Goal: Task Accomplishment & Management: Manage account settings

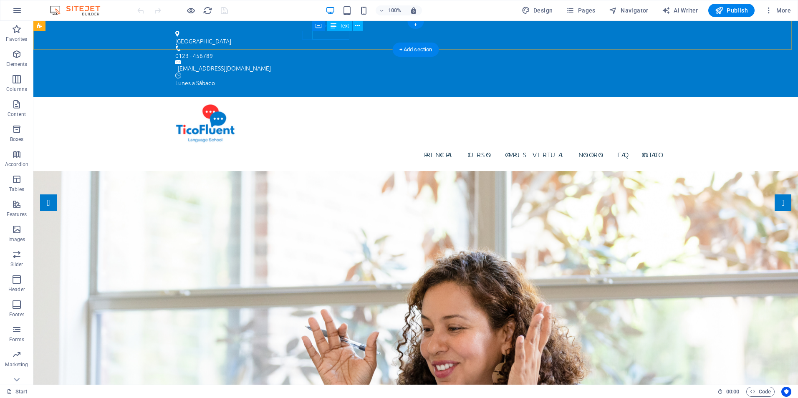
click at [343, 51] on div "0123 - 456789" at bounding box center [412, 55] width 474 height 9
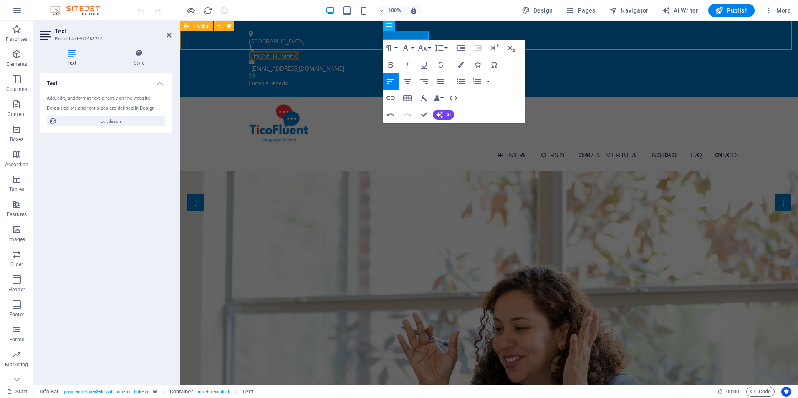
click at [453, 33] on div "Costa Rica (+506) 8930-4994 info@ticofluent.com Lunes a Sábado" at bounding box center [489, 59] width 618 height 76
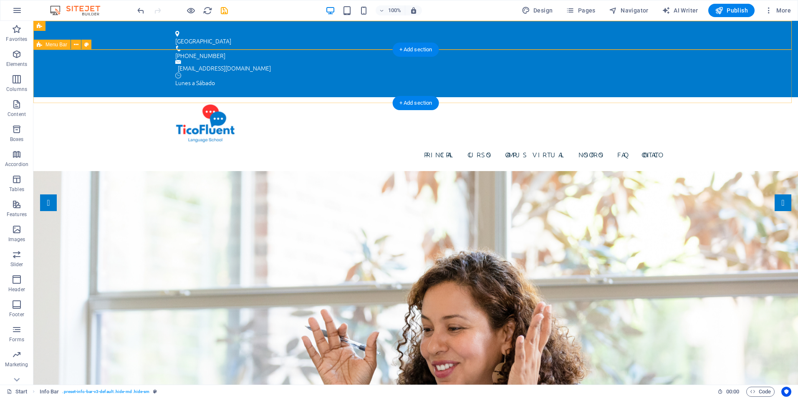
click at [329, 97] on div "Principal Cursos Campus Virtual Nosotros FAQ Contacto" at bounding box center [415, 133] width 765 height 73
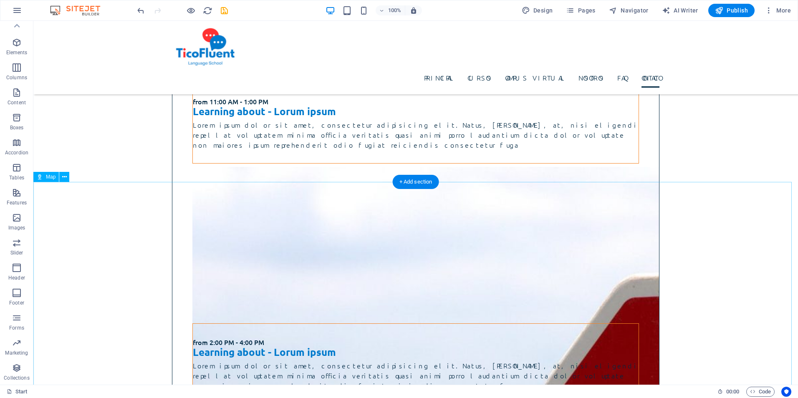
scroll to position [3771, 0]
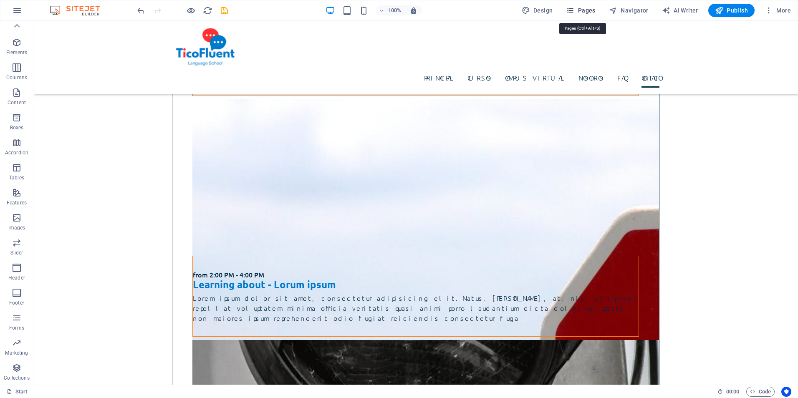
click at [574, 10] on icon "button" at bounding box center [570, 10] width 8 height 8
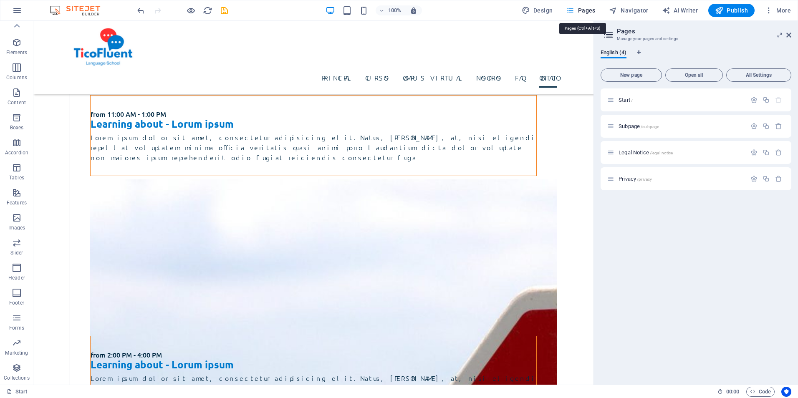
scroll to position [3851, 0]
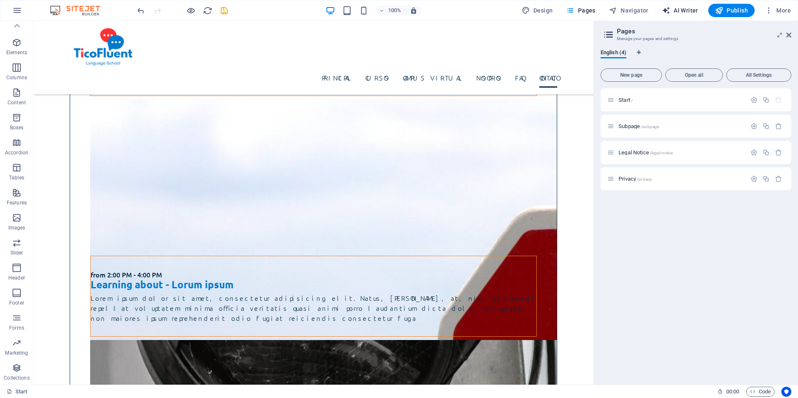
click at [679, 8] on span "AI Writer" at bounding box center [680, 10] width 36 height 8
select select "English"
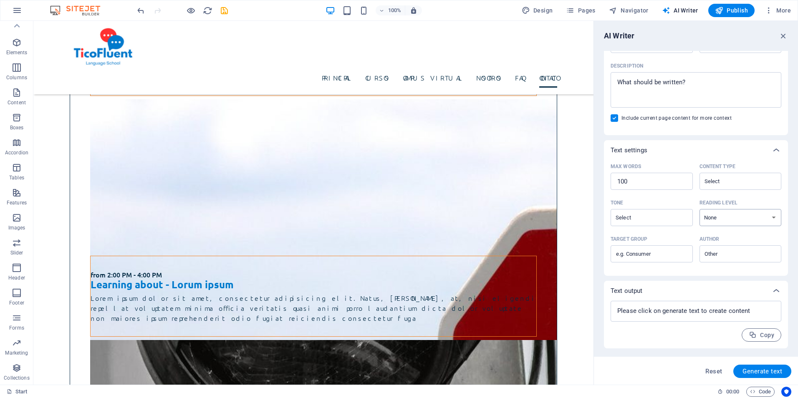
scroll to position [0, 0]
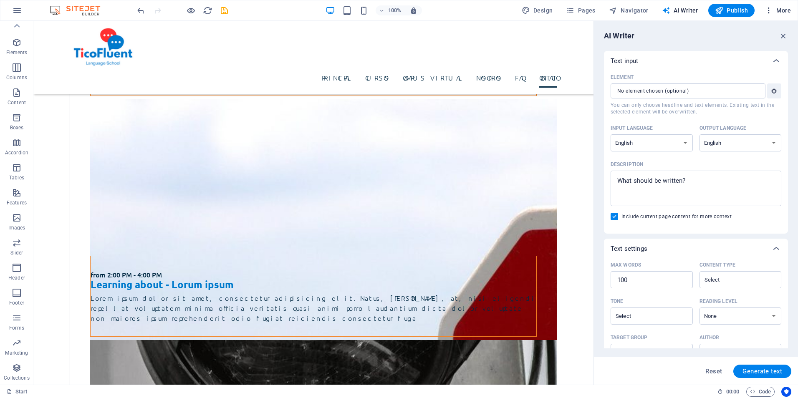
click at [765, 9] on icon "button" at bounding box center [769, 10] width 8 height 8
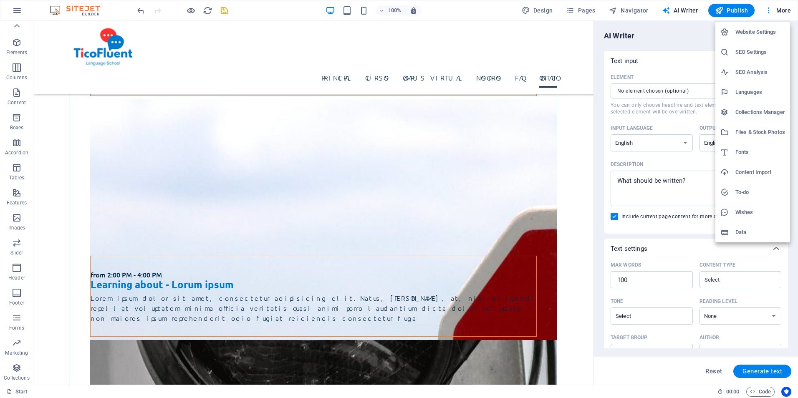
click at [762, 30] on h6 "Website Settings" at bounding box center [760, 32] width 50 height 10
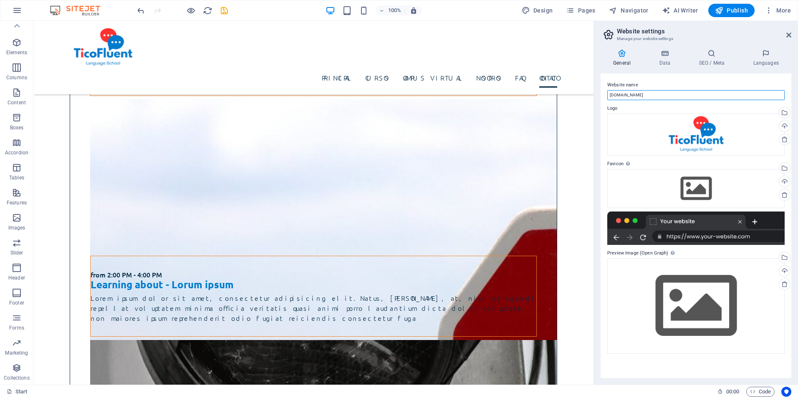
drag, startPoint x: 650, startPoint y: 92, endPoint x: 603, endPoint y: 100, distance: 47.8
click at [603, 100] on div "Website name ticofluent.com Logo Drag files here, click to choose files or sele…" at bounding box center [696, 225] width 191 height 305
type input "TicoFluent"
click at [603, 100] on div "Website name TicoFluent Logo Drag files here, click to choose files or select f…" at bounding box center [696, 225] width 191 height 305
click at [690, 81] on label "Website name" at bounding box center [695, 85] width 177 height 10
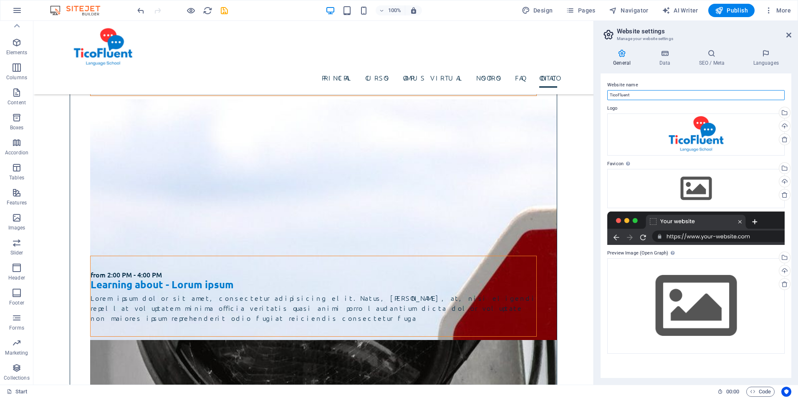
click at [690, 90] on input "TicoFluent" at bounding box center [695, 95] width 177 height 10
click at [664, 58] on h4 "Data" at bounding box center [667, 58] width 40 height 18
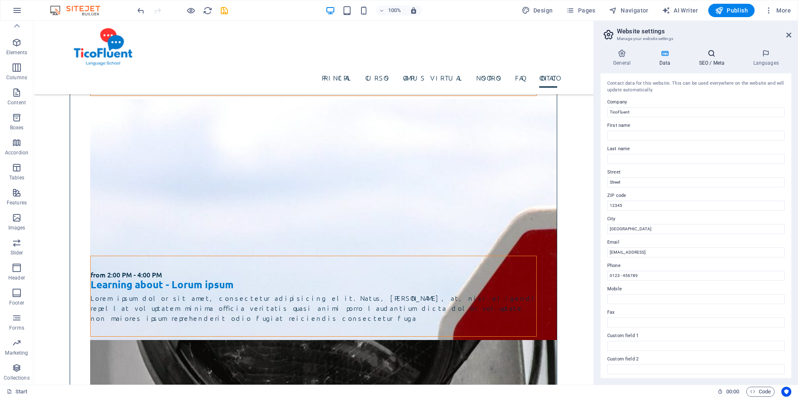
click at [720, 53] on icon at bounding box center [711, 53] width 51 height 8
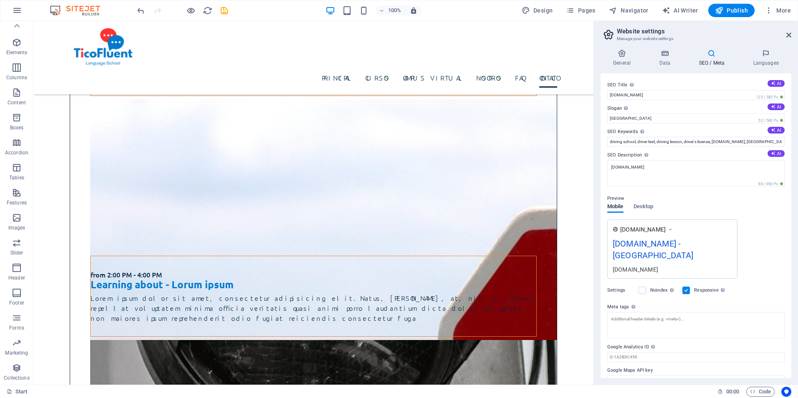
scroll to position [3, 0]
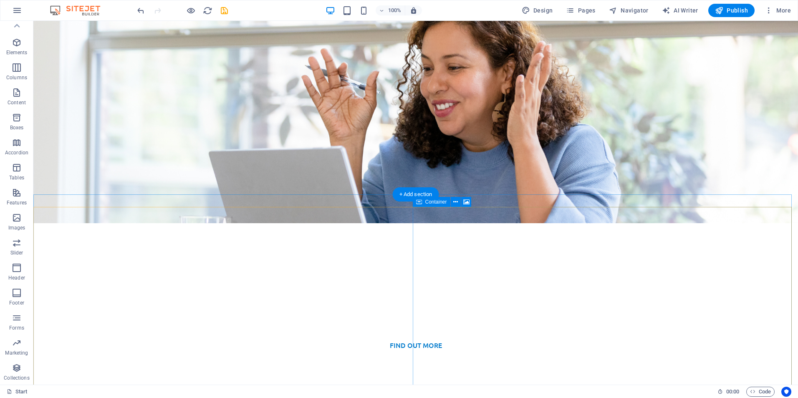
scroll to position [334, 0]
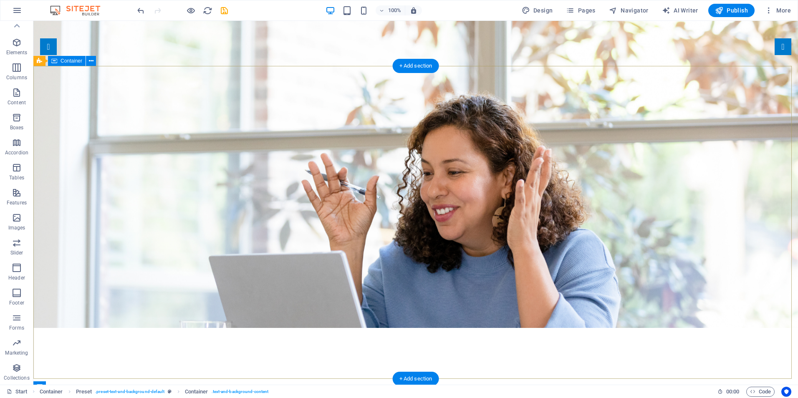
scroll to position [167, 0]
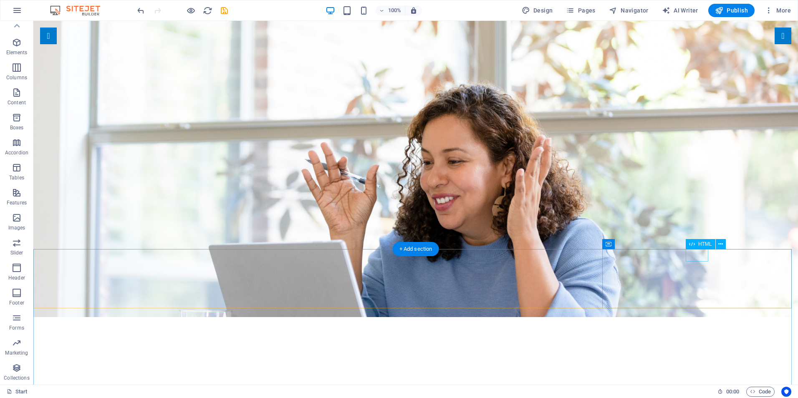
drag, startPoint x: 546, startPoint y: 313, endPoint x: 350, endPoint y: 322, distance: 196.4
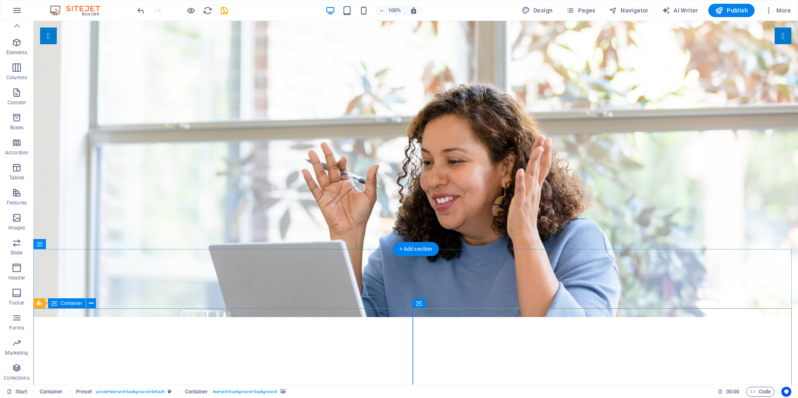
click at [51, 303] on span "Preset" at bounding box center [52, 303] width 15 height 5
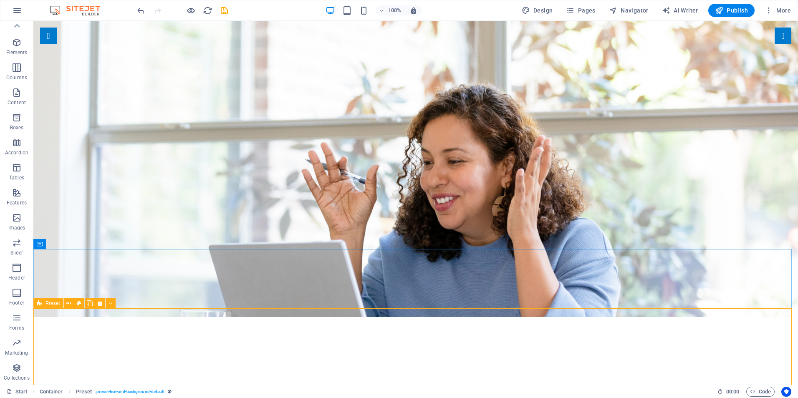
click at [36, 304] on div "Preset" at bounding box center [48, 303] width 30 height 10
click at [99, 305] on icon at bounding box center [100, 303] width 5 height 9
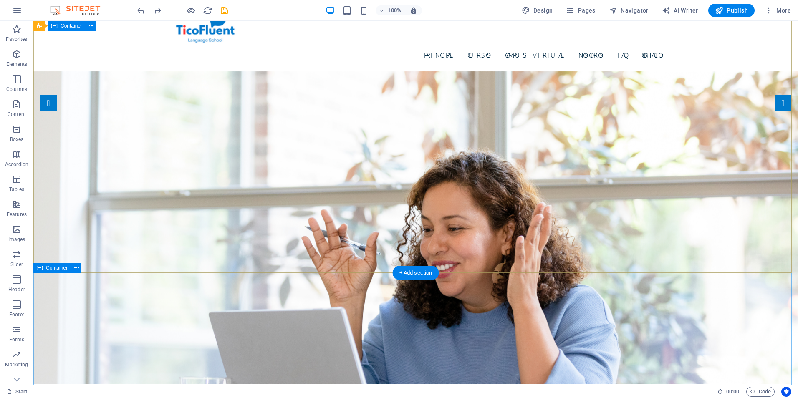
scroll to position [37, 0]
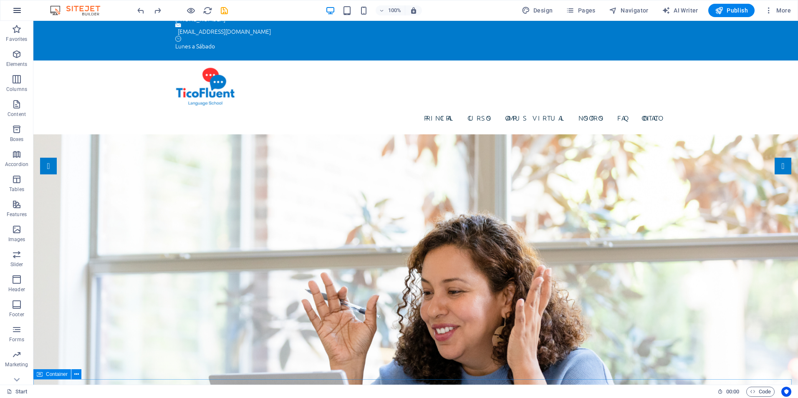
click at [14, 13] on icon "button" at bounding box center [17, 10] width 10 height 10
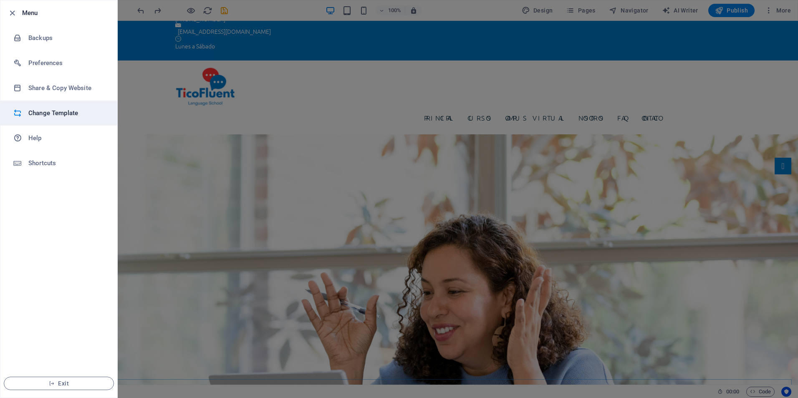
click at [56, 121] on li "Change Template" at bounding box center [58, 113] width 117 height 25
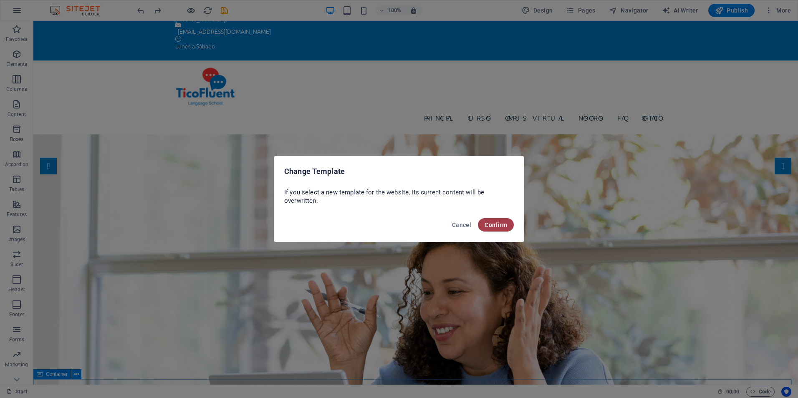
click at [498, 224] on span "Confirm" at bounding box center [496, 225] width 23 height 7
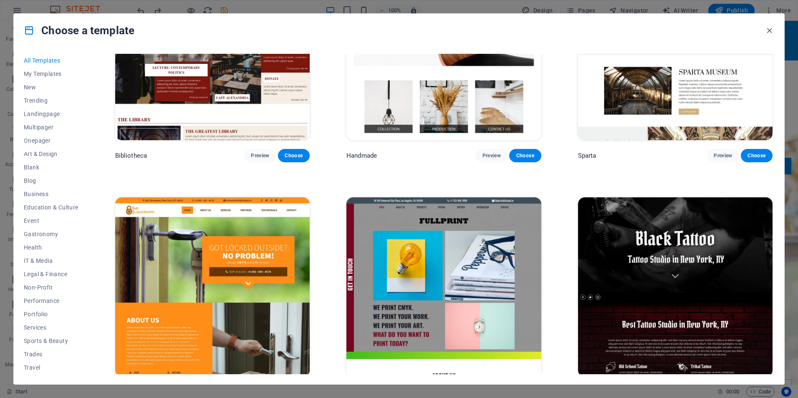
scroll to position [6512, 0]
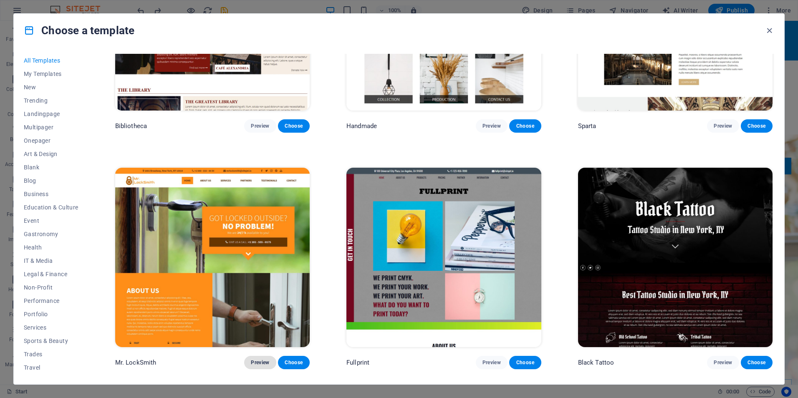
click at [256, 359] on span "Preview" at bounding box center [260, 362] width 18 height 7
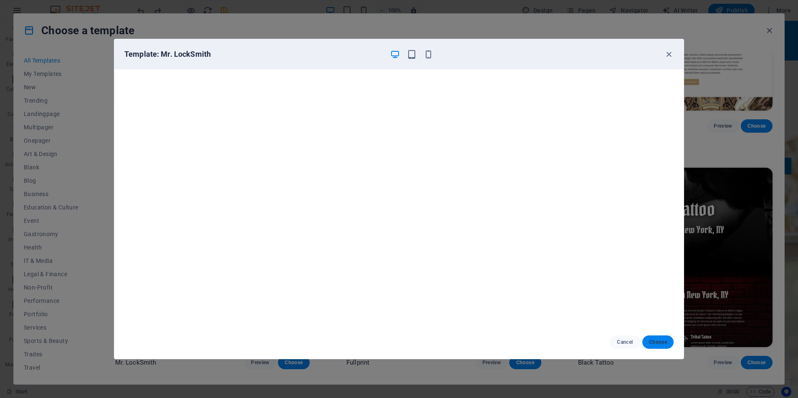
click at [657, 340] on span "Choose" at bounding box center [658, 342] width 18 height 7
checkbox input "false"
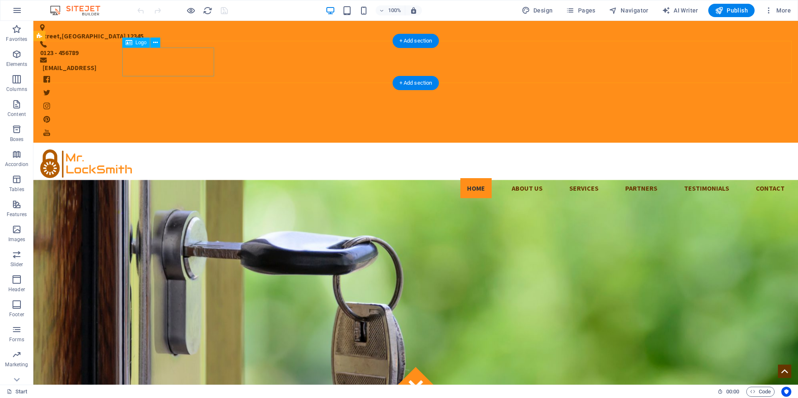
click at [174, 149] on div at bounding box center [415, 163] width 751 height 29
select select "px"
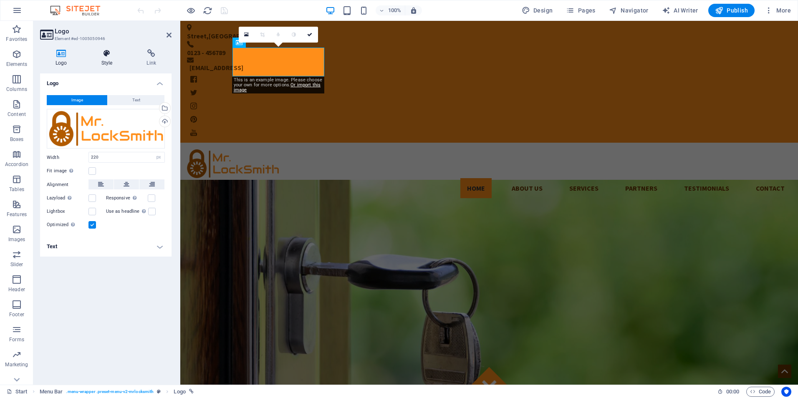
click at [109, 51] on icon at bounding box center [107, 53] width 42 height 8
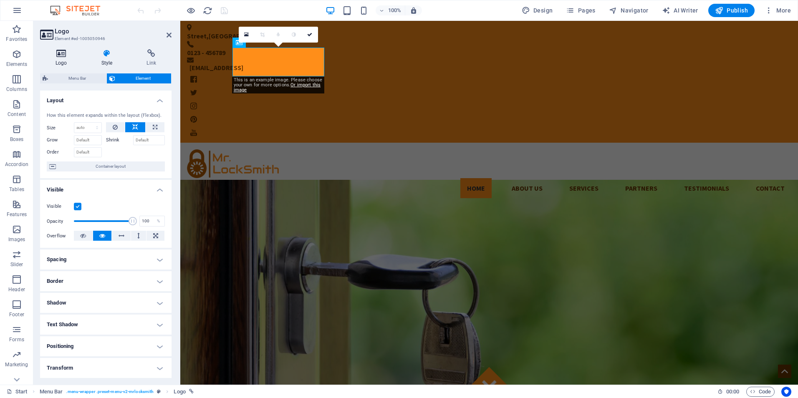
click at [68, 55] on icon at bounding box center [61, 53] width 43 height 8
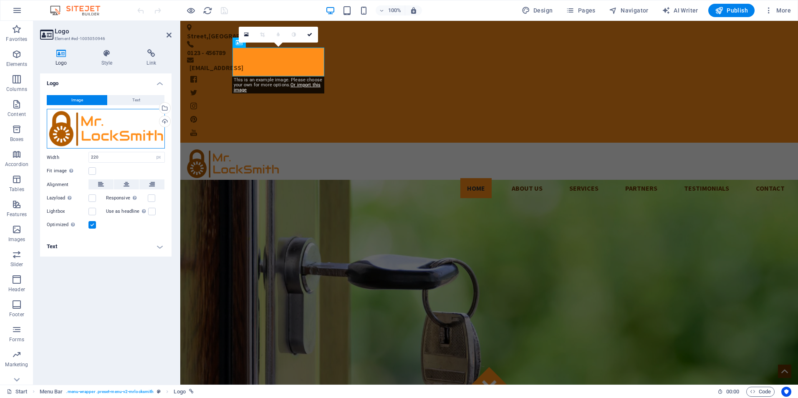
click at [78, 127] on div "Drag files here, click to choose files or select files from Files or our free s…" at bounding box center [106, 129] width 118 height 40
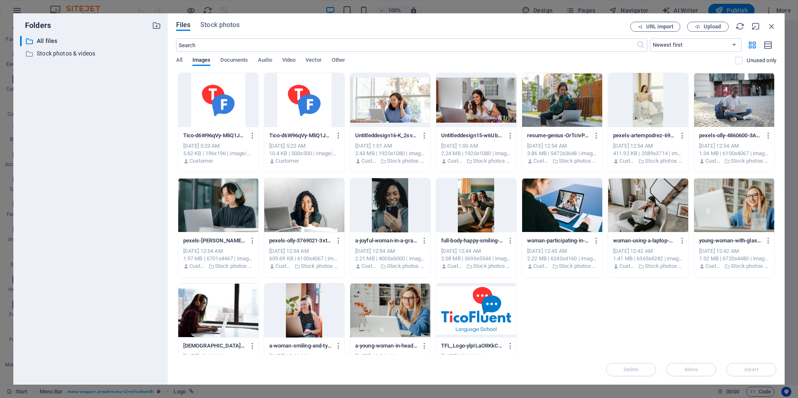
click at [487, 306] on div at bounding box center [476, 310] width 80 height 54
click at [757, 369] on span "Insert" at bounding box center [751, 369] width 15 height 5
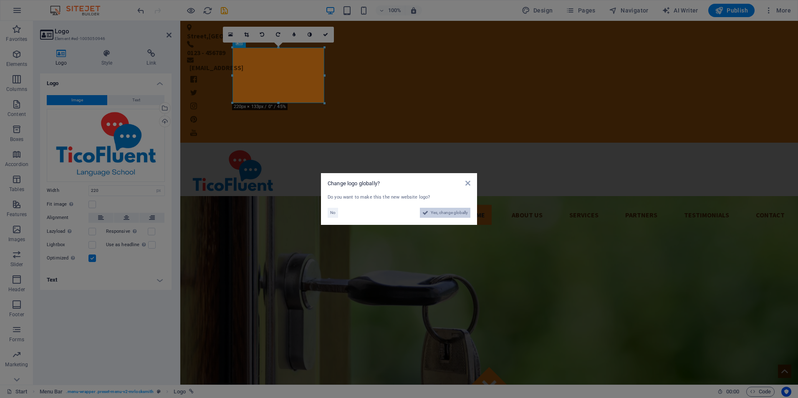
click at [440, 214] on span "Yes, change globally" at bounding box center [449, 213] width 37 height 10
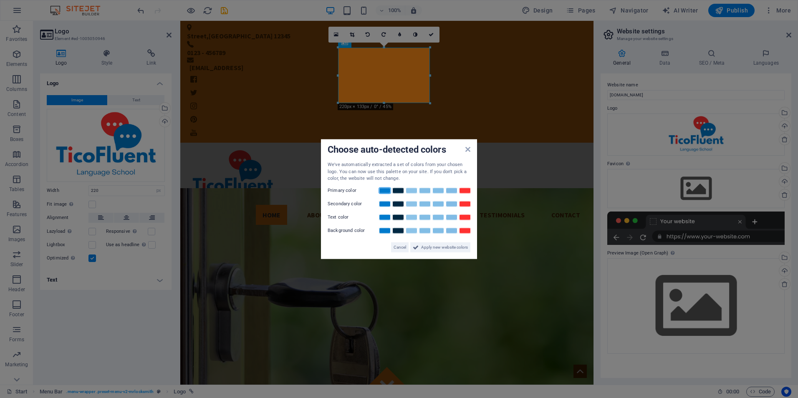
click at [385, 189] on link at bounding box center [385, 190] width 13 height 7
click at [467, 205] on link at bounding box center [465, 203] width 13 height 7
click at [397, 217] on link at bounding box center [398, 217] width 13 height 7
click at [425, 248] on span "Apply new website colors" at bounding box center [444, 247] width 47 height 10
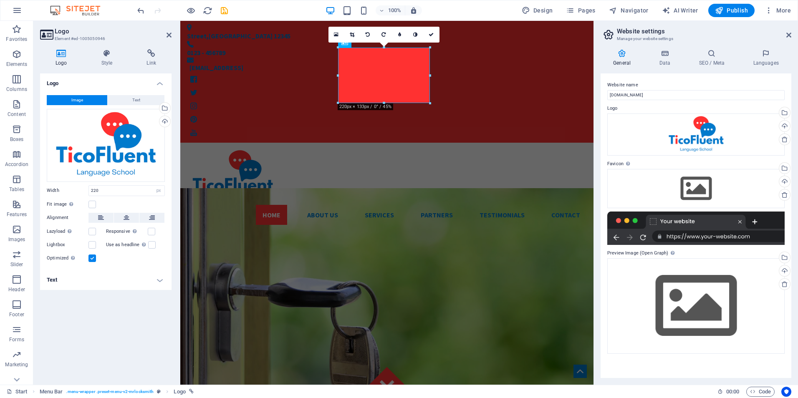
click at [100, 317] on div "Logo Image Text Drag files here, click to choose files or select files from Fil…" at bounding box center [105, 225] width 131 height 305
click at [273, 143] on div "Home About us Services Partners Testimonials Contact Menu" at bounding box center [386, 187] width 413 height 89
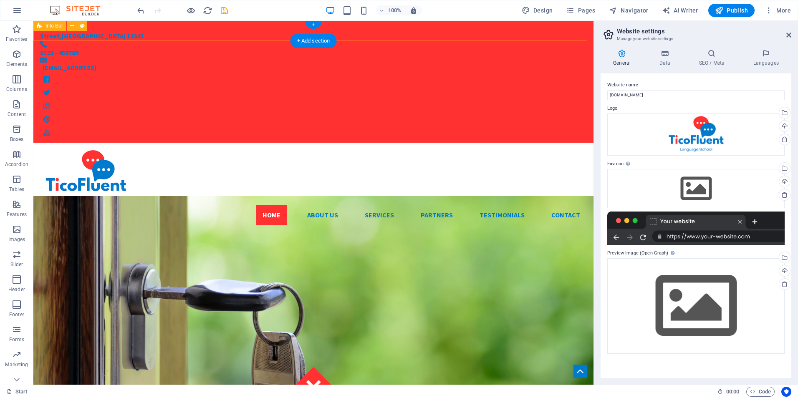
click at [555, 34] on div "Street , Berlin 12345 0123 - 456789 e7a9624e8863de9ca6b5744bcfb2c4@cpanel.local" at bounding box center [313, 82] width 560 height 122
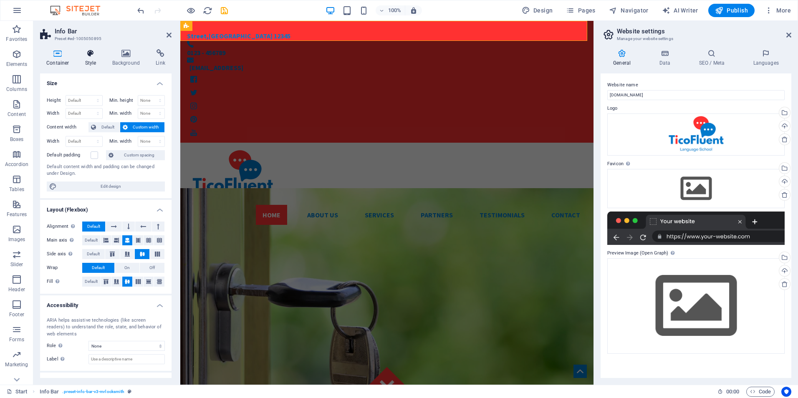
click at [92, 56] on icon at bounding box center [91, 53] width 24 height 8
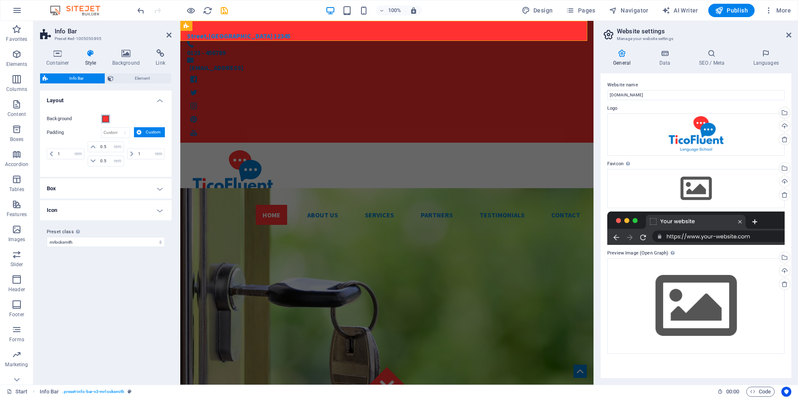
click at [106, 120] on span at bounding box center [105, 119] width 7 height 7
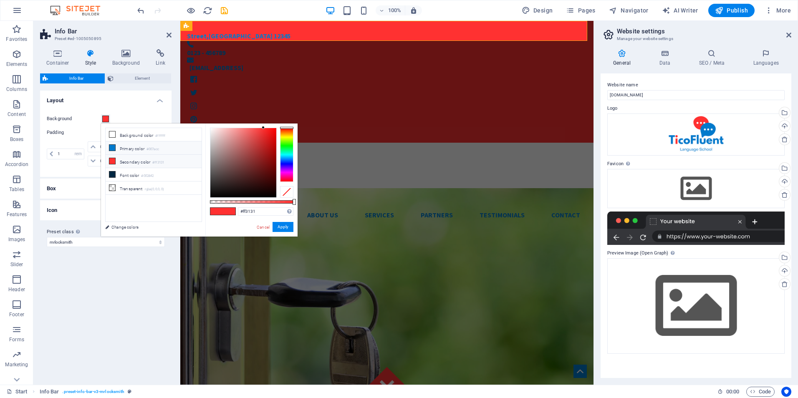
click at [113, 147] on icon at bounding box center [112, 148] width 6 height 6
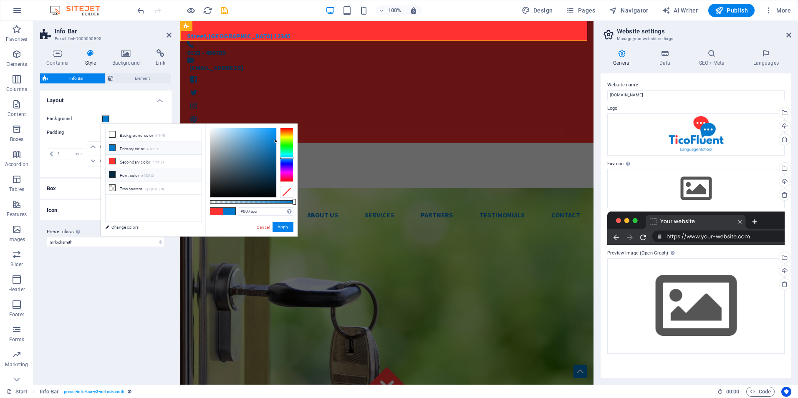
click at [142, 173] on li "Font color #002842" at bounding box center [154, 174] width 96 height 13
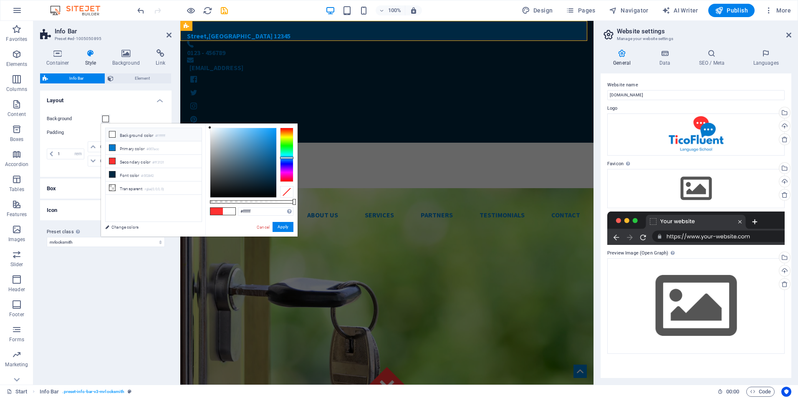
drag, startPoint x: 275, startPoint y: 177, endPoint x: 204, endPoint y: 125, distance: 88.8
click at [204, 125] on div "less Background color #ffffff Primary color #007acc Secondary color #ff3131 Fon…" at bounding box center [199, 180] width 197 height 113
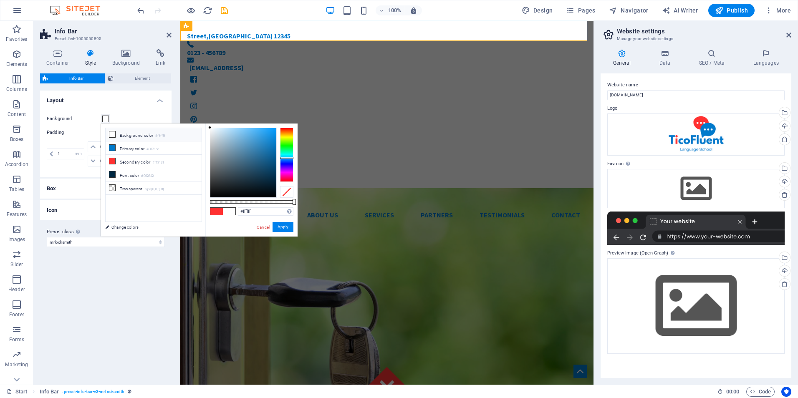
click at [216, 211] on span at bounding box center [216, 211] width 13 height 7
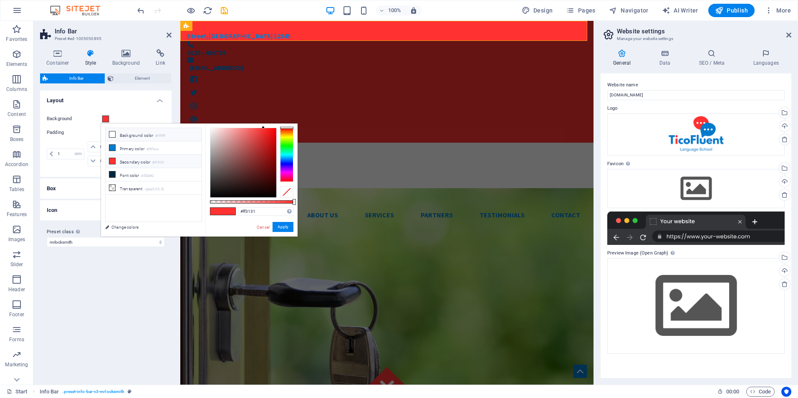
click at [147, 134] on li "Background color #ffffff" at bounding box center [154, 134] width 96 height 13
type input "#ffffff"
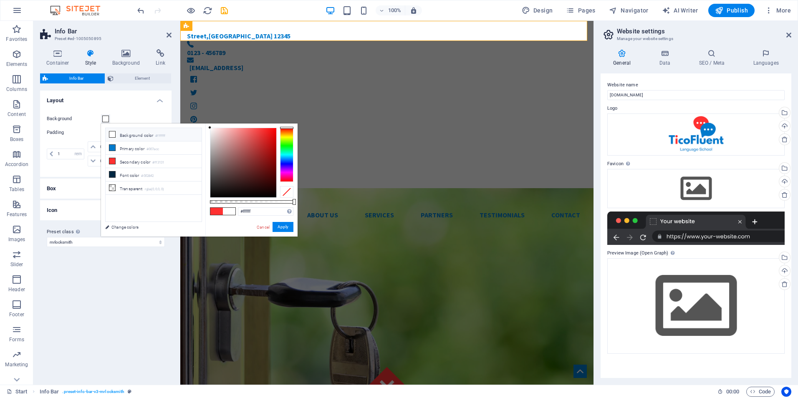
click at [129, 134] on li "Background color #ffffff" at bounding box center [154, 134] width 96 height 13
drag, startPoint x: 127, startPoint y: 229, endPoint x: 83, endPoint y: 158, distance: 83.4
click at [127, 229] on link "Change colors" at bounding box center [149, 227] width 97 height 10
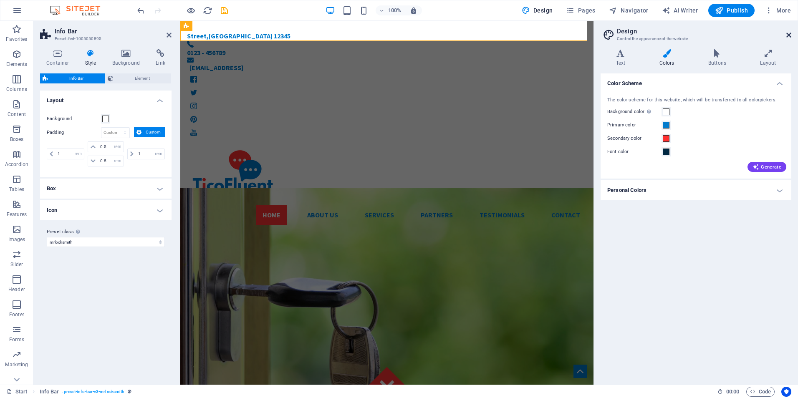
click at [786, 34] on icon at bounding box center [788, 35] width 5 height 7
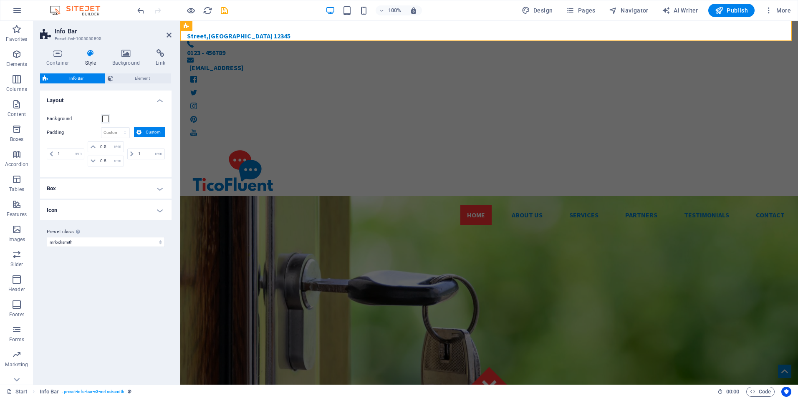
click at [128, 303] on div "Variants Default Layout Background Padding px rem % vh vw Custom Custom 1 px re…" at bounding box center [105, 235] width 131 height 288
click at [168, 31] on h2 "Info Bar" at bounding box center [113, 32] width 117 height 8
click at [167, 34] on icon at bounding box center [169, 35] width 5 height 7
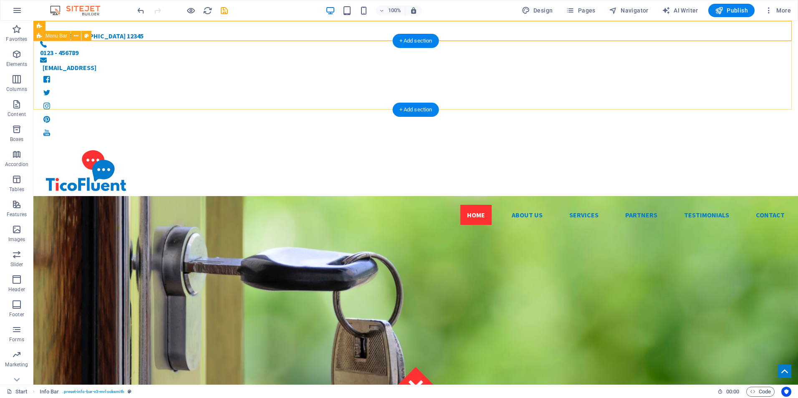
click at [69, 143] on div "Home About us Services Partners Testimonials Contact Menu" at bounding box center [415, 187] width 765 height 89
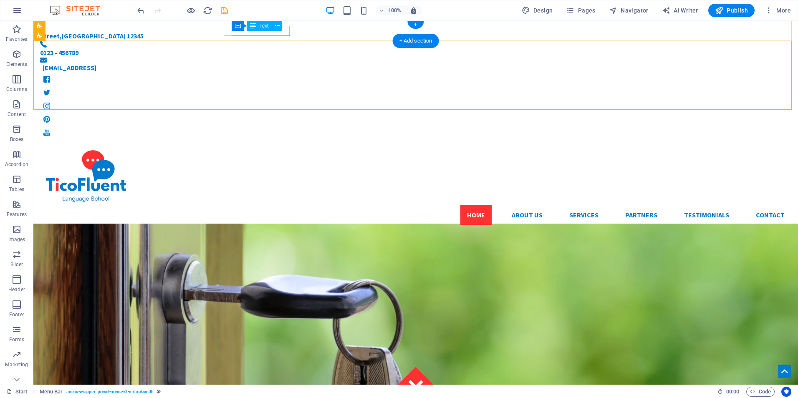
click at [273, 33] on div "Street , Berlin 12345" at bounding box center [409, 36] width 738 height 10
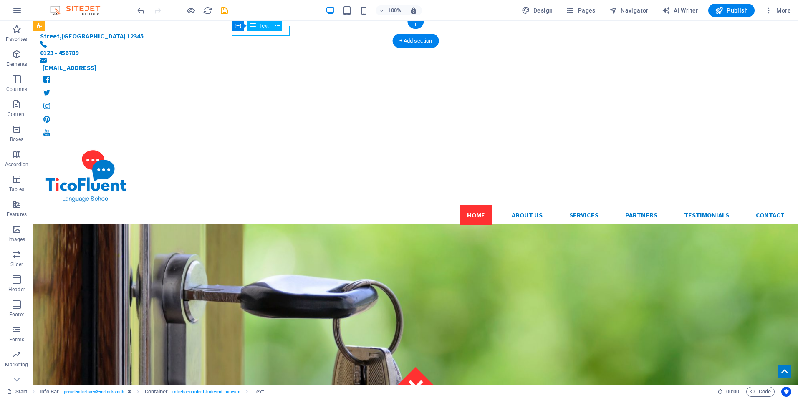
click at [273, 33] on div "Street , Berlin 12345" at bounding box center [409, 36] width 738 height 10
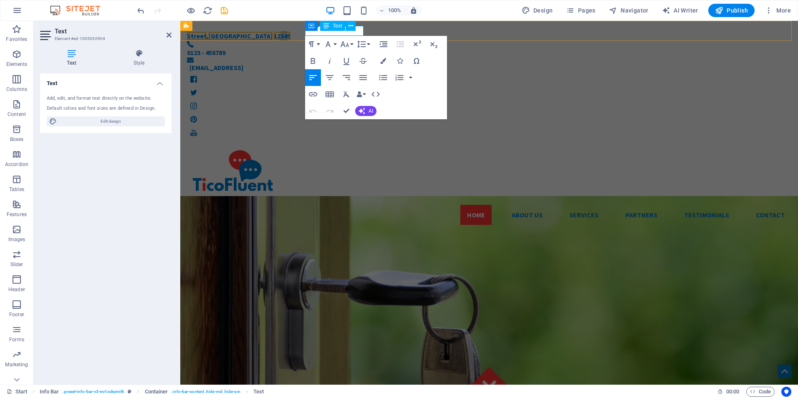
drag, startPoint x: 361, startPoint y: 32, endPoint x: 354, endPoint y: 32, distance: 7.5
click at [291, 32] on span "12345" at bounding box center [282, 36] width 17 height 8
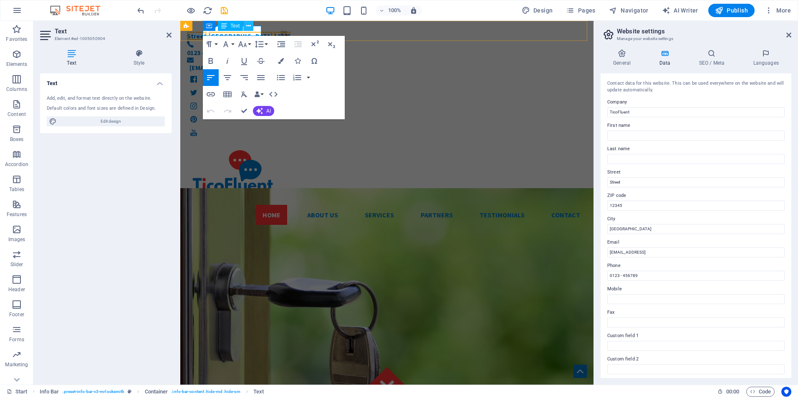
click at [248, 26] on icon at bounding box center [248, 26] width 5 height 9
click at [197, 143] on div "Home About us Services Partners Testimonials Contact Menu" at bounding box center [386, 187] width 413 height 89
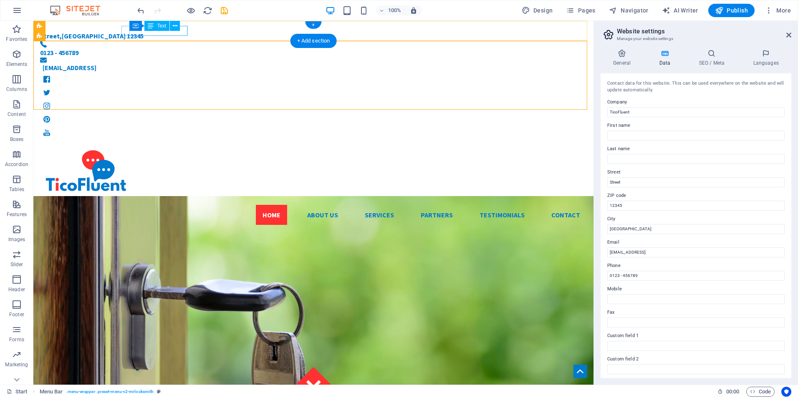
click at [184, 33] on div "Street , Berlin 12345" at bounding box center [306, 36] width 533 height 10
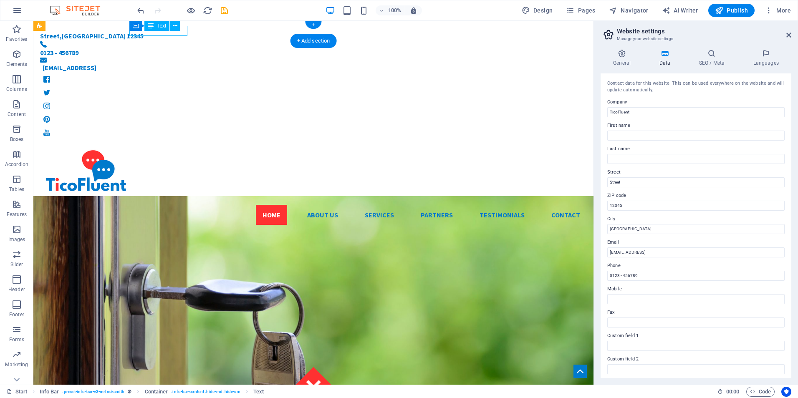
click at [184, 33] on div "Street , Berlin 12345" at bounding box center [306, 36] width 533 height 10
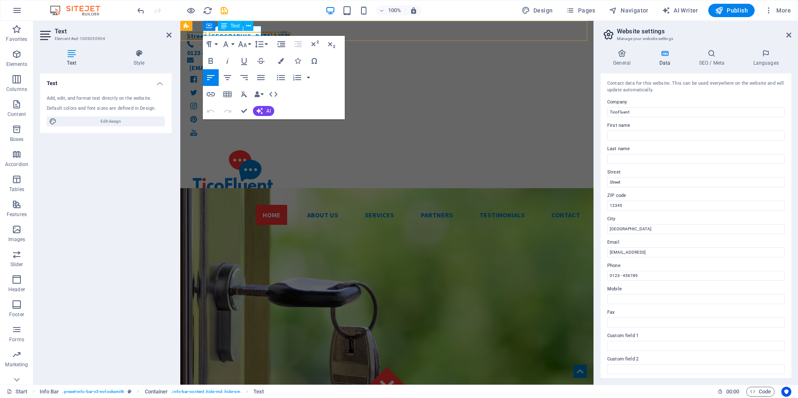
drag, startPoint x: 259, startPoint y: 33, endPoint x: 245, endPoint y: 32, distance: 14.6
click at [274, 32] on span "12345" at bounding box center [282, 36] width 17 height 8
drag, startPoint x: 260, startPoint y: 30, endPoint x: 204, endPoint y: 34, distance: 56.0
click at [204, 34] on p "Street , Berlin 12345" at bounding box center [380, 36] width 387 height 10
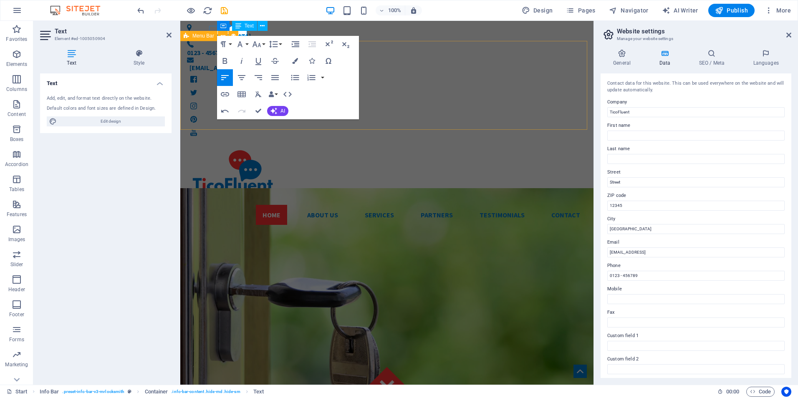
click at [196, 143] on div "Home About us Services Partners Testimonials Contact Menu" at bounding box center [386, 187] width 413 height 89
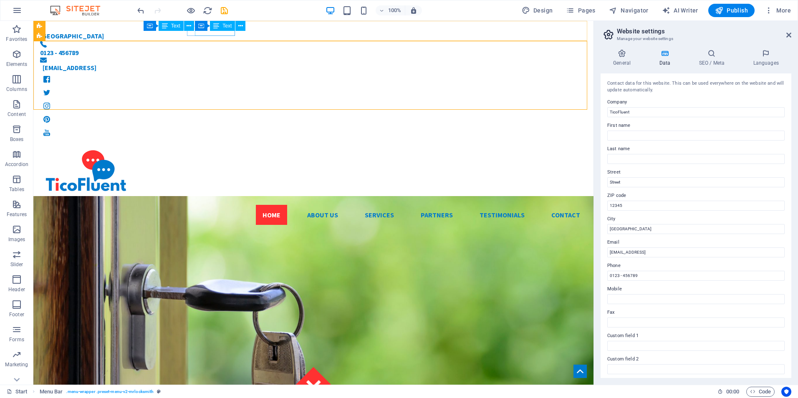
click at [235, 31] on div "Container Text" at bounding box center [223, 26] width 56 height 10
drag, startPoint x: 268, startPoint y: 52, endPoint x: 228, endPoint y: 33, distance: 44.3
click at [228, 48] on div "0123 - 456789" at bounding box center [306, 53] width 533 height 10
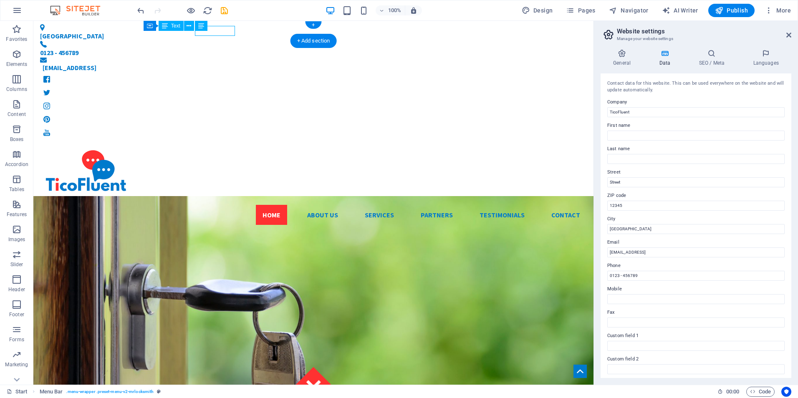
click at [228, 48] on div "0123 - 456789" at bounding box center [306, 53] width 533 height 10
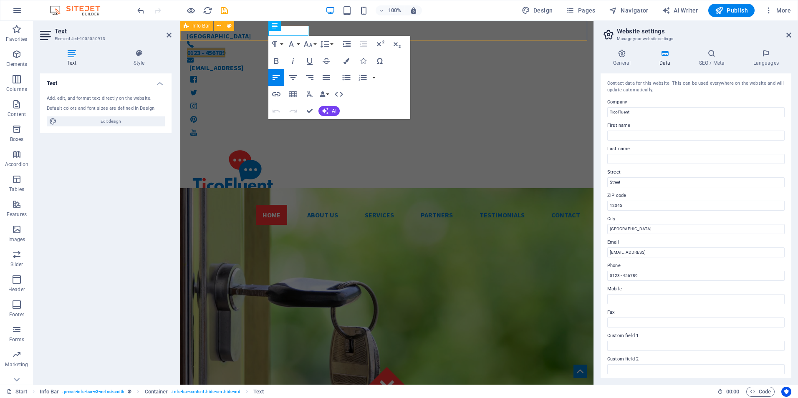
drag, startPoint x: 307, startPoint y: 32, endPoint x: 266, endPoint y: 25, distance: 42.0
click at [266, 25] on div "Costa Rica 0123 - 456789 e7a9624e8863de9ca6b5744bcfb2c4@cpanel.local" at bounding box center [386, 82] width 413 height 122
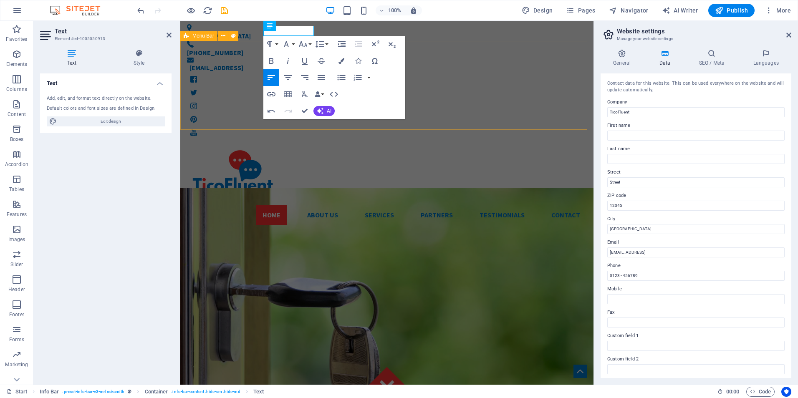
click at [227, 143] on div "Home About us Services Partners Testimonials Contact Menu" at bounding box center [386, 187] width 413 height 89
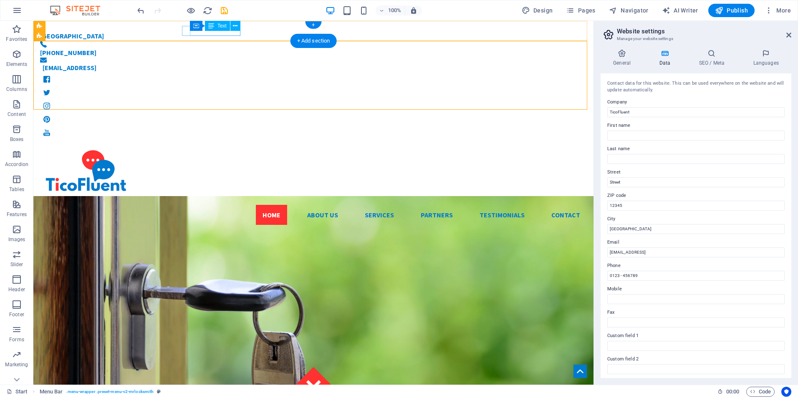
click at [232, 48] on div "(+506) 8938-4994" at bounding box center [306, 53] width 533 height 10
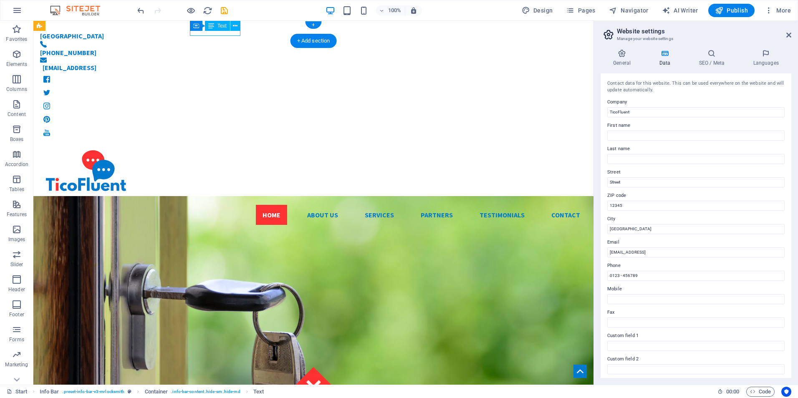
click at [232, 48] on div "(+506) 8938-4994" at bounding box center [306, 53] width 533 height 10
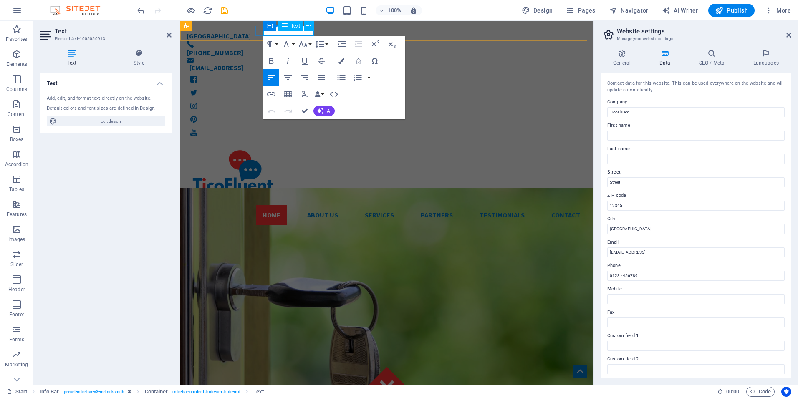
click at [297, 48] on p "(+506) 8938-4994" at bounding box center [380, 53] width 387 height 10
click at [442, 63] on div "[EMAIL_ADDRESS]" at bounding box center [382, 68] width 384 height 10
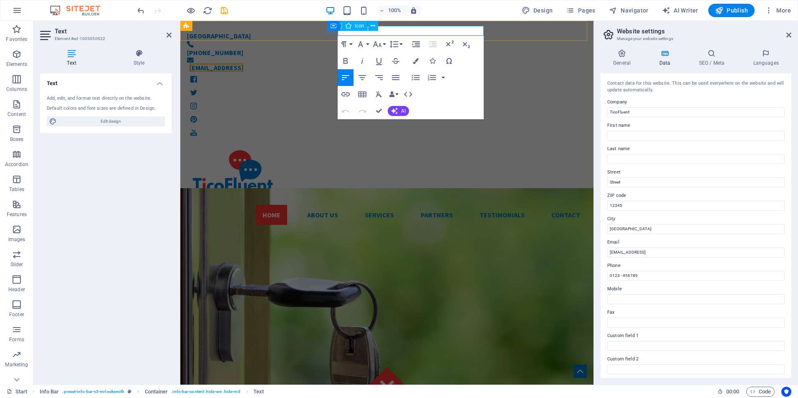
drag, startPoint x: 483, startPoint y: 30, endPoint x: 330, endPoint y: 32, distance: 153.2
click at [330, 58] on div "[EMAIL_ADDRESS]" at bounding box center [380, 65] width 387 height 15
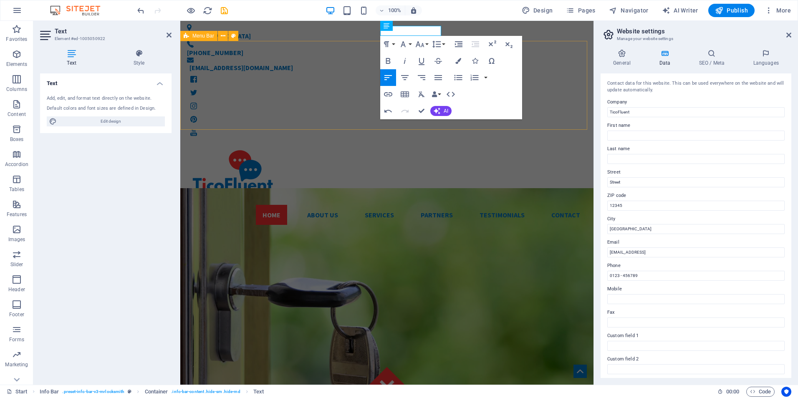
click at [558, 143] on div "Home About us Services Partners Testimonials Contact Menu" at bounding box center [386, 187] width 413 height 89
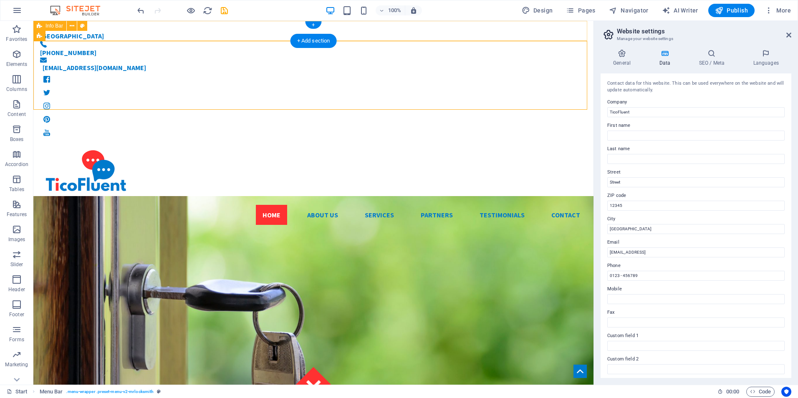
click at [526, 38] on div "Costa Rica (+506) 8930-4994 info@ticofluent.com" at bounding box center [313, 82] width 560 height 122
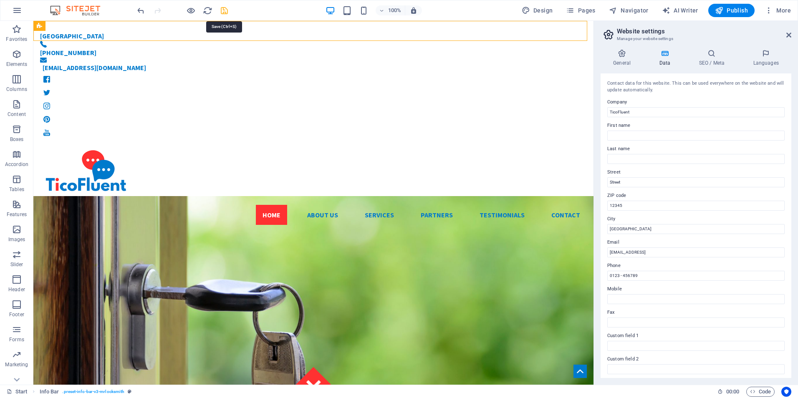
click at [225, 10] on icon "save" at bounding box center [225, 11] width 10 height 10
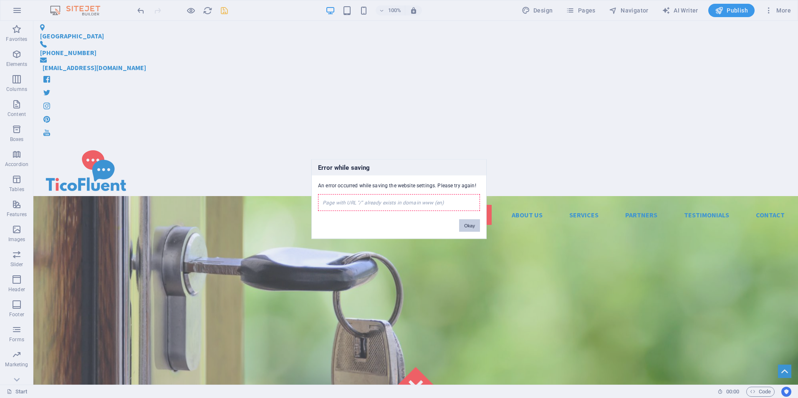
click at [467, 227] on button "Okay" at bounding box center [469, 226] width 21 height 13
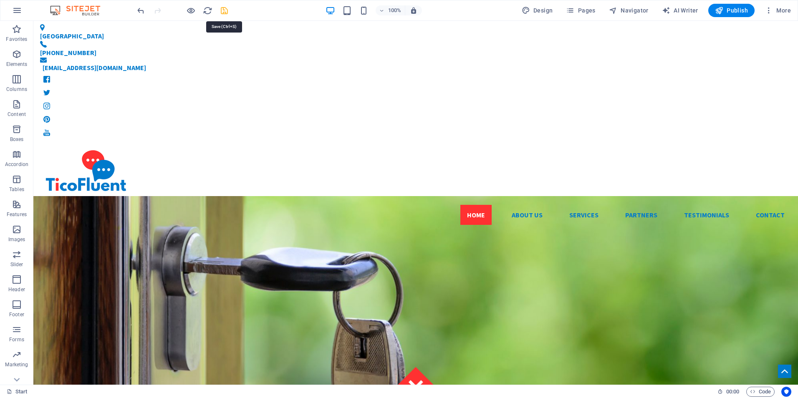
click at [225, 13] on icon "save" at bounding box center [225, 11] width 10 height 10
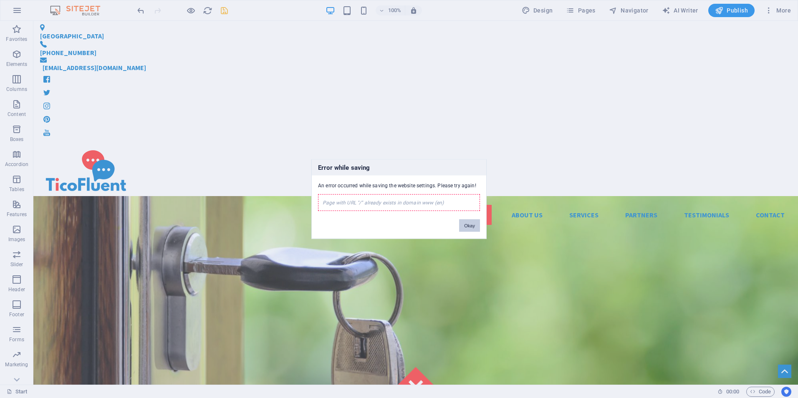
click at [470, 227] on button "Okay" at bounding box center [469, 226] width 21 height 13
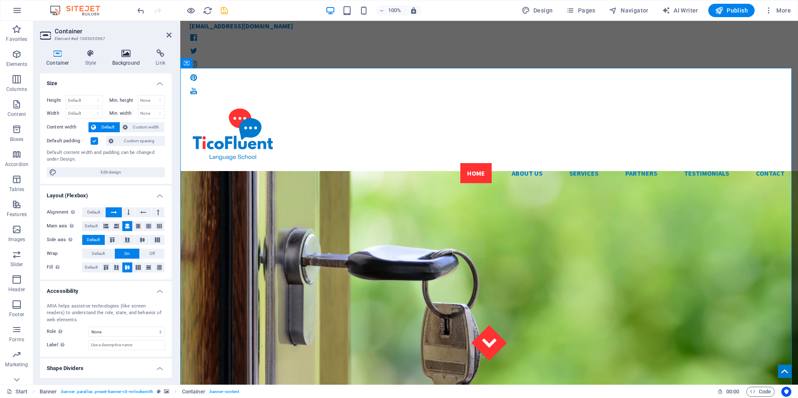
click at [123, 55] on icon at bounding box center [126, 53] width 40 height 8
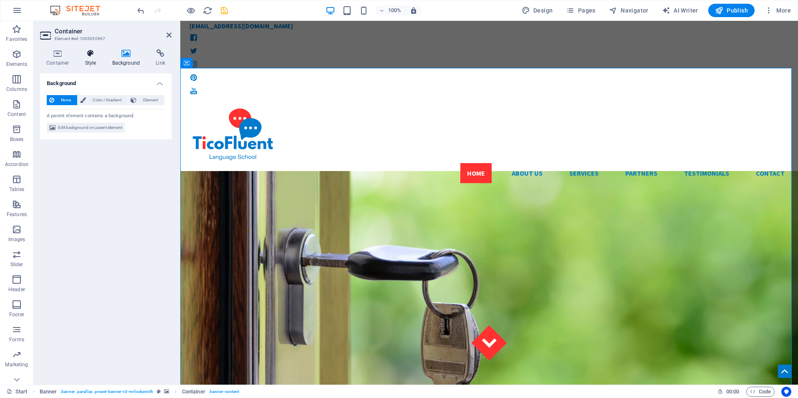
click at [100, 56] on icon at bounding box center [91, 53] width 24 height 8
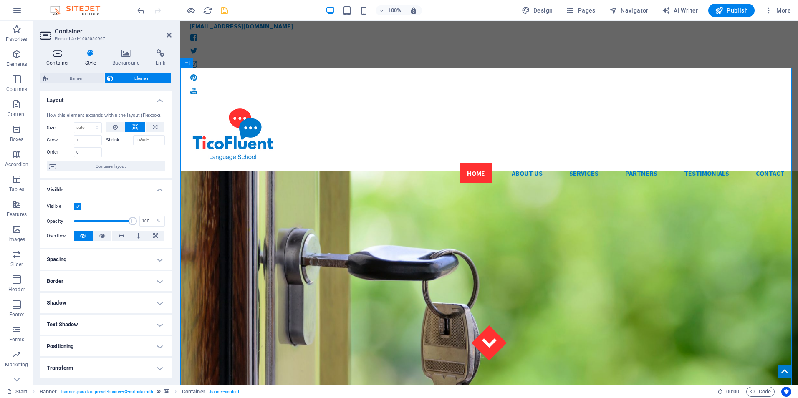
click at [58, 55] on icon at bounding box center [57, 53] width 35 height 8
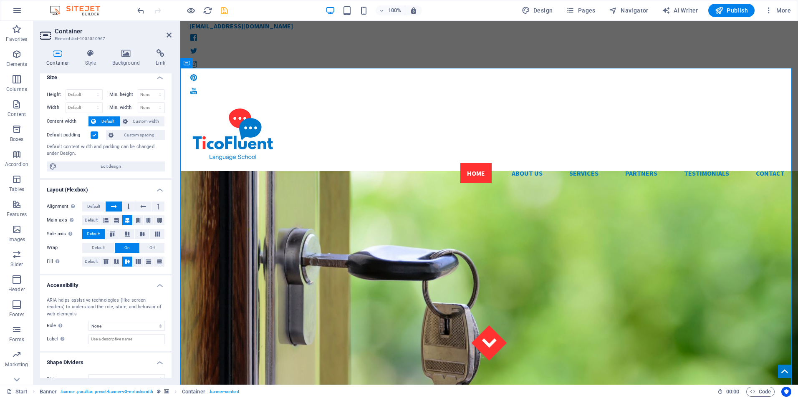
scroll to position [0, 0]
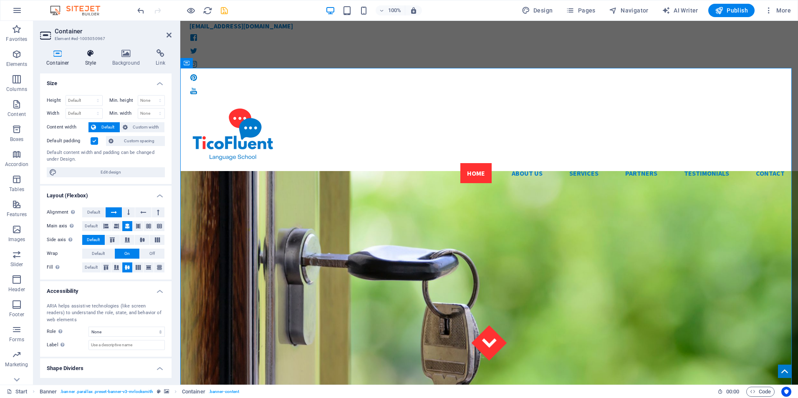
click at [97, 51] on icon at bounding box center [91, 53] width 24 height 8
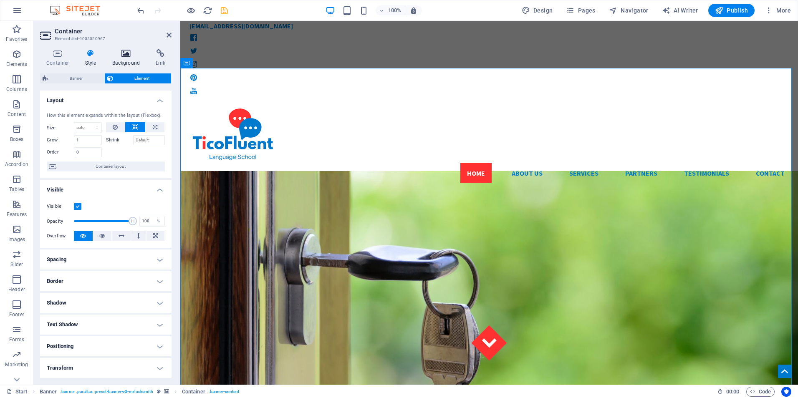
click at [123, 63] on h4 "Background" at bounding box center [128, 58] width 44 height 18
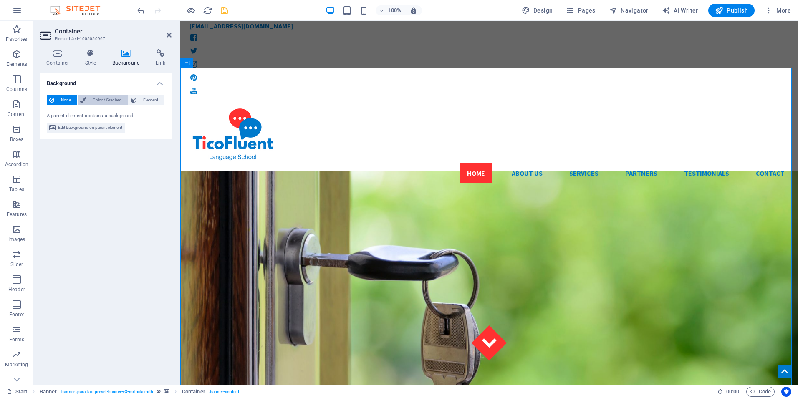
click at [102, 100] on span "Color / Gradient" at bounding box center [106, 100] width 37 height 10
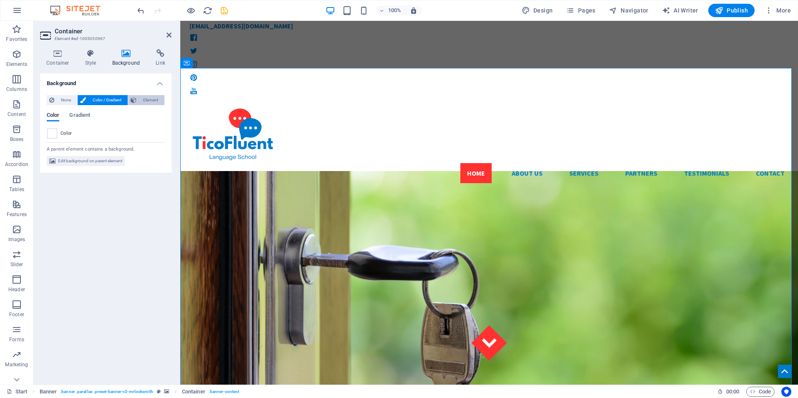
click at [139, 99] on span "Element" at bounding box center [150, 100] width 23 height 10
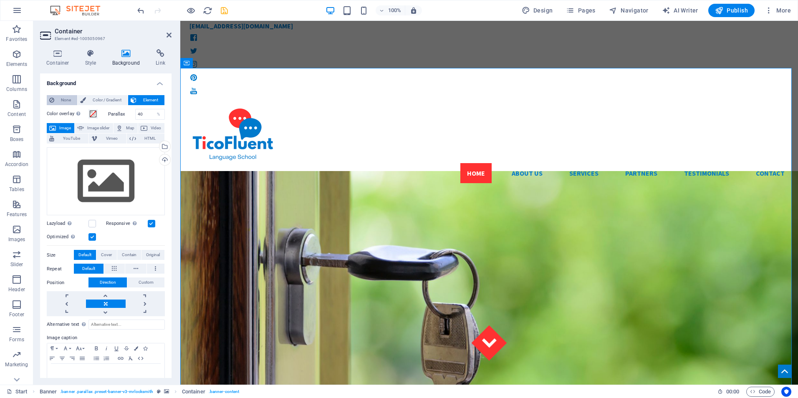
click at [67, 101] on span "None" at bounding box center [66, 100] width 18 height 10
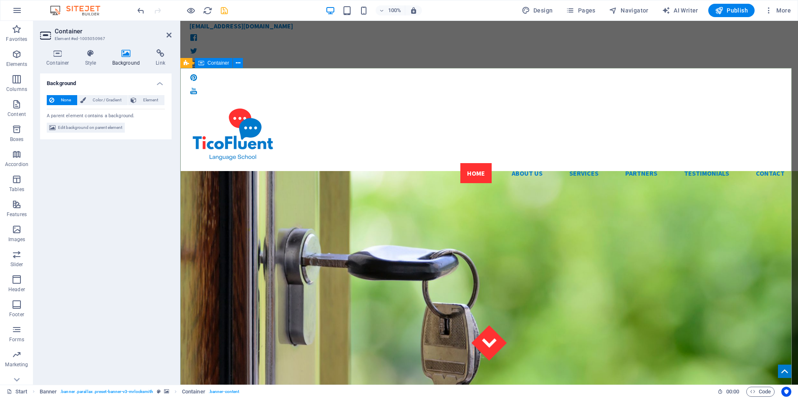
click at [82, 126] on span "Edit background on parent element" at bounding box center [90, 128] width 64 height 10
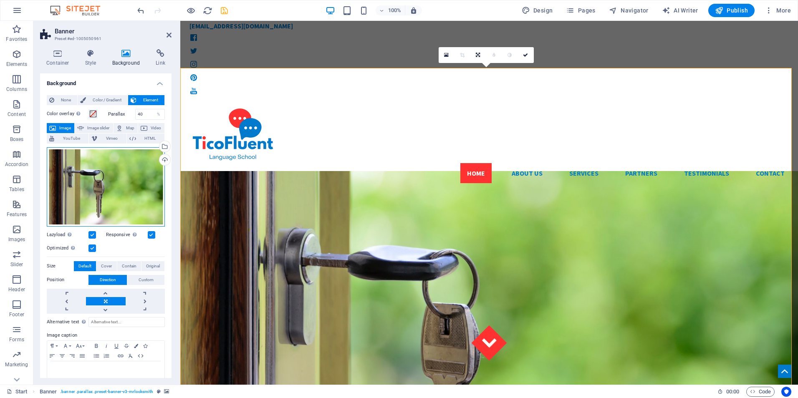
click at [90, 175] on div "Drag files here, click to choose files or select files from Files or our free s…" at bounding box center [106, 186] width 118 height 79
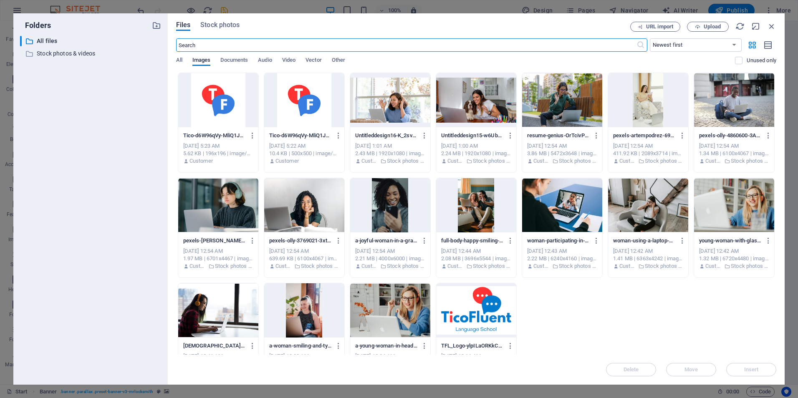
click at [563, 197] on div at bounding box center [562, 205] width 80 height 54
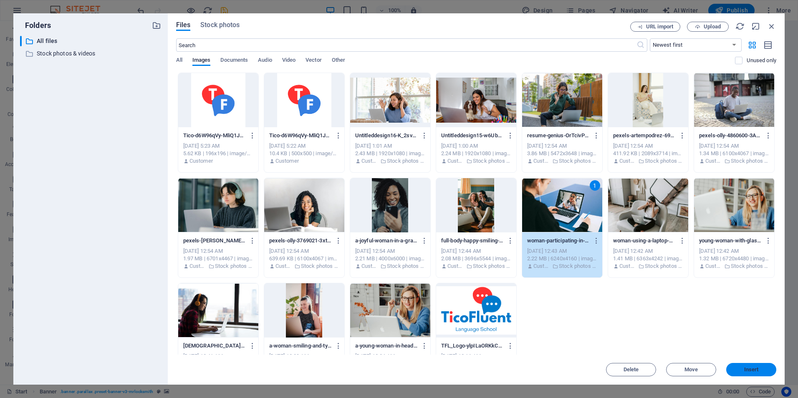
click at [756, 373] on button "Insert" at bounding box center [751, 369] width 50 height 13
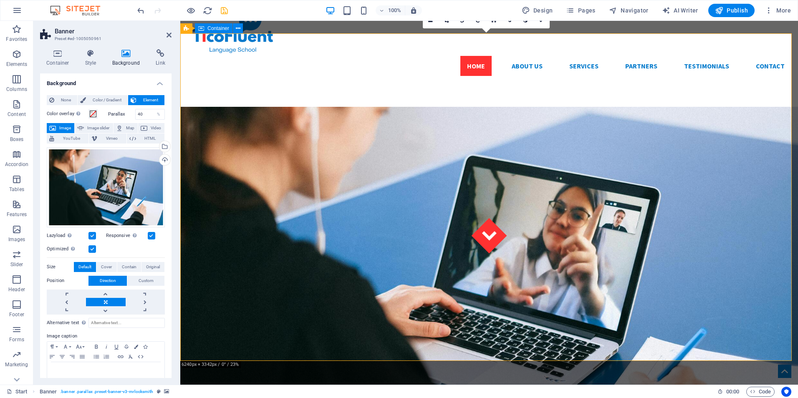
scroll to position [167, 0]
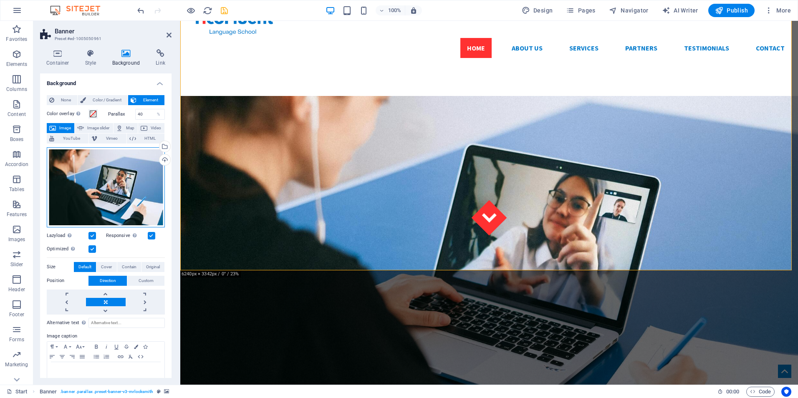
click at [127, 181] on div "Drag files here, click to choose files or select files from Files or our free s…" at bounding box center [106, 187] width 118 height 80
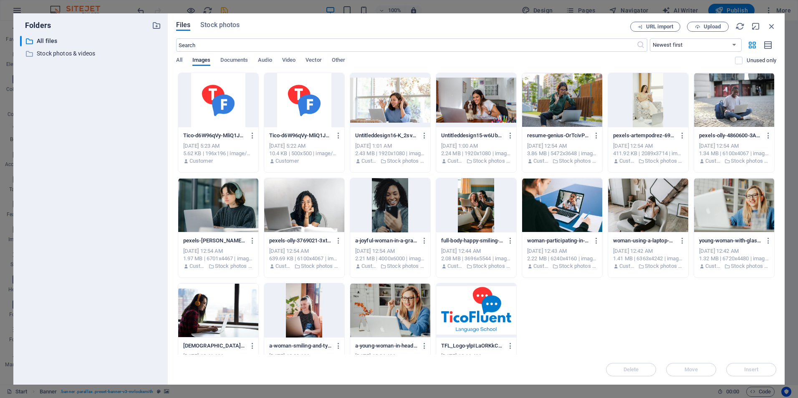
click at [379, 104] on div at bounding box center [390, 100] width 80 height 54
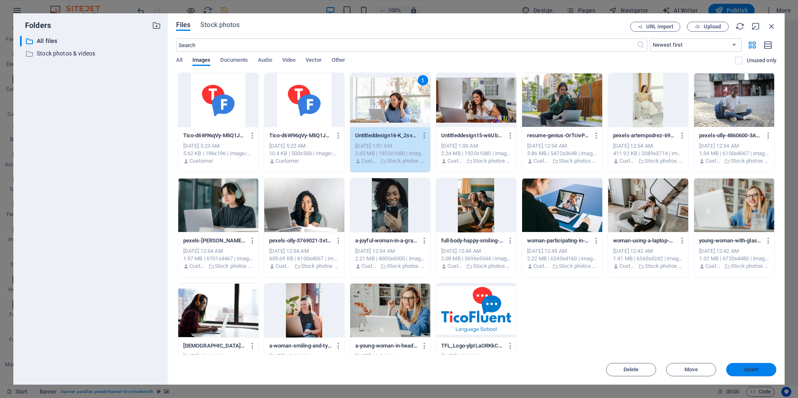
click at [743, 367] on span "Insert" at bounding box center [751, 369] width 43 height 5
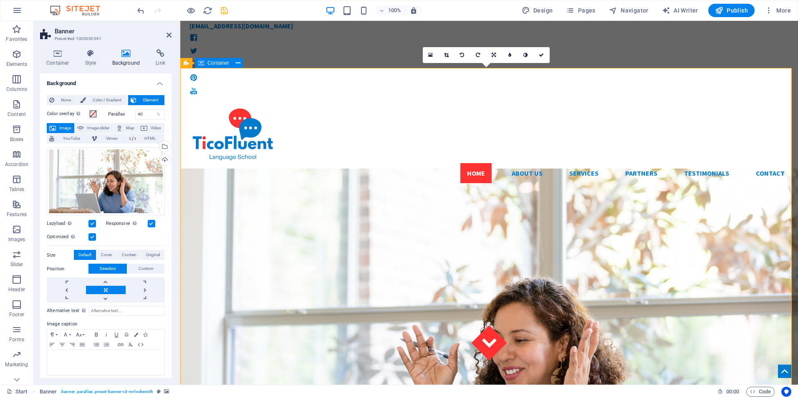
scroll to position [0, 0]
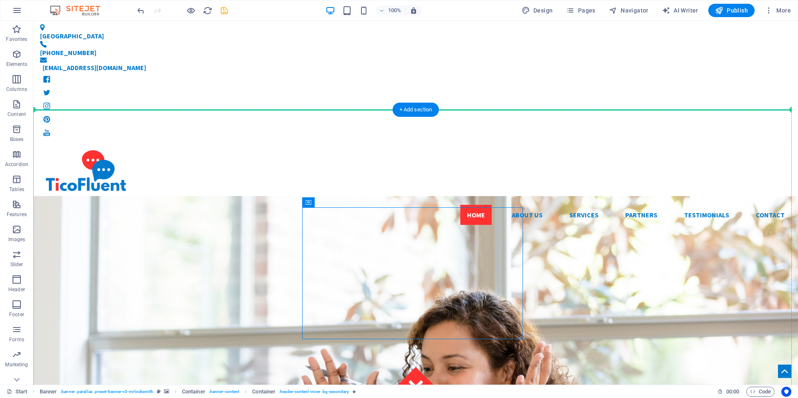
drag, startPoint x: 280, startPoint y: 221, endPoint x: 306, endPoint y: 179, distance: 48.8
drag, startPoint x: 356, startPoint y: 223, endPoint x: 118, endPoint y: 233, distance: 238.1
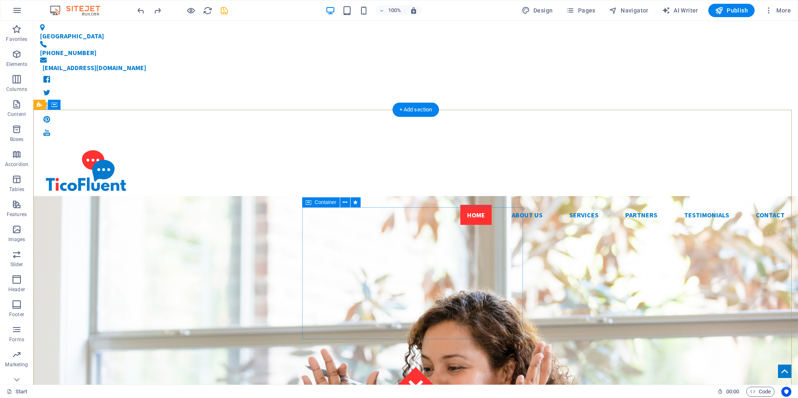
click at [345, 201] on icon at bounding box center [345, 202] width 5 height 9
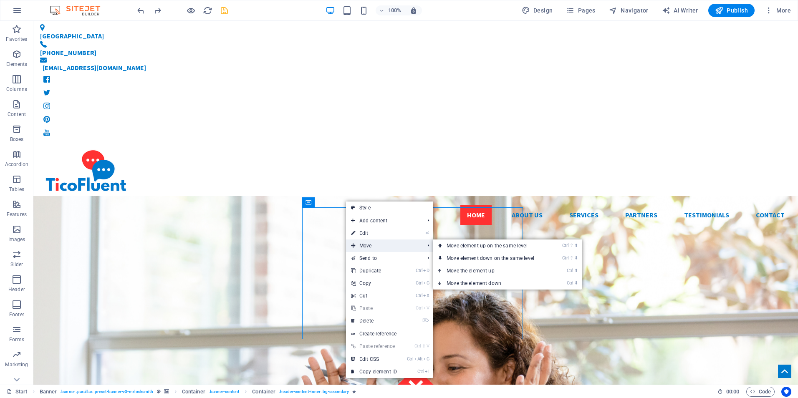
drag, startPoint x: 386, startPoint y: 243, endPoint x: 418, endPoint y: 241, distance: 32.6
click at [413, 241] on span "Move" at bounding box center [383, 246] width 75 height 13
click at [537, 255] on link "Ctrl ⇧ ⬇ Move element down on the same level" at bounding box center [492, 258] width 118 height 13
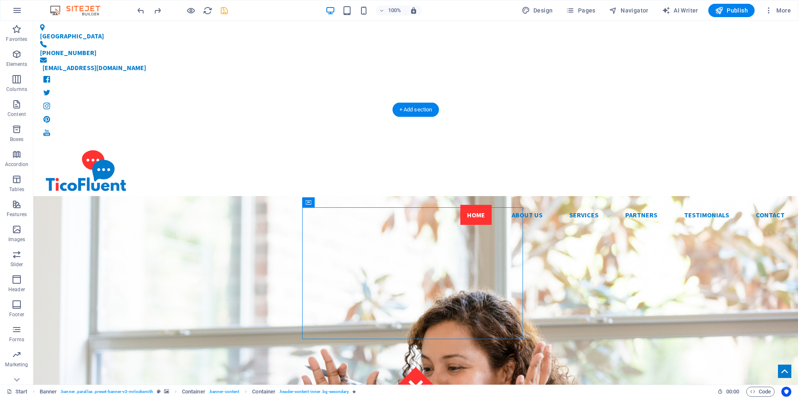
drag, startPoint x: 412, startPoint y: 215, endPoint x: 348, endPoint y: 224, distance: 64.9
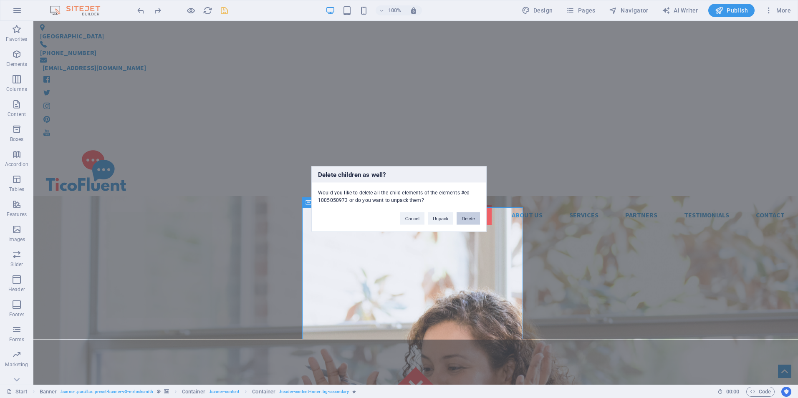
click at [470, 218] on button "Delete" at bounding box center [468, 218] width 23 height 13
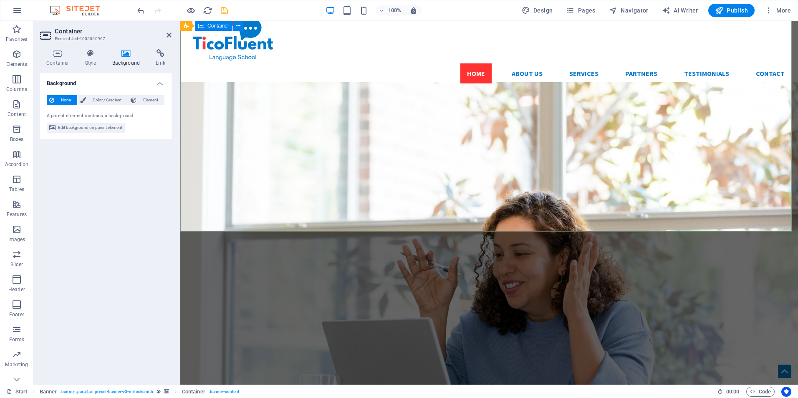
scroll to position [42, 0]
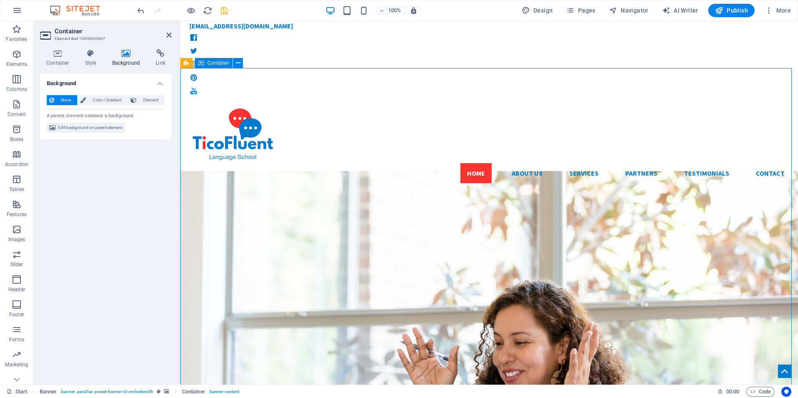
drag, startPoint x: 468, startPoint y: 218, endPoint x: 475, endPoint y: 190, distance: 28.9
click at [120, 55] on icon at bounding box center [126, 53] width 40 height 8
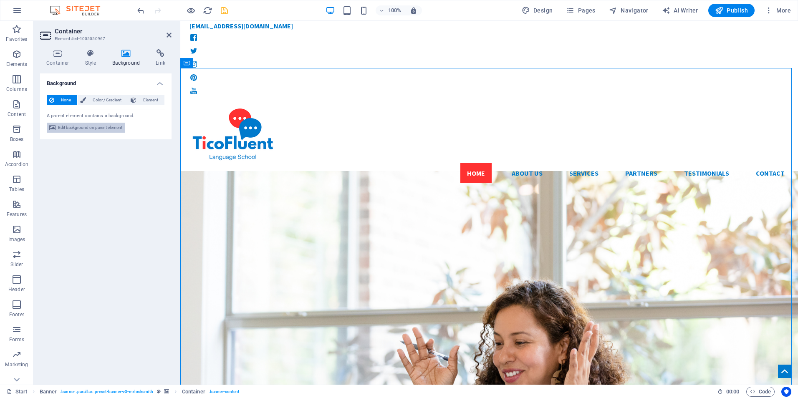
click at [85, 126] on span "Edit background on parent element" at bounding box center [90, 128] width 64 height 10
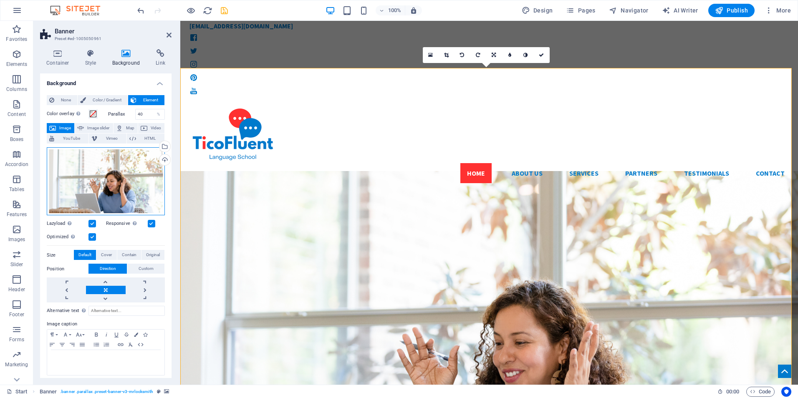
click at [102, 168] on div "Drag files here, click to choose files or select files from Files or our free s…" at bounding box center [106, 181] width 118 height 68
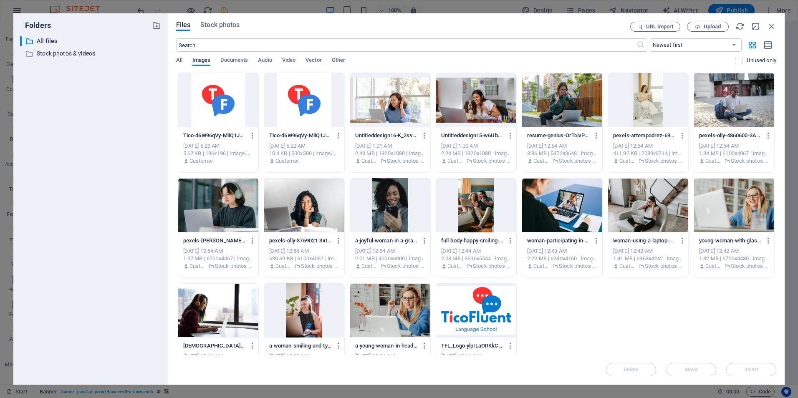
click at [102, 168] on div "​ All files All files ​ Stock photos & videos Stock photos & videos" at bounding box center [90, 207] width 141 height 342
click at [771, 24] on icon "button" at bounding box center [771, 26] width 9 height 9
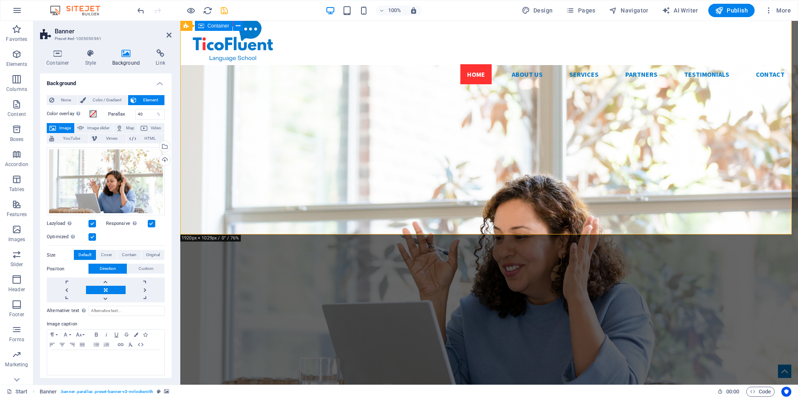
scroll to position [0, 0]
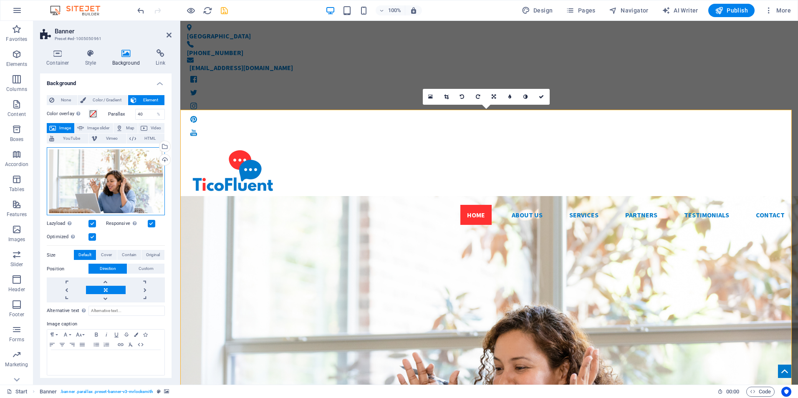
click at [133, 185] on div "Drag files here, click to choose files or select files from Files or our free s…" at bounding box center [106, 181] width 118 height 68
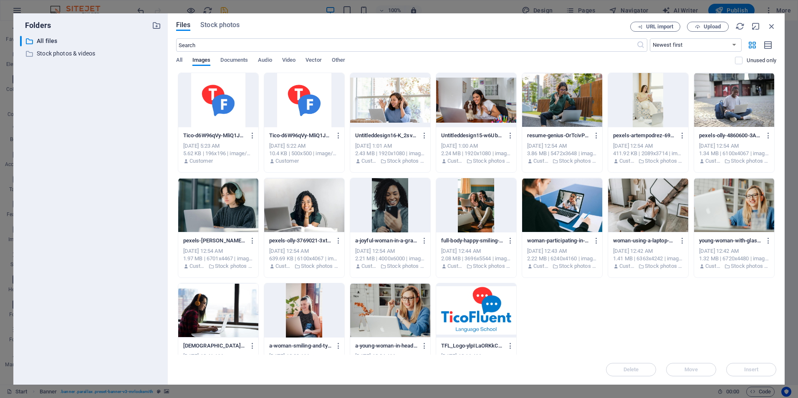
click at [484, 104] on div at bounding box center [476, 100] width 80 height 54
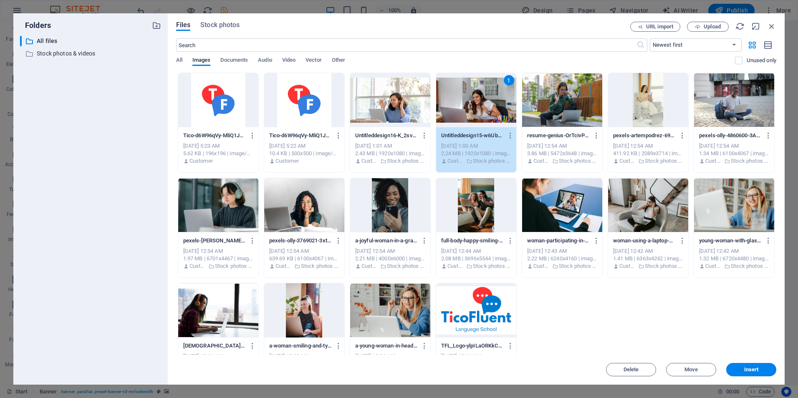
click at [484, 104] on div "1" at bounding box center [476, 100] width 80 height 54
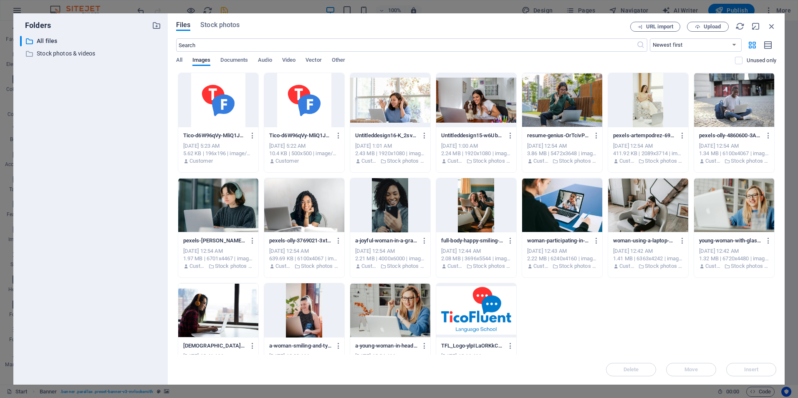
click at [475, 115] on div at bounding box center [476, 100] width 80 height 54
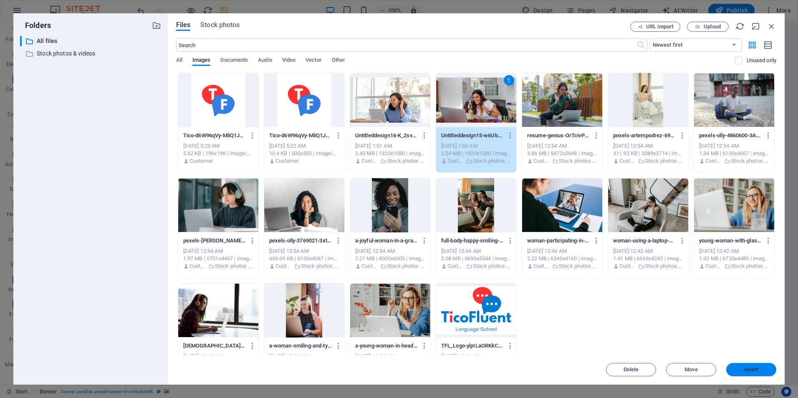
click at [739, 368] on span "Insert" at bounding box center [751, 369] width 43 height 5
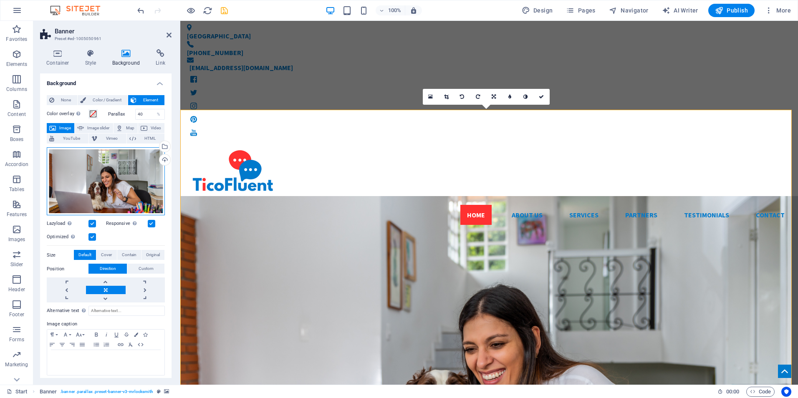
click at [130, 188] on div "Drag files here, click to choose files or select files from Files or our free s…" at bounding box center [106, 181] width 118 height 68
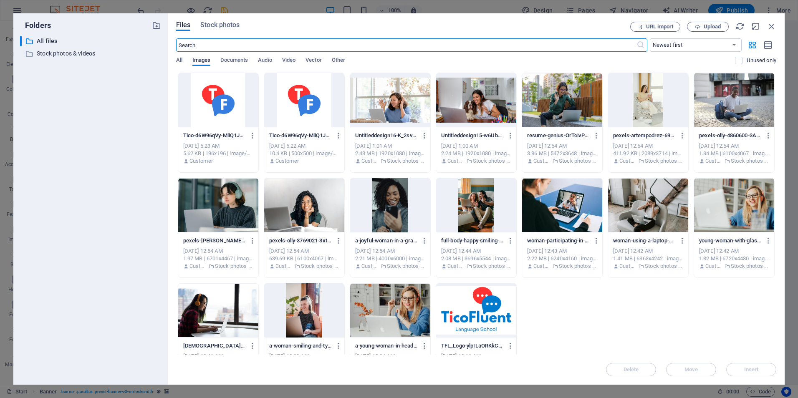
click at [568, 106] on div at bounding box center [562, 100] width 80 height 54
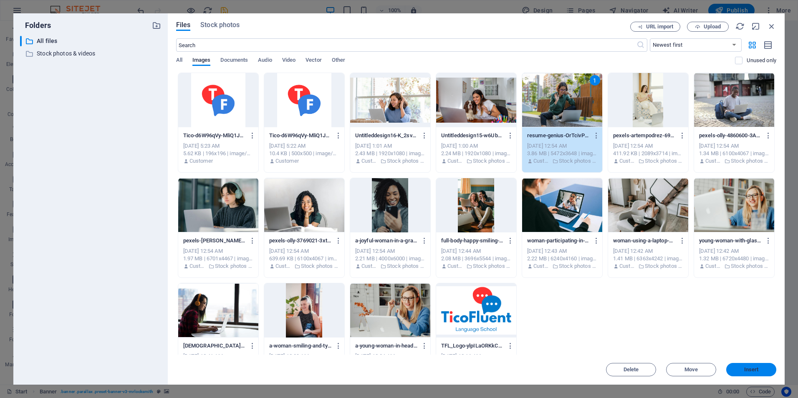
click at [750, 369] on span "Insert" at bounding box center [751, 369] width 15 height 5
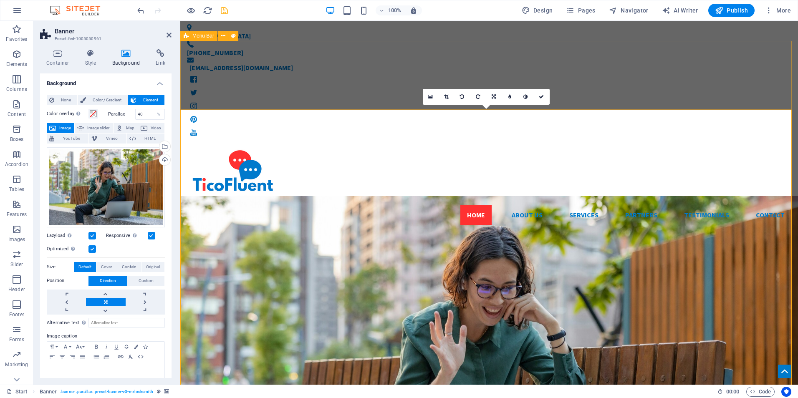
click at [334, 143] on div "Home About us Services Partners Testimonials Contact Menu" at bounding box center [489, 187] width 618 height 89
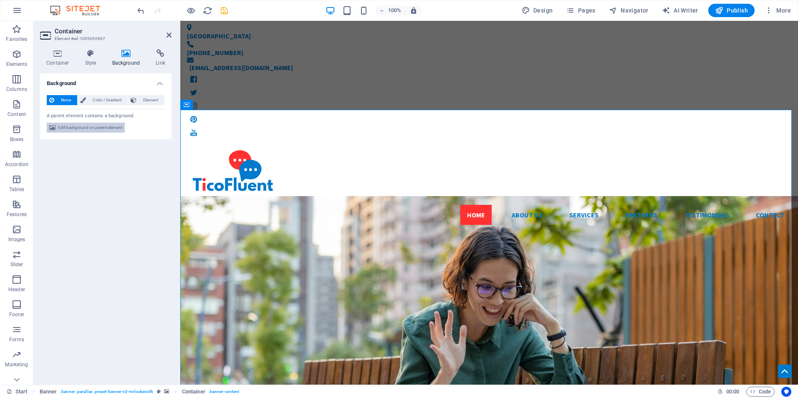
click at [107, 129] on span "Edit background on parent element" at bounding box center [90, 128] width 64 height 10
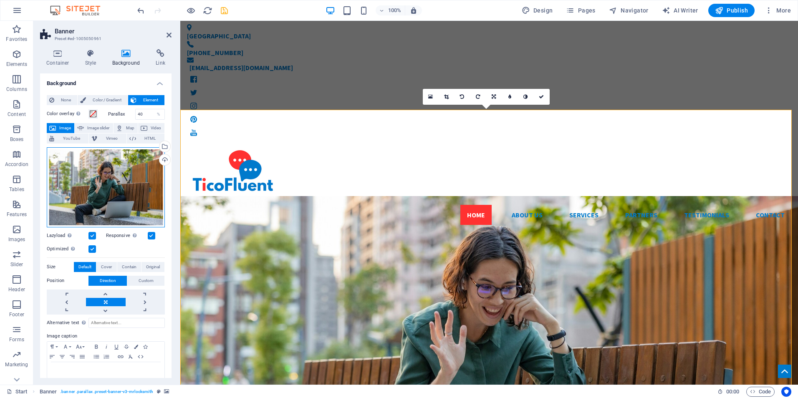
click at [133, 182] on div "Drag files here, click to choose files or select files from Files or our free s…" at bounding box center [106, 187] width 118 height 80
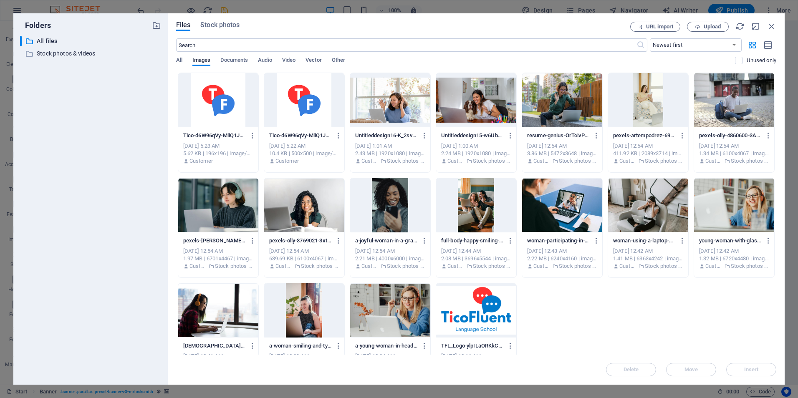
click at [402, 92] on div at bounding box center [390, 100] width 80 height 54
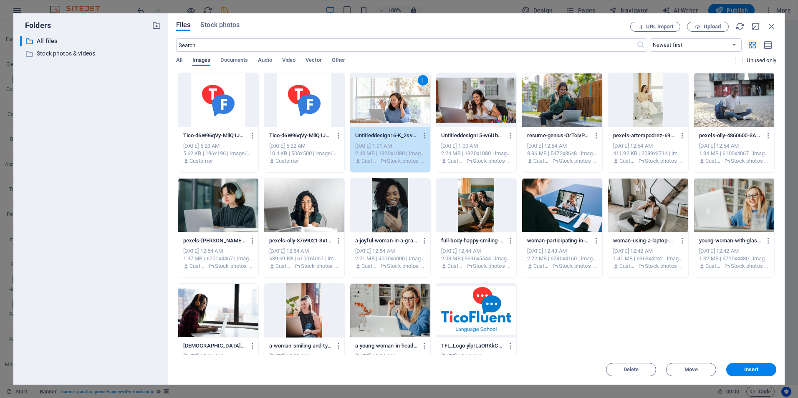
click at [404, 98] on div "1" at bounding box center [390, 100] width 80 height 54
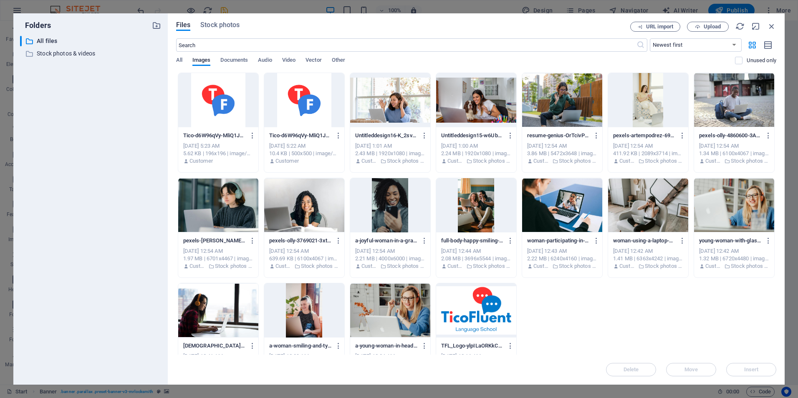
click at [404, 98] on div at bounding box center [390, 100] width 80 height 54
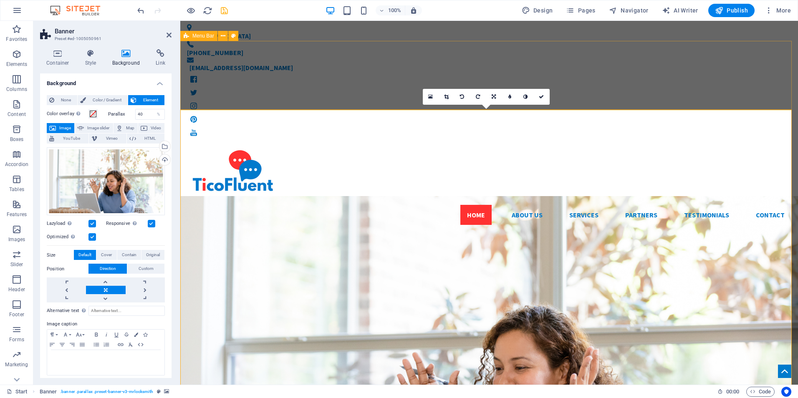
click at [392, 143] on div "Home About us Services Partners Testimonials Contact Menu" at bounding box center [489, 187] width 618 height 89
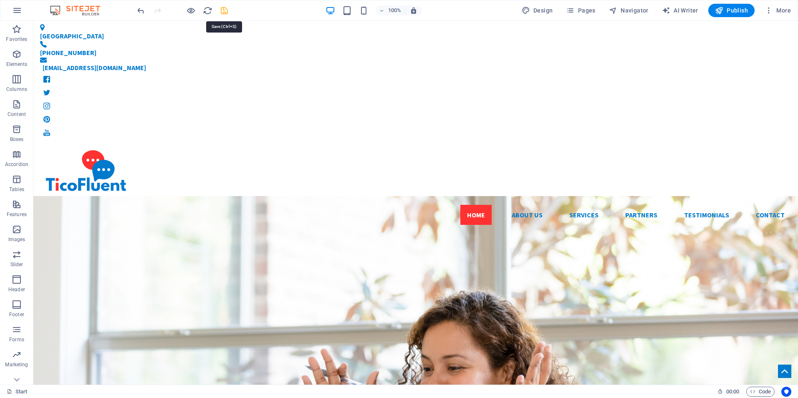
click at [223, 9] on icon "save" at bounding box center [225, 11] width 10 height 10
checkbox input "false"
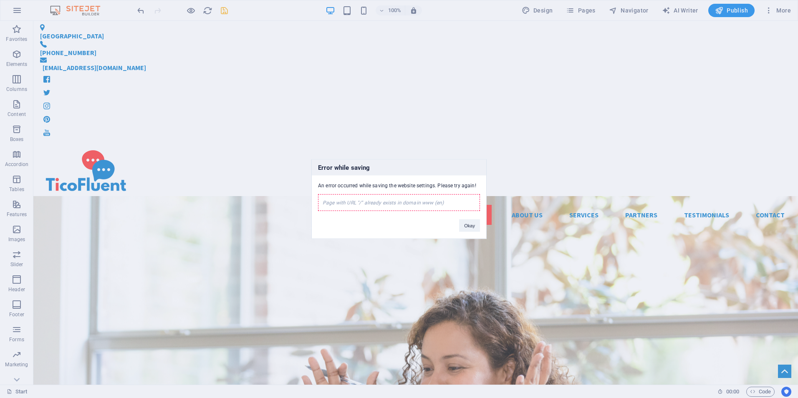
click at [376, 202] on div "Page with URL "/" already exists in domain www (en)" at bounding box center [399, 203] width 162 height 17
click at [473, 224] on button "Okay" at bounding box center [469, 226] width 21 height 13
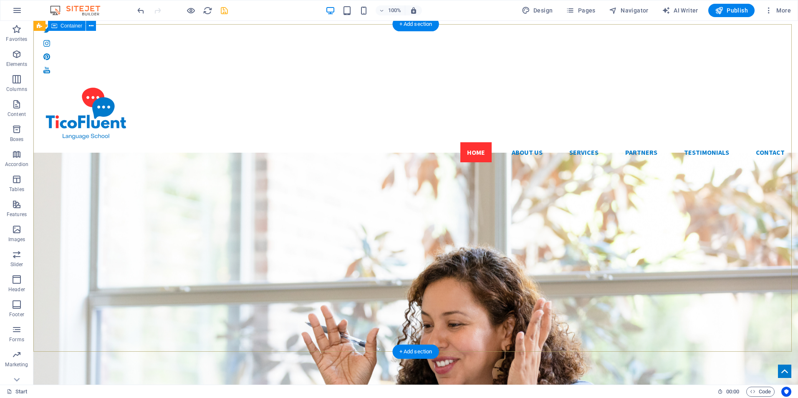
scroll to position [42, 0]
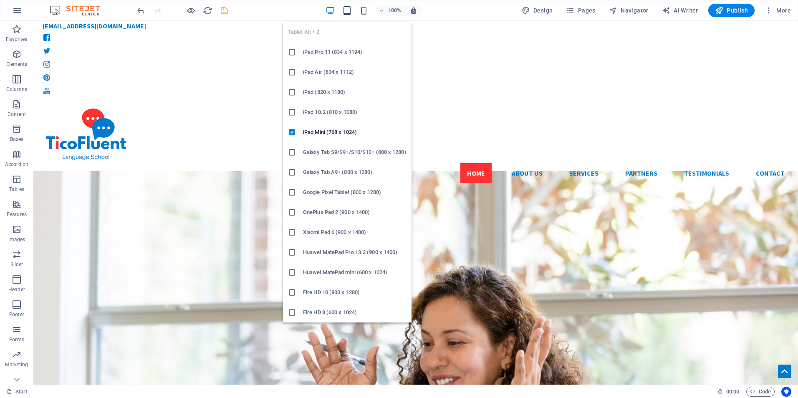
click at [351, 12] on icon "button" at bounding box center [347, 11] width 10 height 10
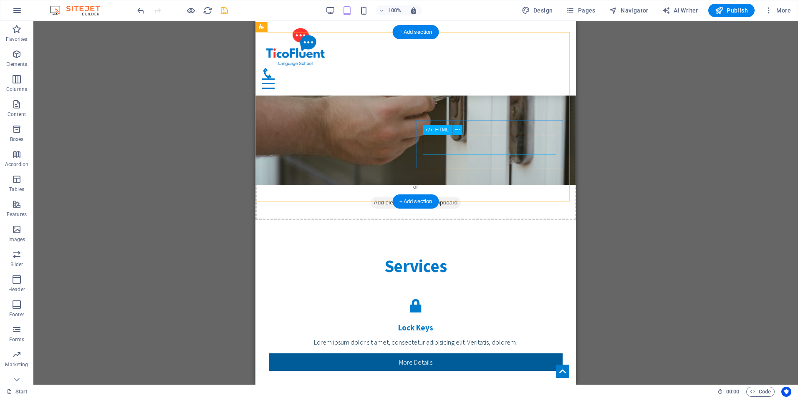
scroll to position [925, 0]
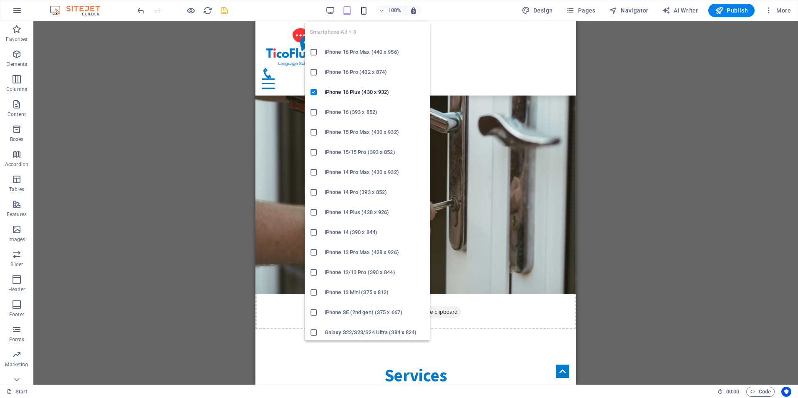
click at [367, 11] on icon "button" at bounding box center [364, 11] width 10 height 10
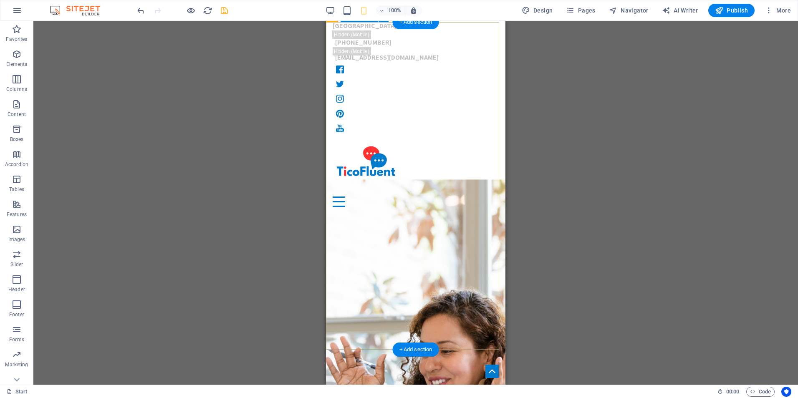
scroll to position [0, 0]
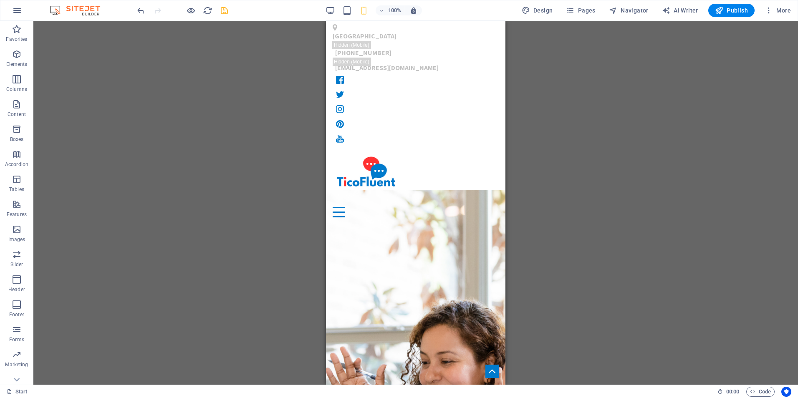
click at [326, 8] on div "100% Design Pages Navigator AI Writer Publish More" at bounding box center [465, 10] width 659 height 13
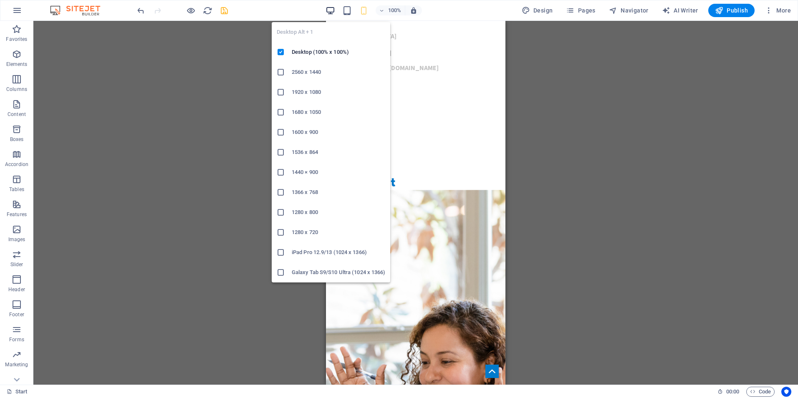
click at [329, 13] on icon "button" at bounding box center [331, 11] width 10 height 10
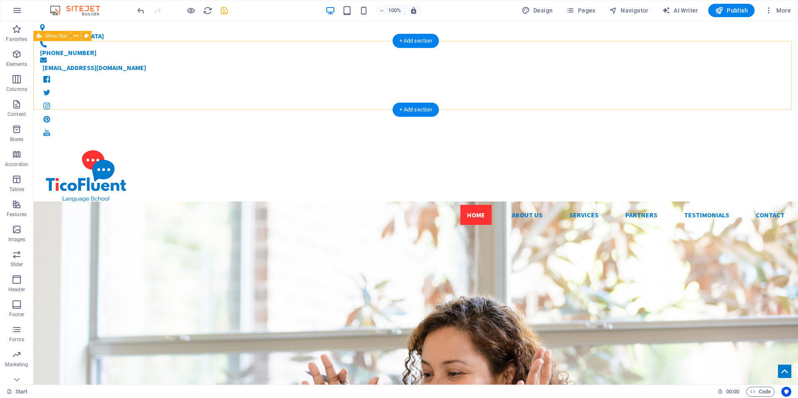
click at [761, 143] on div "Home About us Services Partners Testimonials Contact Menu" at bounding box center [415, 187] width 765 height 89
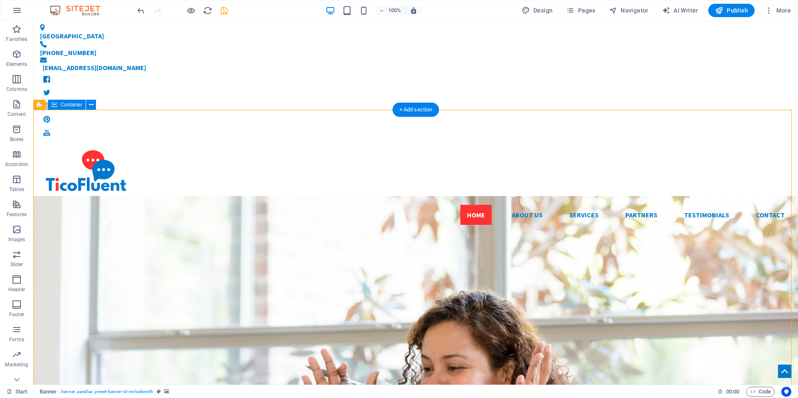
drag, startPoint x: 478, startPoint y: 235, endPoint x: 485, endPoint y: 167, distance: 68.0
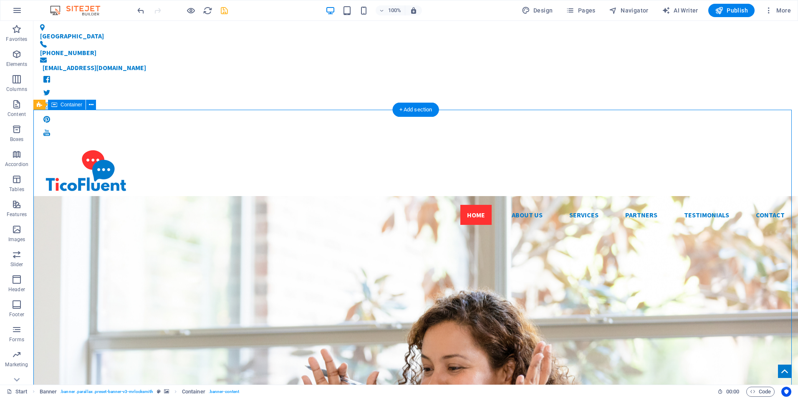
drag, startPoint x: 486, startPoint y: 142, endPoint x: 491, endPoint y: 158, distance: 16.5
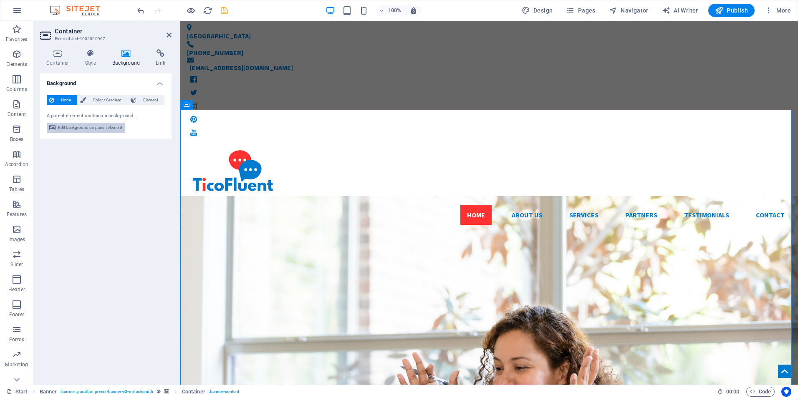
click at [104, 126] on span "Edit background on parent element" at bounding box center [90, 128] width 64 height 10
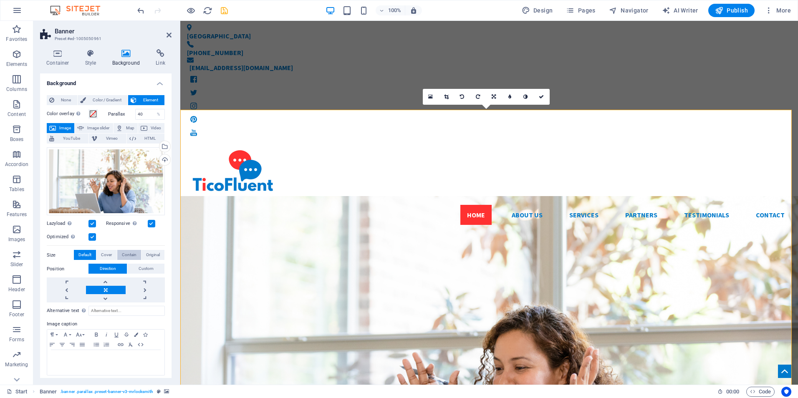
click at [130, 255] on span "Contain" at bounding box center [129, 255] width 15 height 10
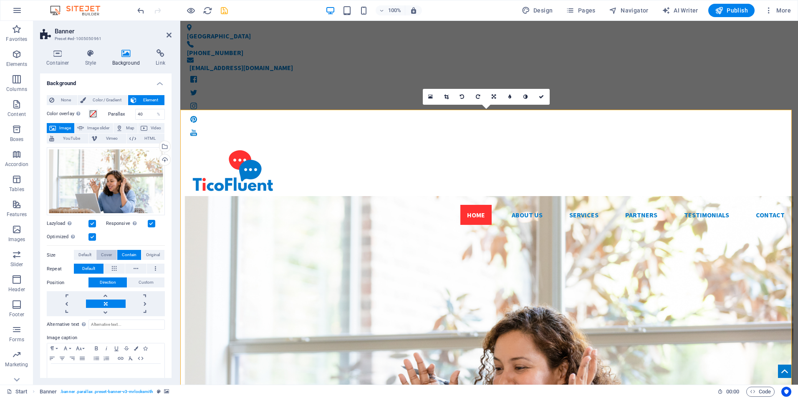
click at [102, 250] on span "Cover" at bounding box center [106, 255] width 11 height 10
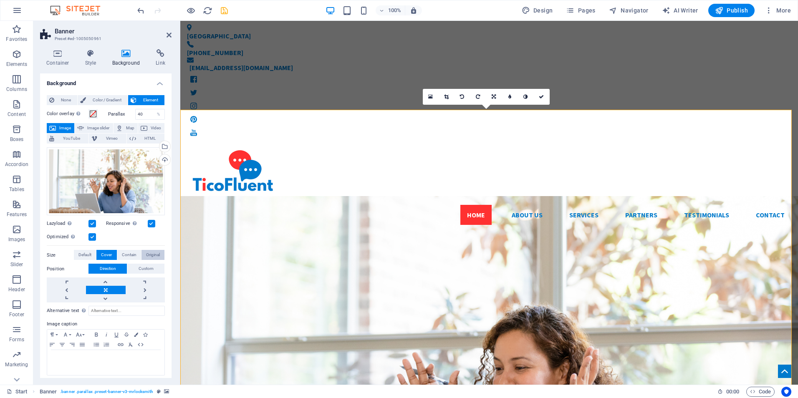
click at [147, 252] on span "Original" at bounding box center [153, 255] width 14 height 10
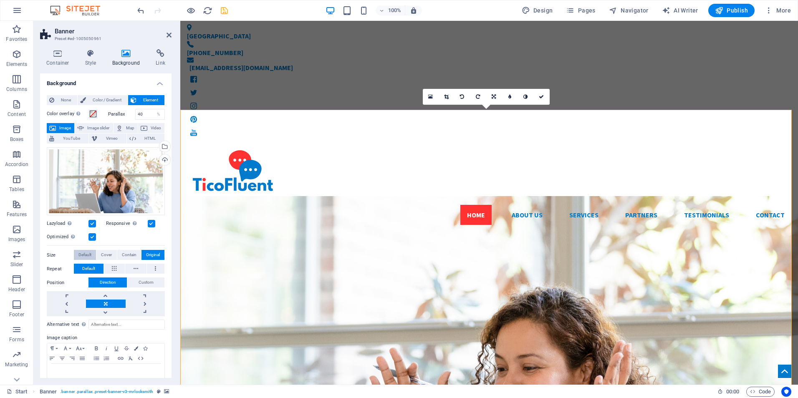
click at [91, 254] on span "Default" at bounding box center [84, 255] width 13 height 10
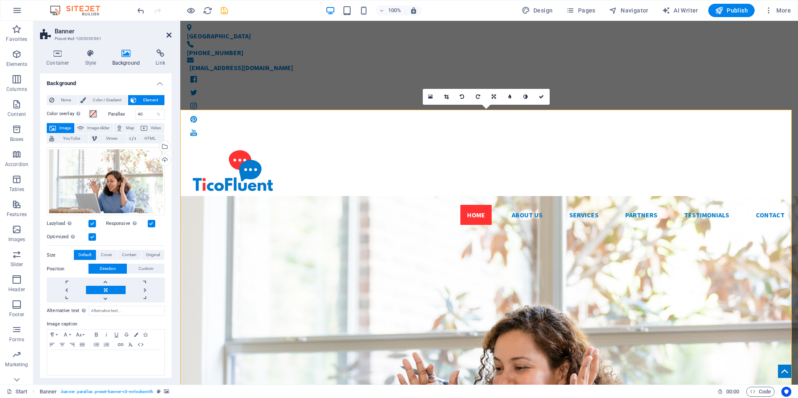
click at [167, 38] on link at bounding box center [169, 35] width 5 height 7
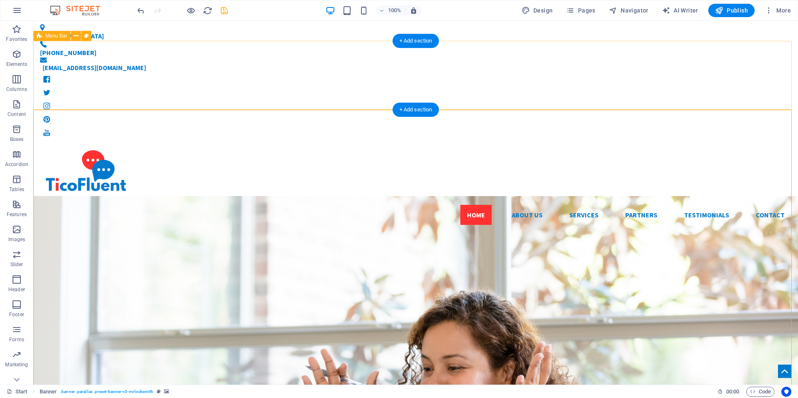
click at [309, 143] on div "Home About us Services Partners Testimonials Contact Menu" at bounding box center [415, 187] width 765 height 89
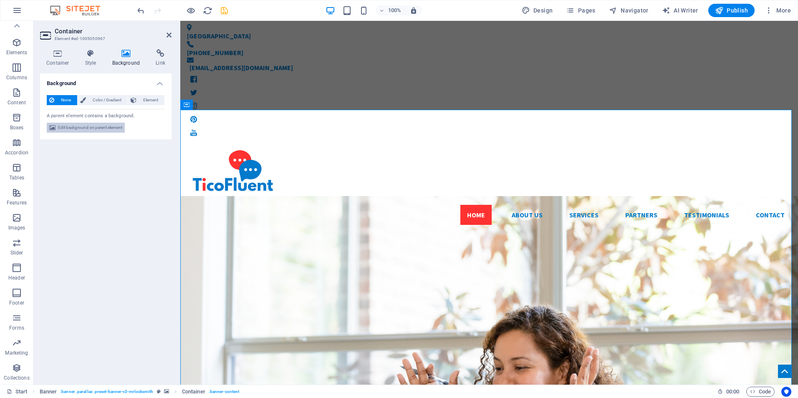
click at [69, 124] on span "Edit background on parent element" at bounding box center [90, 128] width 64 height 10
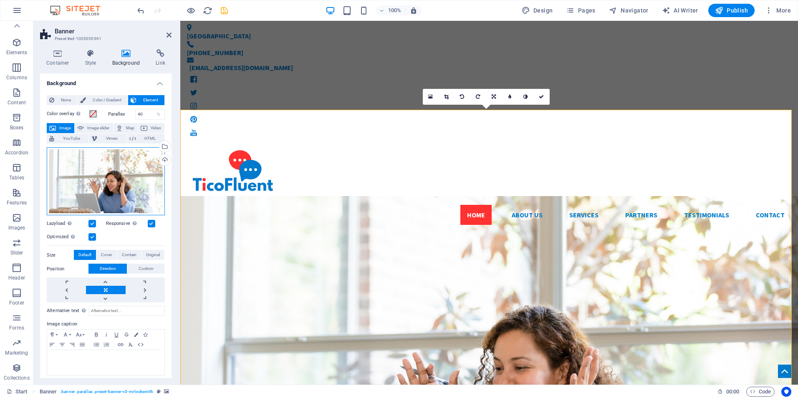
click at [90, 157] on div "Drag files here, click to choose files or select files from Files or our free s…" at bounding box center [106, 181] width 118 height 68
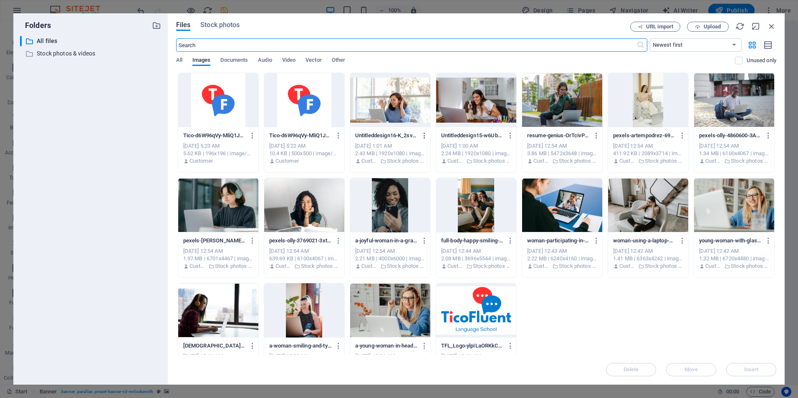
click at [422, 135] on icon "button" at bounding box center [425, 136] width 8 height 8
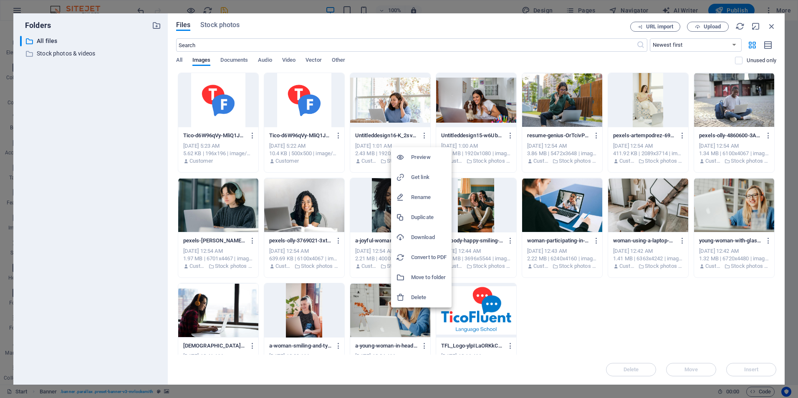
click at [431, 233] on h6 "Download" at bounding box center [428, 238] width 35 height 10
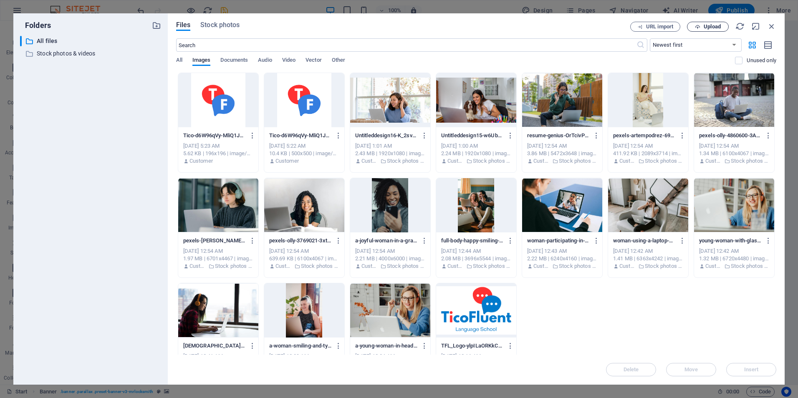
click at [699, 25] on icon "button" at bounding box center [697, 26] width 5 height 5
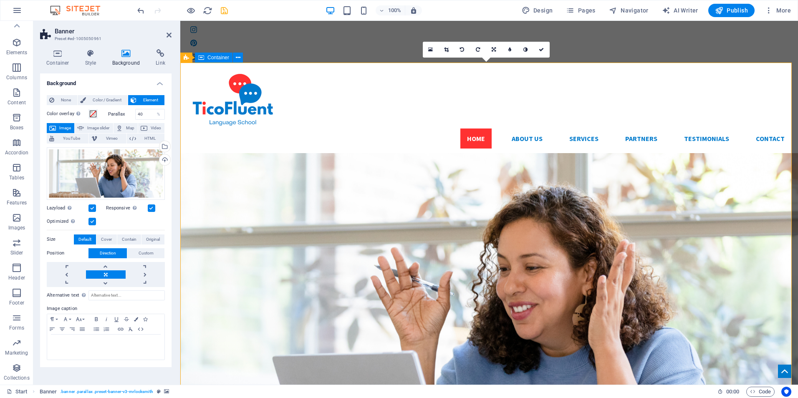
scroll to position [83, 0]
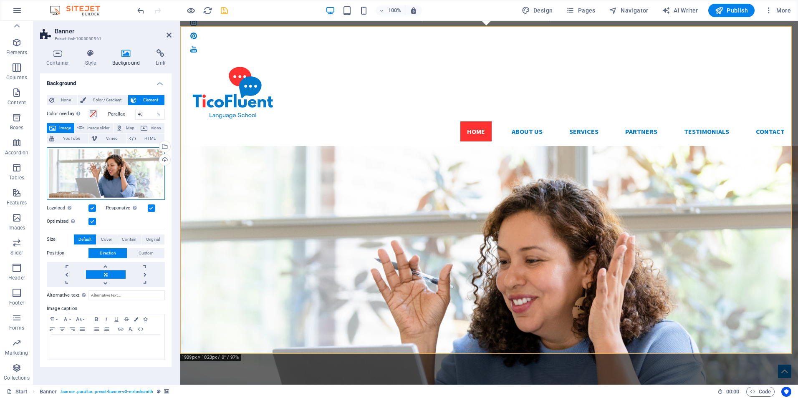
click at [99, 174] on div "Drag files here, click to choose files or select files from Files or our free s…" at bounding box center [106, 173] width 118 height 53
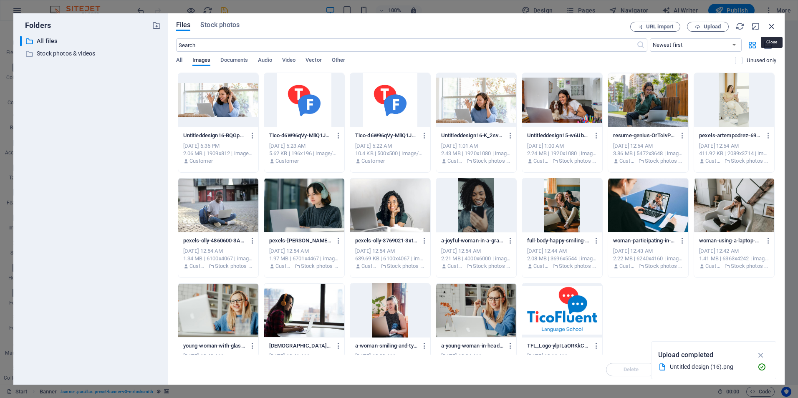
click at [776, 26] on icon "button" at bounding box center [771, 26] width 9 height 9
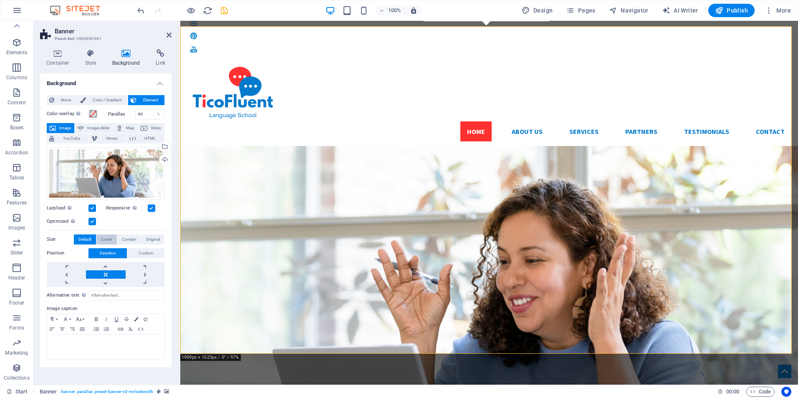
click at [111, 239] on span "Cover" at bounding box center [106, 240] width 11 height 10
click at [126, 242] on span "Contain" at bounding box center [129, 240] width 15 height 10
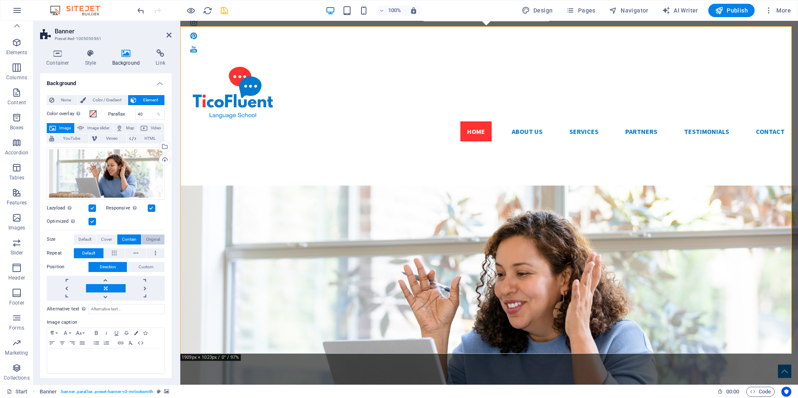
click at [143, 243] on button "Original" at bounding box center [153, 240] width 23 height 10
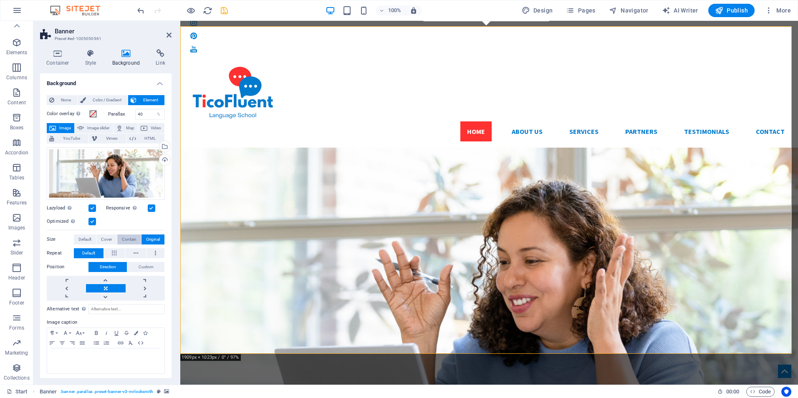
click at [125, 240] on span "Contain" at bounding box center [129, 240] width 15 height 10
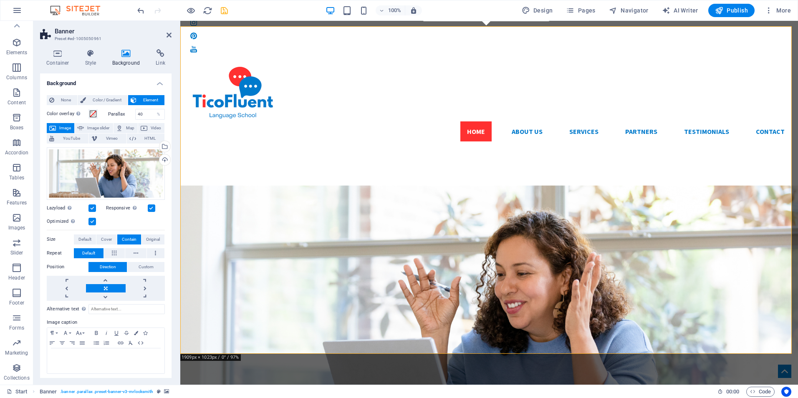
click at [172, 33] on aside "Banner Preset #ed-1005050961 Container Style Background Link Size Height Defaul…" at bounding box center [106, 203] width 147 height 364
click at [171, 38] on icon at bounding box center [169, 35] width 5 height 7
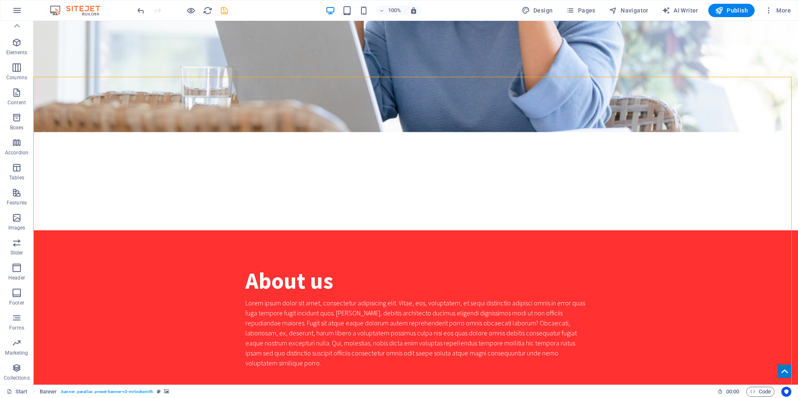
scroll to position [0, 0]
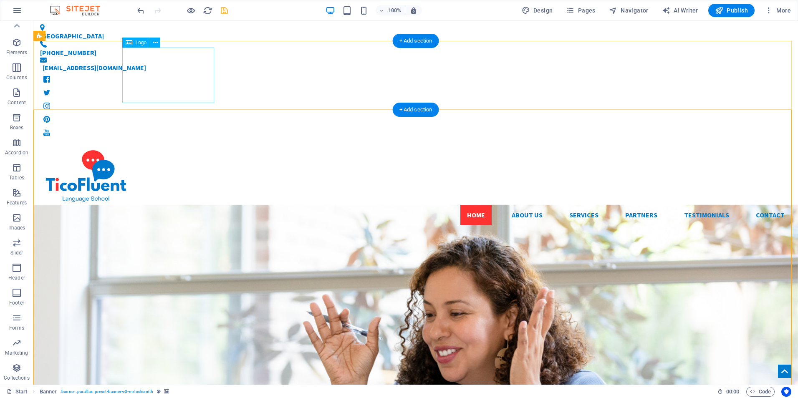
click at [163, 149] on div at bounding box center [415, 177] width 751 height 56
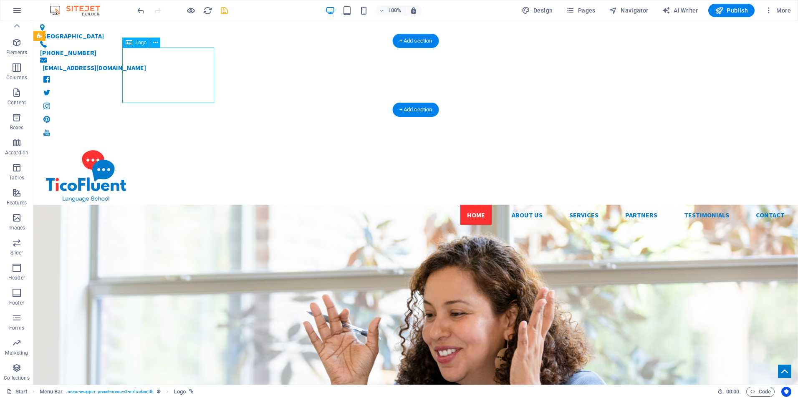
click at [178, 149] on div at bounding box center [415, 177] width 751 height 56
select select "px"
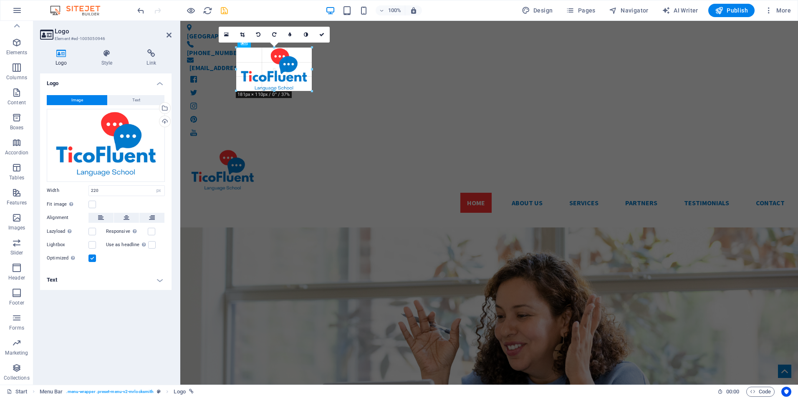
drag, startPoint x: 324, startPoint y: 102, endPoint x: 137, endPoint y: 65, distance: 190.2
type input "171"
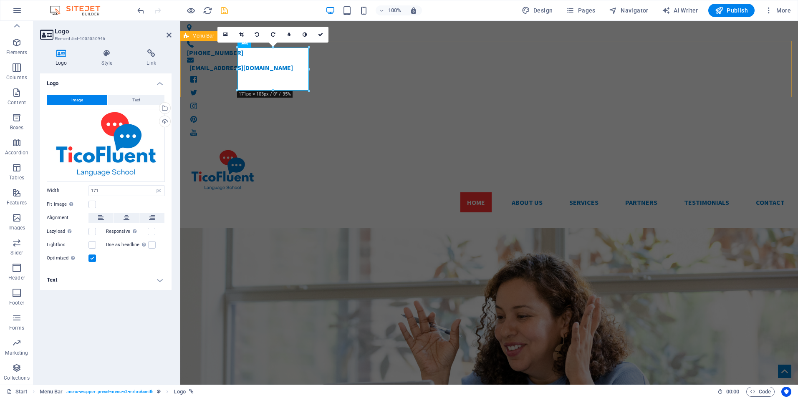
click at [341, 143] on div "Home About us Services Partners Testimonials Contact Menu" at bounding box center [489, 181] width 618 height 76
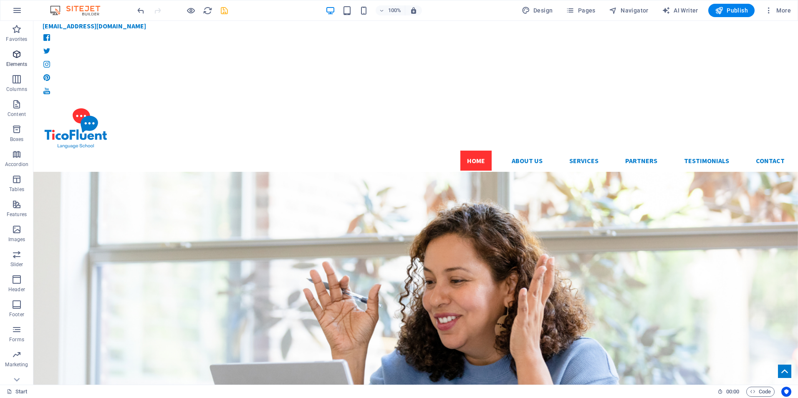
click at [20, 57] on icon "button" at bounding box center [17, 54] width 10 height 10
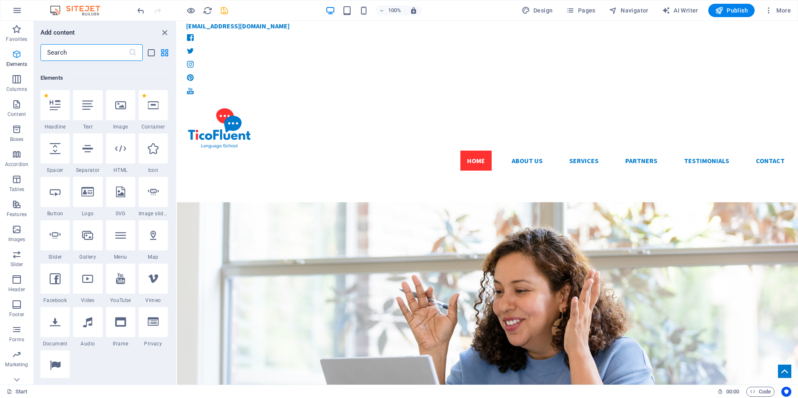
scroll to position [89, 0]
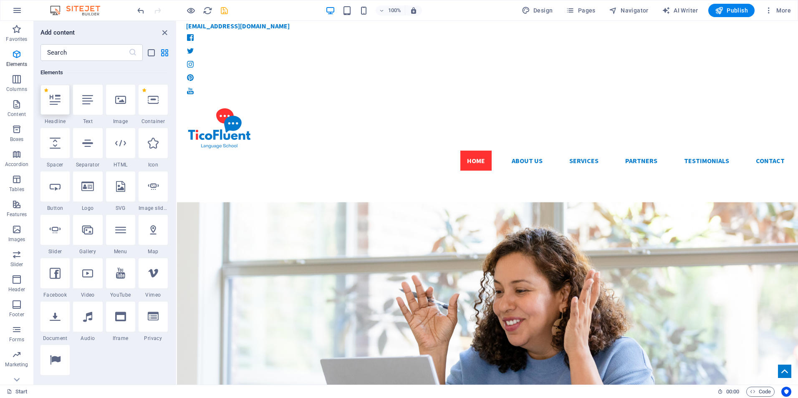
click at [55, 100] on icon at bounding box center [55, 99] width 11 height 11
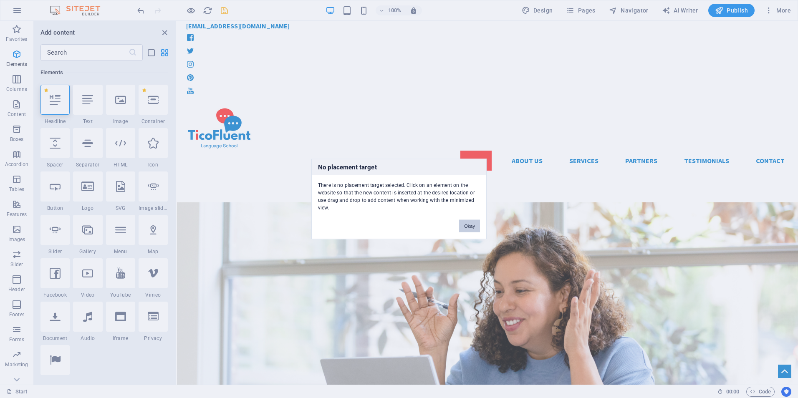
click at [469, 220] on button "Okay" at bounding box center [469, 226] width 21 height 13
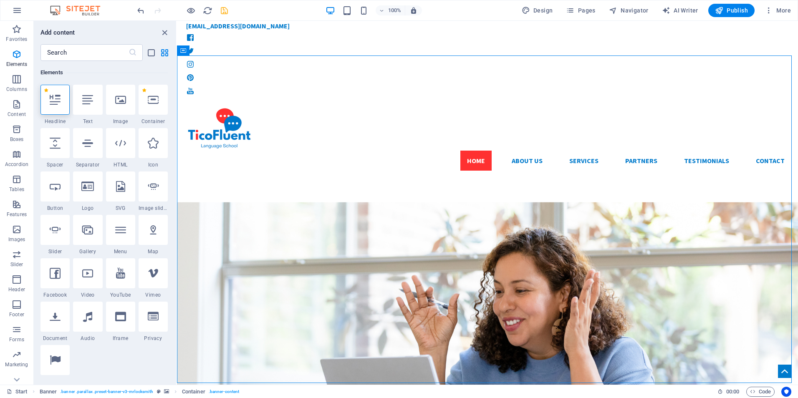
click at [58, 108] on div at bounding box center [54, 100] width 29 height 30
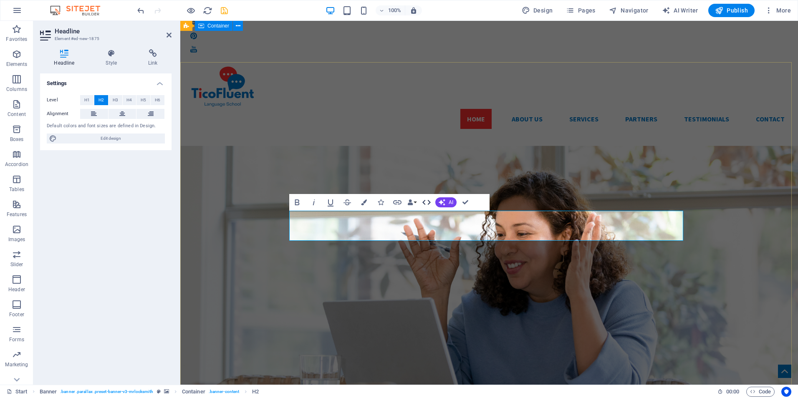
scroll to position [0, 0]
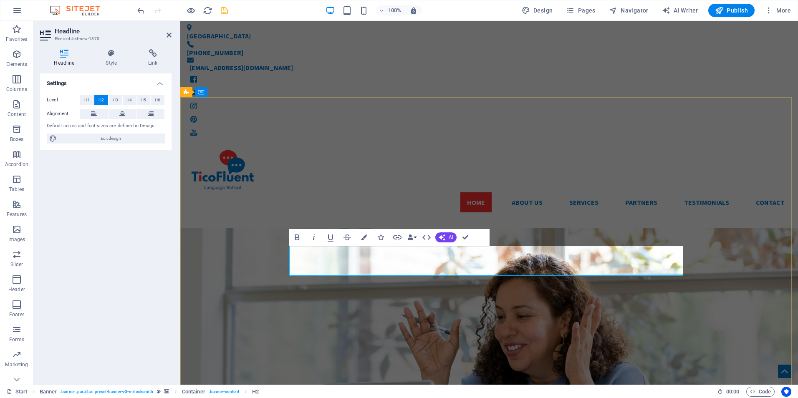
drag, startPoint x: 411, startPoint y: 259, endPoint x: 291, endPoint y: 244, distance: 120.4
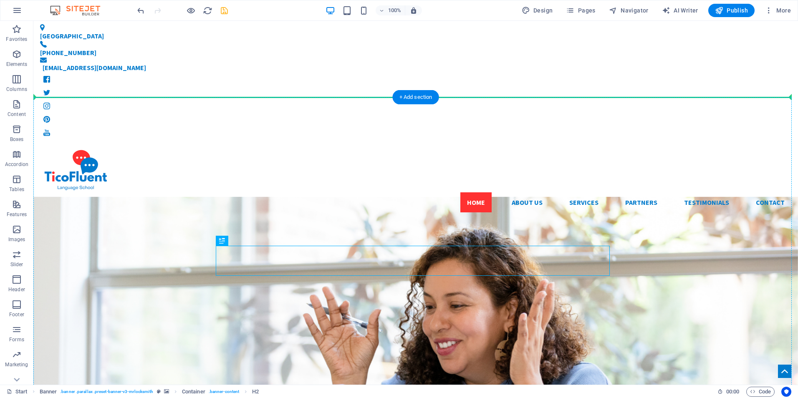
drag, startPoint x: 379, startPoint y: 263, endPoint x: 296, endPoint y: 250, distance: 84.1
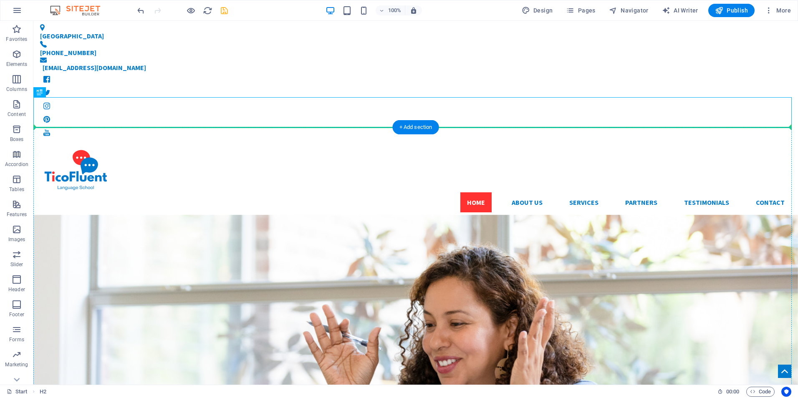
drag, startPoint x: 160, startPoint y: 110, endPoint x: 171, endPoint y: 231, distance: 121.9
drag, startPoint x: 153, startPoint y: 109, endPoint x: 178, endPoint y: 236, distance: 129.4
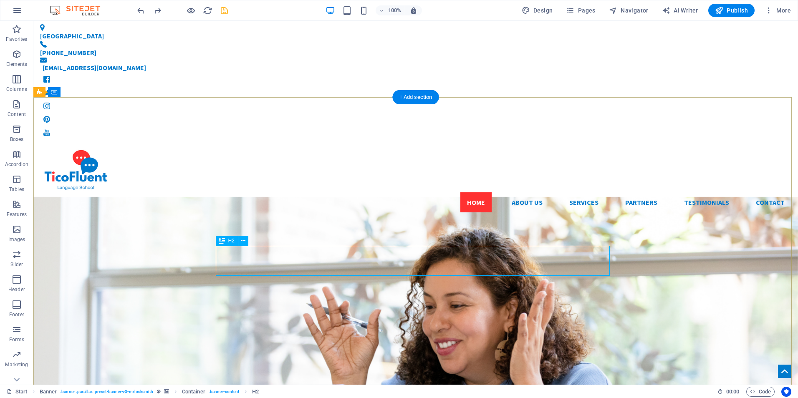
click at [245, 240] on icon at bounding box center [243, 241] width 5 height 9
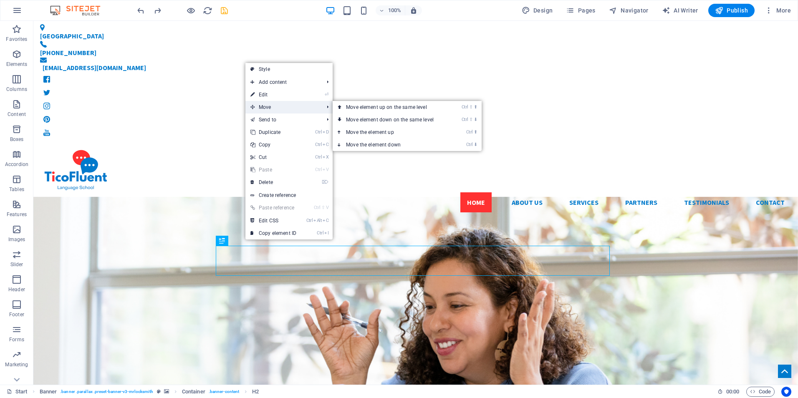
click at [300, 102] on span "Move" at bounding box center [282, 107] width 75 height 13
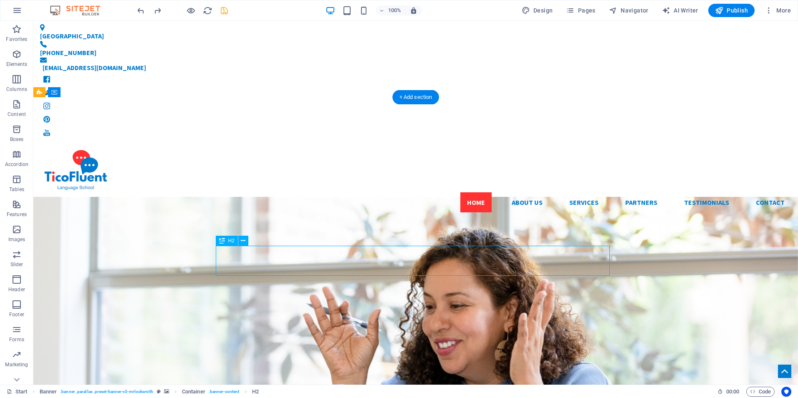
drag, startPoint x: 361, startPoint y: 273, endPoint x: 369, endPoint y: 259, distance: 16.3
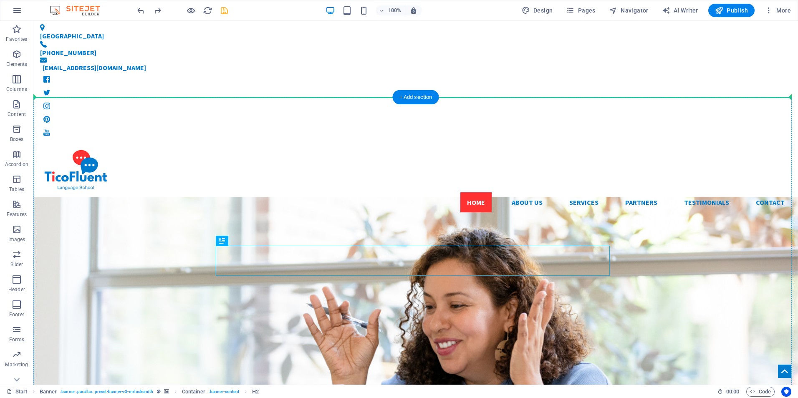
drag, startPoint x: 369, startPoint y: 259, endPoint x: 161, endPoint y: 237, distance: 209.9
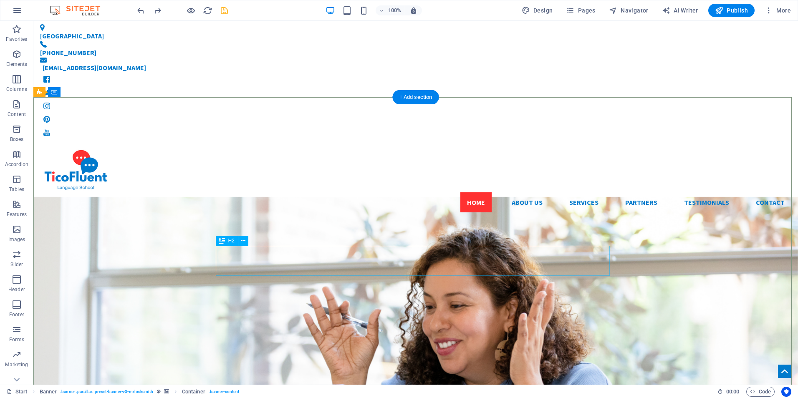
click at [13, 156] on icon "button" at bounding box center [17, 154] width 10 height 10
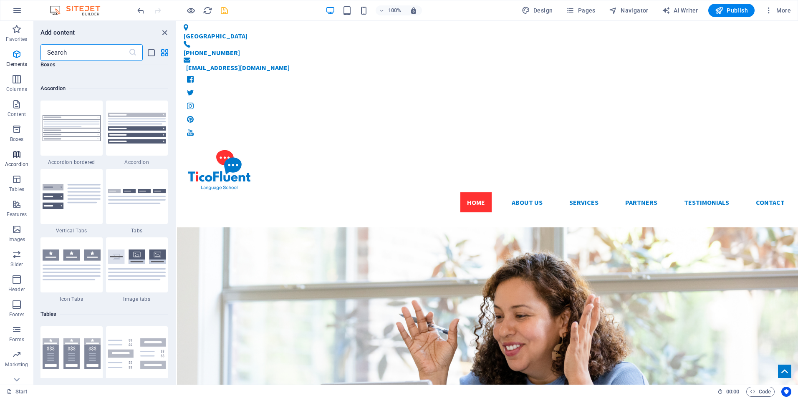
scroll to position [2665, 0]
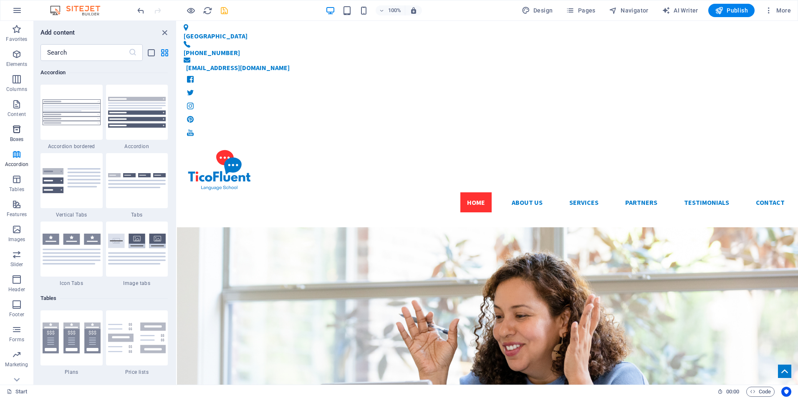
click at [15, 131] on icon "button" at bounding box center [17, 129] width 10 height 10
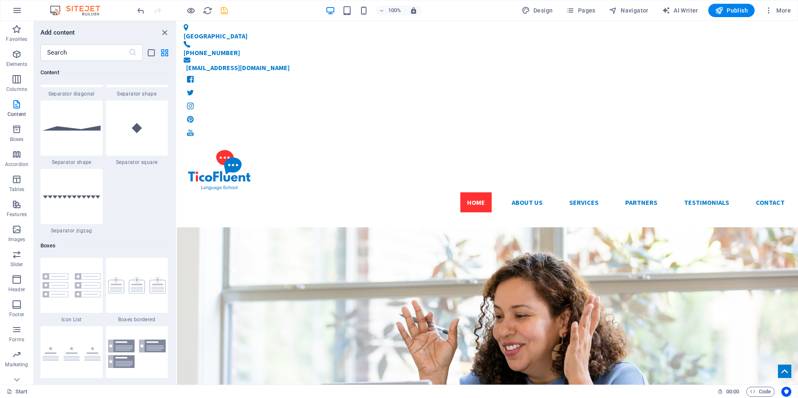
scroll to position [1969, 0]
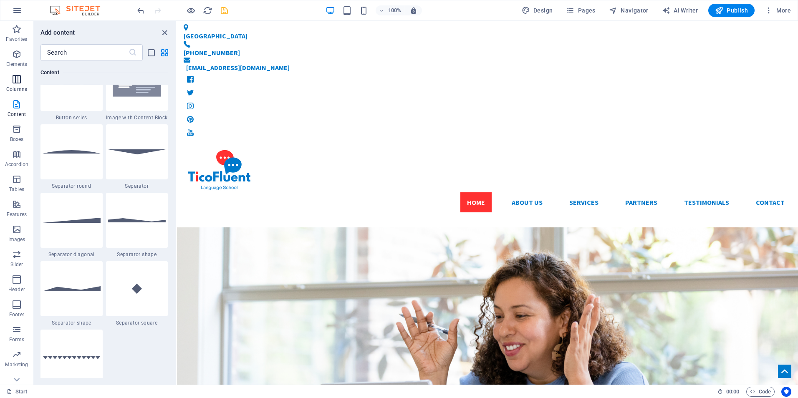
click at [15, 80] on icon "button" at bounding box center [17, 79] width 10 height 10
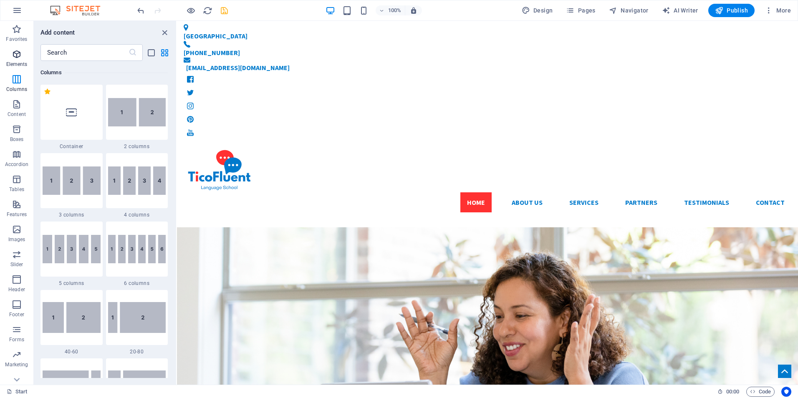
click at [16, 56] on icon "button" at bounding box center [17, 54] width 10 height 10
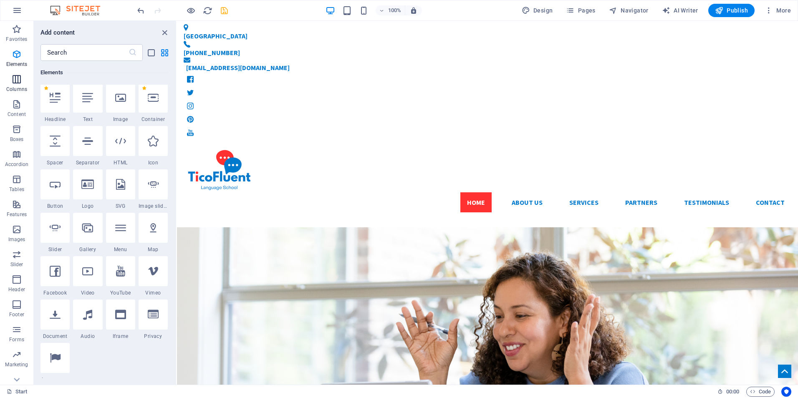
scroll to position [89, 0]
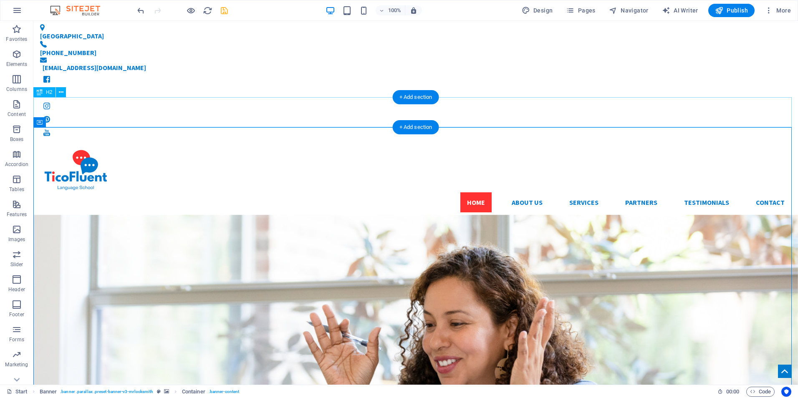
click at [151, 219] on div "New headline" at bounding box center [415, 234] width 765 height 30
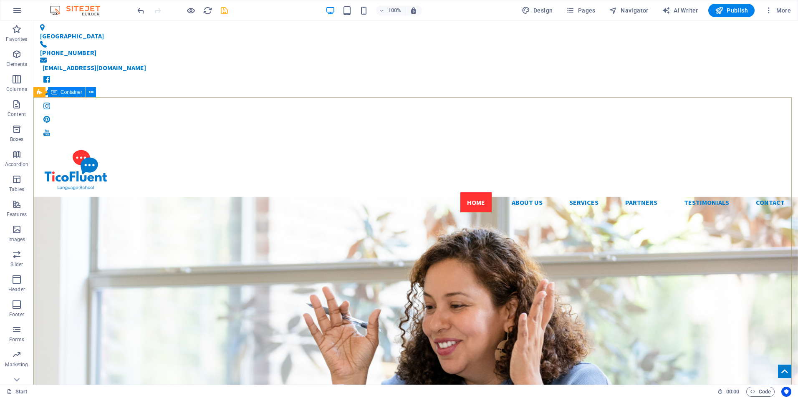
click at [78, 91] on span "Container" at bounding box center [72, 92] width 22 height 5
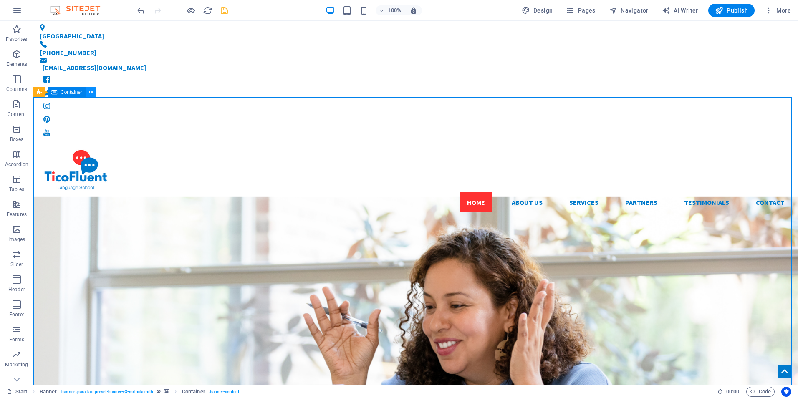
click at [91, 95] on icon at bounding box center [91, 92] width 5 height 9
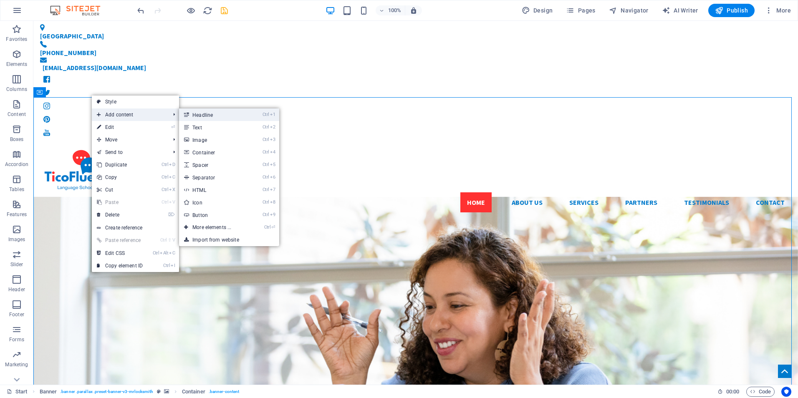
click at [228, 118] on link "Ctrl 1 Headline" at bounding box center [213, 115] width 69 height 13
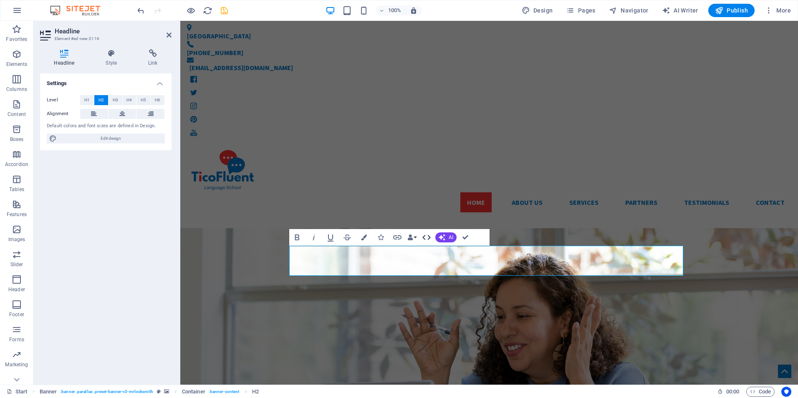
click at [428, 238] on icon "button" at bounding box center [427, 238] width 10 height 10
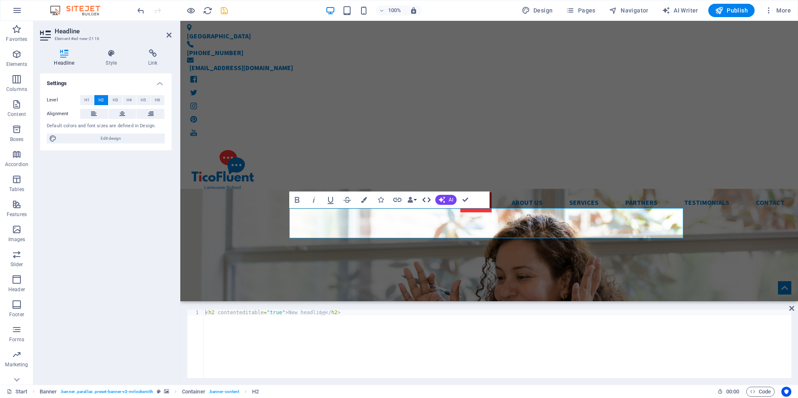
click at [424, 196] on icon "button" at bounding box center [427, 200] width 10 height 10
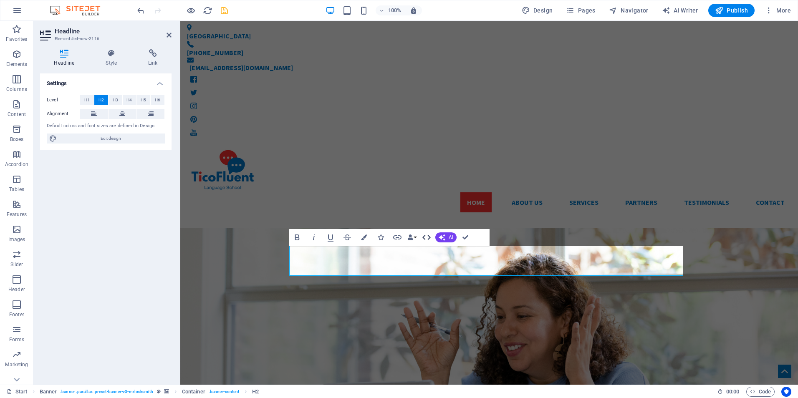
click at [430, 239] on icon "button" at bounding box center [427, 238] width 10 height 10
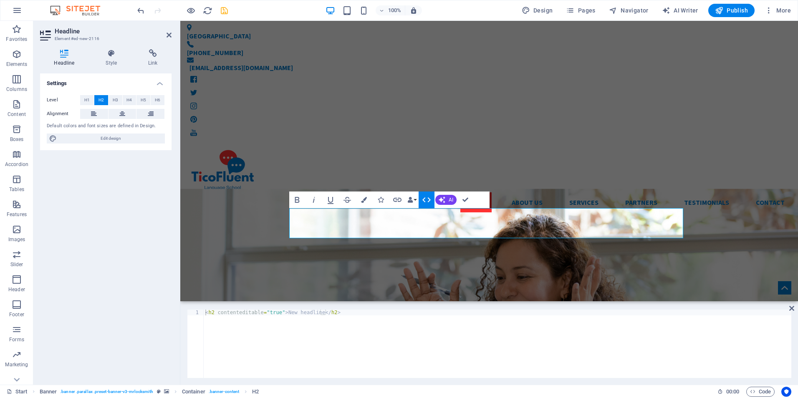
click at [424, 199] on icon "button" at bounding box center [426, 199] width 8 height 5
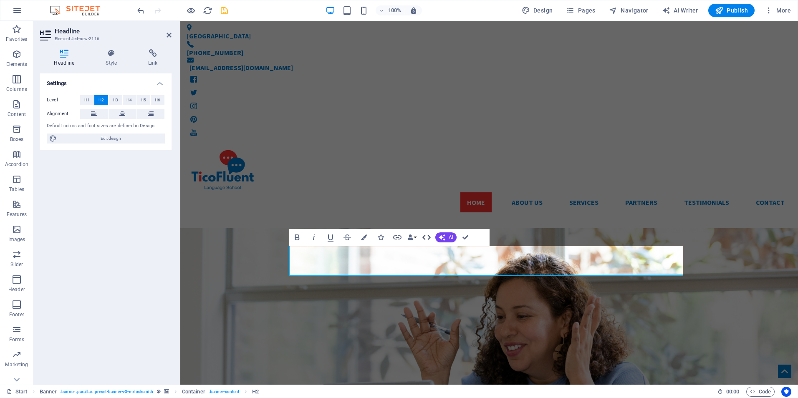
click at [425, 234] on icon "button" at bounding box center [427, 238] width 10 height 10
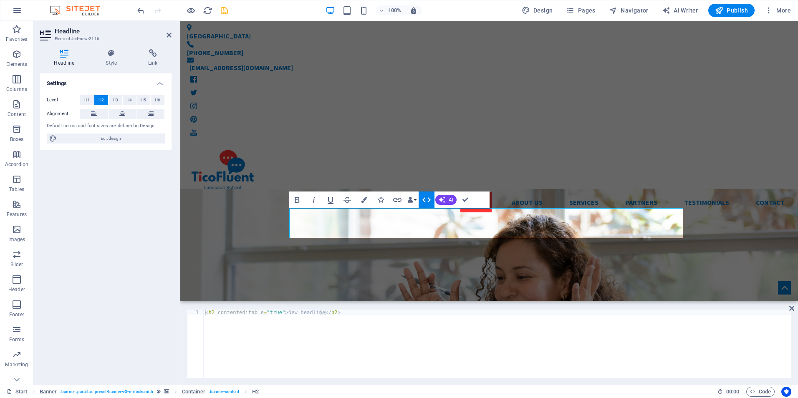
click at [422, 200] on icon "button" at bounding box center [427, 200] width 10 height 10
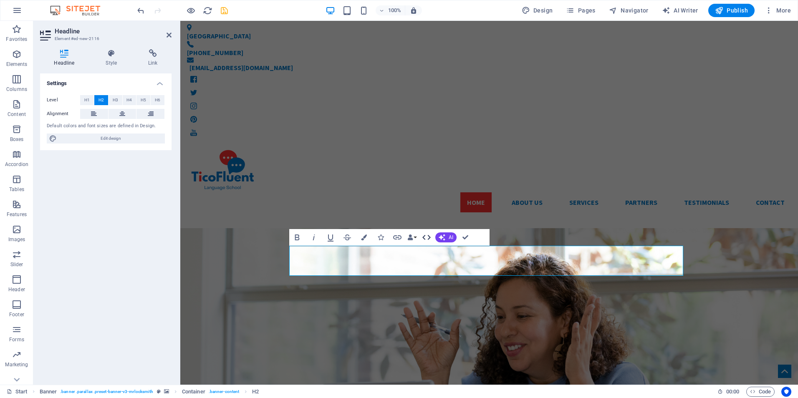
click at [429, 235] on icon "button" at bounding box center [427, 238] width 10 height 10
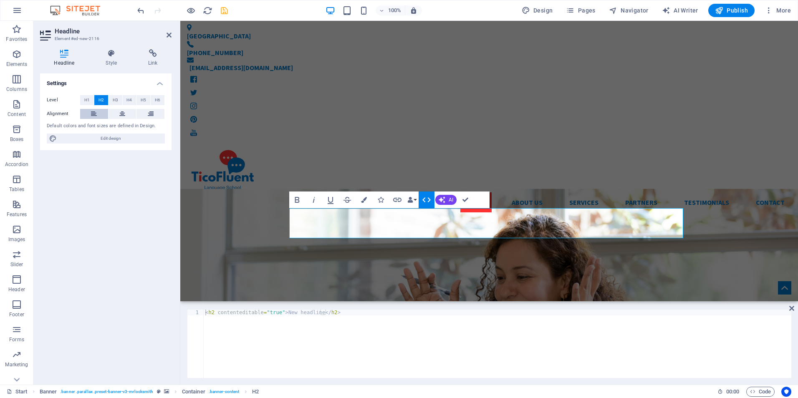
click at [94, 112] on icon at bounding box center [94, 114] width 6 height 10
click at [118, 114] on button at bounding box center [123, 114] width 28 height 10
click at [162, 114] on button at bounding box center [150, 114] width 28 height 10
click at [97, 114] on icon at bounding box center [94, 114] width 6 height 10
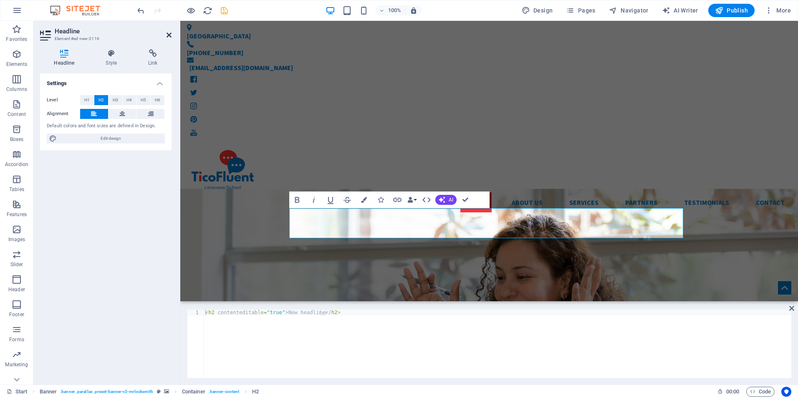
drag, startPoint x: 169, startPoint y: 35, endPoint x: 78, endPoint y: 176, distance: 168.0
click at [169, 35] on icon at bounding box center [169, 35] width 5 height 7
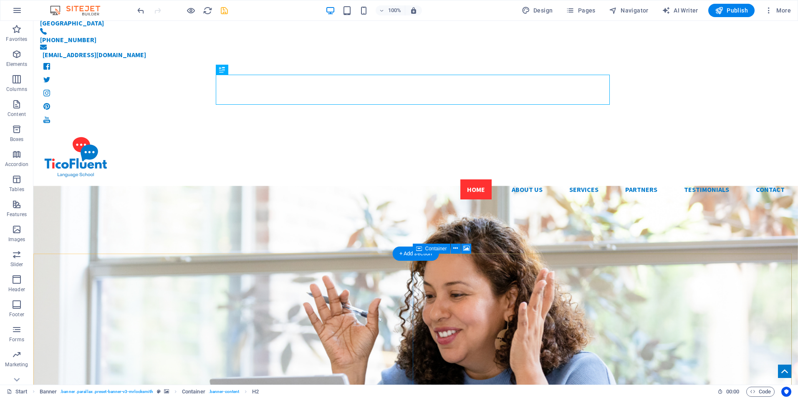
scroll to position [0, 0]
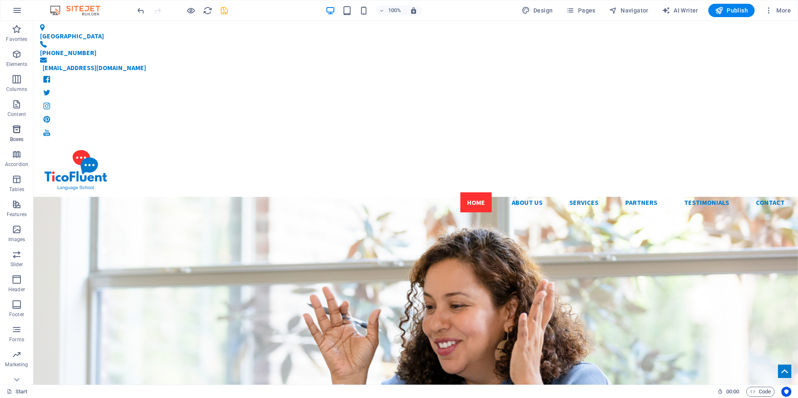
click at [15, 129] on icon "button" at bounding box center [17, 129] width 10 height 10
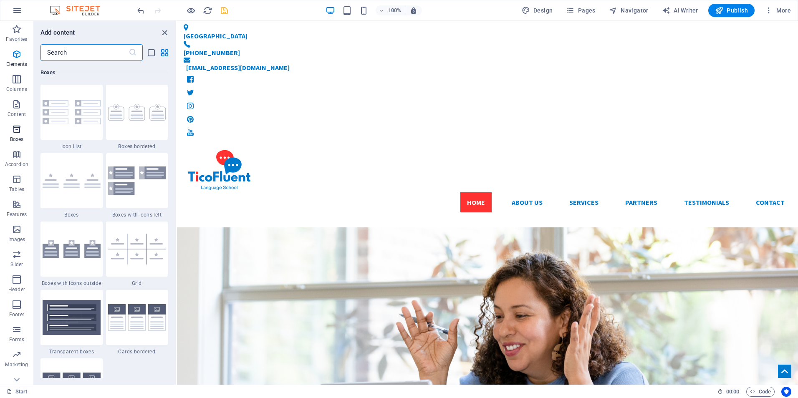
scroll to position [2302, 0]
click at [73, 111] on img at bounding box center [72, 112] width 58 height 24
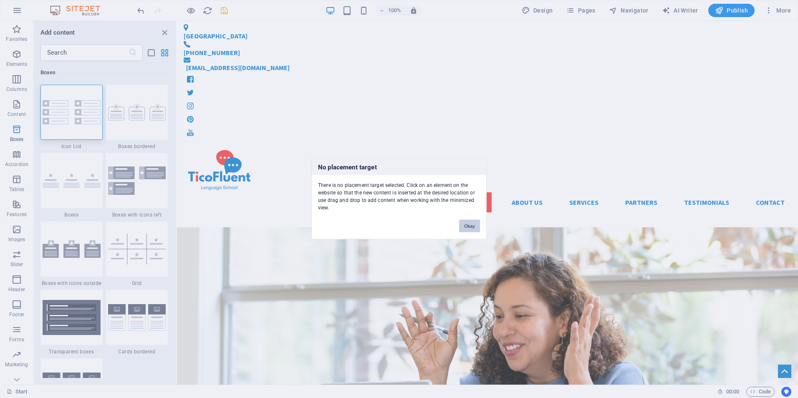
click at [477, 227] on button "Okay" at bounding box center [469, 226] width 21 height 13
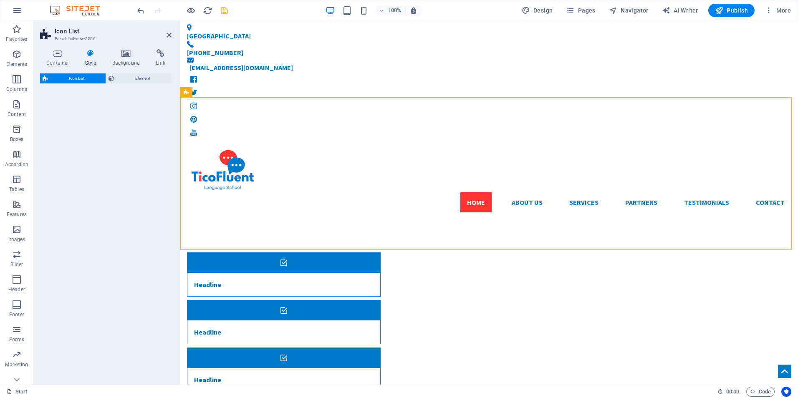
select select "rem"
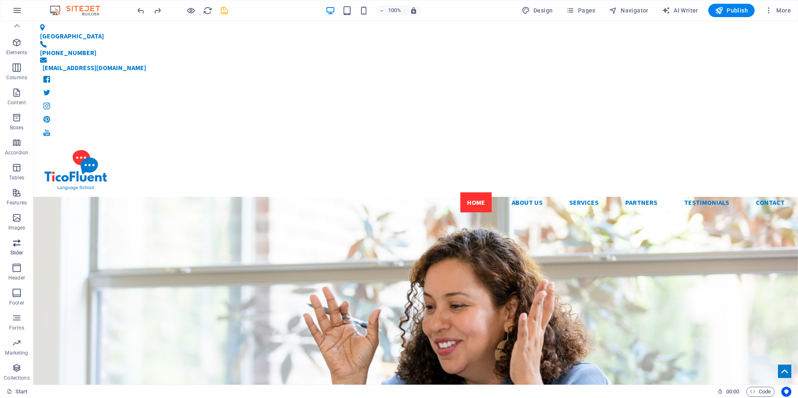
scroll to position [0, 0]
click at [17, 51] on icon "button" at bounding box center [17, 54] width 10 height 10
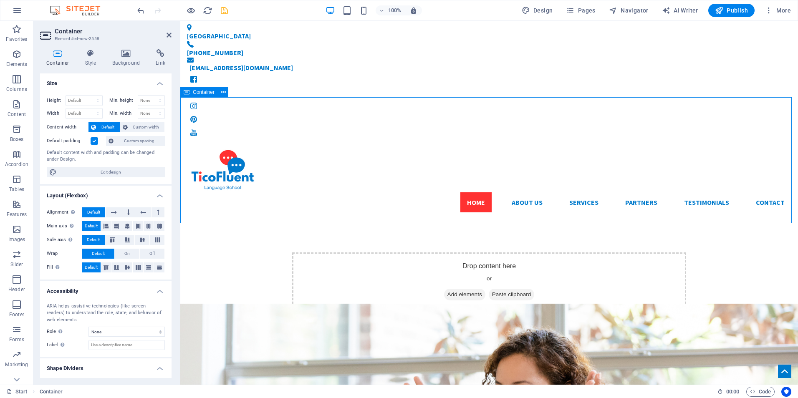
click at [450, 289] on span "Add elements" at bounding box center [464, 295] width 41 height 12
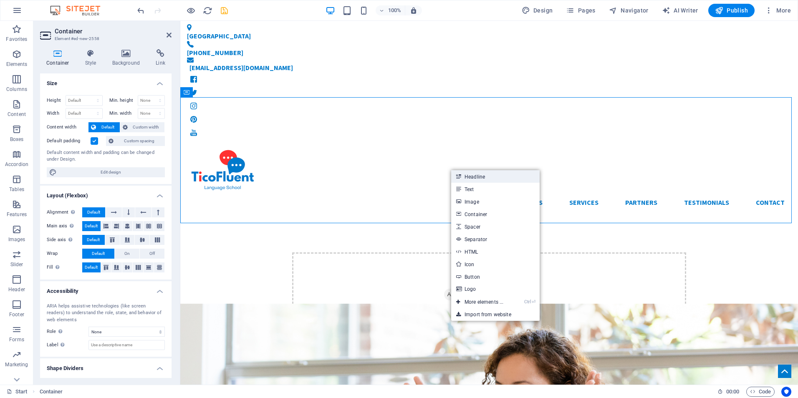
click at [479, 181] on link "Headline" at bounding box center [495, 176] width 88 height 13
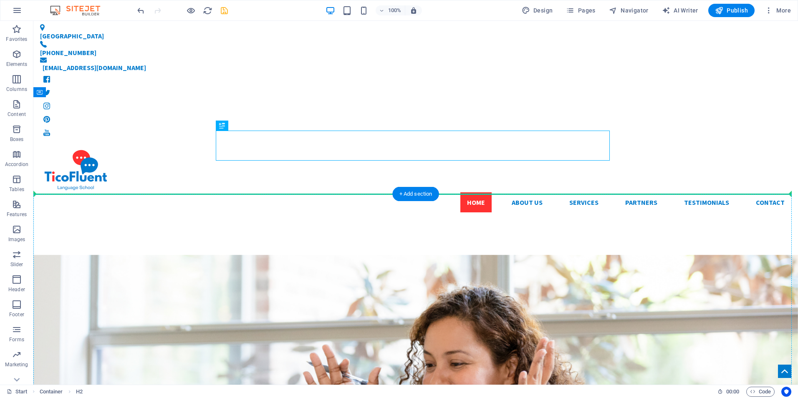
drag, startPoint x: 235, startPoint y: 148, endPoint x: 141, endPoint y: 197, distance: 105.7
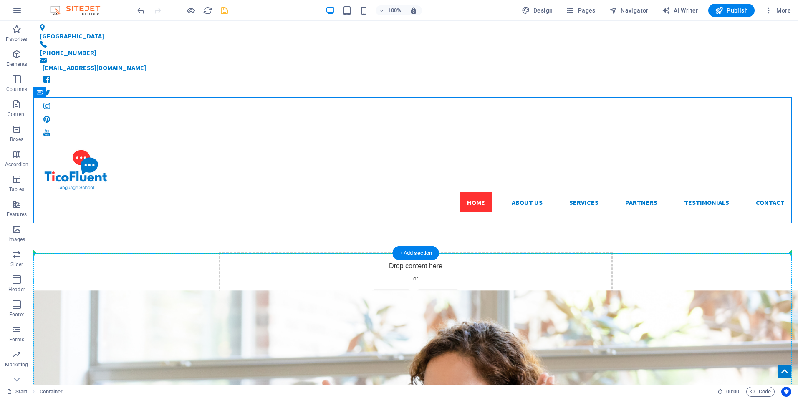
drag, startPoint x: 150, startPoint y: 155, endPoint x: 128, endPoint y: 301, distance: 148.2
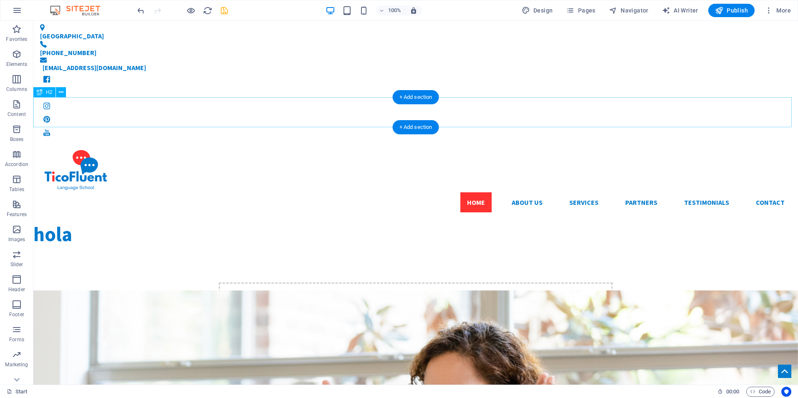
click at [288, 219] on div "hola" at bounding box center [415, 234] width 765 height 30
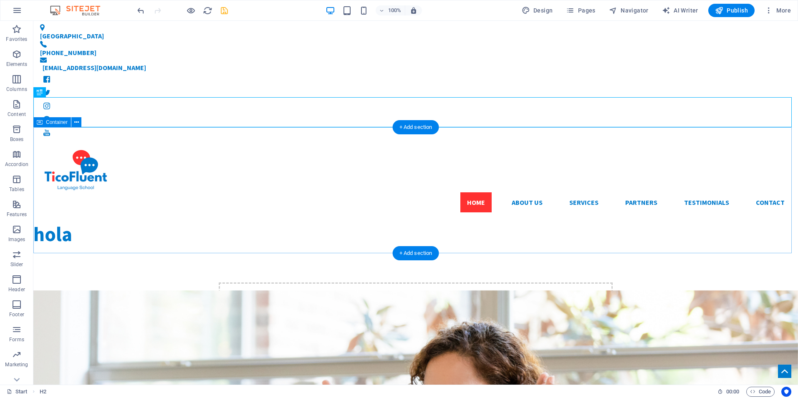
click at [208, 249] on div "Drop content here or Add elements Paste clipboard" at bounding box center [415, 312] width 765 height 126
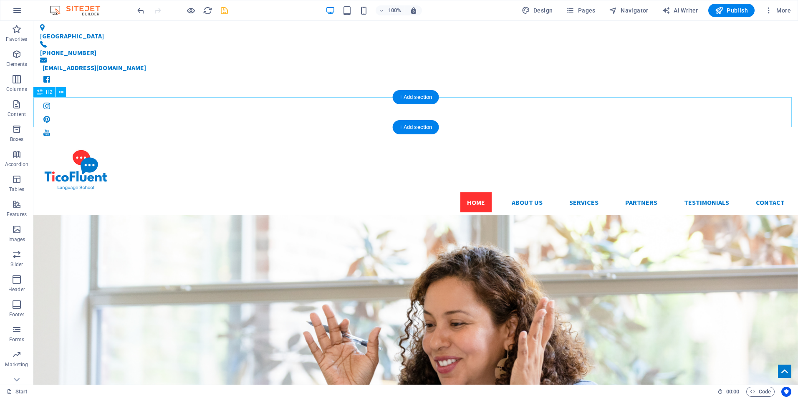
click at [82, 219] on div "hola" at bounding box center [415, 234] width 765 height 30
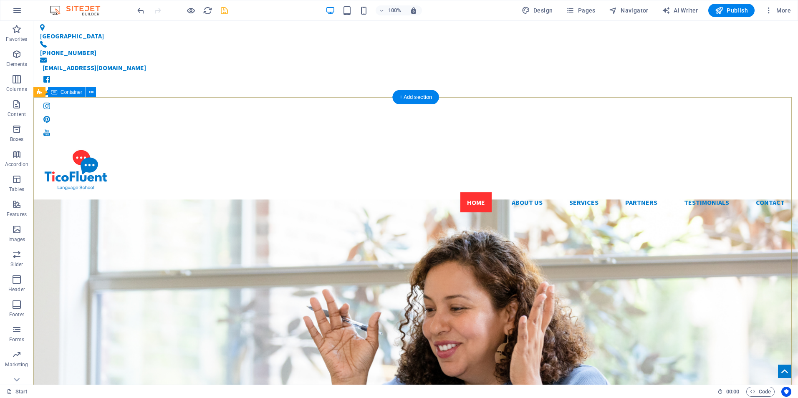
scroll to position [209, 0]
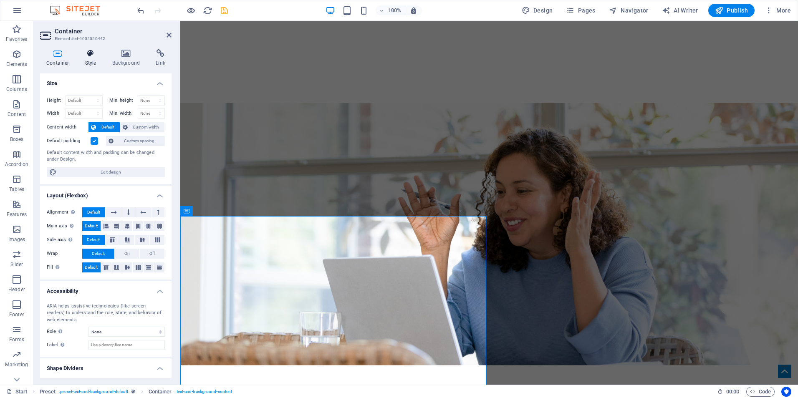
click at [93, 51] on icon at bounding box center [91, 53] width 24 height 8
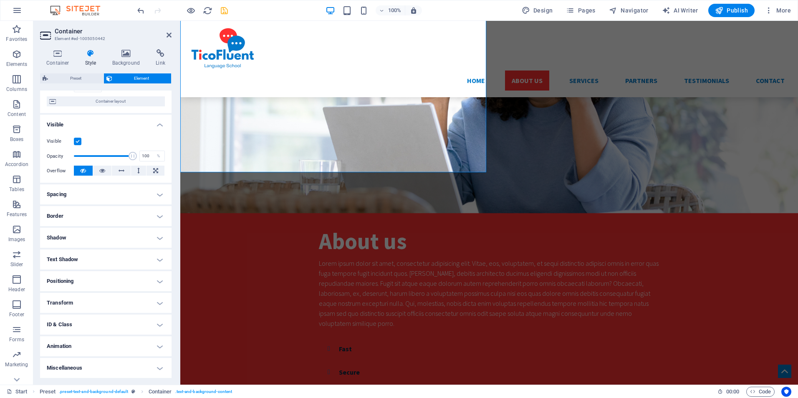
scroll to position [0, 0]
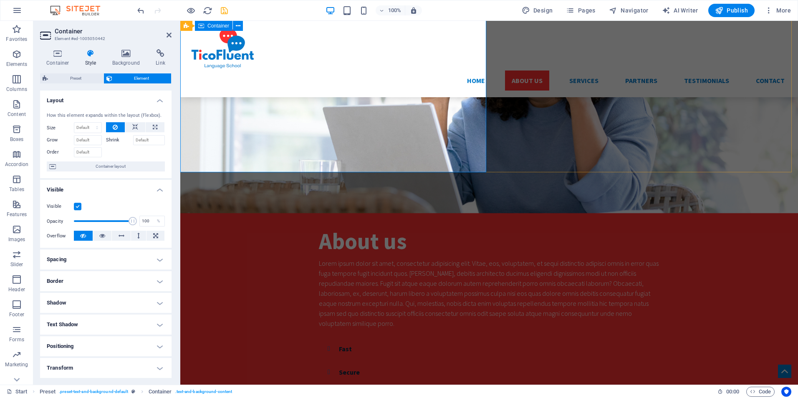
click at [246, 191] on div "About us Lorem ipsum dolor sit amet, consectetur adipisicing elit. Vitae, eos, …" at bounding box center [489, 315] width 618 height 248
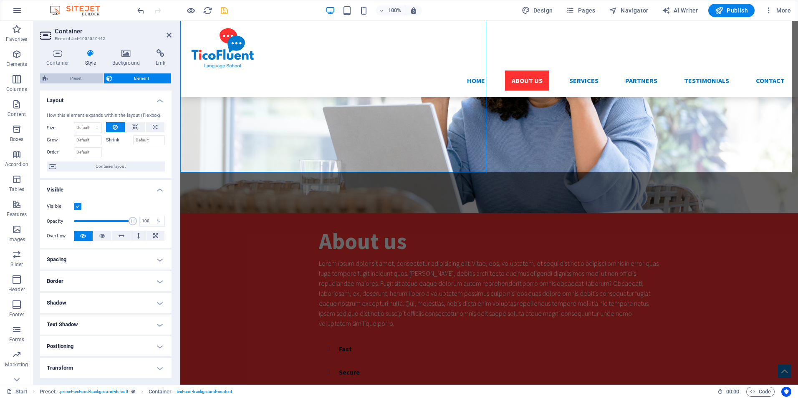
click at [70, 78] on span "Preset" at bounding box center [76, 78] width 51 height 10
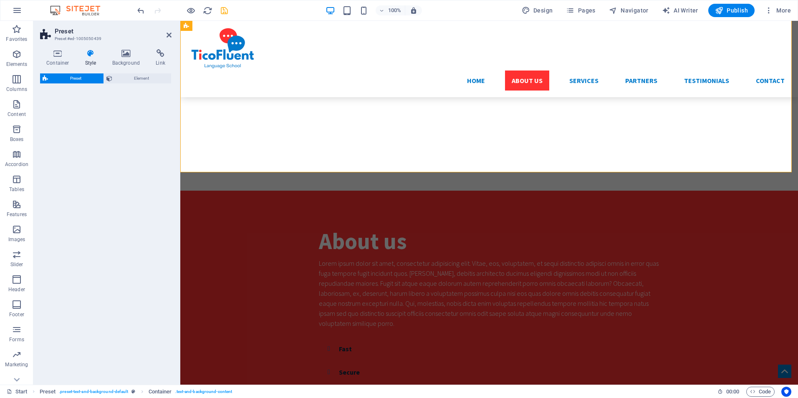
select select "px"
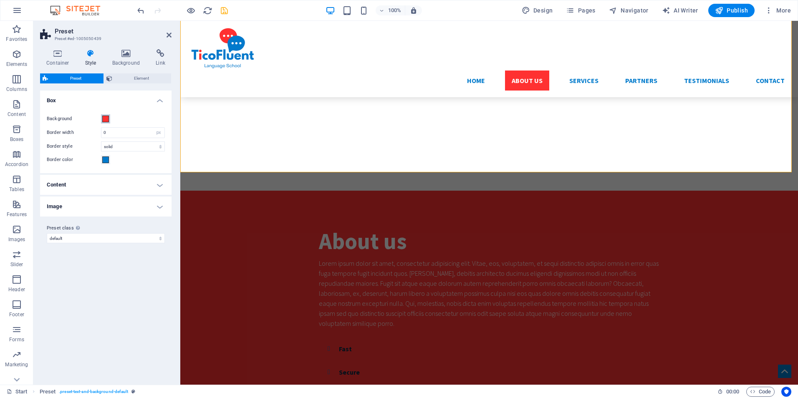
click at [104, 116] on span at bounding box center [105, 119] width 7 height 7
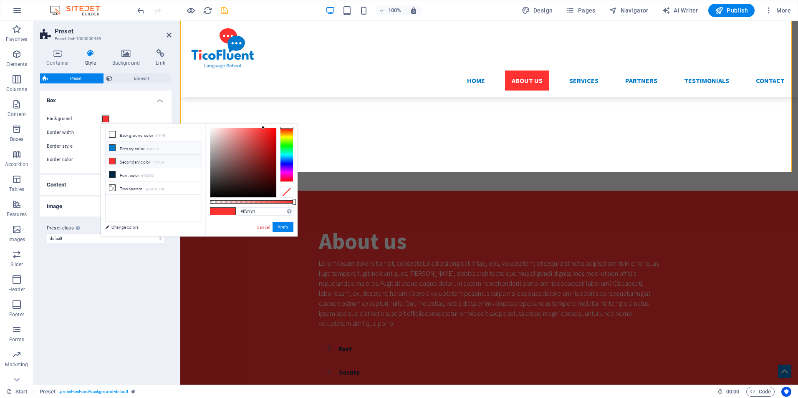
click at [121, 149] on li "Primary color #007acc" at bounding box center [154, 148] width 96 height 13
type input "#007acc"
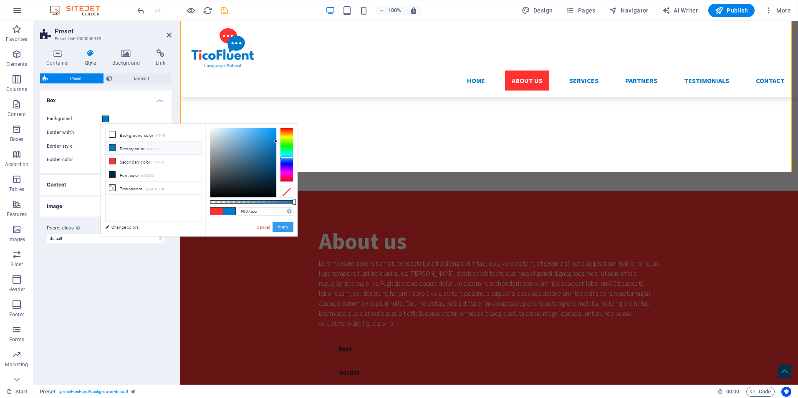
click at [289, 227] on button "Apply" at bounding box center [283, 227] width 21 height 10
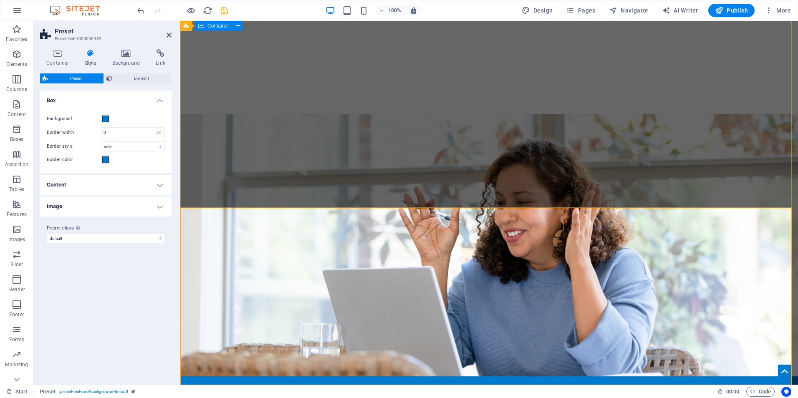
scroll to position [334, 0]
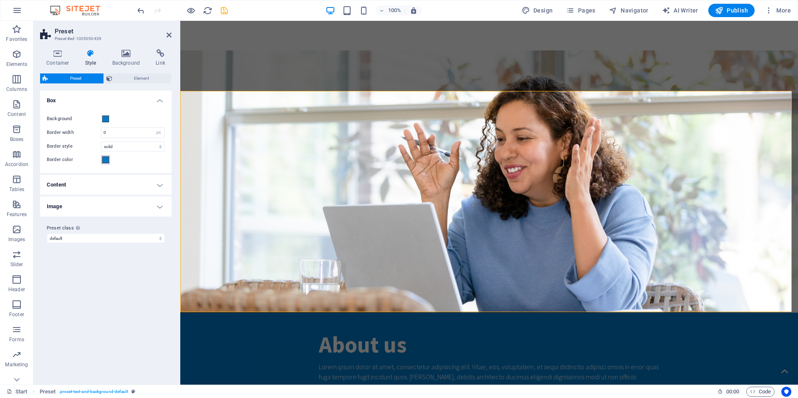
click at [106, 159] on span at bounding box center [105, 160] width 7 height 7
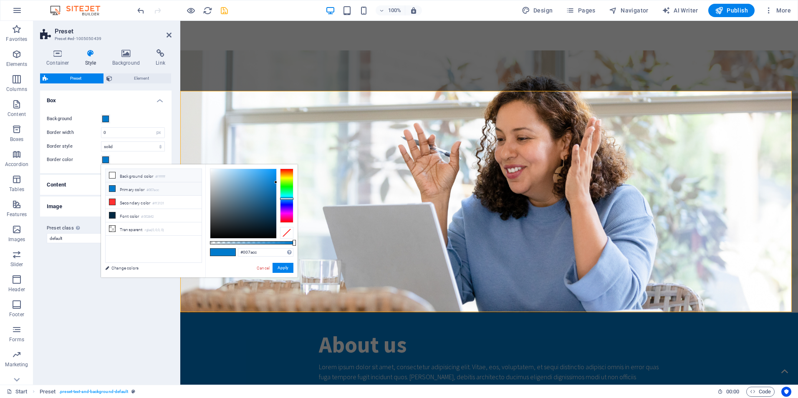
click at [121, 176] on li "Background color #ffffff" at bounding box center [154, 175] width 96 height 13
type input "#ffffff"
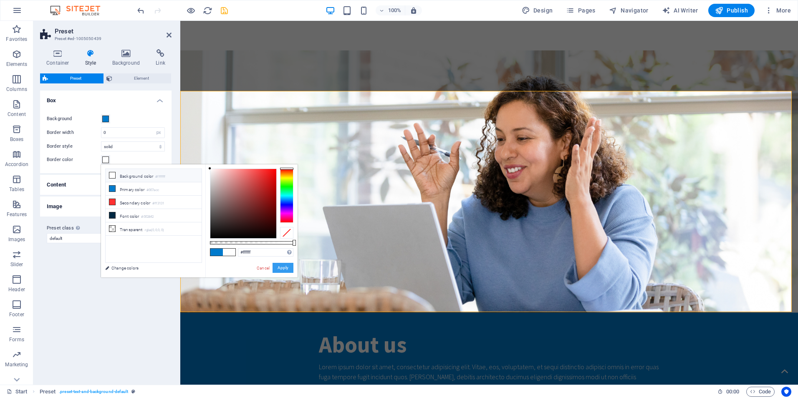
click at [287, 268] on button "Apply" at bounding box center [283, 268] width 21 height 10
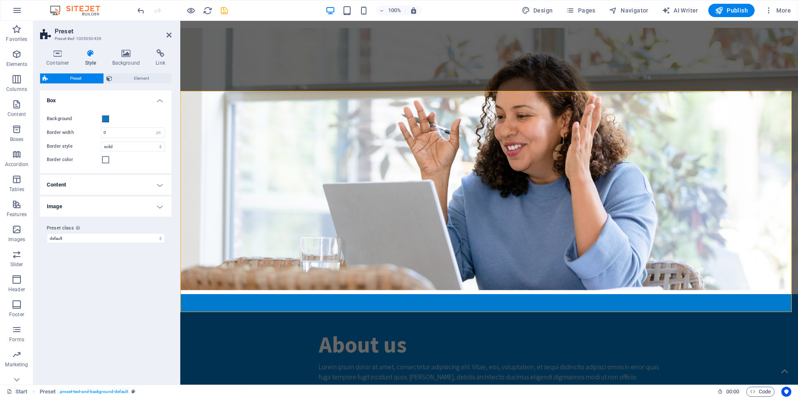
click at [128, 281] on div "Variants Default Box Background Border width 0 rem px Border style solid dashed…" at bounding box center [105, 235] width 131 height 288
click at [167, 36] on icon at bounding box center [169, 35] width 5 height 7
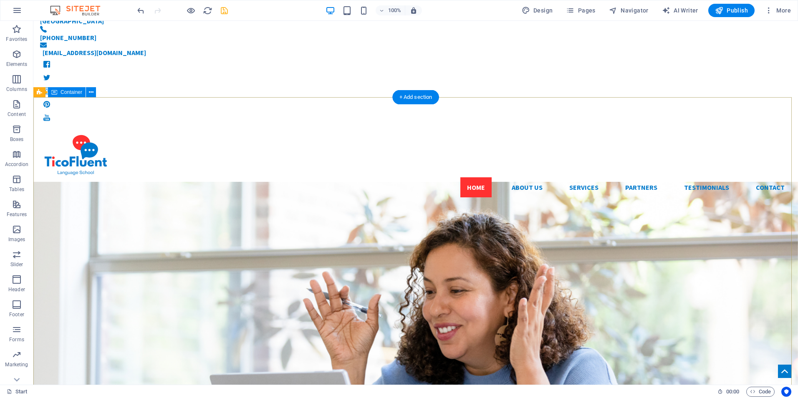
scroll to position [0, 0]
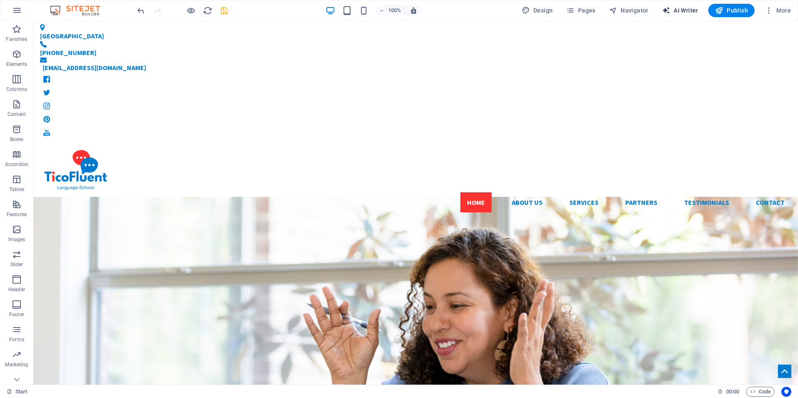
click at [690, 9] on span "AI Writer" at bounding box center [680, 10] width 36 height 8
select select "English"
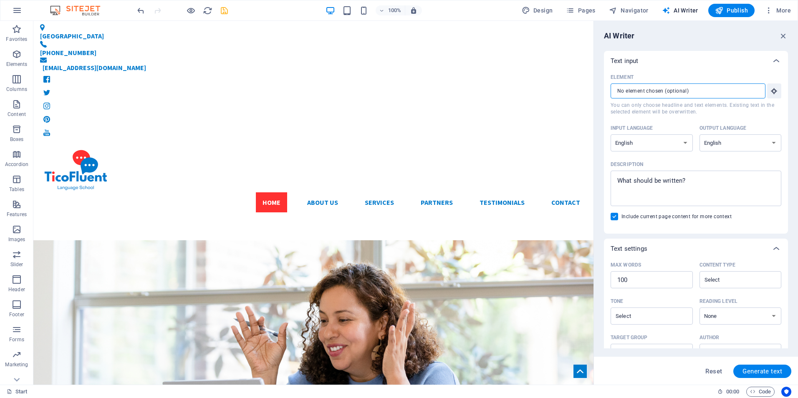
click at [704, 93] on input "Element ​ You can only choose headline and text elements. Existing text in the …" at bounding box center [685, 90] width 149 height 15
click at [770, 86] on button "Element ​ You can only choose headline and text elements. Existing text in the …" at bounding box center [774, 90] width 14 height 15
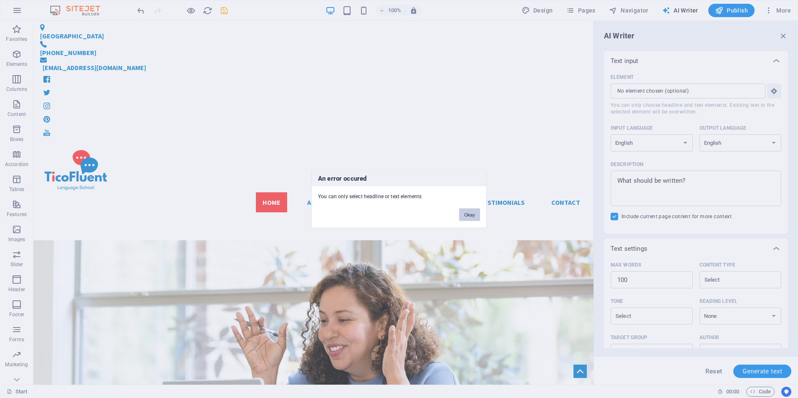
click at [471, 214] on button "Okay" at bounding box center [469, 215] width 21 height 13
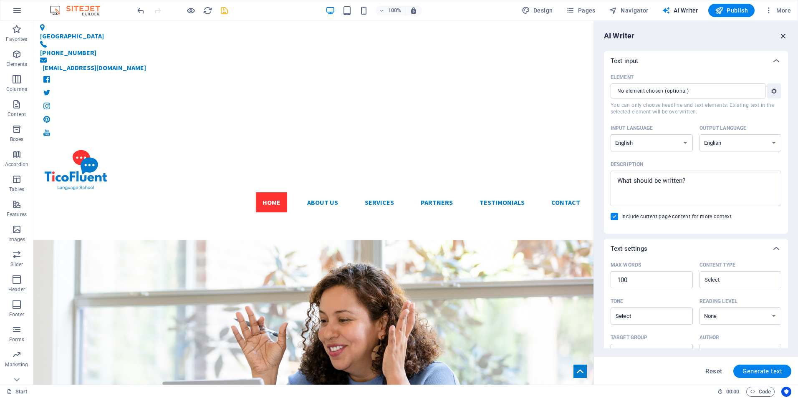
click at [782, 33] on icon "button" at bounding box center [783, 35] width 9 height 9
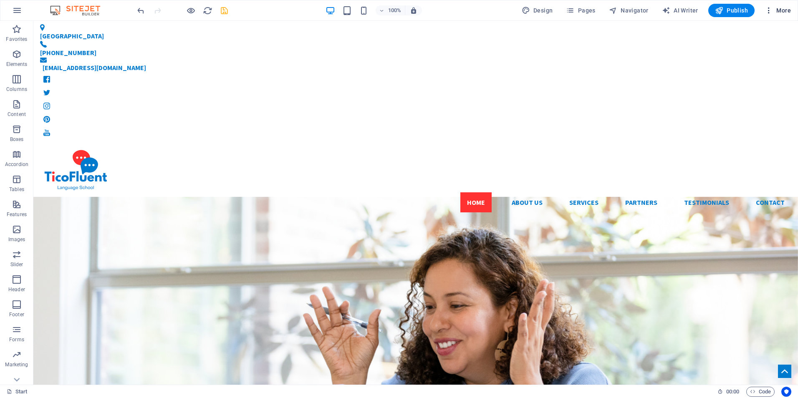
click at [786, 8] on span "More" at bounding box center [778, 10] width 26 height 8
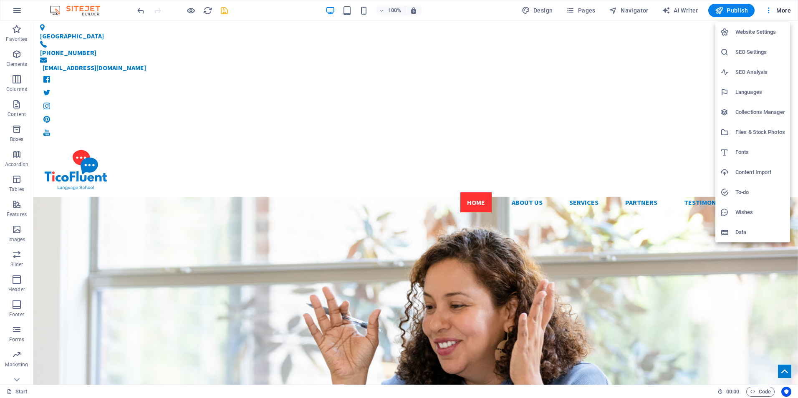
click at [86, 43] on div at bounding box center [399, 199] width 798 height 398
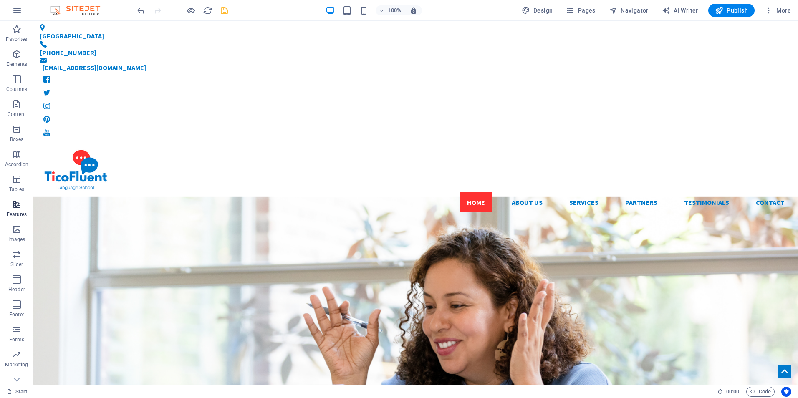
click at [18, 198] on button "Features" at bounding box center [16, 208] width 33 height 25
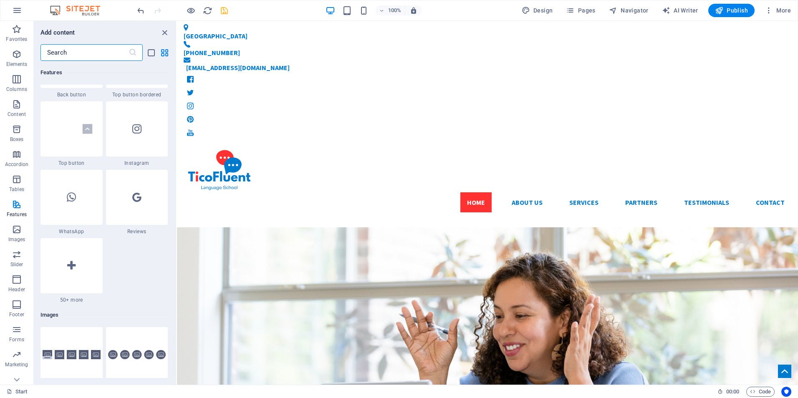
scroll to position [4005, 0]
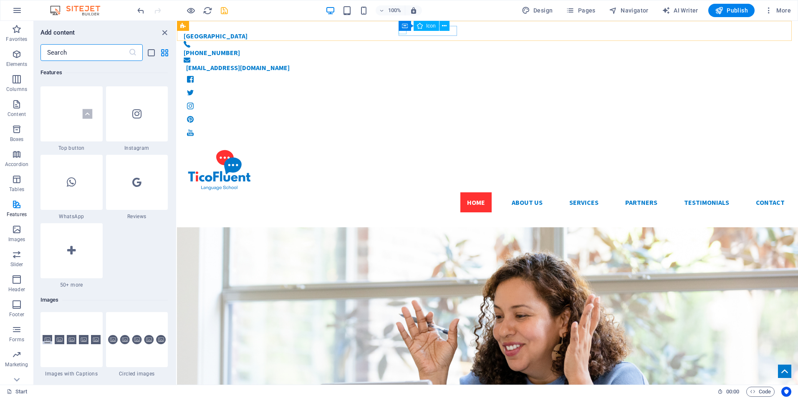
click at [399, 31] on div "Container Icon" at bounding box center [427, 26] width 56 height 10
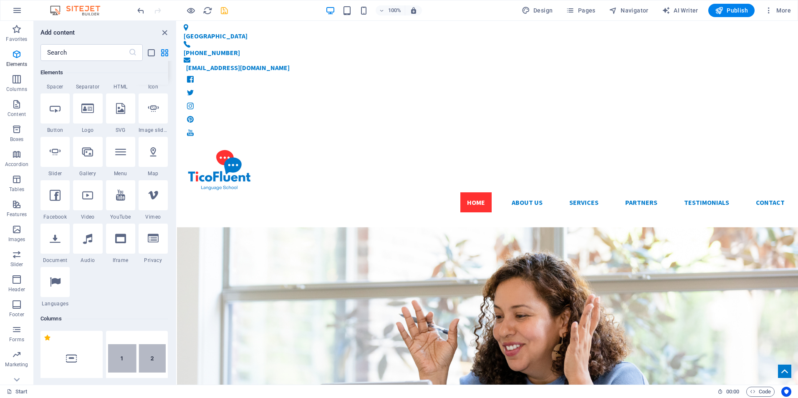
scroll to position [0, 0]
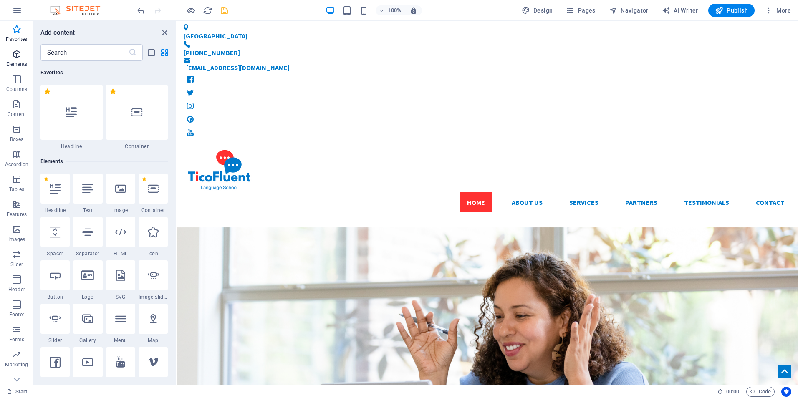
click at [17, 53] on icon "button" at bounding box center [17, 54] width 10 height 10
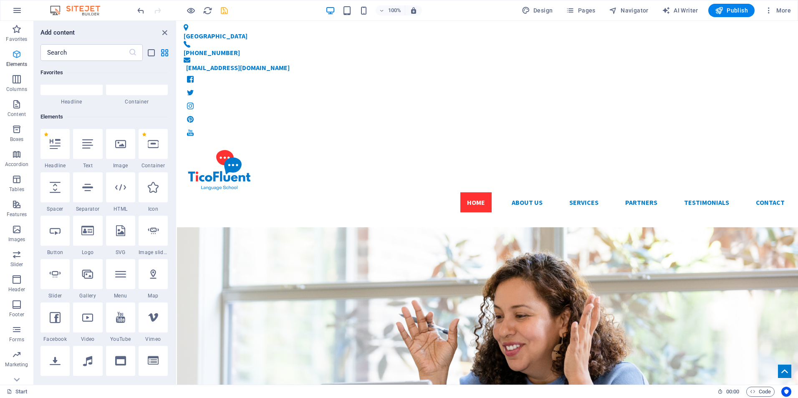
scroll to position [89, 0]
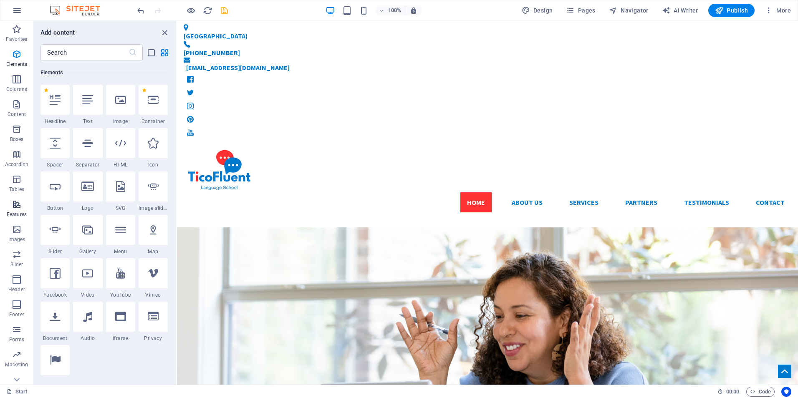
click at [20, 208] on icon "button" at bounding box center [17, 205] width 10 height 10
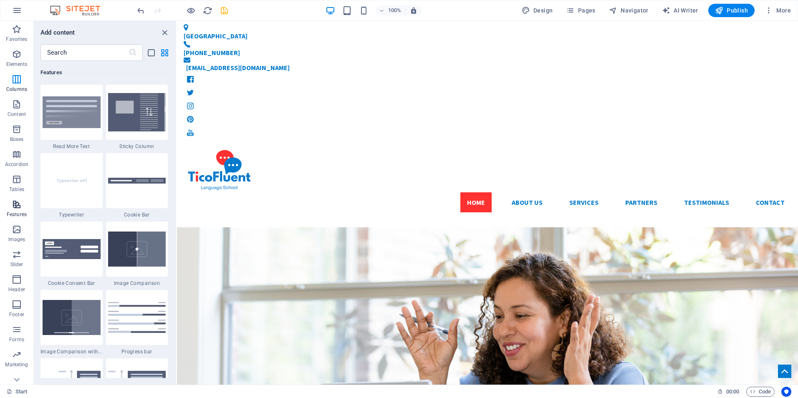
scroll to position [3254, 0]
click at [20, 208] on icon "button" at bounding box center [17, 205] width 10 height 10
click at [125, 114] on img at bounding box center [137, 112] width 58 height 38
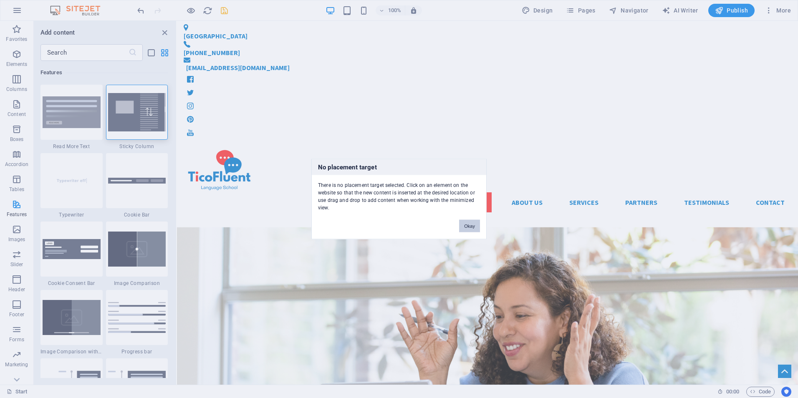
click at [341, 200] on div "No placement target There is no placement target selected. Click on an element …" at bounding box center [399, 199] width 798 height 398
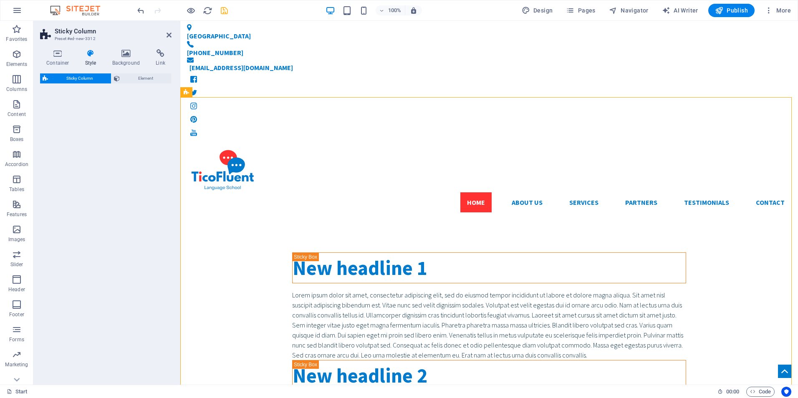
select select "%"
select select "rem"
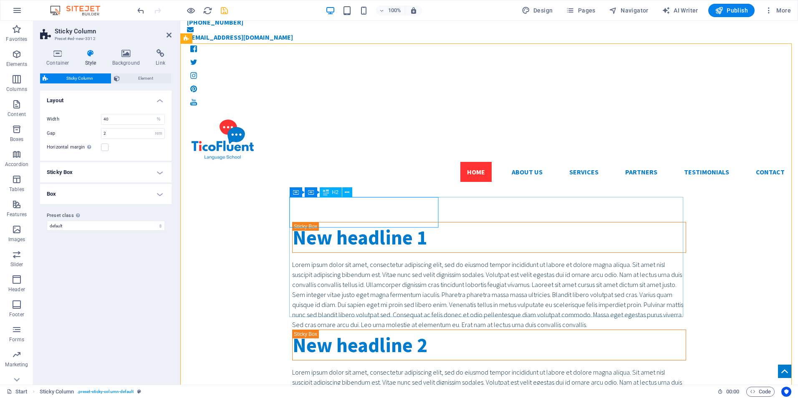
scroll to position [0, 0]
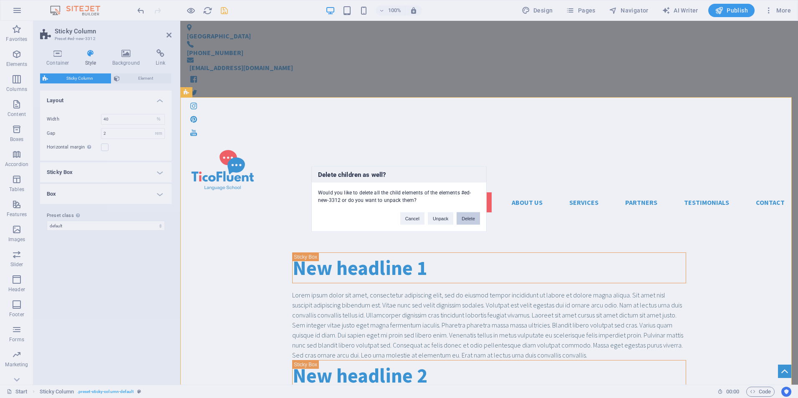
click at [466, 219] on button "Delete" at bounding box center [468, 218] width 23 height 13
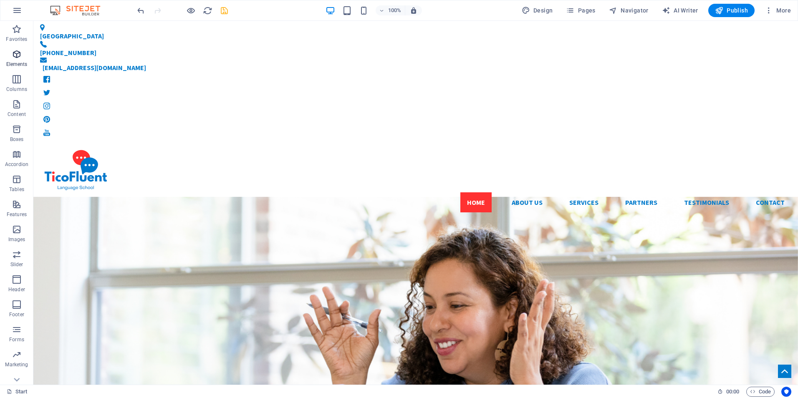
click at [16, 53] on icon "button" at bounding box center [17, 54] width 10 height 10
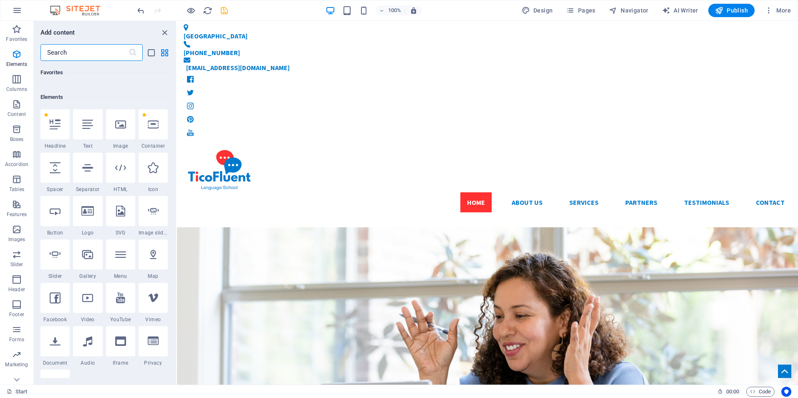
scroll to position [89, 0]
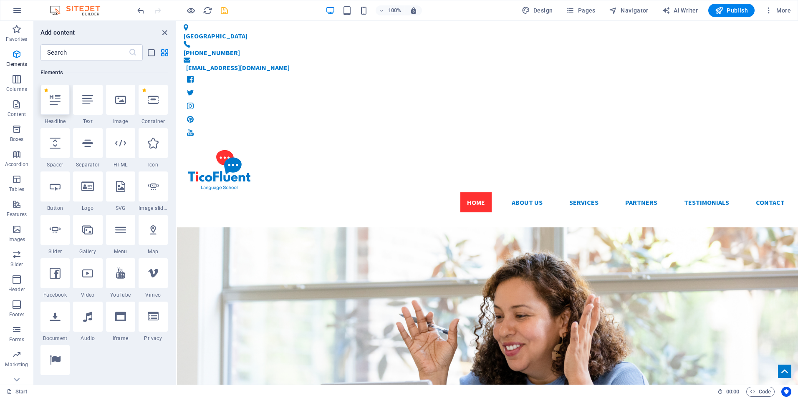
click at [56, 106] on div at bounding box center [54, 100] width 29 height 30
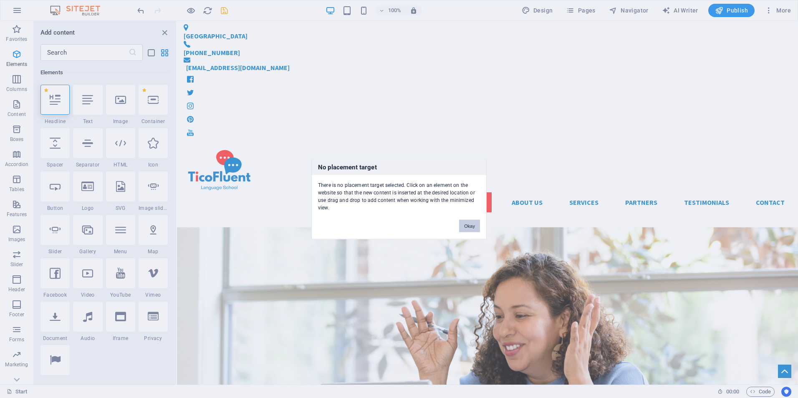
drag, startPoint x: 467, startPoint y: 224, endPoint x: 41, endPoint y: 89, distance: 446.7
click at [467, 224] on button "Okay" at bounding box center [469, 226] width 21 height 13
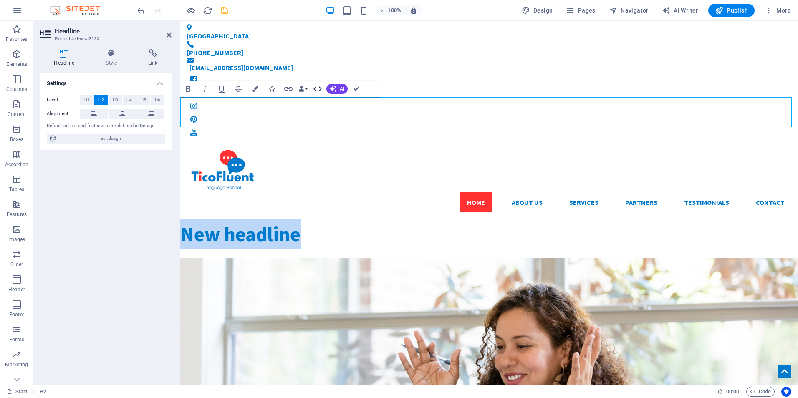
click at [319, 88] on icon "button" at bounding box center [318, 89] width 10 height 10
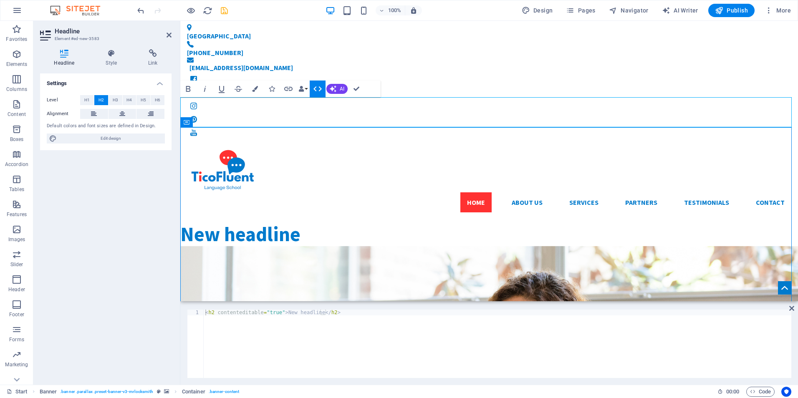
drag, startPoint x: 281, startPoint y: 233, endPoint x: 247, endPoint y: 212, distance: 39.5
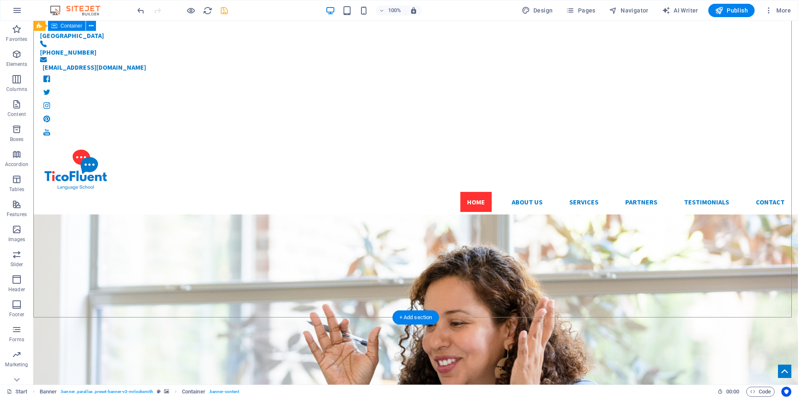
scroll to position [0, 0]
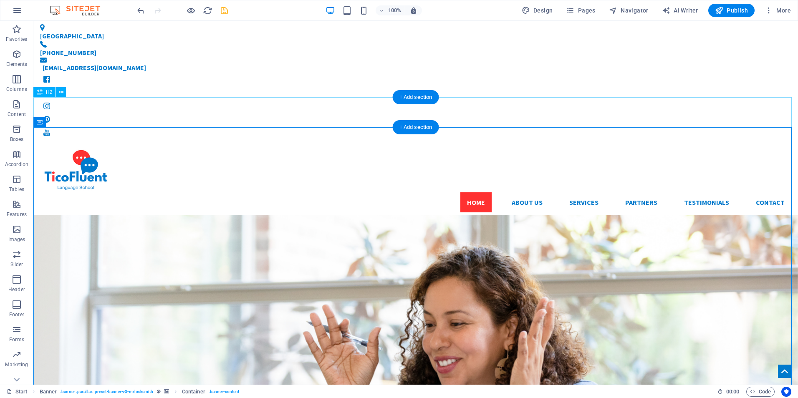
click at [169, 219] on div "New headline" at bounding box center [415, 234] width 765 height 30
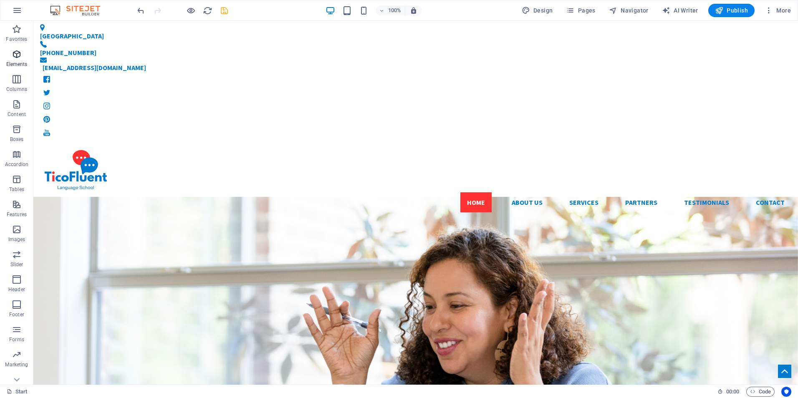
click at [22, 54] on icon "button" at bounding box center [17, 54] width 10 height 10
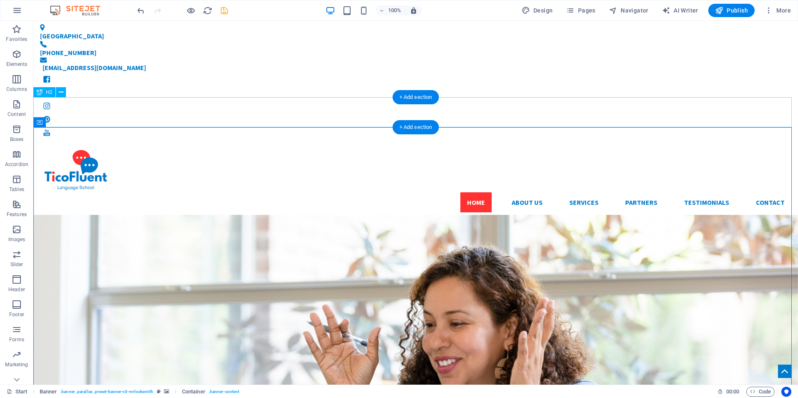
click at [163, 219] on div "New headline" at bounding box center [415, 234] width 765 height 30
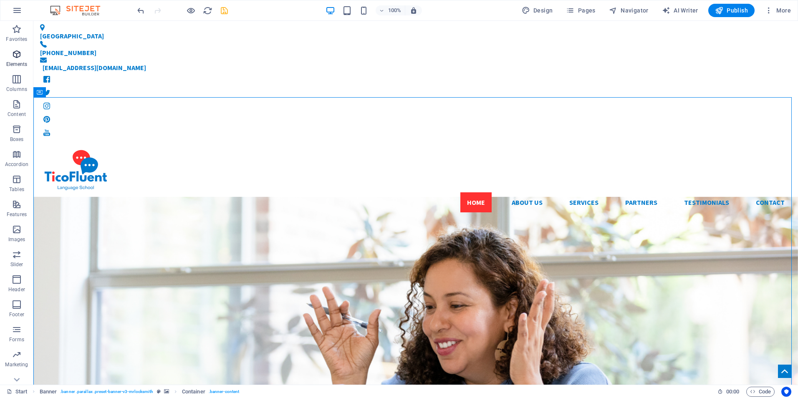
click at [19, 53] on icon "button" at bounding box center [17, 54] width 10 height 10
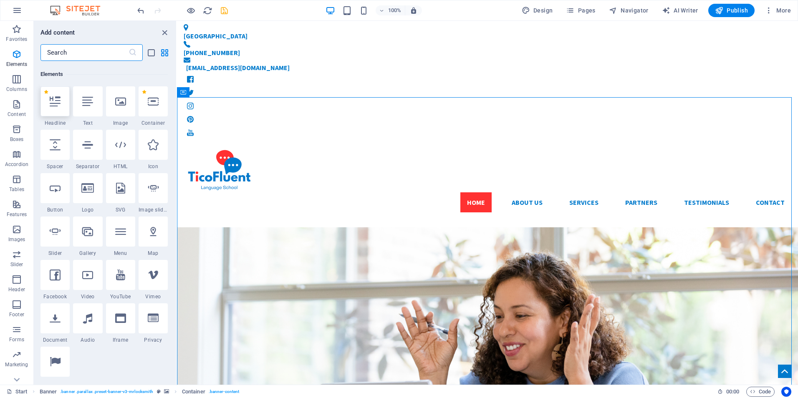
scroll to position [89, 0]
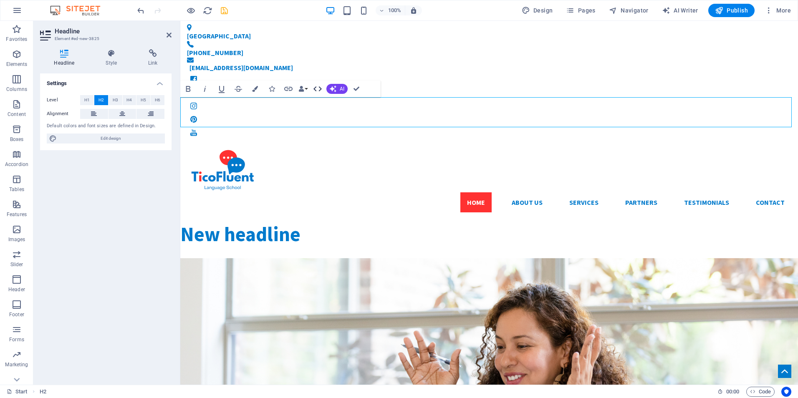
click at [316, 87] on icon "button" at bounding box center [317, 88] width 8 height 5
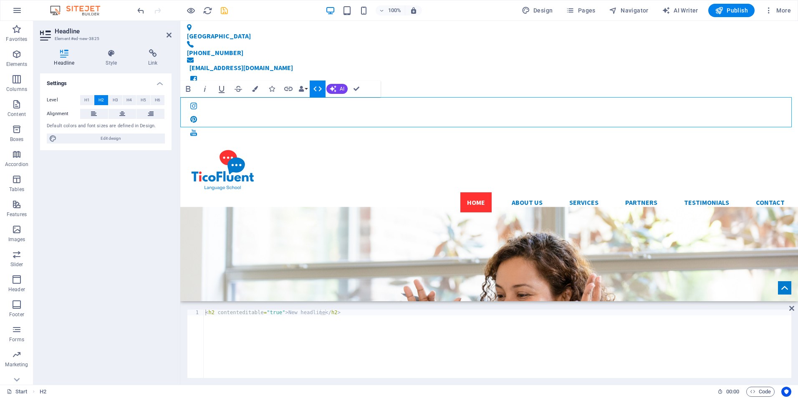
click at [318, 87] on icon "button" at bounding box center [318, 89] width 10 height 10
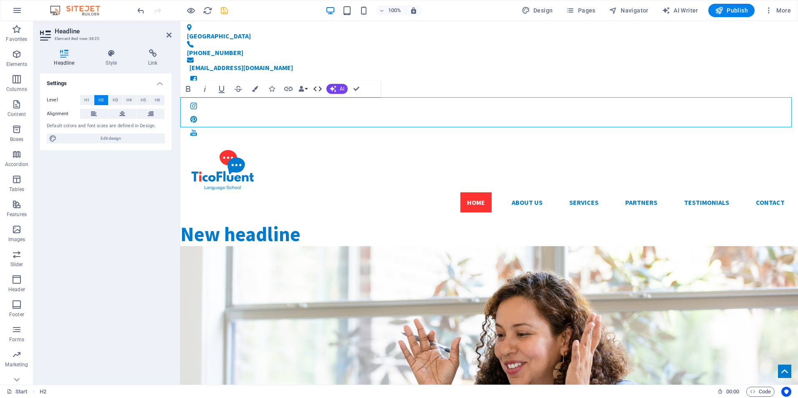
click at [323, 89] on button "HTML" at bounding box center [318, 89] width 16 height 17
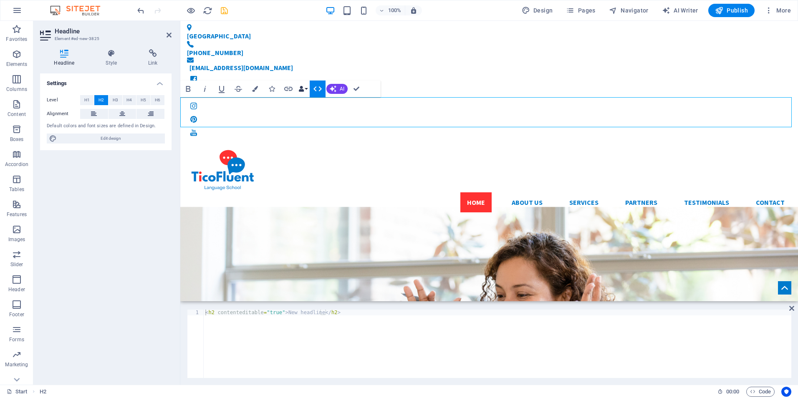
click at [301, 88] on icon "button" at bounding box center [301, 89] width 6 height 6
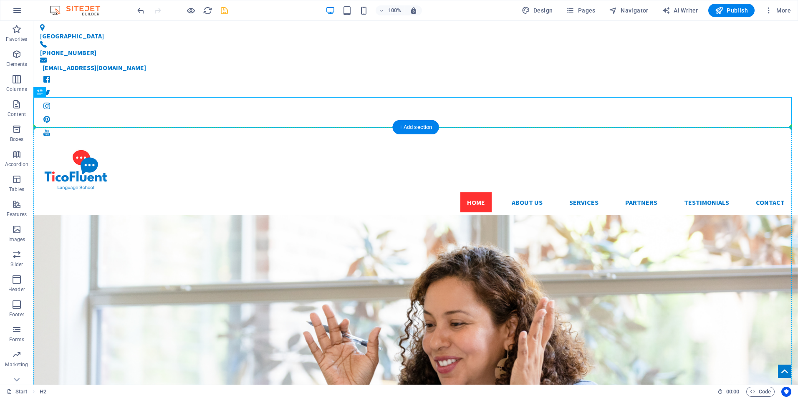
drag, startPoint x: 253, startPoint y: 108, endPoint x: 251, endPoint y: 213, distance: 105.2
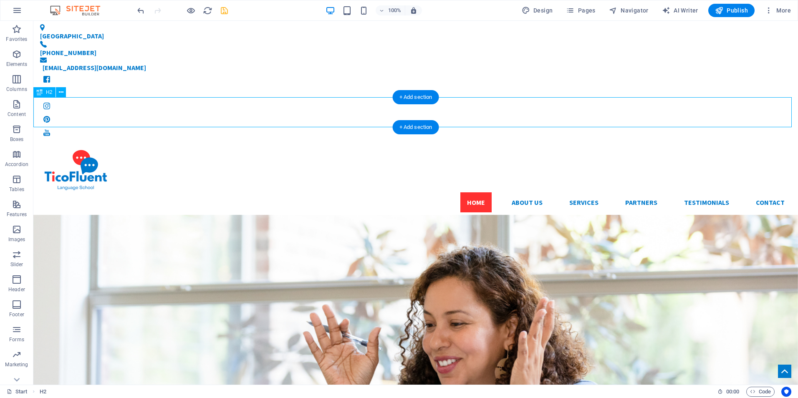
click at [397, 219] on div "New headline" at bounding box center [415, 234] width 765 height 30
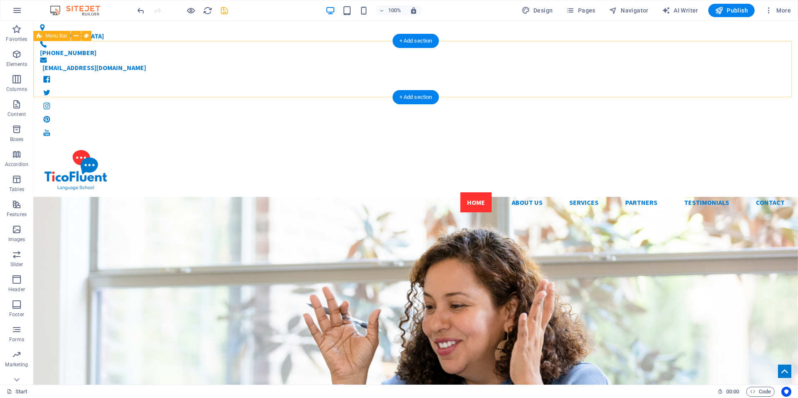
click at [286, 143] on div "Home About us Services Partners Testimonials Contact Menu" at bounding box center [415, 181] width 765 height 76
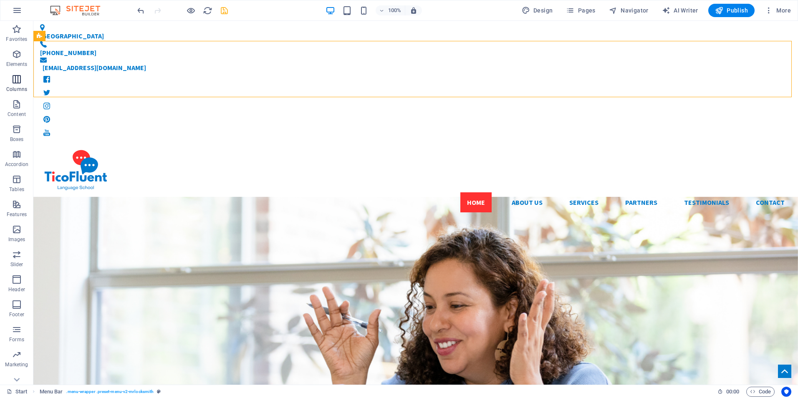
click at [23, 80] on span "Columns" at bounding box center [16, 84] width 33 height 20
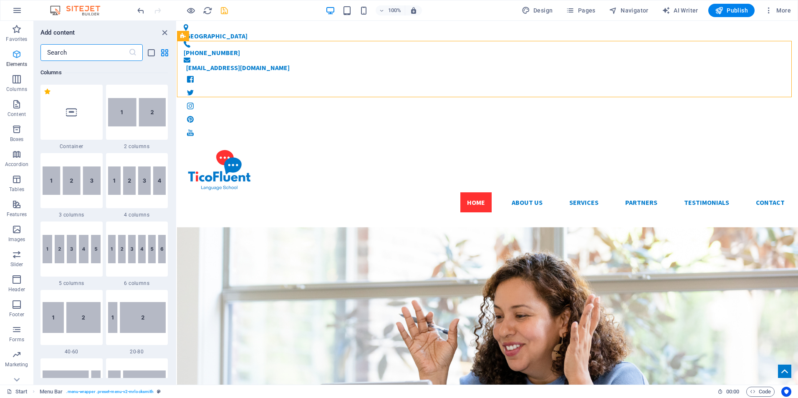
scroll to position [413, 0]
click at [22, 47] on button "Elements" at bounding box center [16, 58] width 33 height 25
click at [22, 52] on icon "button" at bounding box center [17, 54] width 10 height 10
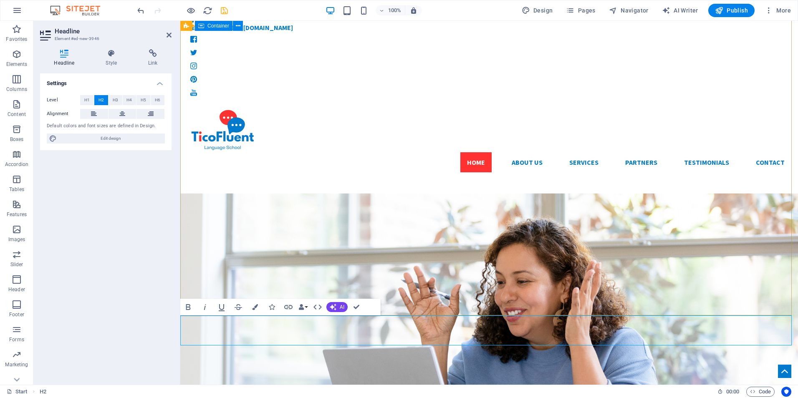
scroll to position [0, 0]
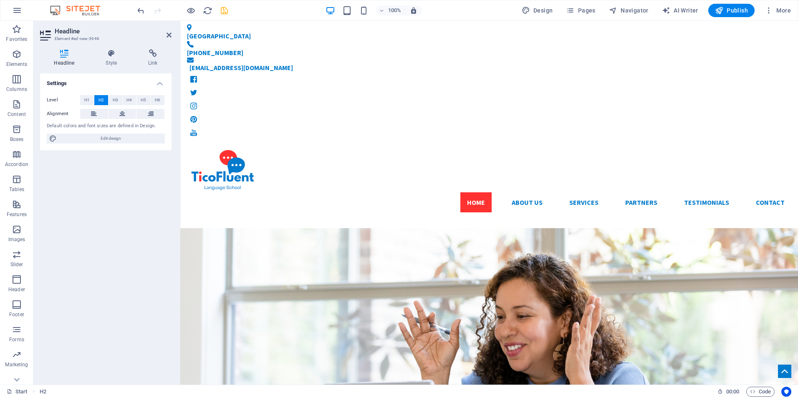
click at [98, 273] on div "Settings Level H1 H2 H3 H4 H5 H6 Alignment Default colors and font sizes are de…" at bounding box center [105, 225] width 131 height 305
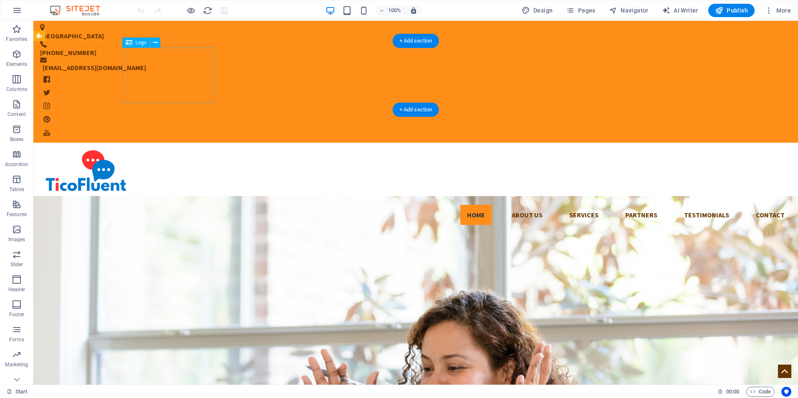
click at [177, 149] on div at bounding box center [415, 177] width 751 height 56
select select "px"
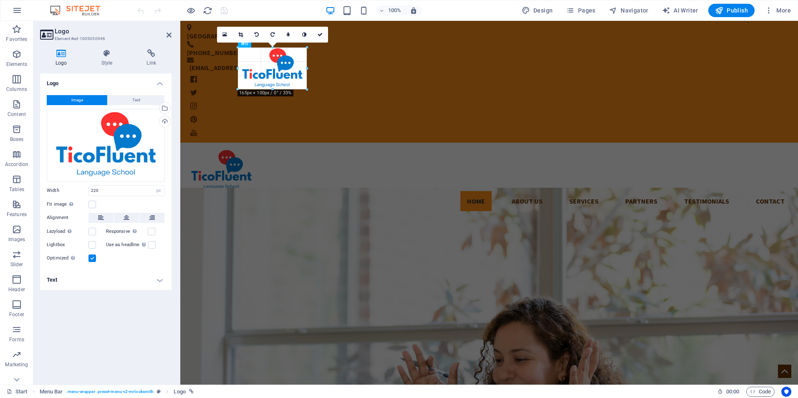
drag, startPoint x: 325, startPoint y: 102, endPoint x: 301, endPoint y: 76, distance: 35.5
type input "165"
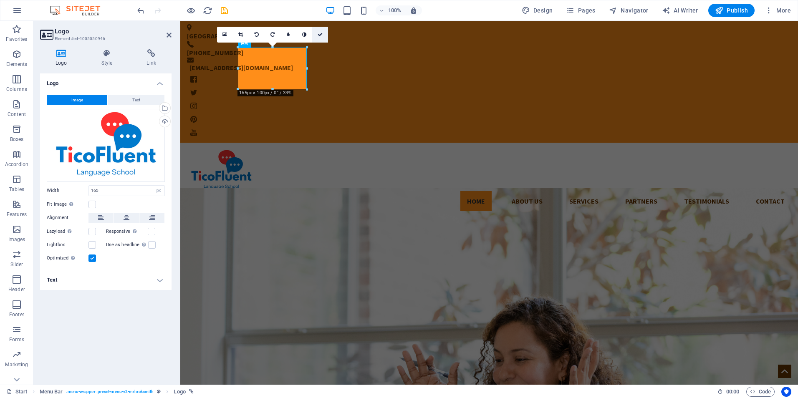
click at [320, 33] on icon at bounding box center [320, 34] width 5 height 5
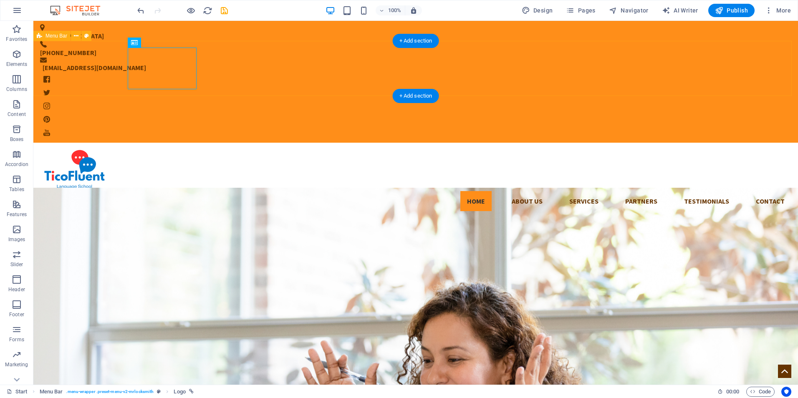
click at [303, 143] on div "Home About us Services Partners Testimonials Contact Menu" at bounding box center [415, 180] width 765 height 75
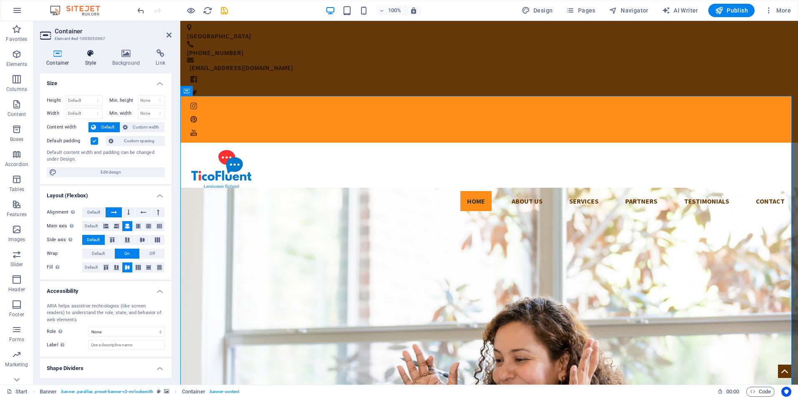
click at [94, 60] on h4 "Style" at bounding box center [92, 58] width 27 height 18
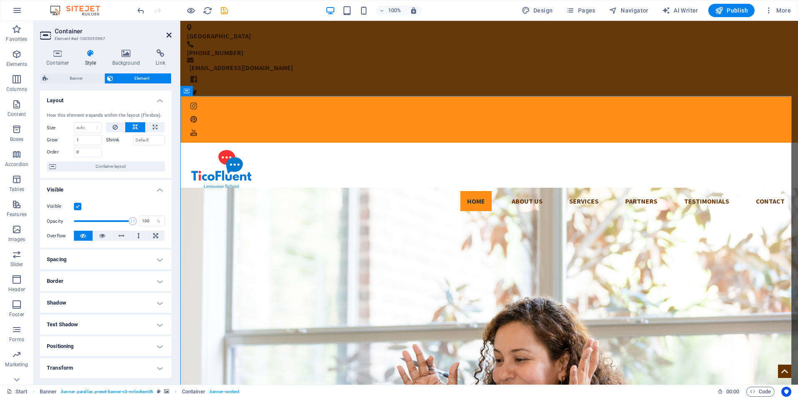
click at [170, 35] on icon at bounding box center [169, 35] width 5 height 7
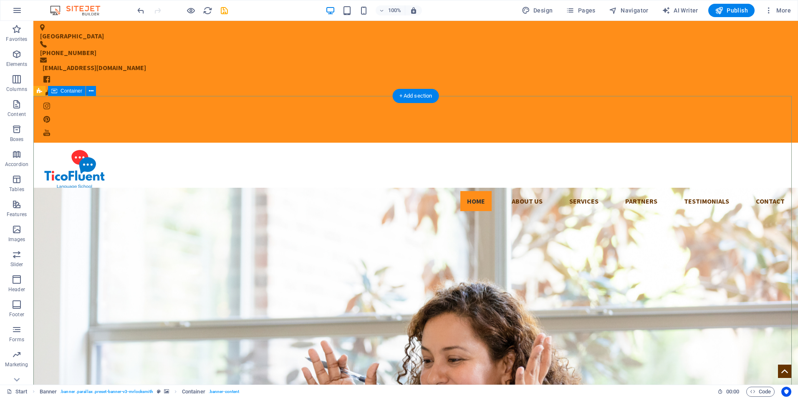
click at [16, 46] on button "Elements" at bounding box center [16, 58] width 33 height 25
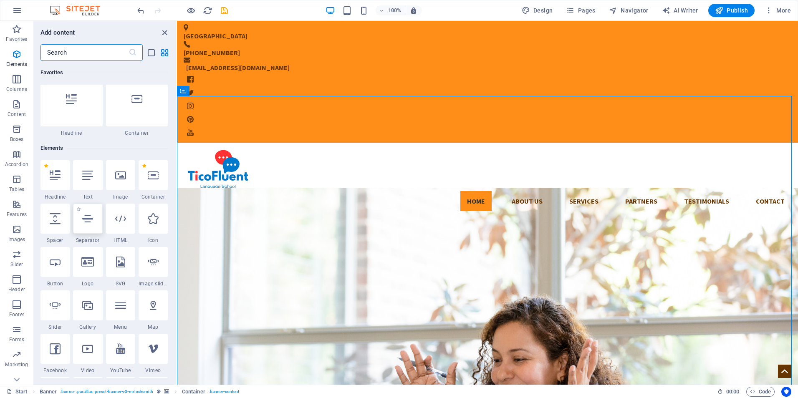
scroll to position [89, 0]
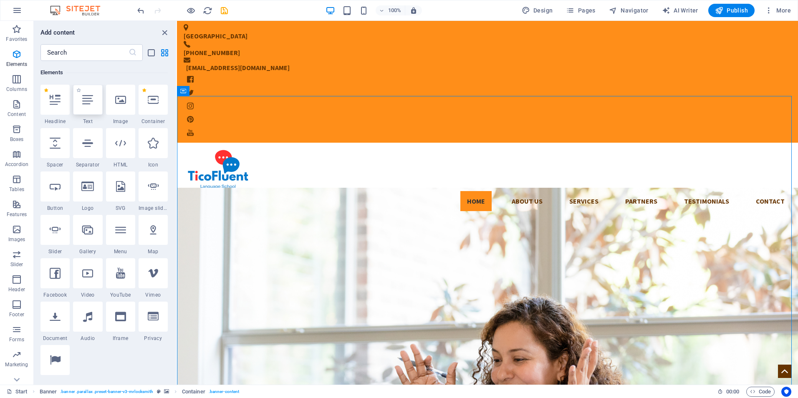
click at [86, 104] on icon at bounding box center [87, 99] width 11 height 11
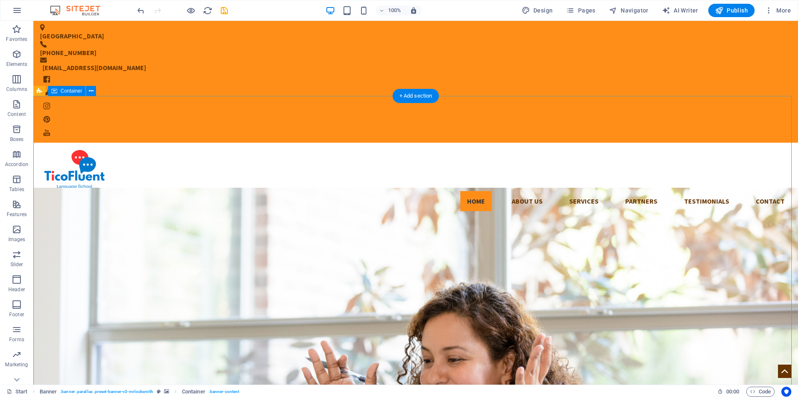
drag, startPoint x: 253, startPoint y: 259, endPoint x: 220, endPoint y: 182, distance: 83.4
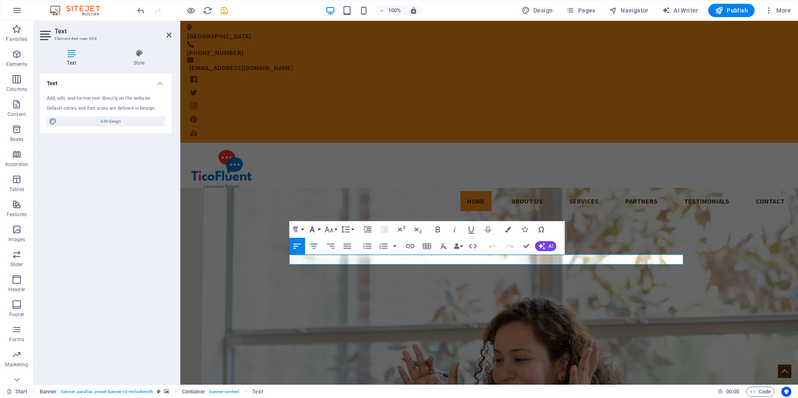
click at [315, 229] on icon "button" at bounding box center [312, 230] width 10 height 10
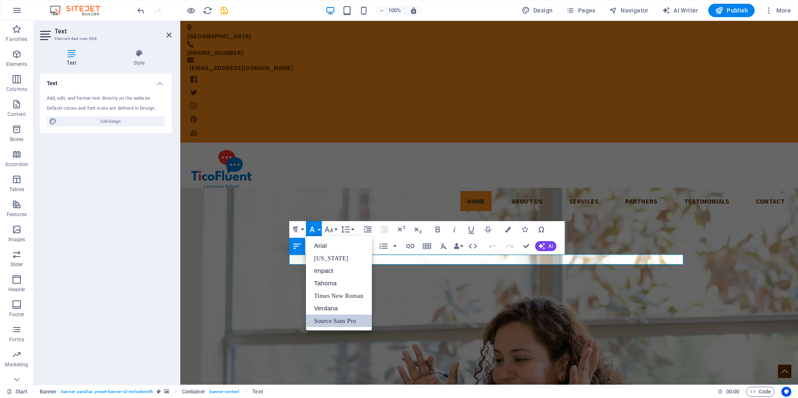
scroll to position [0, 0]
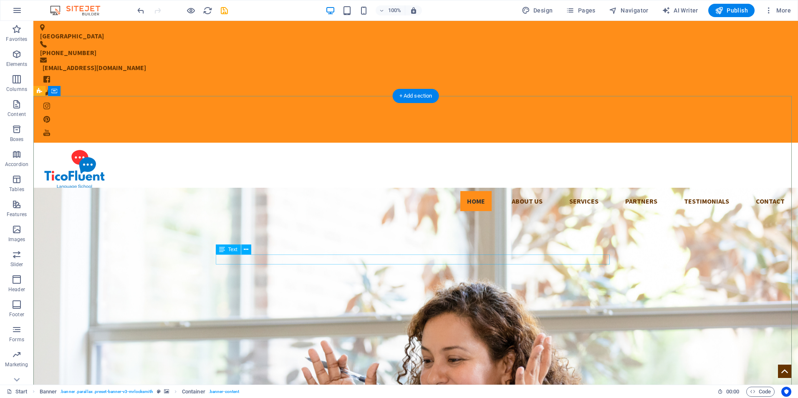
click at [22, 58] on icon "button" at bounding box center [17, 54] width 10 height 10
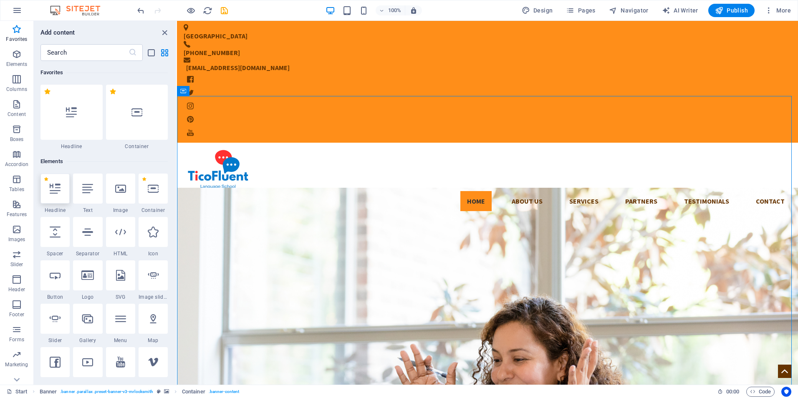
click at [58, 192] on icon at bounding box center [55, 188] width 11 height 11
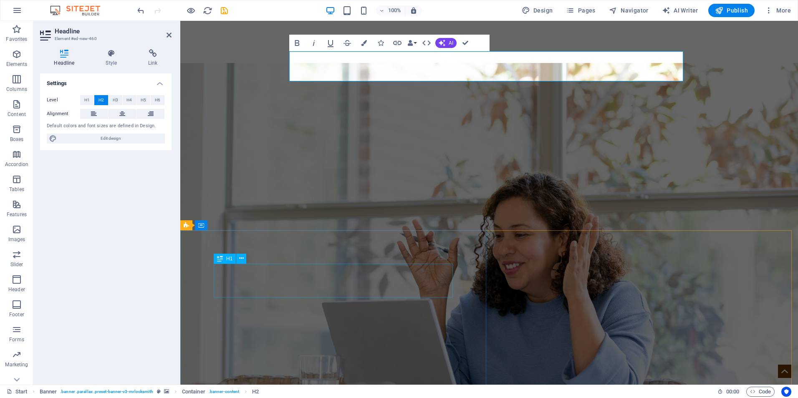
scroll to position [68, 0]
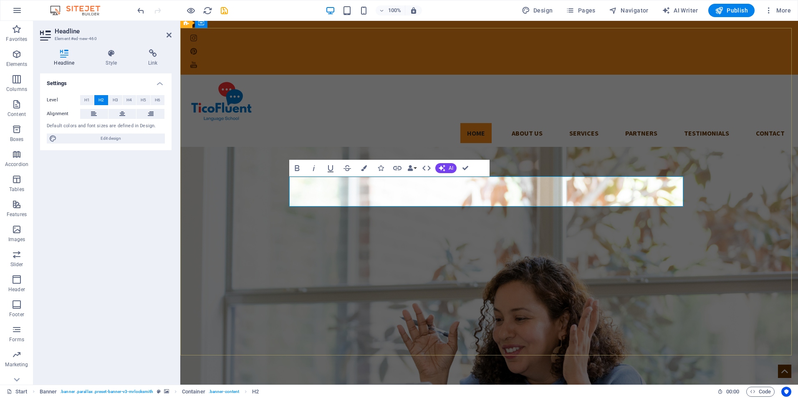
drag, startPoint x: 415, startPoint y: 196, endPoint x: 291, endPoint y: 194, distance: 124.4
drag, startPoint x: 463, startPoint y: 193, endPoint x: 283, endPoint y: 169, distance: 181.9
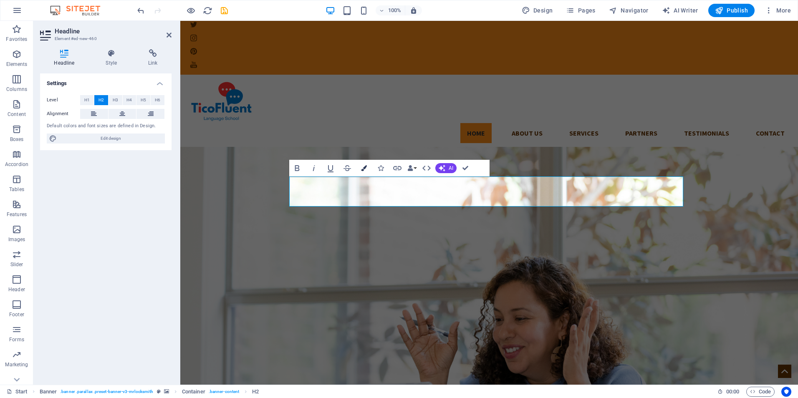
click at [363, 170] on icon "button" at bounding box center [364, 168] width 6 height 6
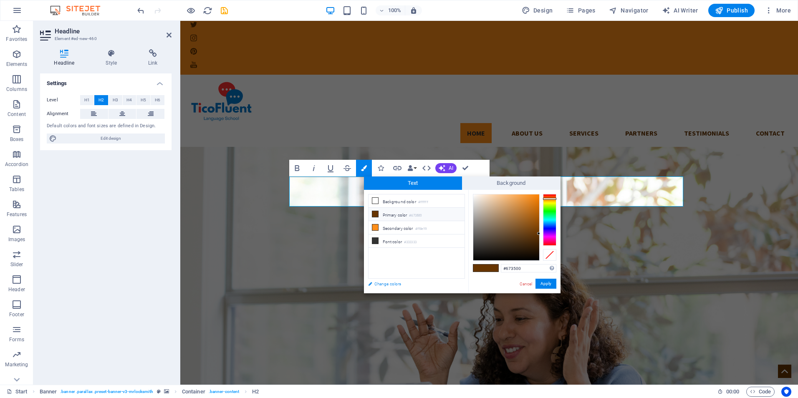
click at [397, 284] on link "Change colors" at bounding box center [412, 284] width 97 height 10
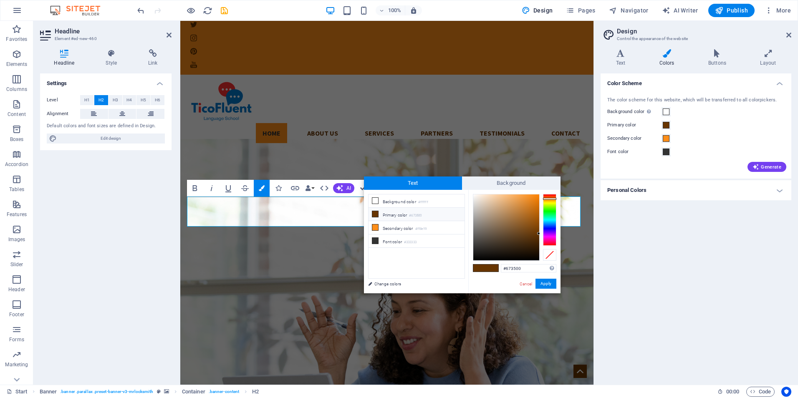
click at [748, 194] on h4 "Personal Colors" at bounding box center [696, 190] width 191 height 20
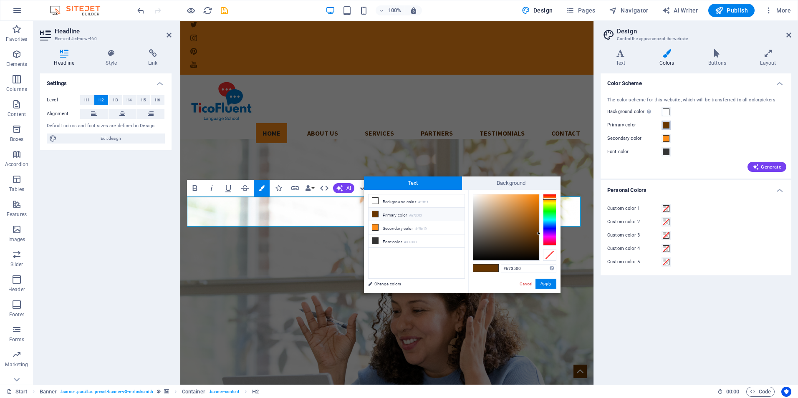
click at [667, 124] on span at bounding box center [666, 125] width 7 height 7
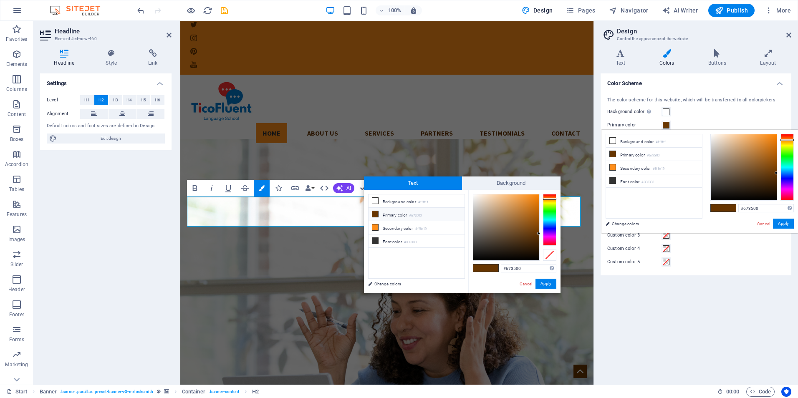
click at [766, 224] on link "Cancel" at bounding box center [763, 224] width 15 height 6
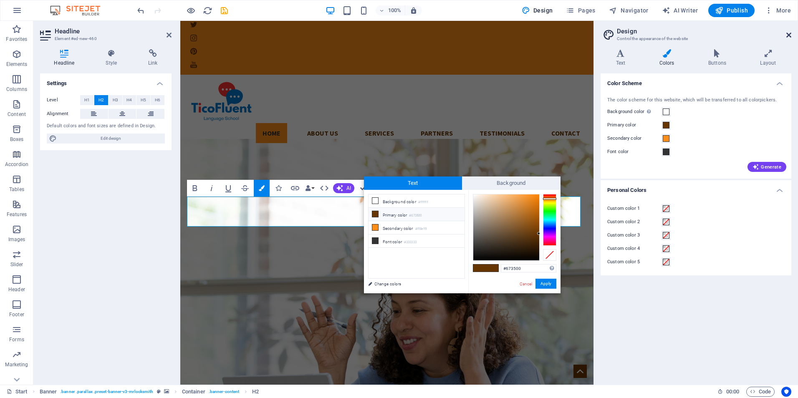
click at [788, 37] on icon at bounding box center [788, 35] width 5 height 7
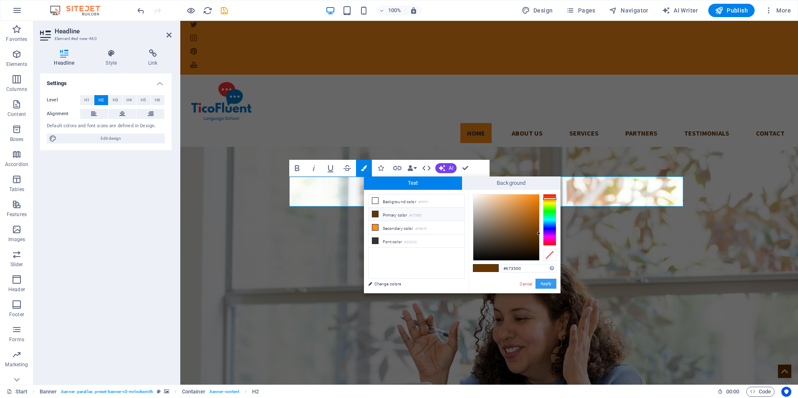
click at [548, 285] on button "Apply" at bounding box center [546, 284] width 21 height 10
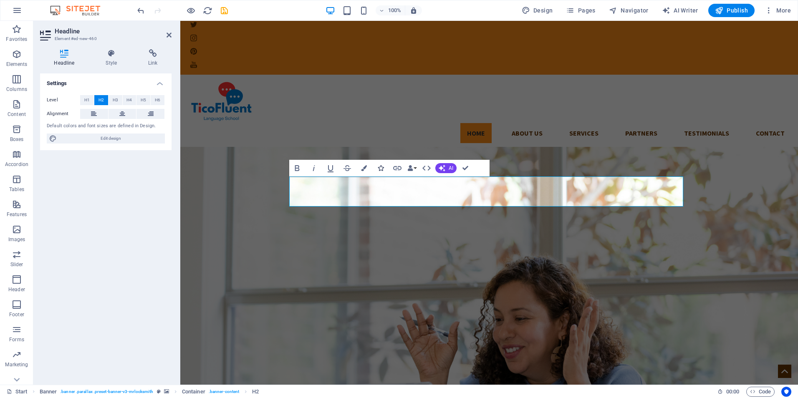
click at [381, 166] on icon "button" at bounding box center [381, 168] width 6 height 6
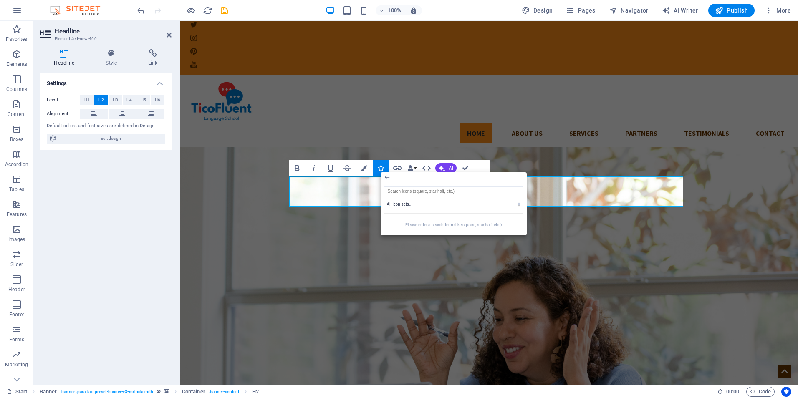
click at [455, 202] on select "All icon sets... IcoFont Ionicons FontAwesome Brands FontAwesome Duotone FontAw…" at bounding box center [453, 204] width 139 height 10
click at [384, 199] on select "All icon sets... IcoFont Ionicons FontAwesome Brands FontAwesome Duotone FontAw…" at bounding box center [453, 204] width 139 height 10
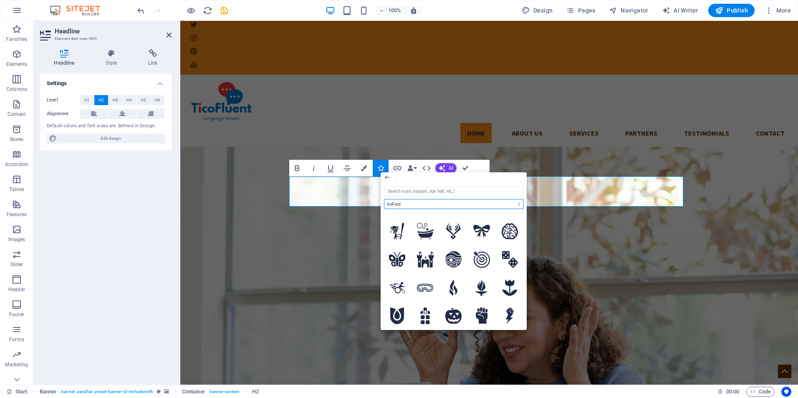
click at [456, 205] on select "All icon sets... IcoFont Ionicons FontAwesome Brands FontAwesome Duotone FontAw…" at bounding box center [453, 204] width 139 height 10
select select "font-awesome-solid"
click at [384, 199] on select "All icon sets... IcoFont Ionicons FontAwesome Brands FontAwesome Duotone FontAw…" at bounding box center [453, 204] width 139 height 10
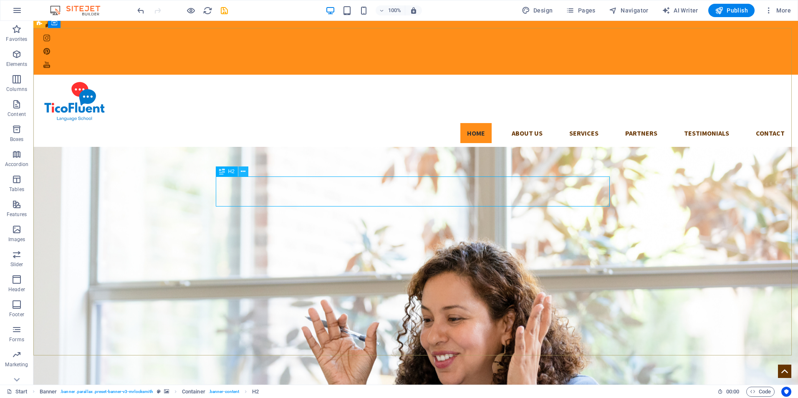
click at [243, 171] on icon at bounding box center [243, 171] width 5 height 9
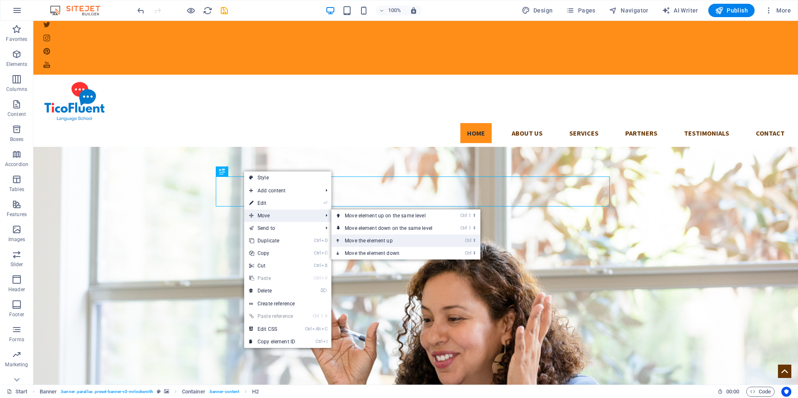
click at [381, 240] on link "Ctrl ⬆ Move the element up" at bounding box center [390, 241] width 118 height 13
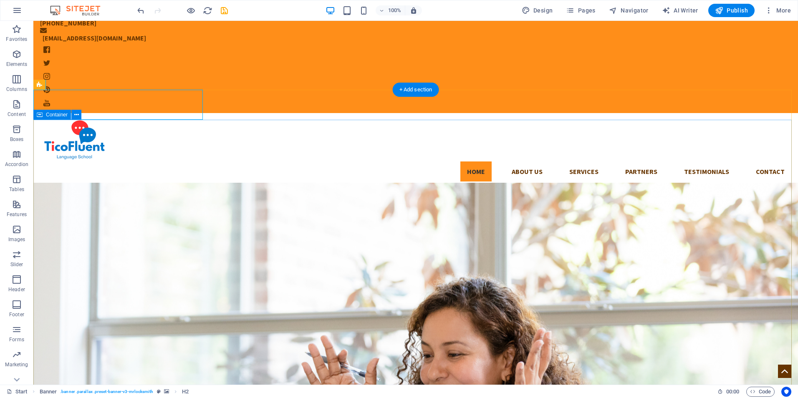
scroll to position [0, 0]
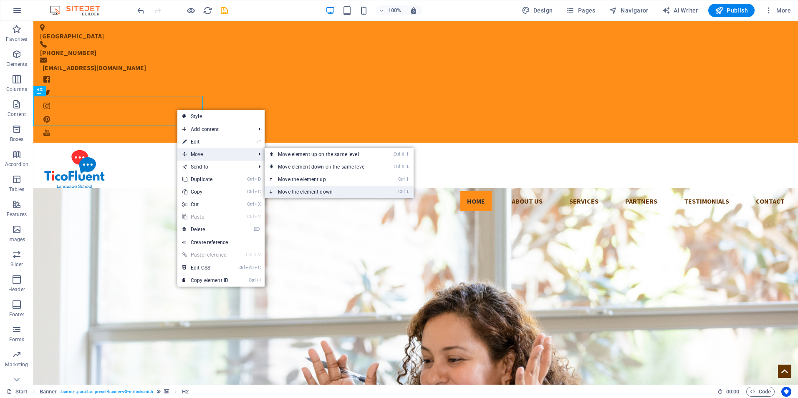
click at [326, 193] on link "Ctrl ⬇ Move the element down" at bounding box center [324, 192] width 118 height 13
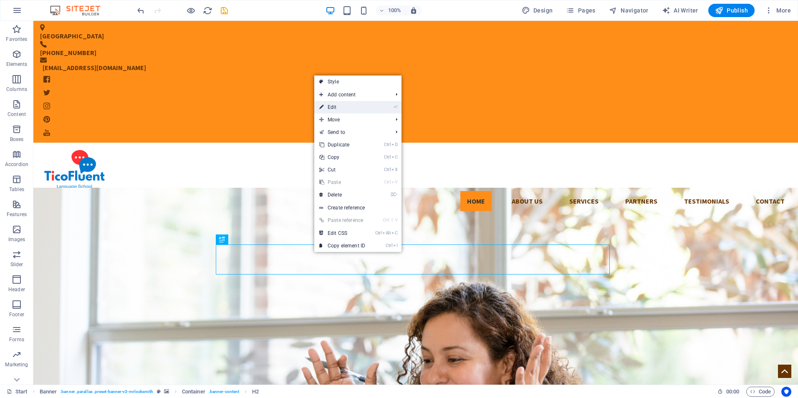
click at [372, 101] on li "⏎ Edit" at bounding box center [357, 107] width 87 height 13
click at [371, 110] on li "⏎ Edit" at bounding box center [357, 107] width 87 height 13
click at [344, 108] on link "⏎ Edit" at bounding box center [342, 107] width 56 height 13
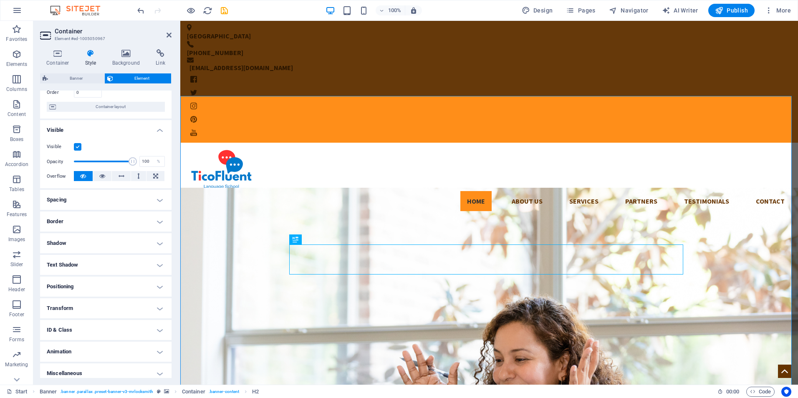
scroll to position [65, 0]
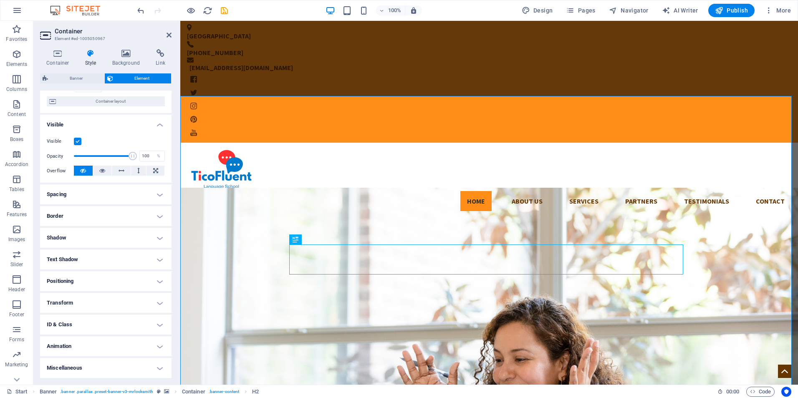
click at [162, 284] on h4 "Positioning" at bounding box center [105, 281] width 131 height 20
click at [91, 296] on span "Relative" at bounding box center [95, 298] width 14 height 10
click at [110, 297] on span "Absolute" at bounding box center [117, 298] width 17 height 10
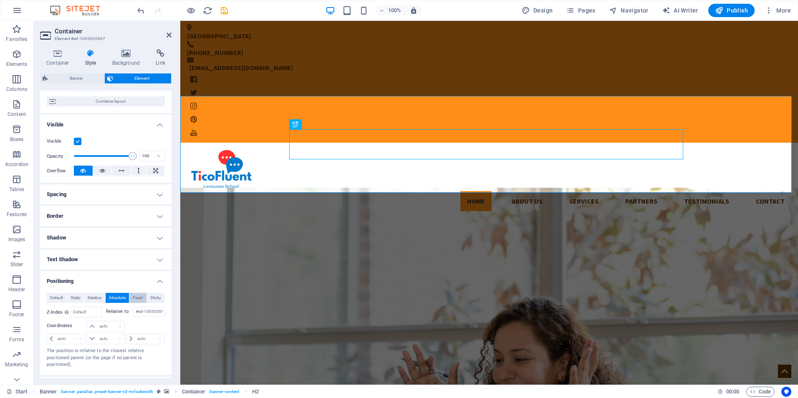
click at [136, 297] on span "Fixed" at bounding box center [138, 298] width 10 height 10
click at [153, 297] on span "Sticky" at bounding box center [155, 298] width 11 height 10
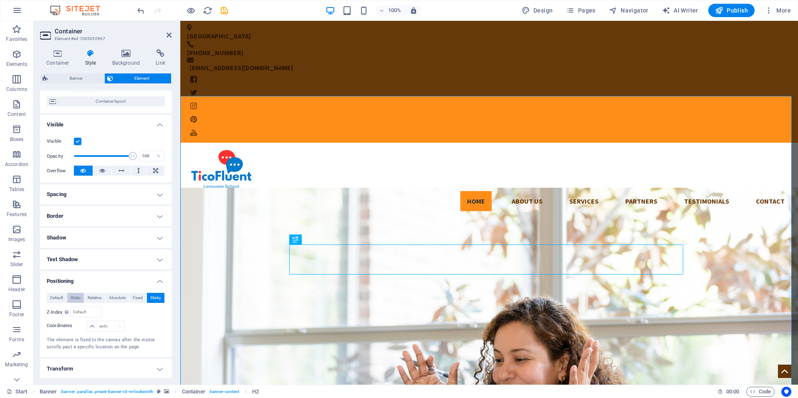
click at [80, 298] on span "Static" at bounding box center [76, 298] width 10 height 10
click at [55, 298] on span "Default" at bounding box center [56, 298] width 13 height 10
click at [158, 278] on h4 "Positioning" at bounding box center [105, 278] width 131 height 15
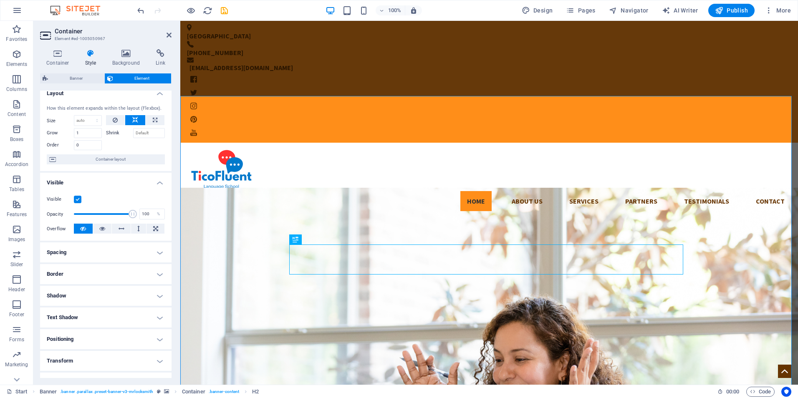
scroll to position [0, 0]
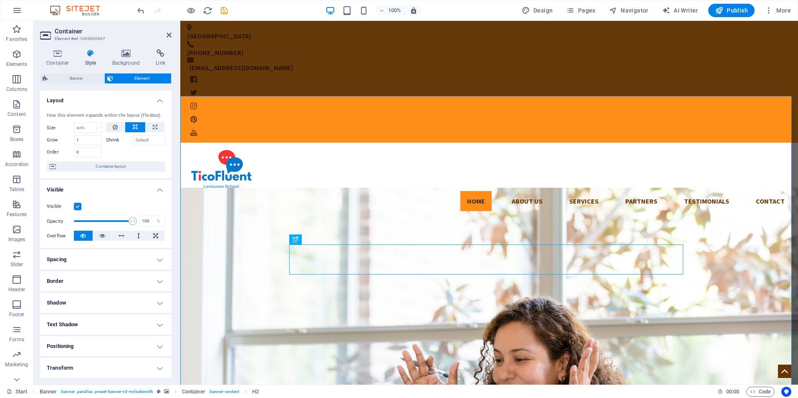
click at [144, 259] on h4 "Spacing" at bounding box center [105, 260] width 131 height 20
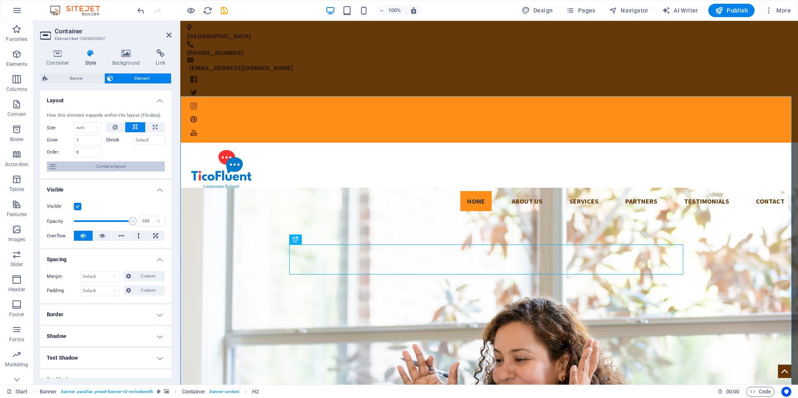
click at [126, 169] on span "Container layout" at bounding box center [110, 167] width 104 height 10
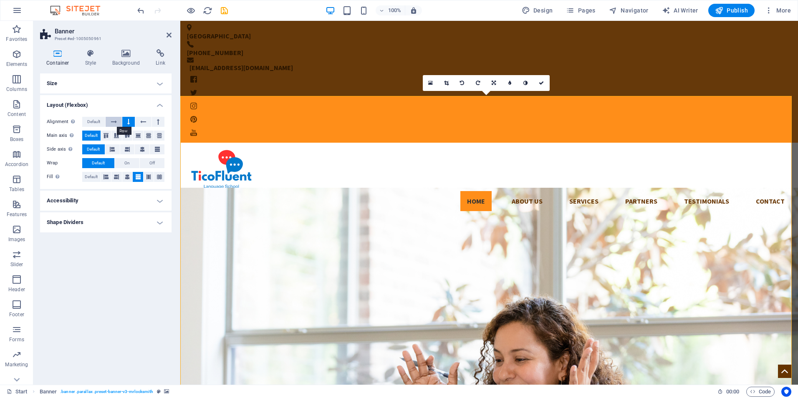
click at [115, 121] on icon at bounding box center [114, 122] width 6 height 10
click at [146, 120] on icon at bounding box center [143, 122] width 6 height 10
click at [144, 123] on icon at bounding box center [143, 122] width 6 height 10
click at [156, 121] on button at bounding box center [158, 122] width 13 height 10
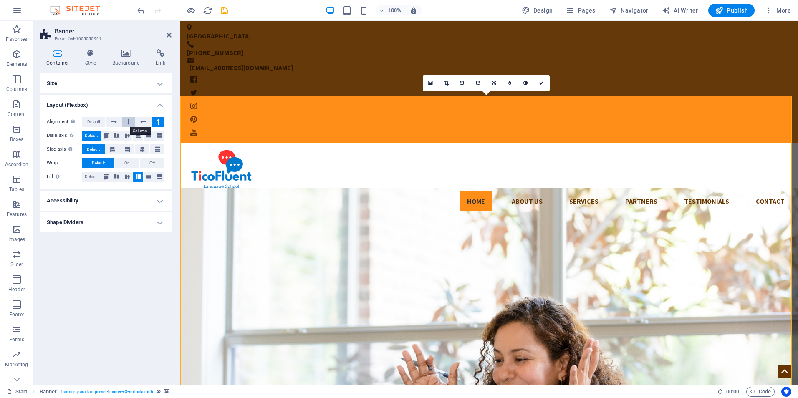
click at [129, 121] on icon at bounding box center [128, 122] width 3 height 10
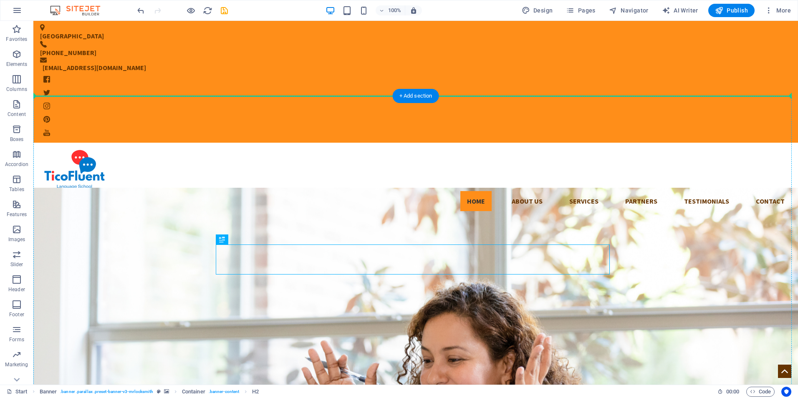
drag, startPoint x: 270, startPoint y: 258, endPoint x: 286, endPoint y: 246, distance: 20.0
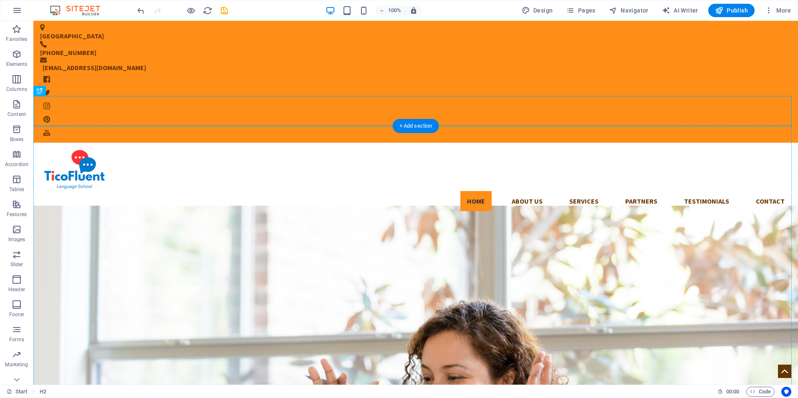
drag, startPoint x: 186, startPoint y: 111, endPoint x: 208, endPoint y: 292, distance: 182.5
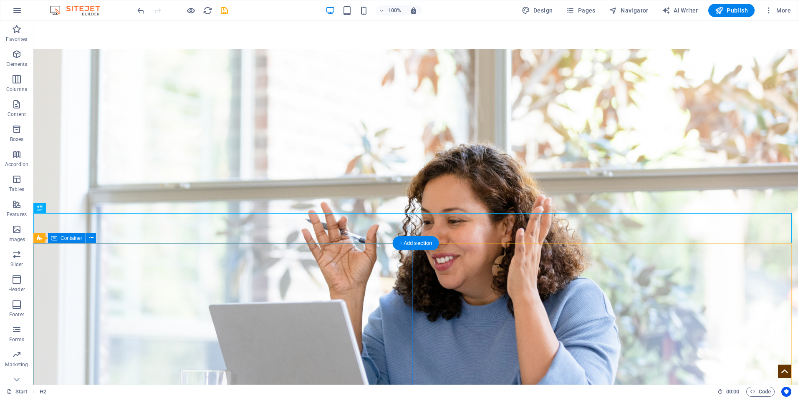
scroll to position [152, 0]
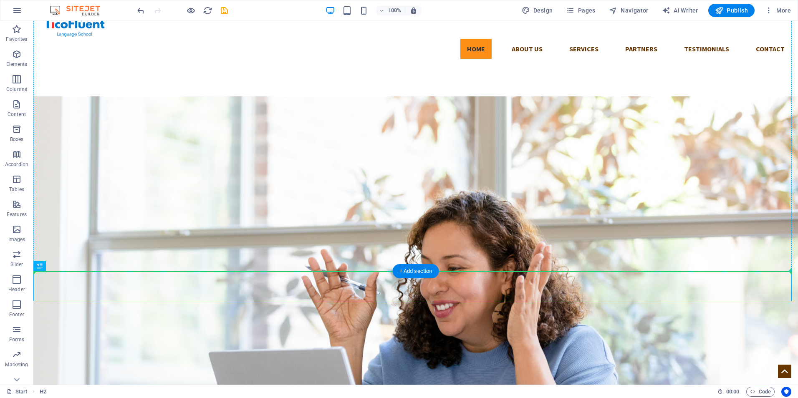
drag, startPoint x: 195, startPoint y: 287, endPoint x: 242, endPoint y: 211, distance: 89.2
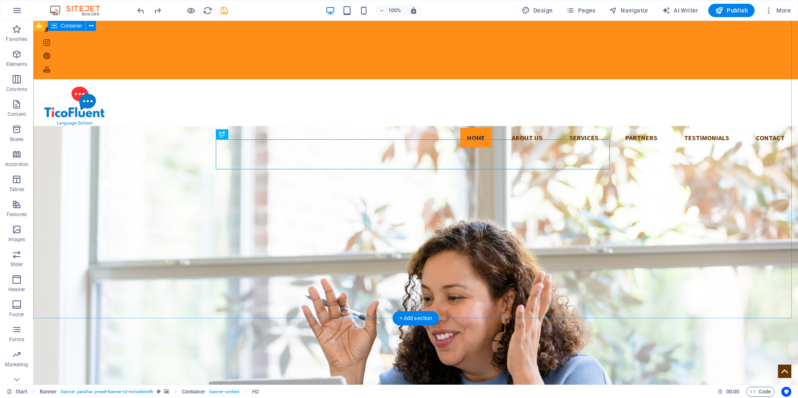
scroll to position [0, 0]
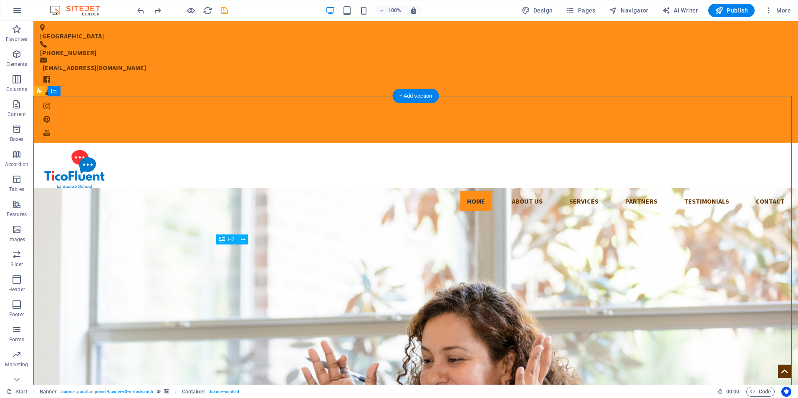
drag, startPoint x: 610, startPoint y: 260, endPoint x: 399, endPoint y: 263, distance: 210.8
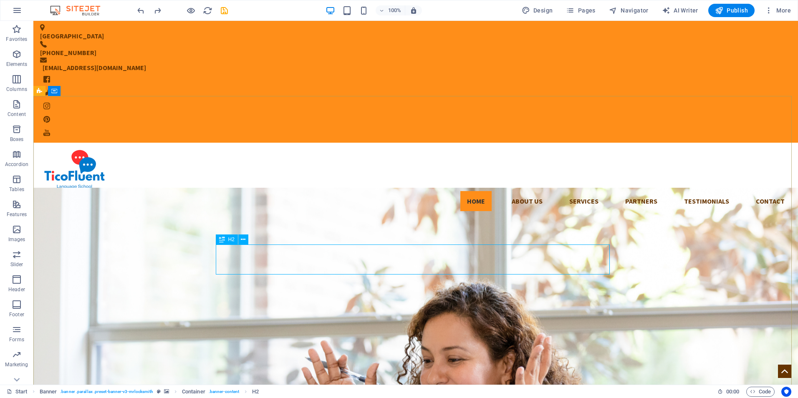
click at [231, 242] on span "H2" at bounding box center [231, 239] width 6 height 5
click at [229, 236] on div "H2" at bounding box center [227, 240] width 22 height 10
click at [238, 240] on button at bounding box center [243, 240] width 10 height 10
click at [243, 239] on icon at bounding box center [243, 239] width 5 height 9
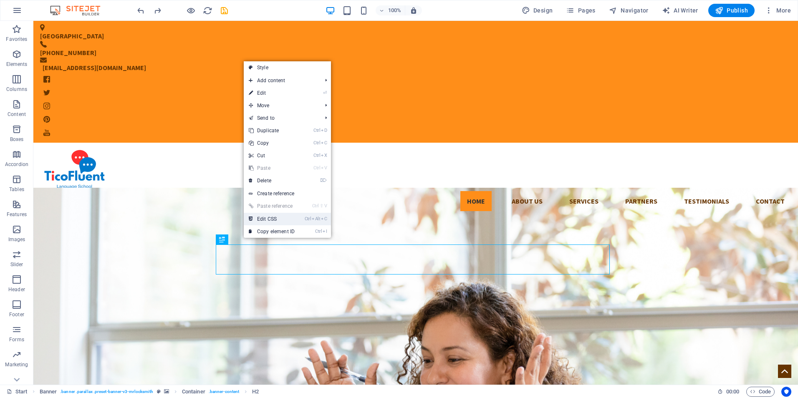
click at [291, 220] on link "Ctrl Alt C Edit CSS" at bounding box center [272, 219] width 56 height 13
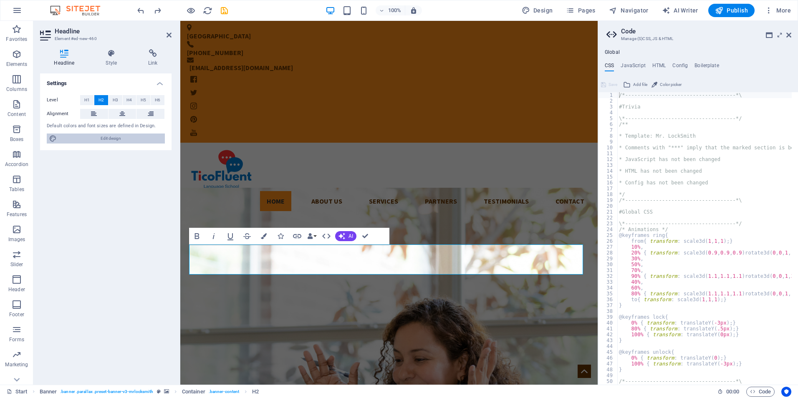
click at [126, 136] on span "Edit design" at bounding box center [110, 139] width 103 height 10
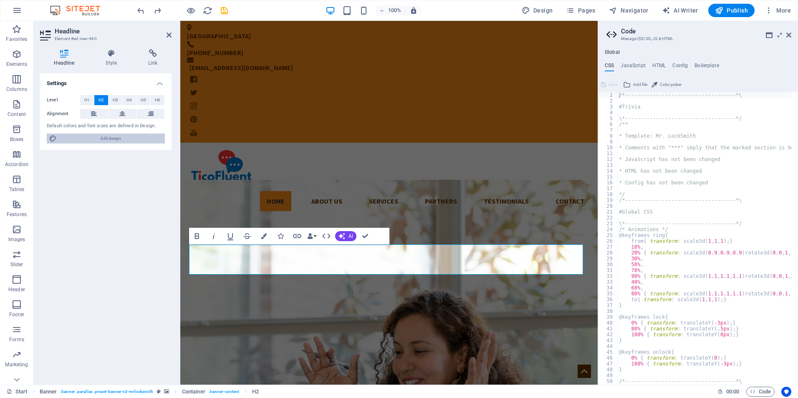
select select "px"
select select "300"
select select "px"
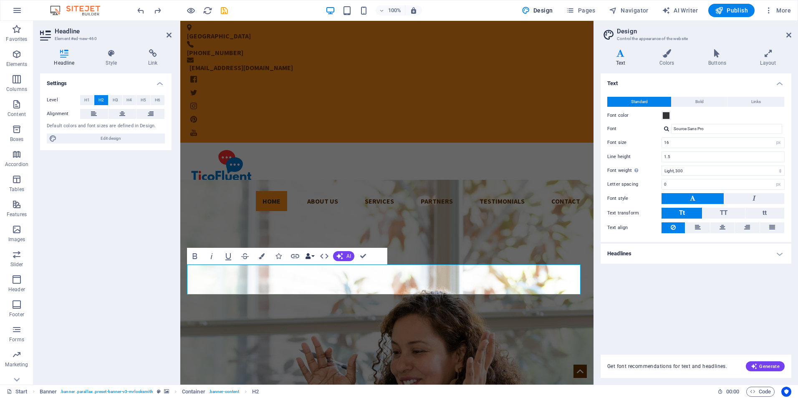
click at [310, 257] on icon "button" at bounding box center [308, 256] width 6 height 6
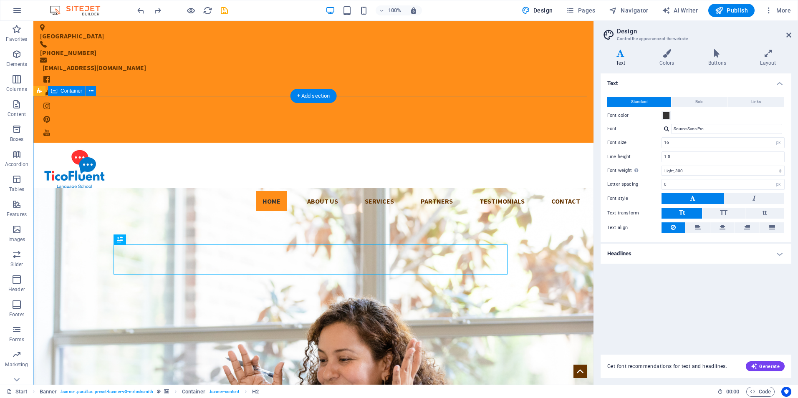
drag, startPoint x: 261, startPoint y: 264, endPoint x: 235, endPoint y: 258, distance: 26.5
click at [788, 36] on icon at bounding box center [788, 35] width 5 height 7
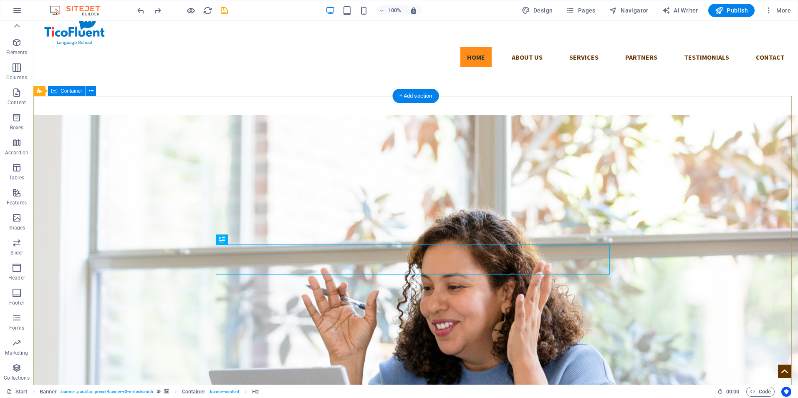
scroll to position [209, 0]
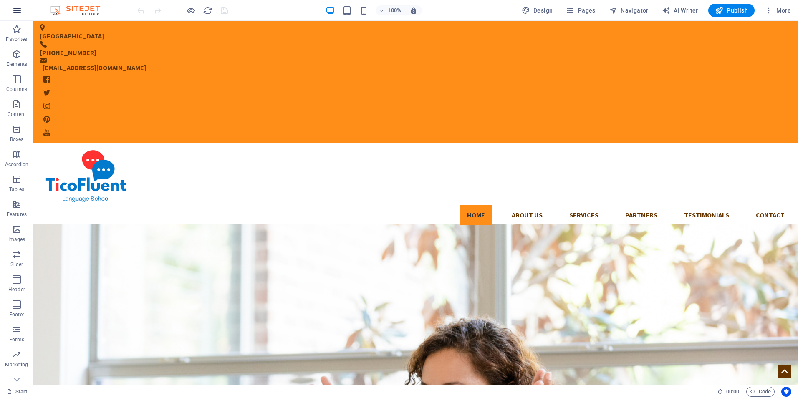
click at [18, 11] on icon "button" at bounding box center [17, 10] width 10 height 10
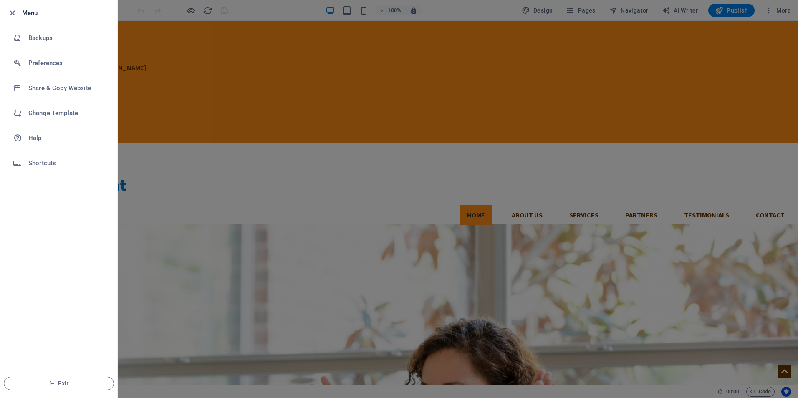
click at [161, 49] on div at bounding box center [399, 199] width 798 height 398
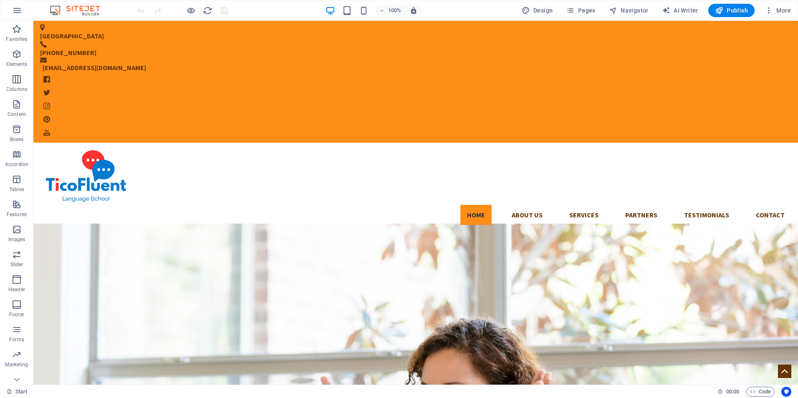
click at [85, 8] on img at bounding box center [79, 10] width 63 height 10
click at [767, 7] on icon "button" at bounding box center [769, 10] width 8 height 8
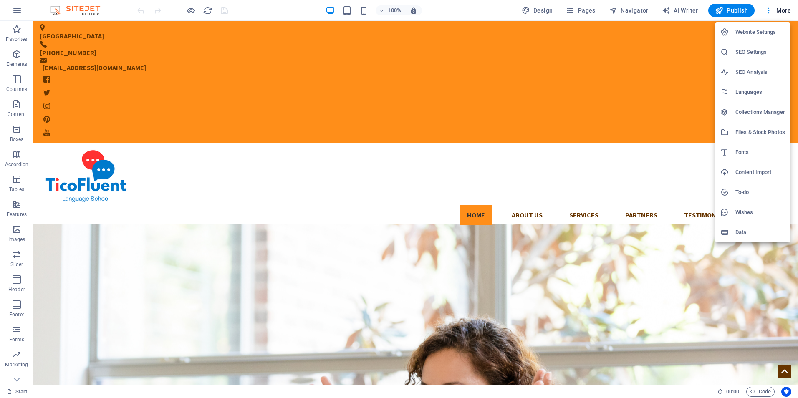
click at [774, 33] on h6 "Website Settings" at bounding box center [760, 32] width 50 height 10
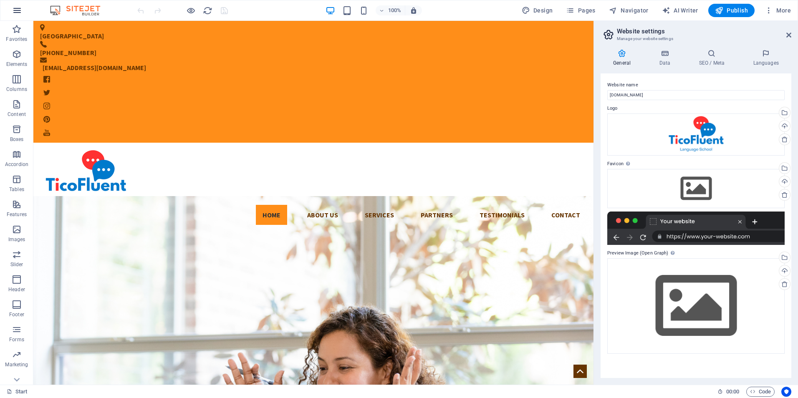
click at [19, 9] on icon "button" at bounding box center [17, 10] width 10 height 10
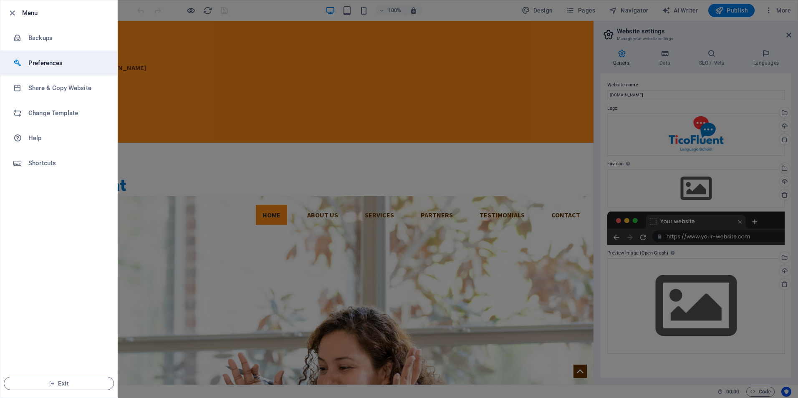
click at [58, 60] on h6 "Preferences" at bounding box center [66, 63] width 77 height 10
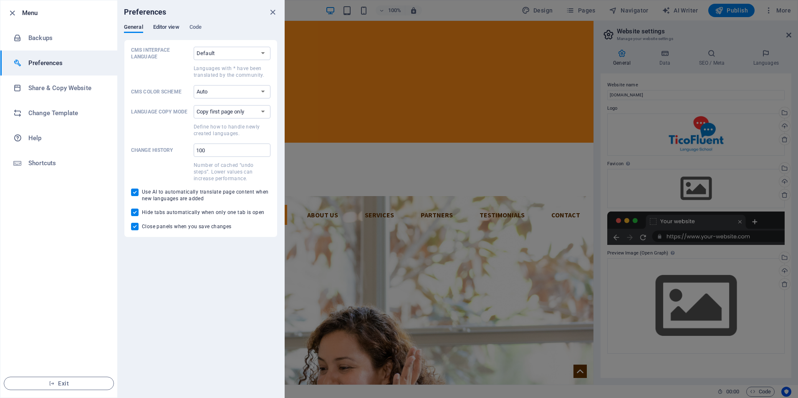
click at [171, 28] on span "Editor view" at bounding box center [166, 28] width 26 height 12
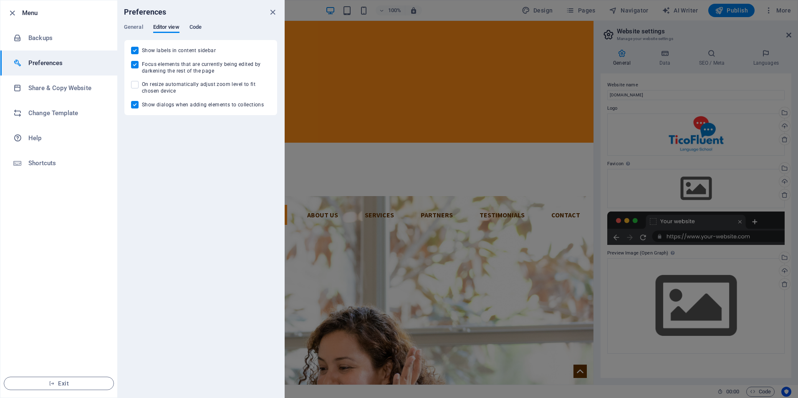
click at [192, 29] on span "Code" at bounding box center [196, 28] width 12 height 12
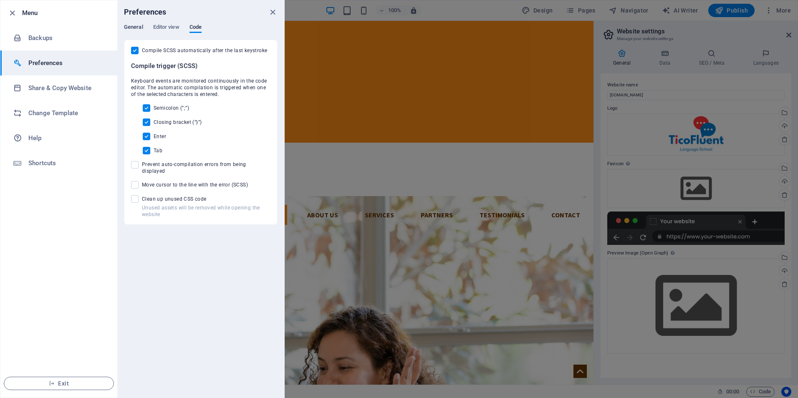
click at [128, 28] on span "General" at bounding box center [133, 28] width 19 height 12
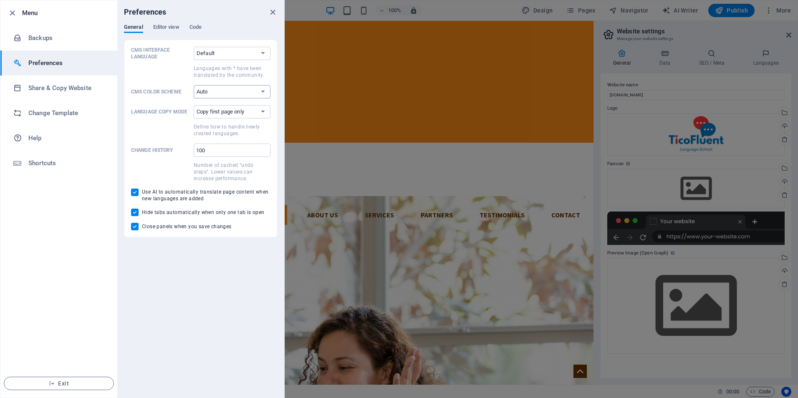
click at [238, 87] on select "Auto Dark Light" at bounding box center [232, 91] width 77 height 13
click at [71, 108] on li "Change Template" at bounding box center [58, 113] width 117 height 25
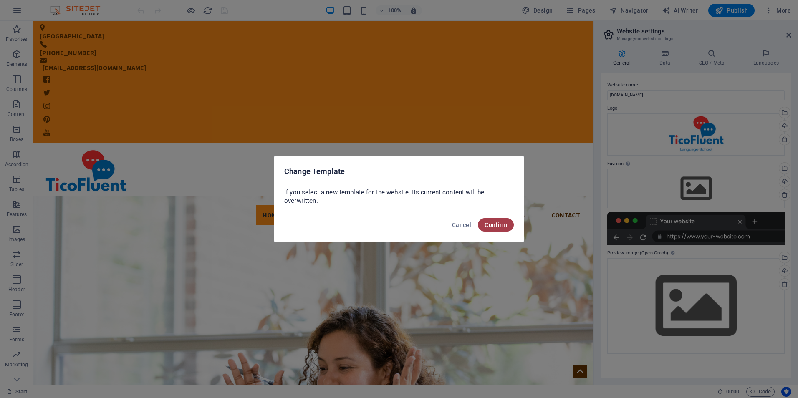
click at [493, 225] on span "Confirm" at bounding box center [496, 225] width 23 height 7
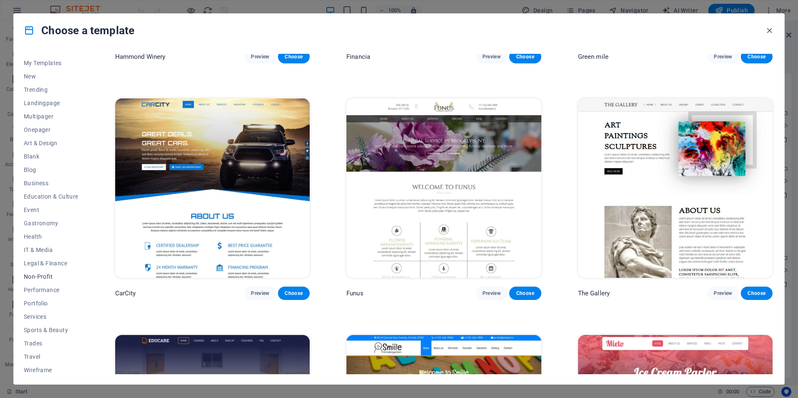
scroll to position [13, 0]
click at [41, 364] on button "Wireframe" at bounding box center [51, 367] width 55 height 13
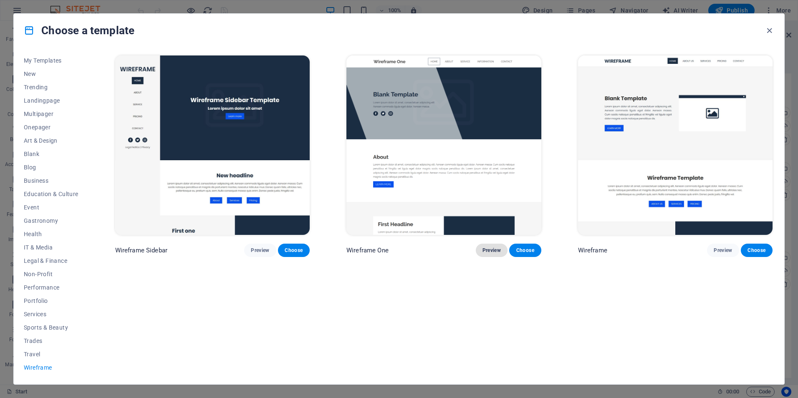
click at [490, 253] on span "Preview" at bounding box center [492, 250] width 18 height 7
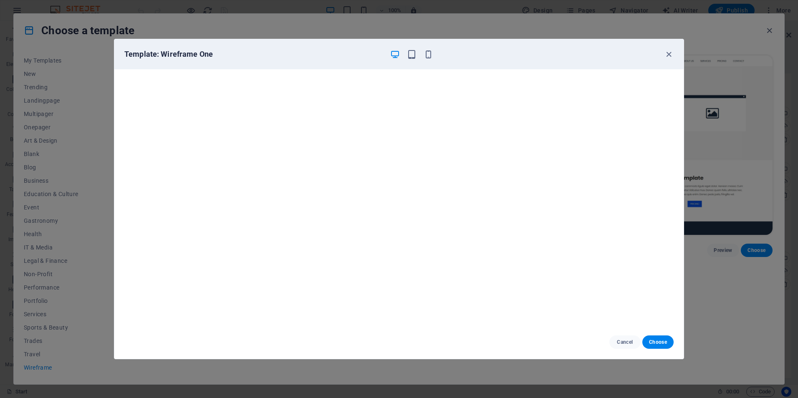
click at [758, 184] on div "Template: Wireframe One Cancel Choose" at bounding box center [399, 199] width 798 height 398
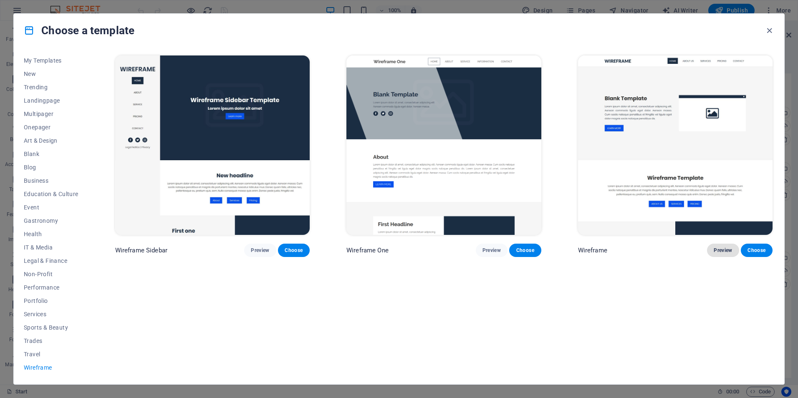
click at [720, 254] on button "Preview" at bounding box center [723, 250] width 32 height 13
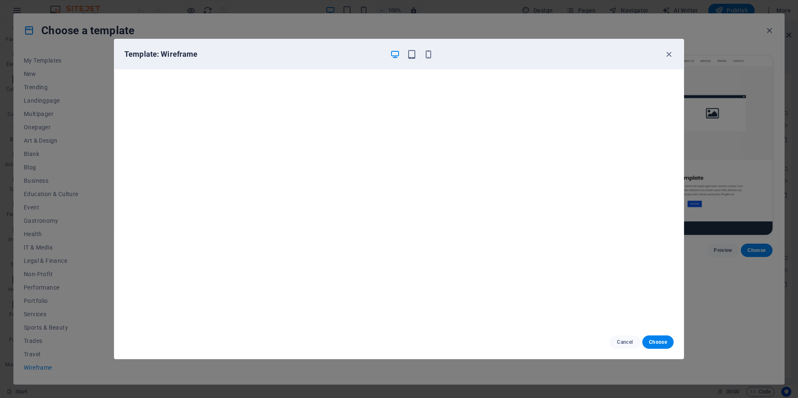
click at [725, 182] on div "Template: Wireframe Cancel Choose" at bounding box center [399, 199] width 798 height 398
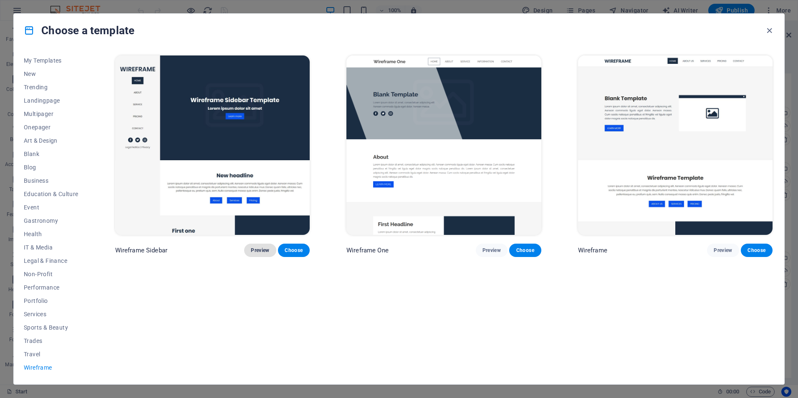
click at [260, 247] on span "Preview" at bounding box center [260, 250] width 18 height 7
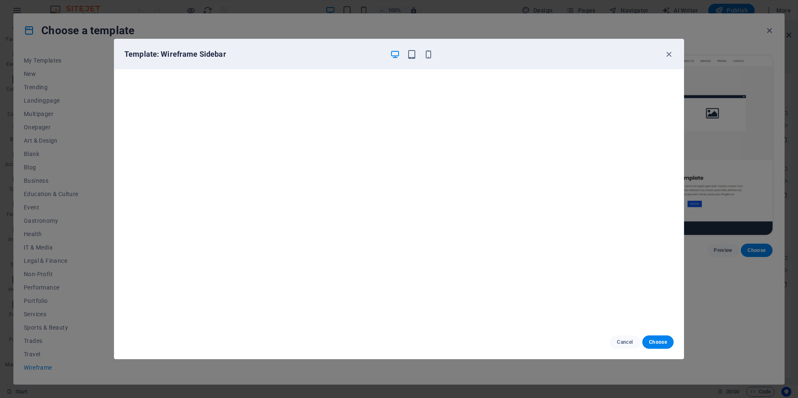
click at [768, 178] on div "Template: Wireframe Sidebar Cancel Choose" at bounding box center [399, 199] width 798 height 398
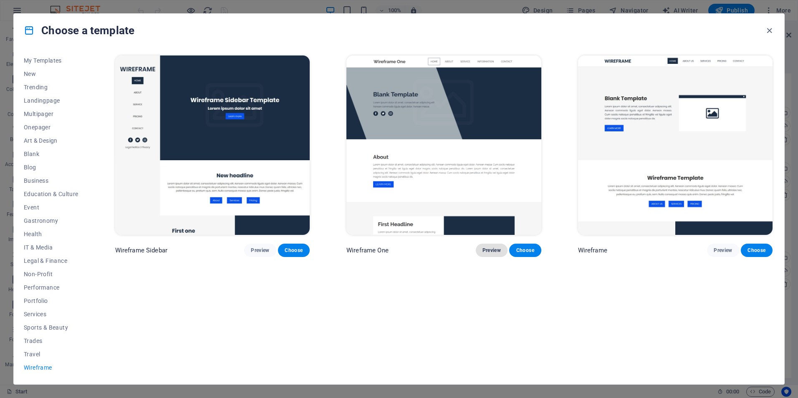
click at [490, 249] on span "Preview" at bounding box center [492, 250] width 18 height 7
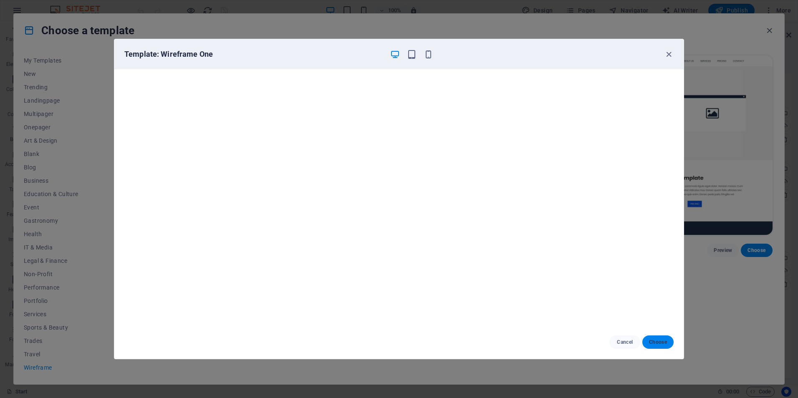
click at [656, 339] on button "Choose" at bounding box center [657, 342] width 31 height 13
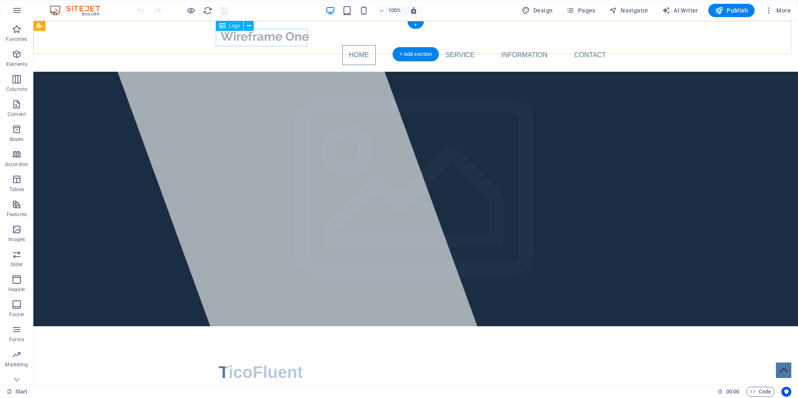
click at [278, 36] on div at bounding box center [416, 37] width 394 height 18
select select "px"
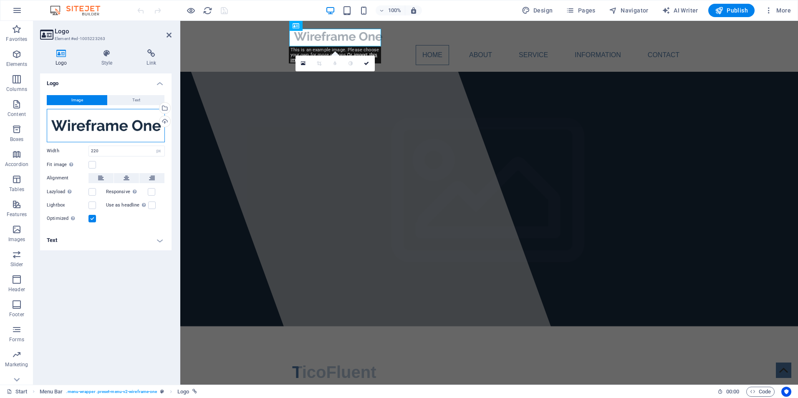
click at [97, 120] on div "Drag files here, click to choose files or select files from Files or our free s…" at bounding box center [106, 125] width 118 height 33
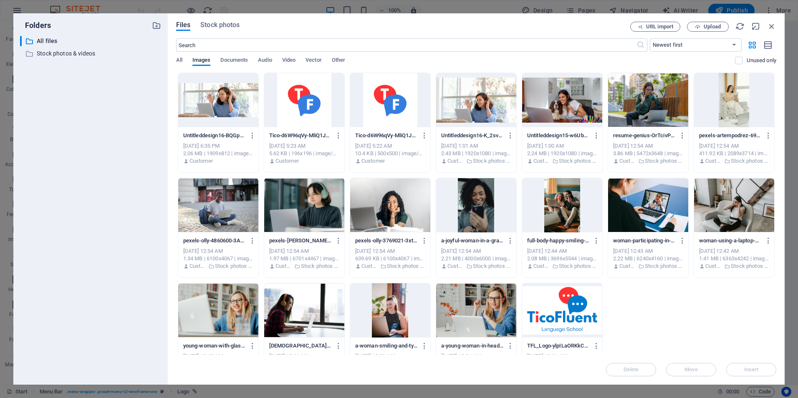
click at [553, 306] on div at bounding box center [562, 310] width 80 height 54
click at [750, 366] on button "Insert" at bounding box center [751, 369] width 50 height 13
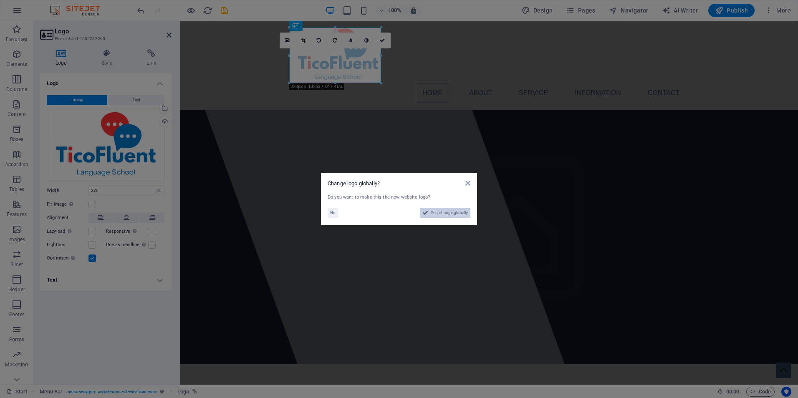
click at [446, 211] on span "Yes, change globally" at bounding box center [449, 213] width 37 height 10
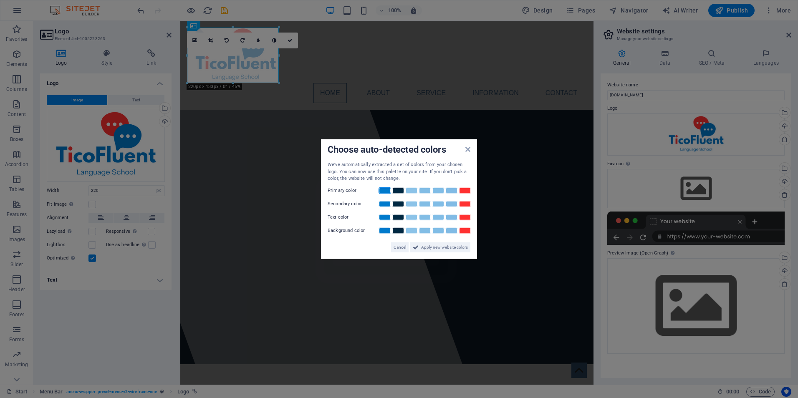
click at [384, 192] on link at bounding box center [385, 190] width 13 height 7
click at [469, 203] on link at bounding box center [465, 203] width 13 height 7
click at [395, 216] on link at bounding box center [398, 217] width 13 height 7
click at [448, 248] on span "Apply new website colors" at bounding box center [444, 247] width 47 height 10
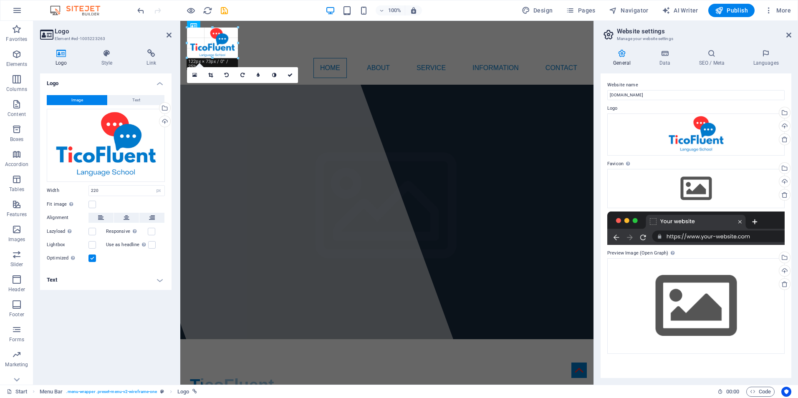
drag, startPoint x: 278, startPoint y: 83, endPoint x: 238, endPoint y: 48, distance: 52.9
type input "122"
click at [239, 58] on div at bounding box center [238, 58] width 5 height 5
click at [290, 74] on icon at bounding box center [290, 75] width 5 height 5
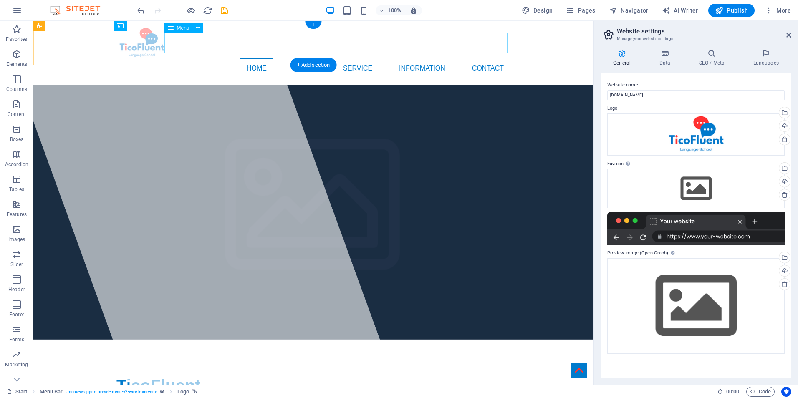
click at [214, 58] on nav "Home About Service Information Contact" at bounding box center [313, 68] width 394 height 20
click at [574, 38] on div "Home About Service Information Contact Menu" at bounding box center [313, 53] width 560 height 64
click at [151, 49] on div at bounding box center [313, 43] width 394 height 31
select select "px"
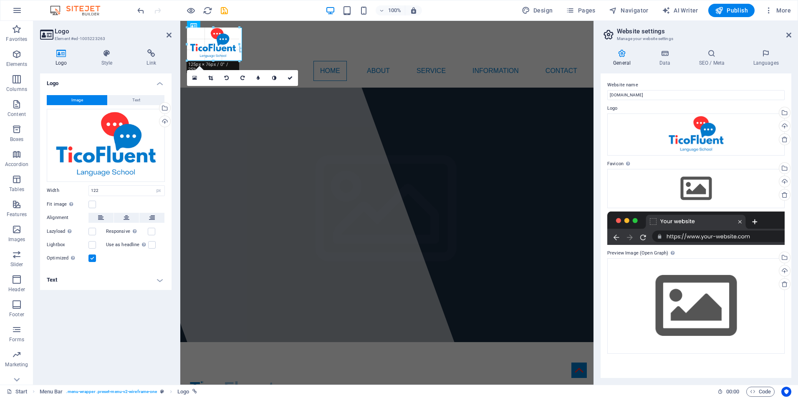
drag, startPoint x: 239, startPoint y: 58, endPoint x: 243, endPoint y: 60, distance: 4.9
type input "132"
click at [267, 61] on nav "Home About Service Information Contact" at bounding box center [387, 71] width 394 height 20
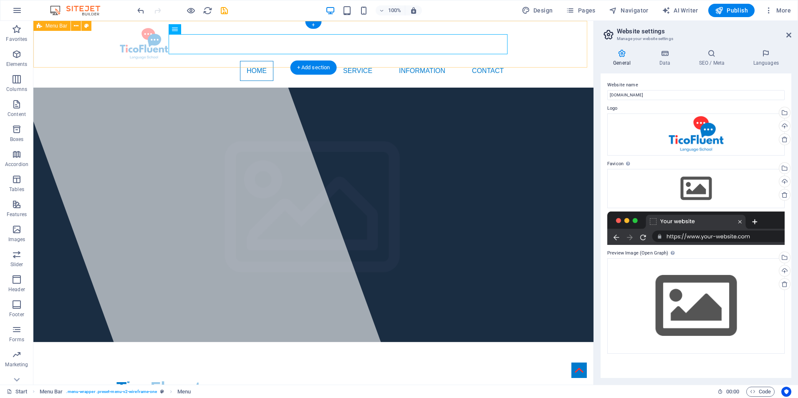
click at [542, 38] on div "Home About Service Information Contact Menu" at bounding box center [313, 54] width 560 height 67
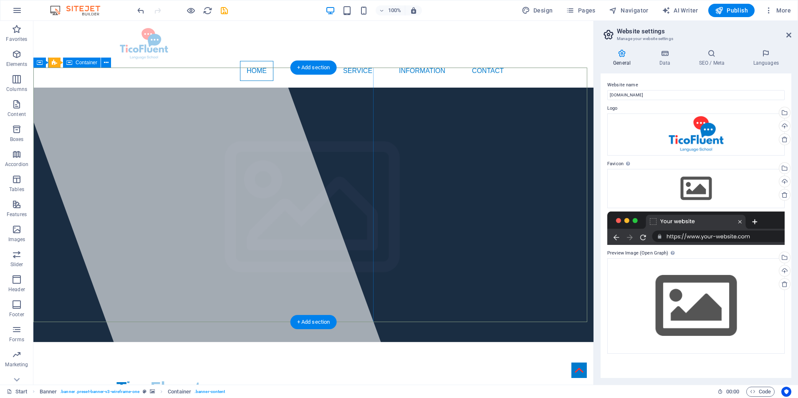
click at [227, 150] on div at bounding box center [196, 203] width 399 height 364
click at [215, 130] on div at bounding box center [196, 203] width 399 height 364
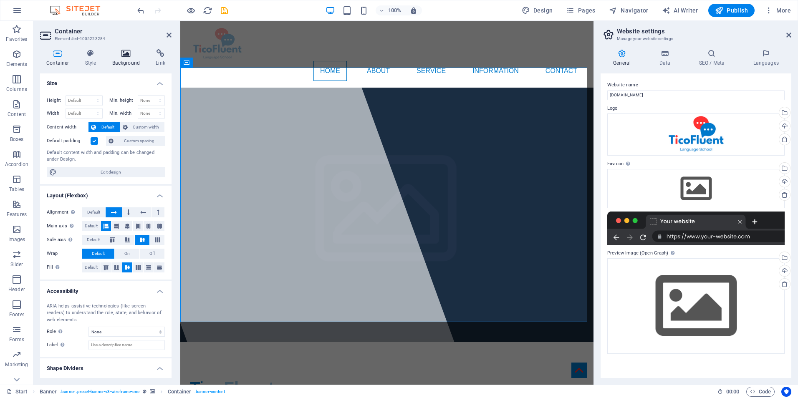
click at [122, 55] on icon at bounding box center [126, 53] width 40 height 8
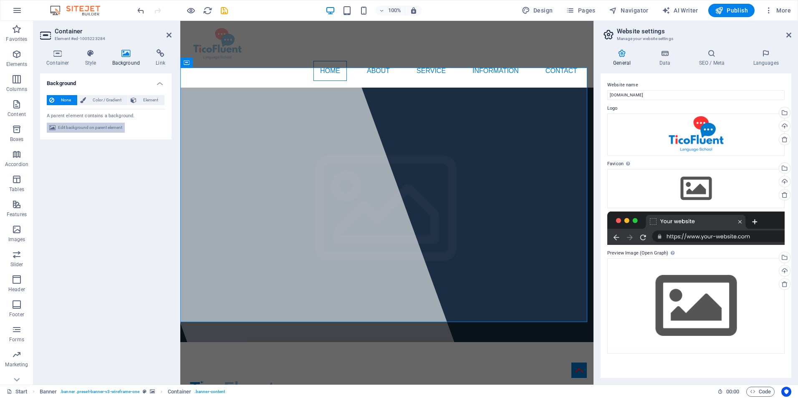
click at [89, 126] on span "Edit background on parent element" at bounding box center [90, 128] width 64 height 10
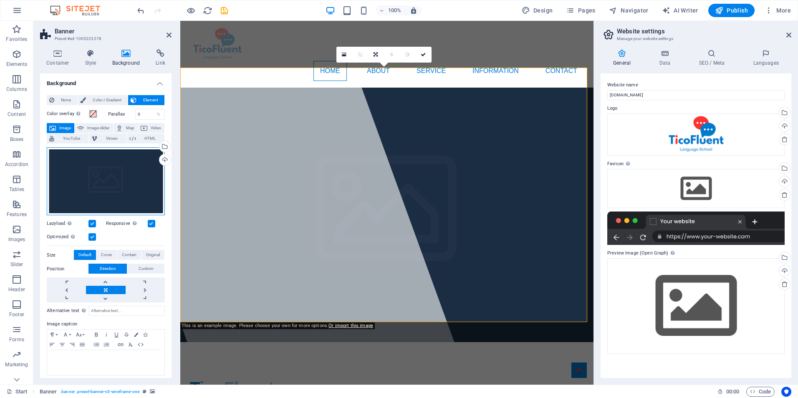
click at [87, 194] on div "Drag files here, click to choose files or select files from Files or our free s…" at bounding box center [106, 181] width 118 height 68
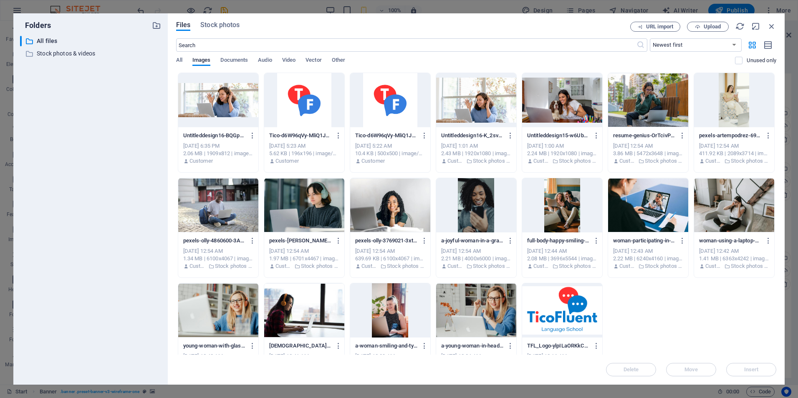
click at [209, 200] on div at bounding box center [218, 205] width 80 height 54
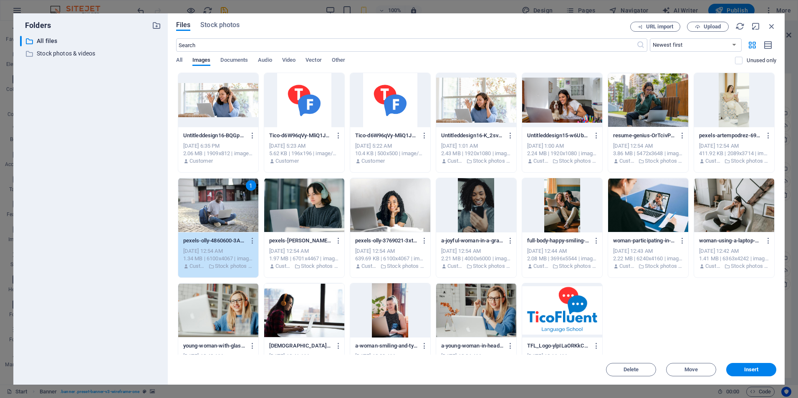
click at [222, 318] on div at bounding box center [218, 310] width 80 height 54
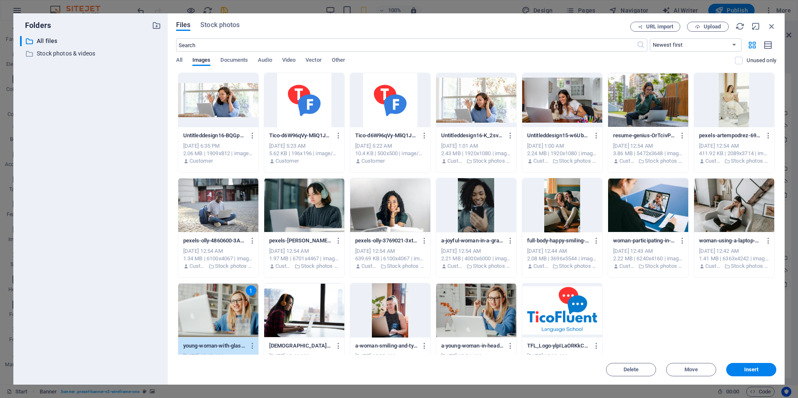
click at [567, 107] on div at bounding box center [562, 100] width 80 height 54
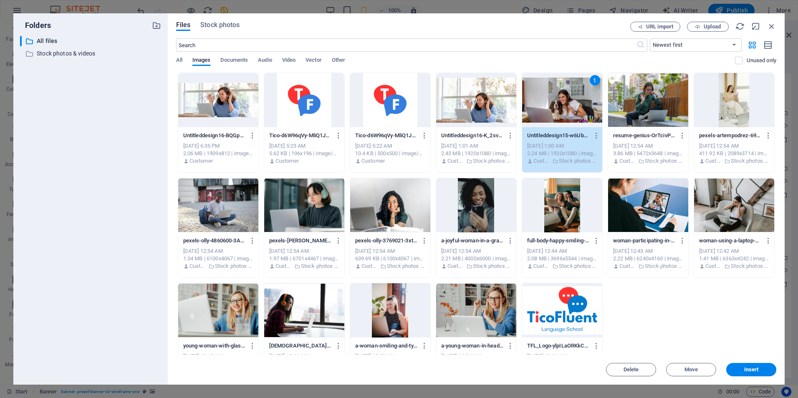
click at [237, 106] on div at bounding box center [218, 100] width 80 height 54
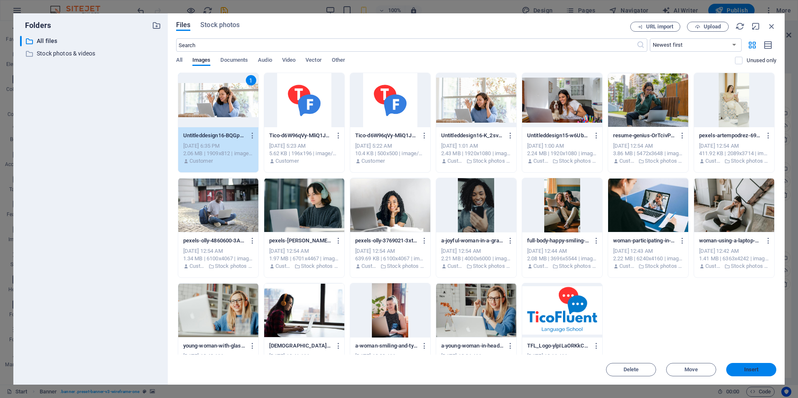
click at [746, 364] on button "Insert" at bounding box center [751, 369] width 50 height 13
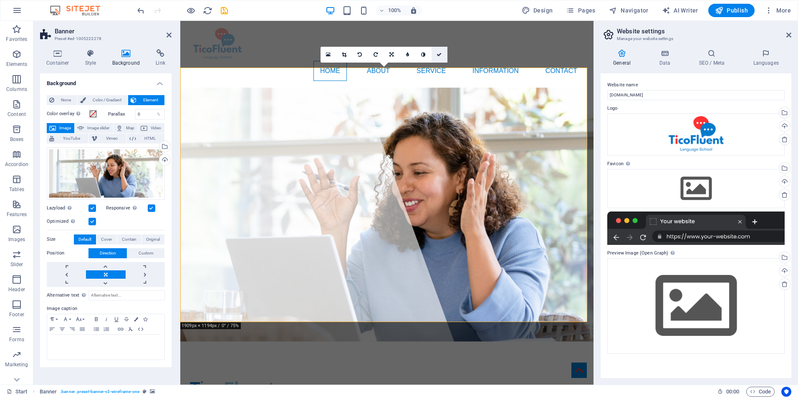
click at [438, 51] on link at bounding box center [440, 55] width 16 height 16
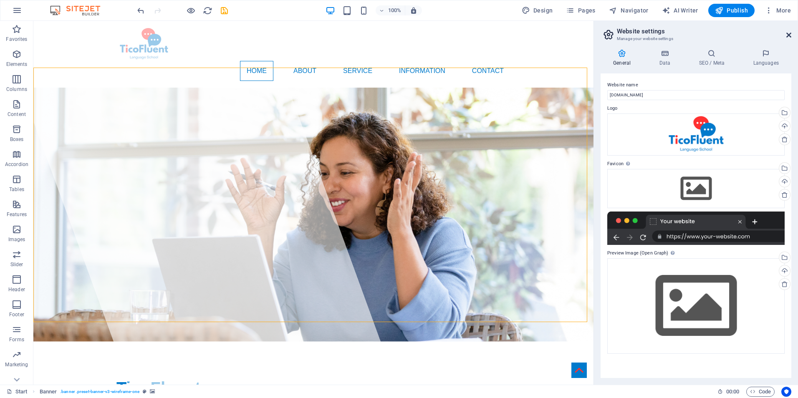
click at [790, 33] on icon at bounding box center [788, 35] width 5 height 7
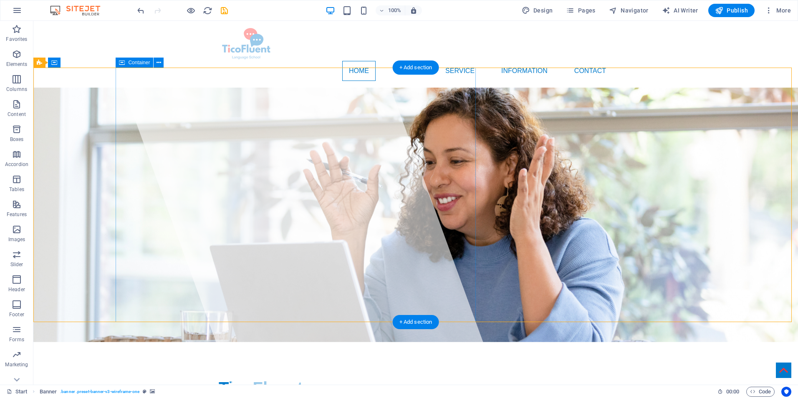
click at [349, 110] on div at bounding box center [298, 203] width 399 height 364
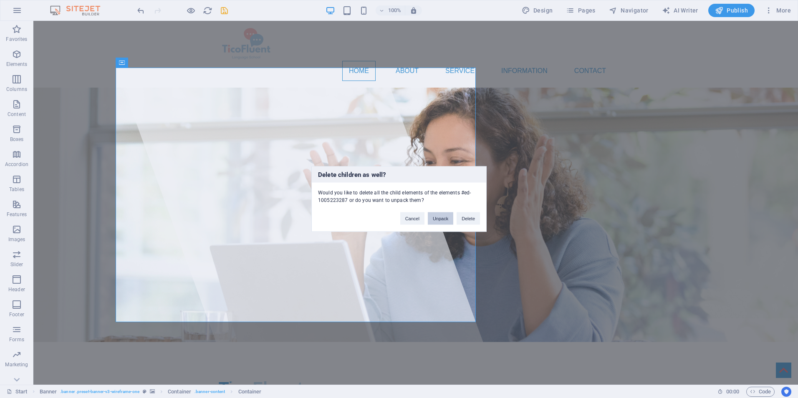
click at [446, 217] on button "Unpack" at bounding box center [440, 218] width 25 height 13
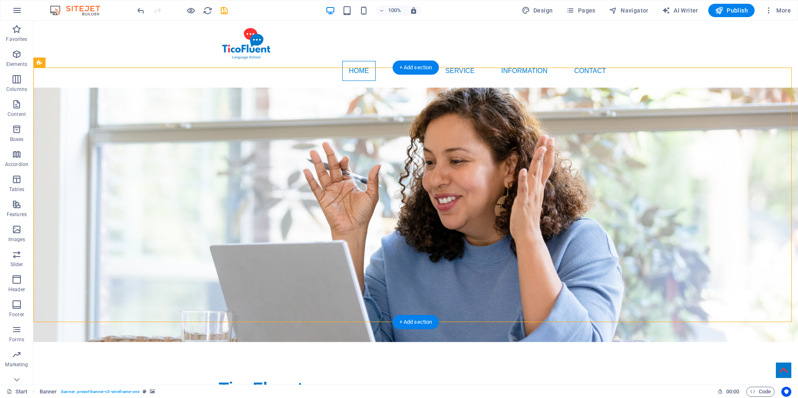
drag, startPoint x: 318, startPoint y: 226, endPoint x: 197, endPoint y: 165, distance: 135.3
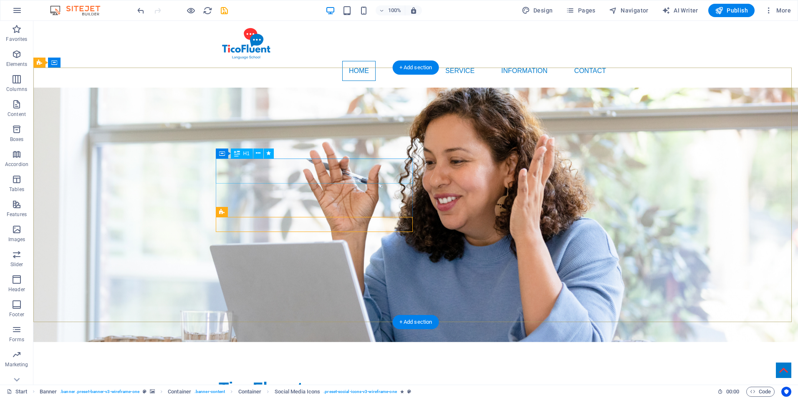
click at [339, 376] on div "TicoFluent" at bounding box center [416, 388] width 394 height 25
click at [261, 155] on button at bounding box center [258, 154] width 10 height 10
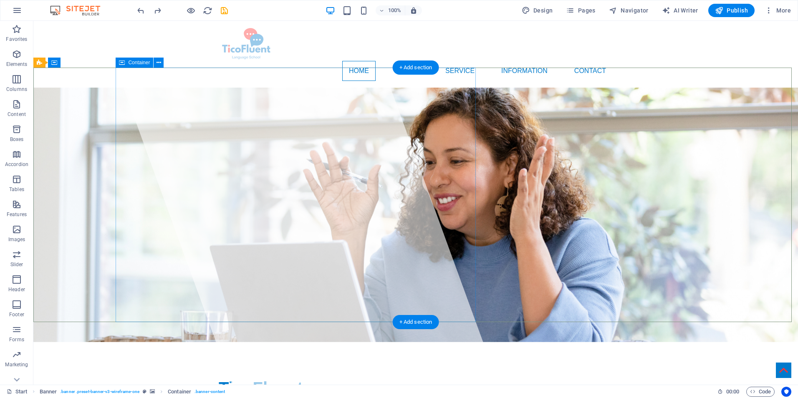
click at [329, 118] on div at bounding box center [298, 203] width 399 height 364
drag, startPoint x: 329, startPoint y: 118, endPoint x: 331, endPoint y: 128, distance: 10.3
click at [331, 128] on div at bounding box center [298, 203] width 399 height 364
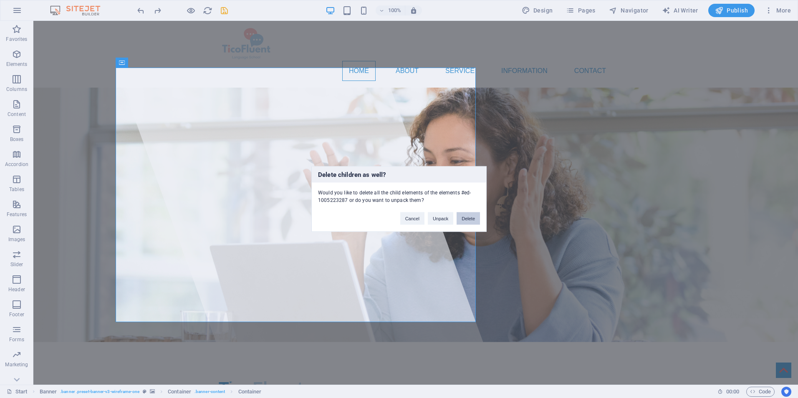
click at [465, 218] on button "Delete" at bounding box center [468, 218] width 23 height 13
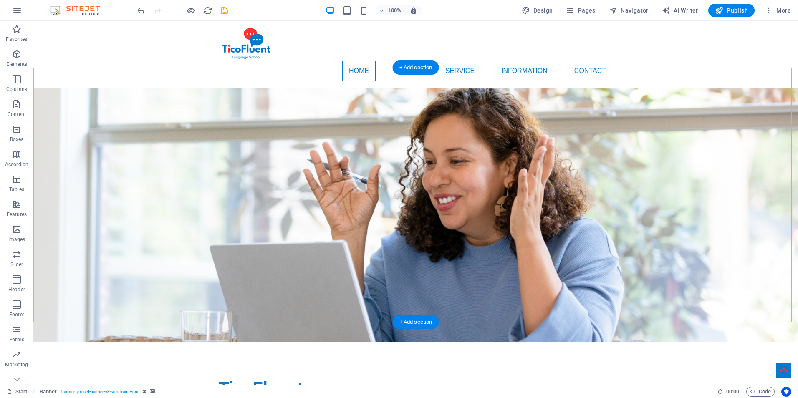
drag, startPoint x: 313, startPoint y: 172, endPoint x: 150, endPoint y: 179, distance: 162.9
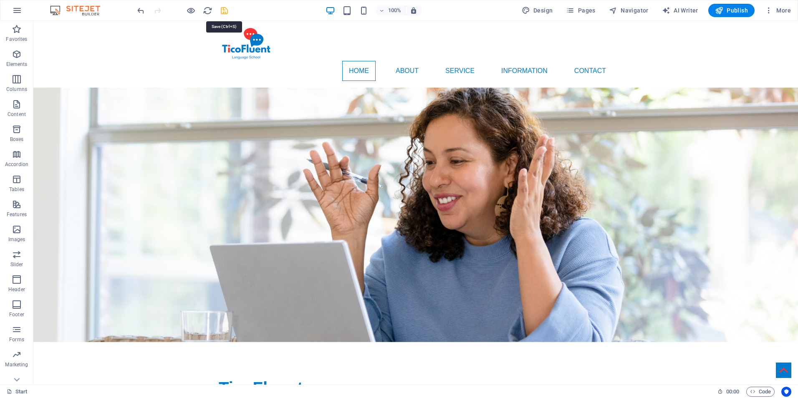
click at [225, 8] on icon "save" at bounding box center [225, 11] width 10 height 10
checkbox input "false"
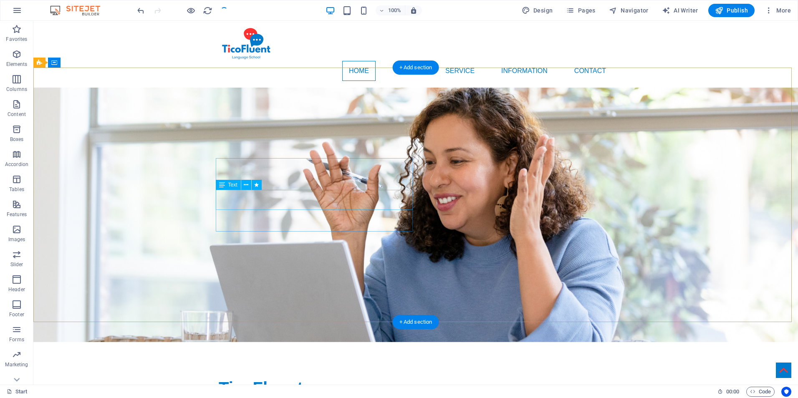
click at [299, 376] on div "TicoFluent" at bounding box center [416, 388] width 394 height 25
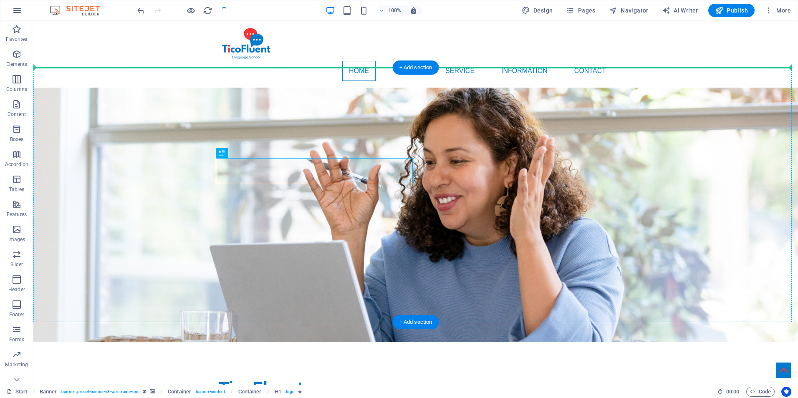
drag, startPoint x: 301, startPoint y: 168, endPoint x: 147, endPoint y: 151, distance: 155.4
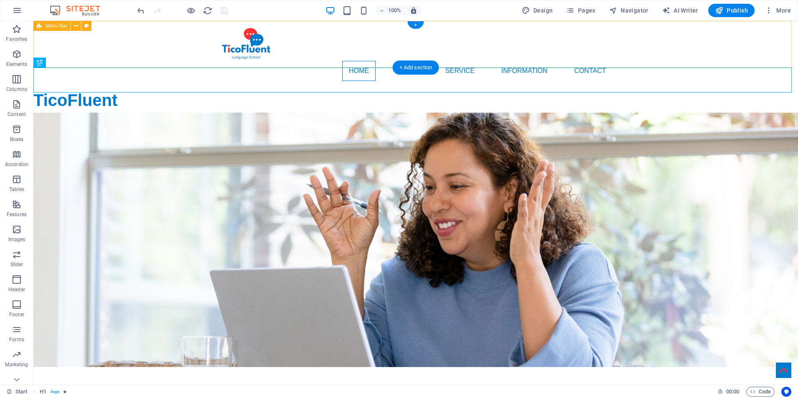
click at [786, 38] on div "Home About Service Information Contact Menu" at bounding box center [415, 54] width 765 height 67
click at [263, 90] on div "TicoFluent" at bounding box center [415, 100] width 765 height 25
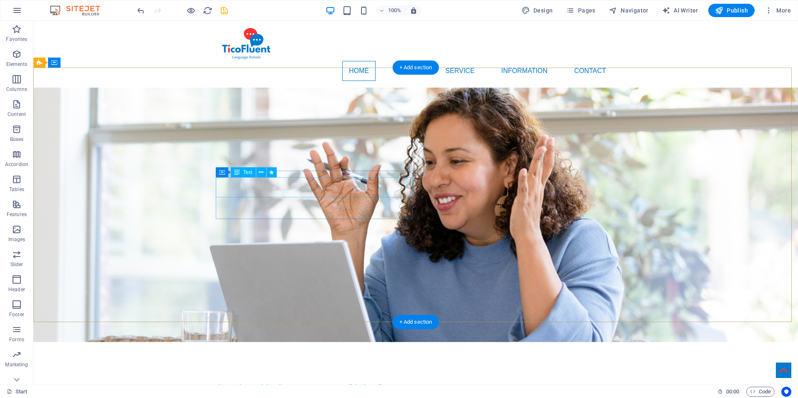
click at [273, 382] on div "Lorem ipsum dolor sit amet, consectetuer adipiscing elit. Aenean commodo ligula…" at bounding box center [416, 392] width 394 height 20
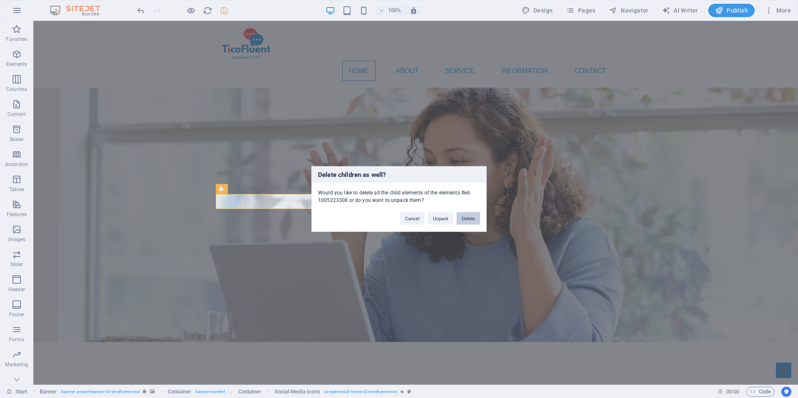
click at [473, 218] on button "Delete" at bounding box center [468, 218] width 23 height 13
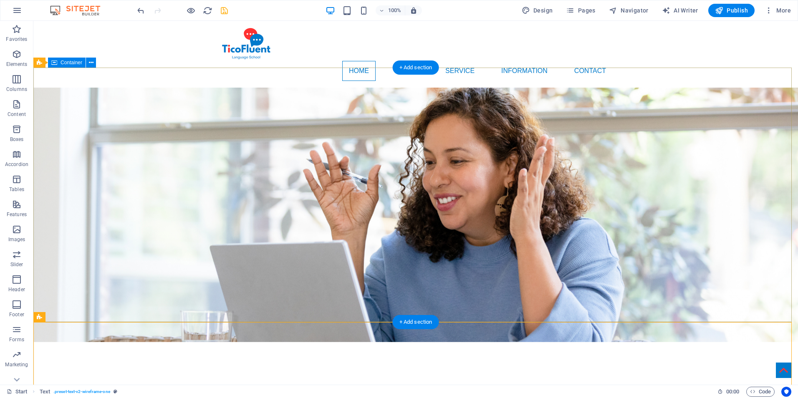
click at [176, 342] on div at bounding box center [415, 382] width 765 height 80
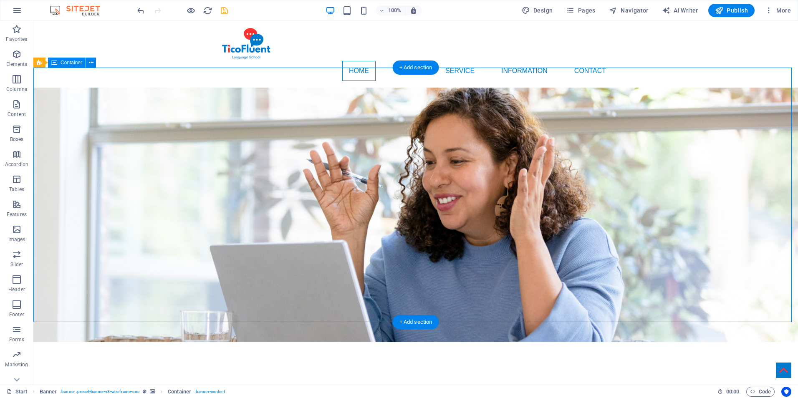
click at [176, 342] on div at bounding box center [415, 382] width 765 height 80
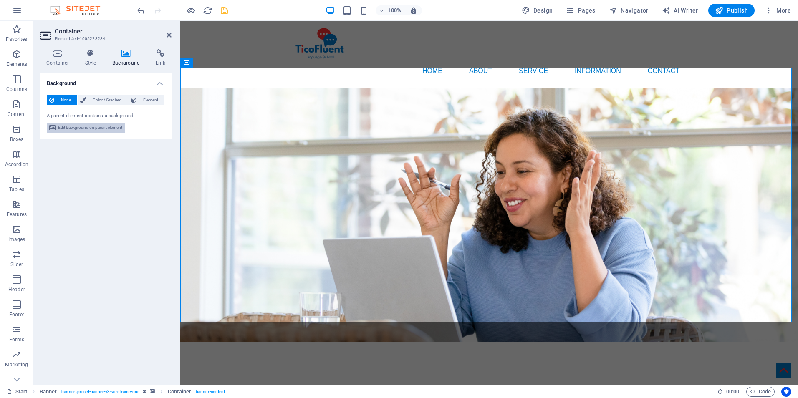
click at [124, 131] on button "Edit background on parent element" at bounding box center [86, 128] width 78 height 10
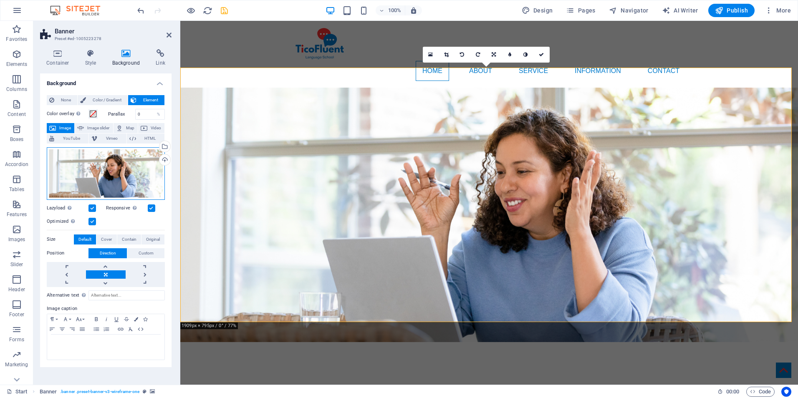
click at [94, 177] on div "Drag files here, click to choose files or select files from Files or our free s…" at bounding box center [106, 173] width 118 height 53
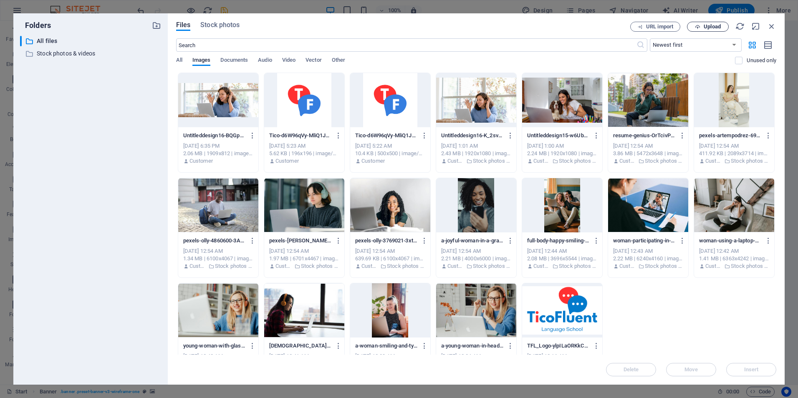
click at [707, 27] on span "Upload" at bounding box center [712, 26] width 17 height 5
drag, startPoint x: 675, startPoint y: 319, endPoint x: 682, endPoint y: 272, distance: 47.3
click at [675, 319] on div "Untitleddesign16-BQGpfecs-DgspOTwcS6kRw.png Untitleddesign16-BQGpfecs-DgspOTwcS…" at bounding box center [476, 228] width 600 height 311
click at [709, 26] on span "Upload" at bounding box center [712, 26] width 17 height 5
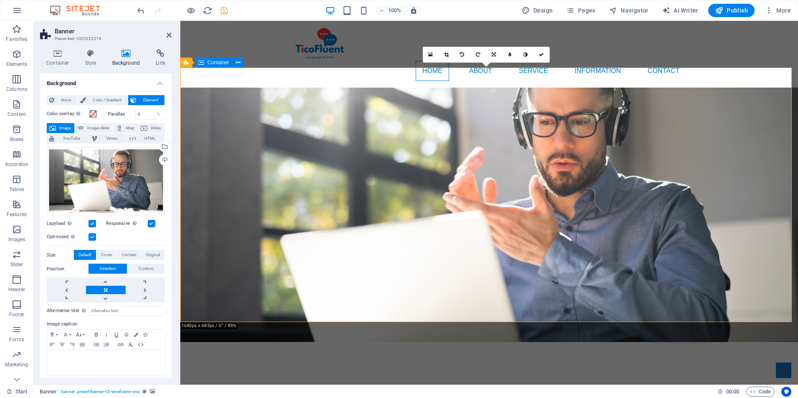
click at [579, 342] on div at bounding box center [489, 382] width 618 height 80
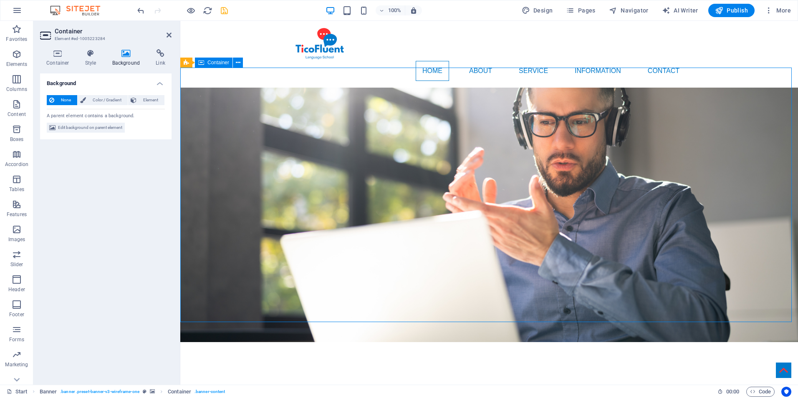
drag, startPoint x: 601, startPoint y: 181, endPoint x: 604, endPoint y: 200, distance: 19.4
click at [604, 342] on div at bounding box center [489, 382] width 618 height 80
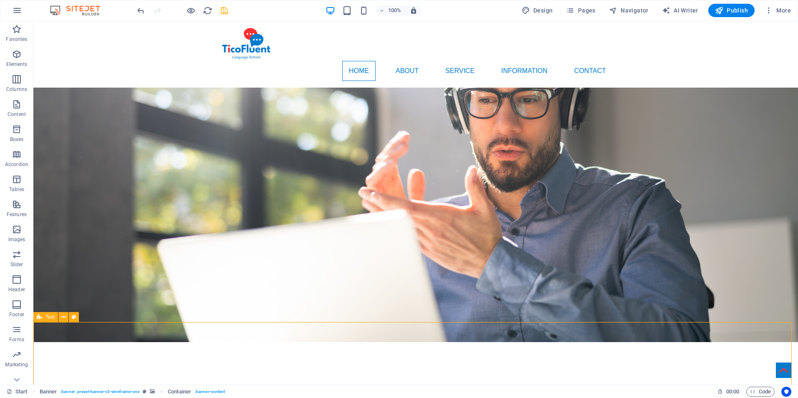
click at [139, 8] on icon "undo" at bounding box center [141, 11] width 10 height 10
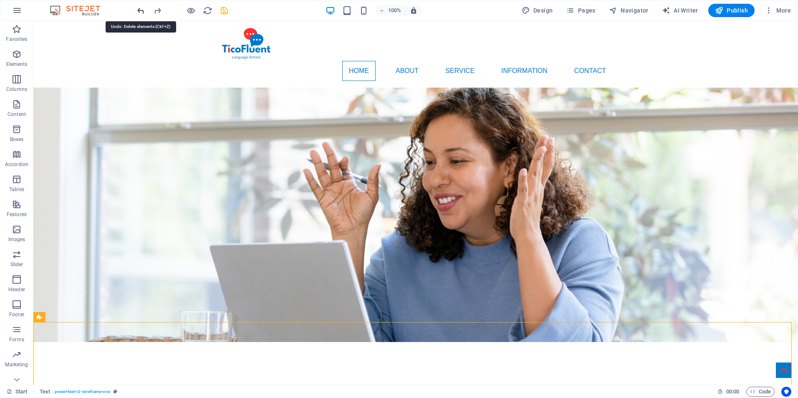
click at [139, 8] on icon "undo" at bounding box center [141, 11] width 10 height 10
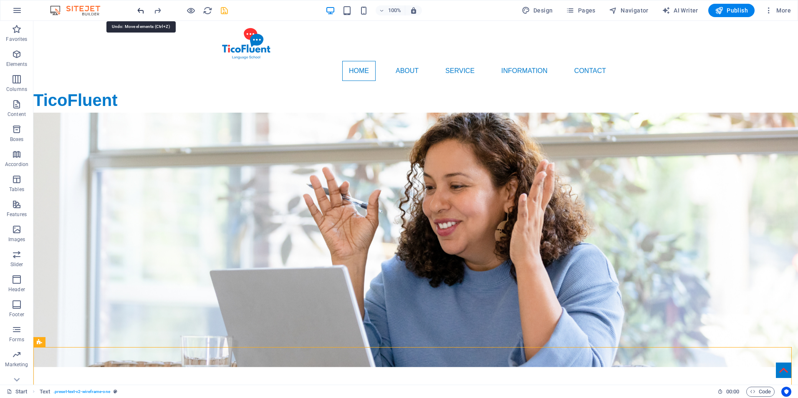
click at [139, 8] on icon "undo" at bounding box center [141, 11] width 10 height 10
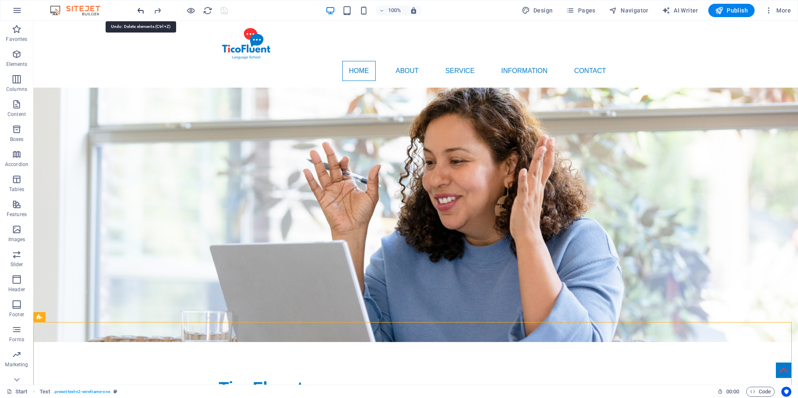
click at [139, 8] on icon "undo" at bounding box center [141, 11] width 10 height 10
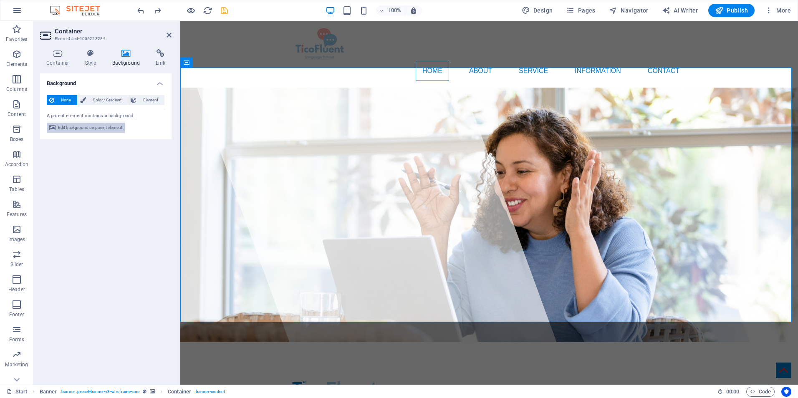
click at [81, 131] on span "Edit background on parent element" at bounding box center [90, 128] width 64 height 10
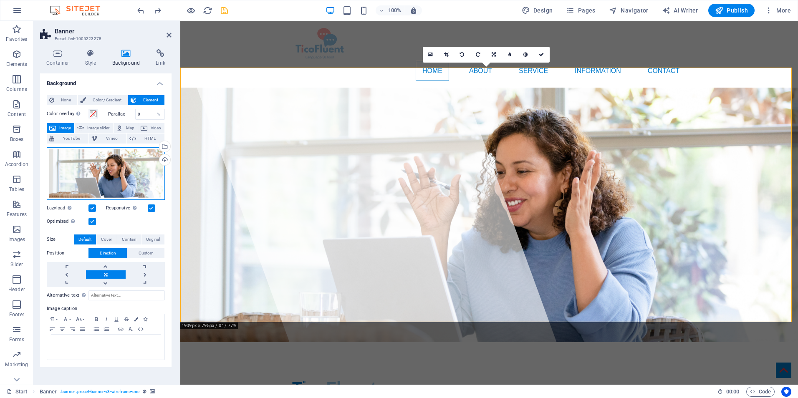
click at [107, 176] on div "Drag files here, click to choose files or select files from Files or our free s…" at bounding box center [106, 173] width 118 height 53
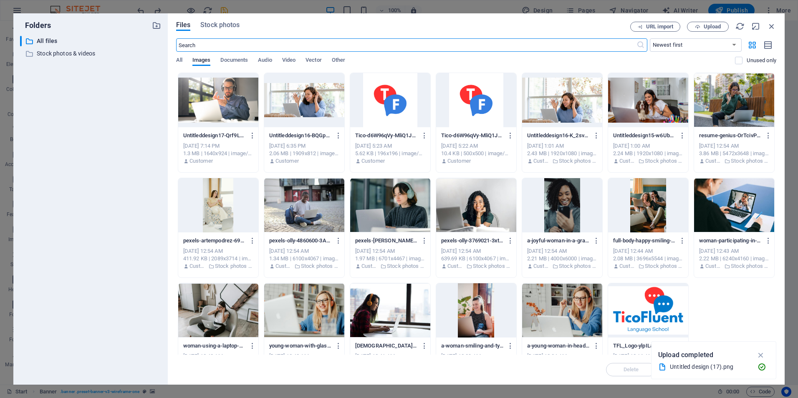
click at [218, 106] on div at bounding box center [218, 100] width 80 height 54
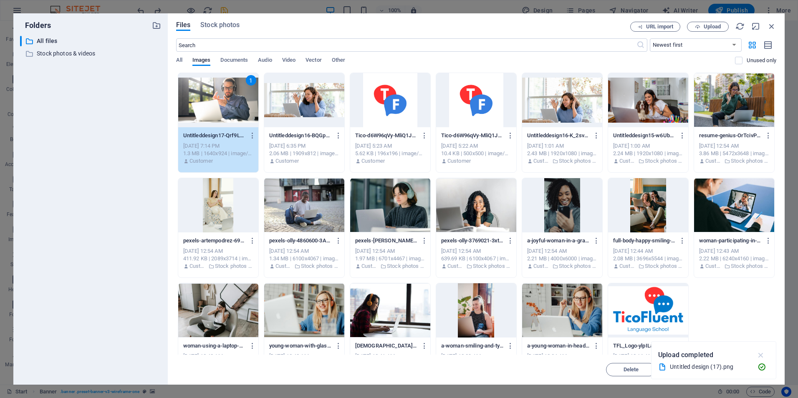
click at [763, 352] on icon "button" at bounding box center [761, 355] width 10 height 9
drag, startPoint x: 753, startPoint y: 366, endPoint x: 571, endPoint y: 336, distance: 184.5
click at [753, 367] on span "Insert" at bounding box center [751, 369] width 15 height 5
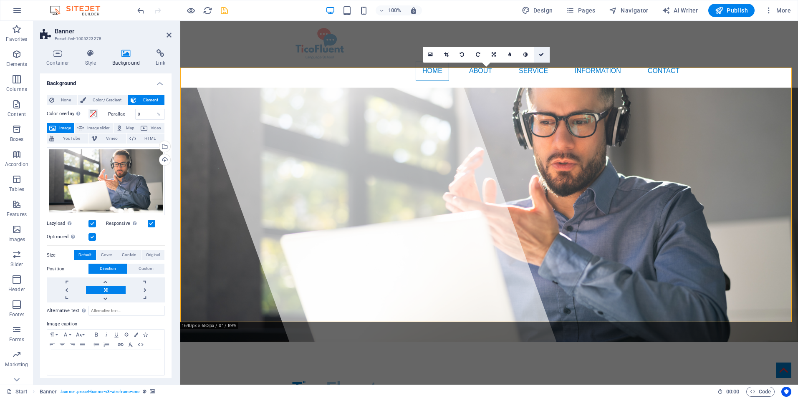
click at [544, 56] on icon at bounding box center [541, 54] width 5 height 5
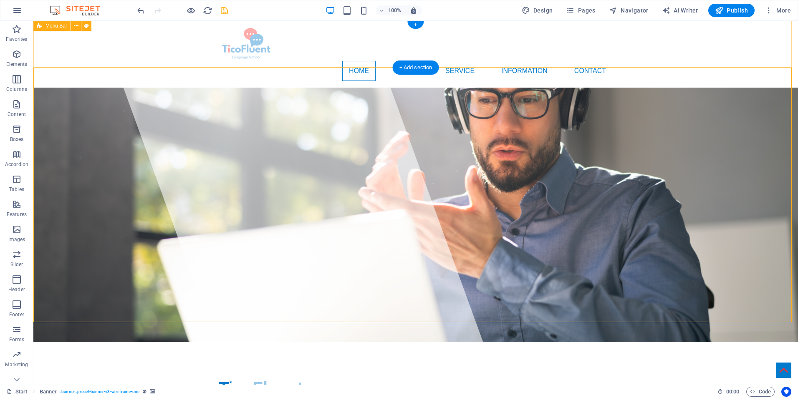
click at [740, 47] on div "Home About Service Information Contact Menu" at bounding box center [415, 54] width 765 height 67
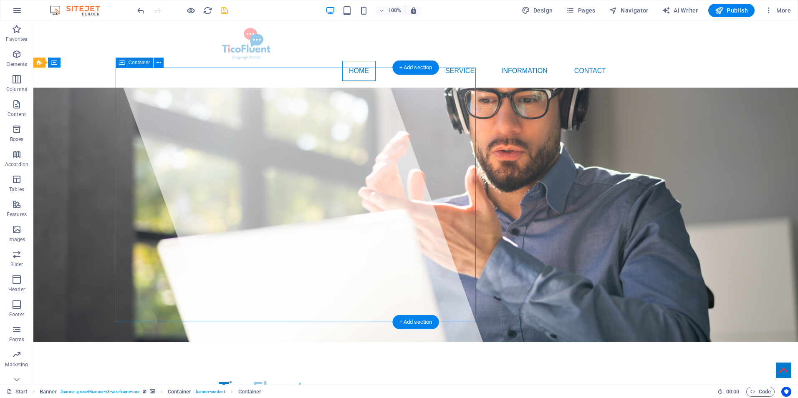
drag, startPoint x: 396, startPoint y: 136, endPoint x: 356, endPoint y: 141, distance: 39.6
click at [357, 141] on div at bounding box center [298, 203] width 399 height 364
drag, startPoint x: 361, startPoint y: 119, endPoint x: 238, endPoint y: 111, distance: 123.8
click at [238, 111] on div at bounding box center [298, 203] width 399 height 364
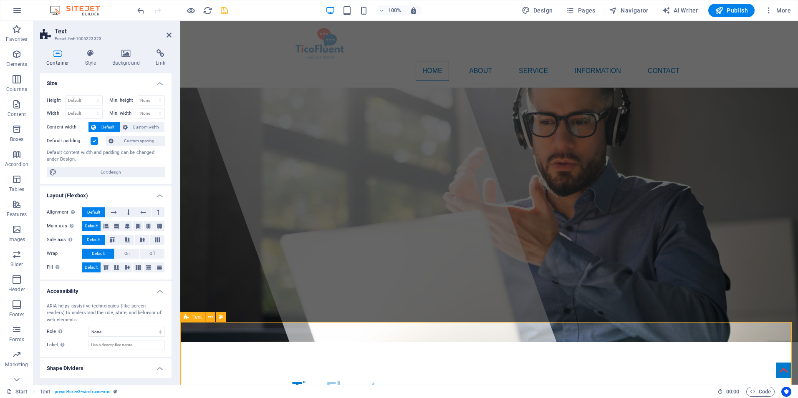
drag, startPoint x: 125, startPoint y: 169, endPoint x: 251, endPoint y: 176, distance: 126.3
click at [125, 169] on span "Edit design" at bounding box center [110, 172] width 103 height 10
select select "rem"
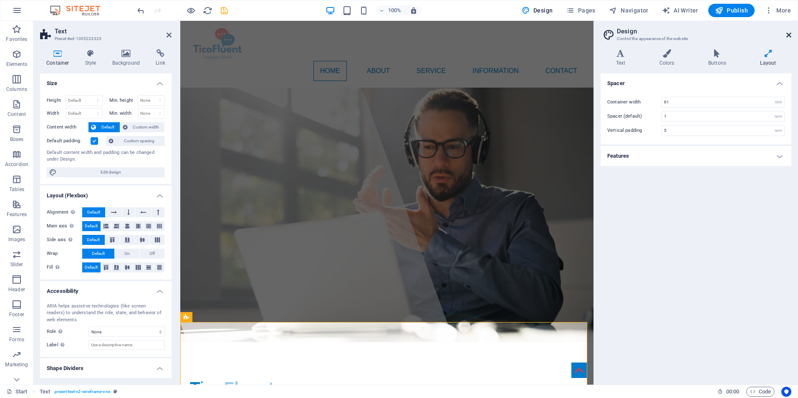
click at [788, 32] on icon at bounding box center [788, 35] width 5 height 7
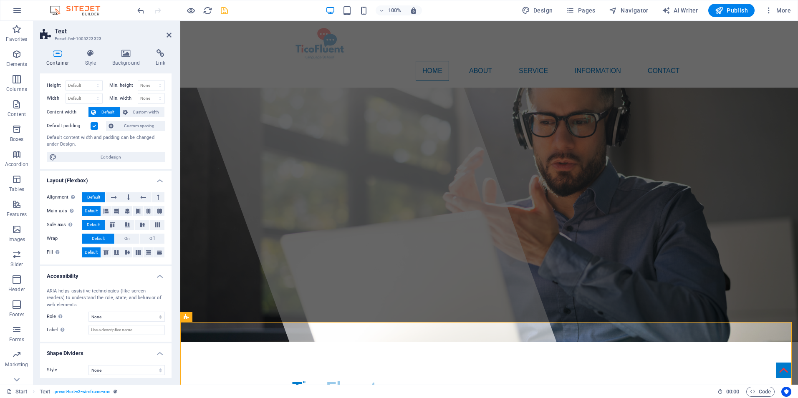
scroll to position [19, 0]
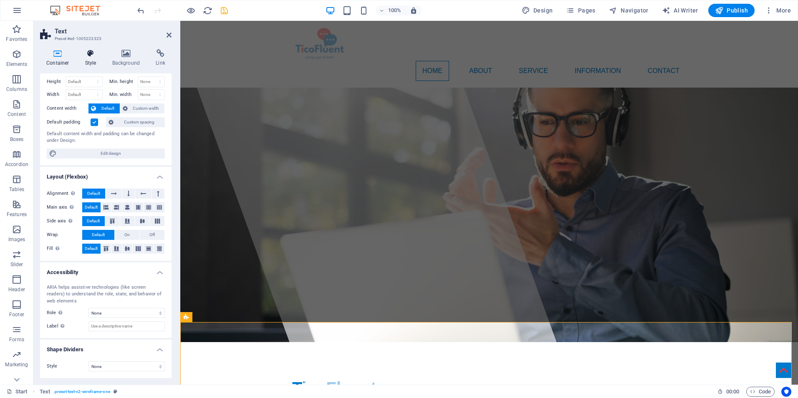
click at [93, 54] on icon at bounding box center [91, 53] width 24 height 8
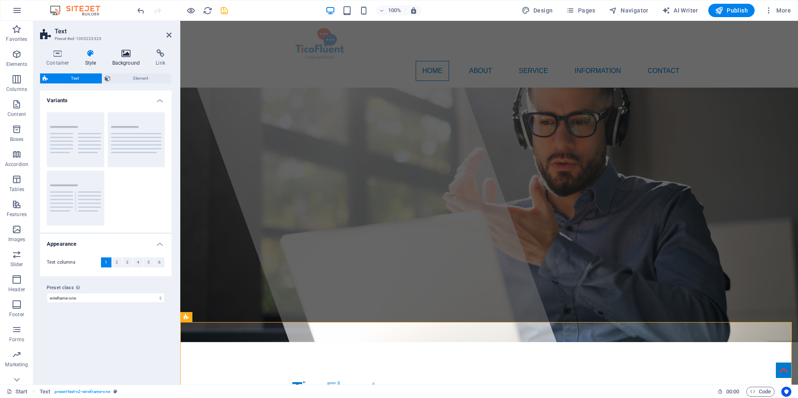
click at [121, 58] on h4 "Background" at bounding box center [128, 58] width 44 height 18
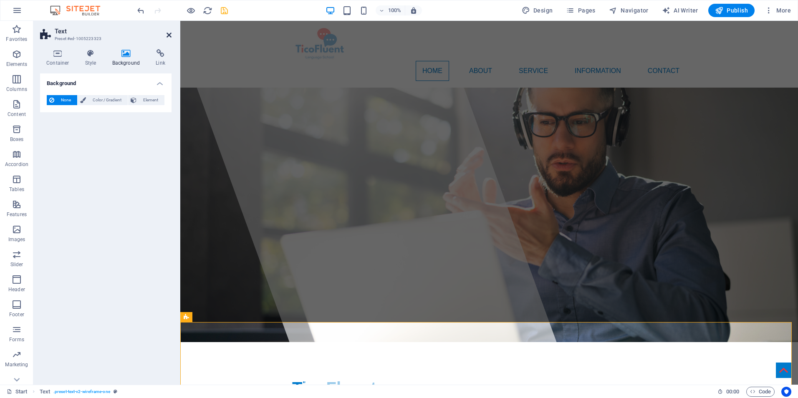
click at [170, 35] on icon at bounding box center [169, 35] width 5 height 7
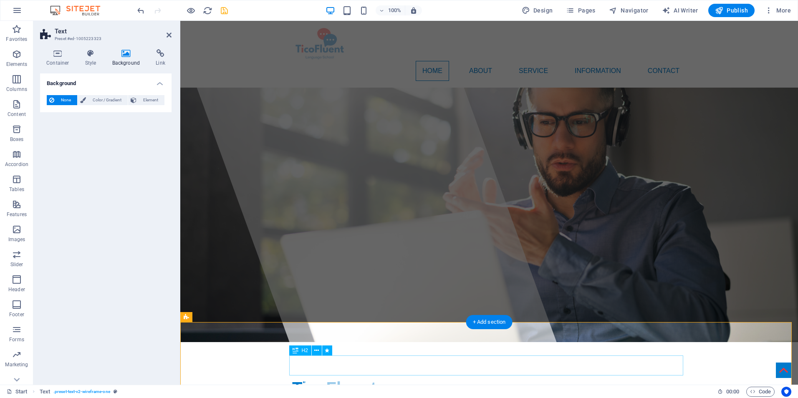
drag, startPoint x: 733, startPoint y: 355, endPoint x: 717, endPoint y: 357, distance: 16.0
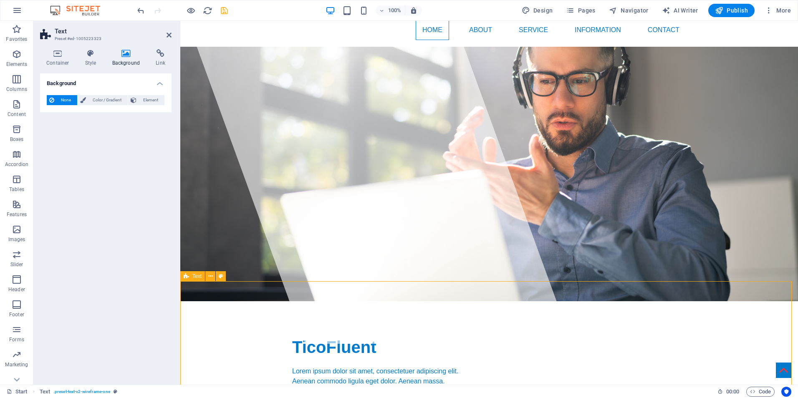
scroll to position [0, 0]
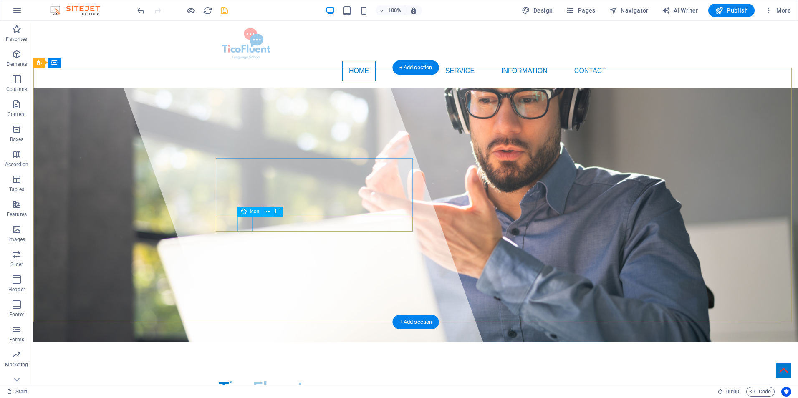
click at [203, 277] on div at bounding box center [298, 203] width 399 height 364
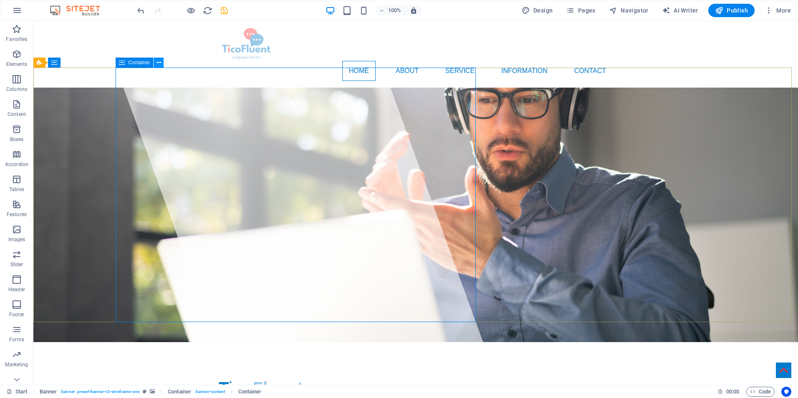
click at [159, 61] on icon at bounding box center [159, 62] width 5 height 9
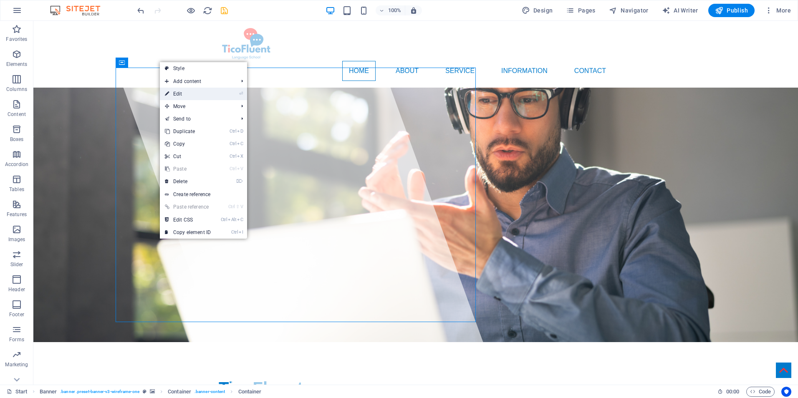
click at [223, 96] on li "⏎ Edit" at bounding box center [203, 94] width 87 height 13
click at [214, 94] on link "⏎ Edit" at bounding box center [188, 94] width 56 height 13
select select "%"
select select "px"
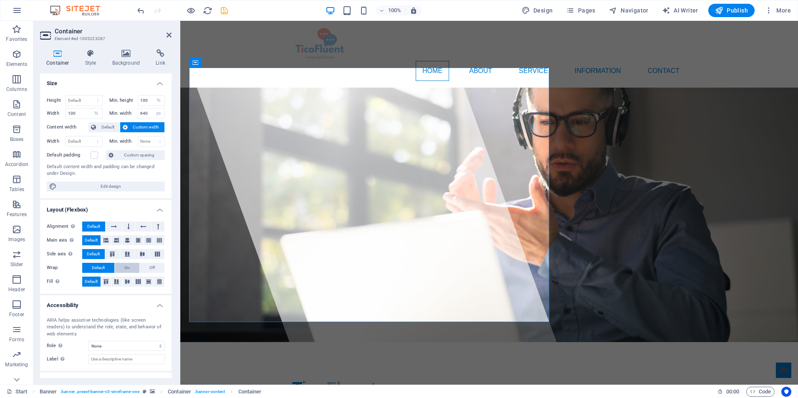
click at [126, 265] on span "On" at bounding box center [126, 268] width 5 height 10
click at [102, 268] on span "Default" at bounding box center [98, 268] width 13 height 10
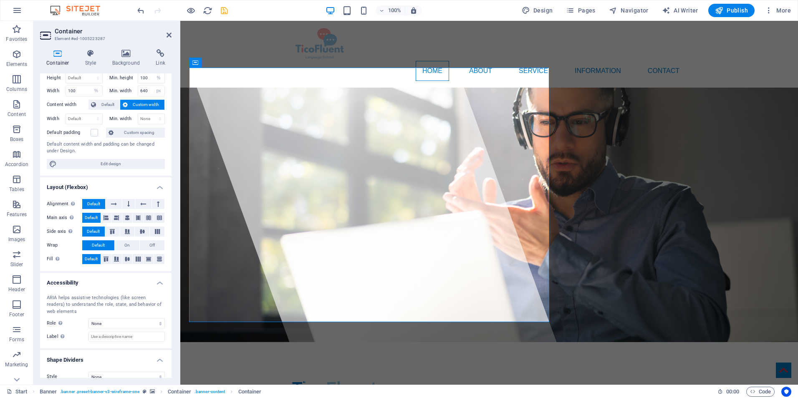
scroll to position [33, 0]
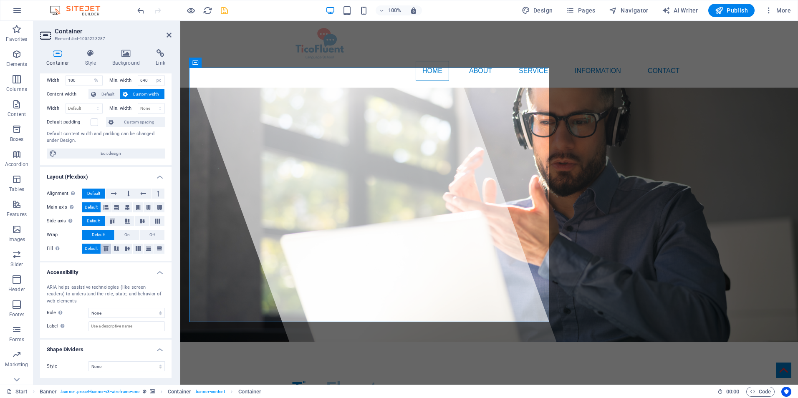
click at [107, 253] on button at bounding box center [106, 249] width 10 height 10
click at [119, 251] on icon at bounding box center [116, 248] width 10 height 5
click at [127, 250] on icon at bounding box center [127, 248] width 10 height 5
click at [139, 249] on icon at bounding box center [138, 248] width 10 height 5
click at [89, 251] on span "Default" at bounding box center [91, 249] width 13 height 10
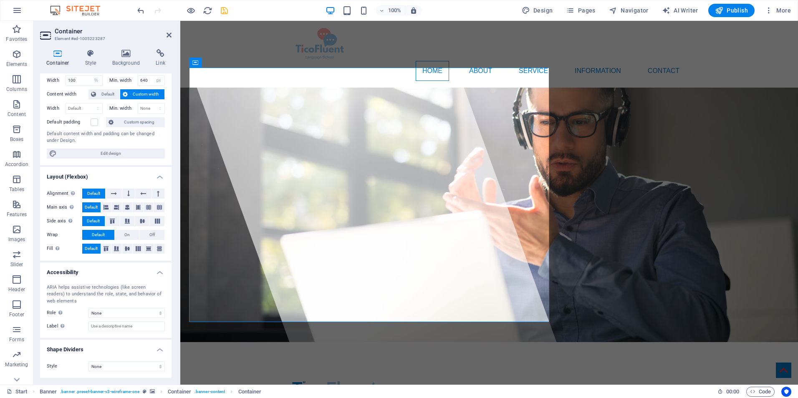
scroll to position [0, 0]
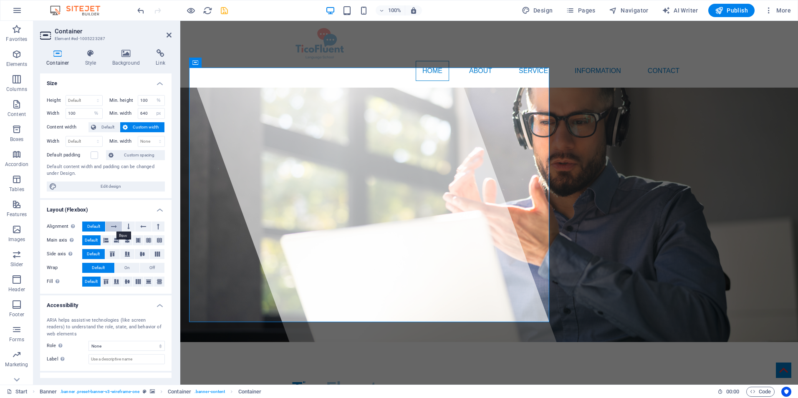
click at [116, 227] on icon at bounding box center [114, 227] width 6 height 10
click at [125, 228] on button at bounding box center [128, 227] width 13 height 10
click at [141, 225] on icon at bounding box center [143, 227] width 6 height 10
click at [164, 226] on div "Alignment Determines the flex direction. Default Main axis Determine how elemen…" at bounding box center [105, 254] width 131 height 79
click at [160, 226] on button at bounding box center [158, 227] width 13 height 10
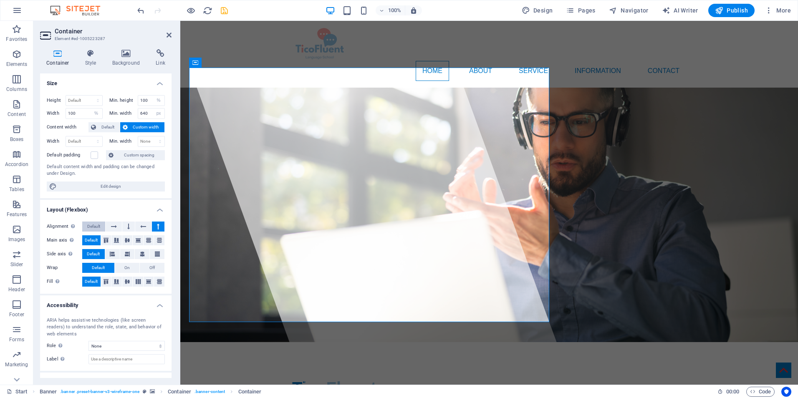
click at [100, 223] on span "Default" at bounding box center [93, 227] width 13 height 10
click at [80, 115] on input "100" at bounding box center [84, 114] width 36 height 10
drag, startPoint x: 78, startPoint y: 114, endPoint x: 56, endPoint y: 116, distance: 22.6
click at [56, 116] on div "Width 100 Default px rem % em vh vw" at bounding box center [75, 113] width 56 height 11
type input "150"
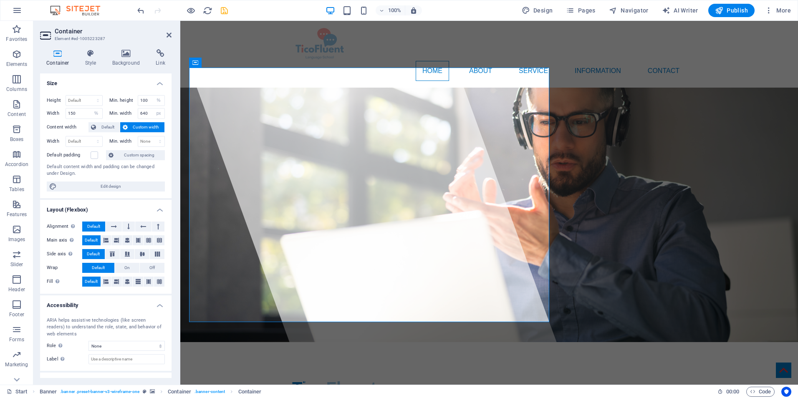
click at [48, 123] on label "Content width" at bounding box center [68, 127] width 42 height 10
click at [43, 120] on div "Height Default px rem % vh vw Min. height 100 None px rem % vh vw Width 150 Def…" at bounding box center [105, 143] width 131 height 110
click at [135, 76] on h4 "Size" at bounding box center [105, 80] width 131 height 15
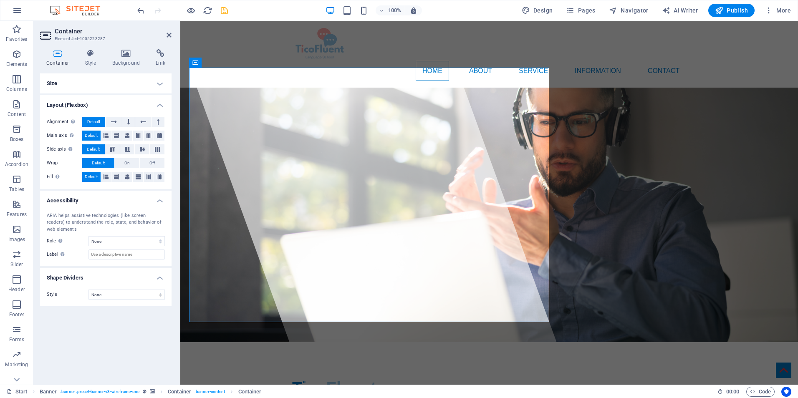
click at [135, 76] on h4 "Size" at bounding box center [105, 83] width 131 height 20
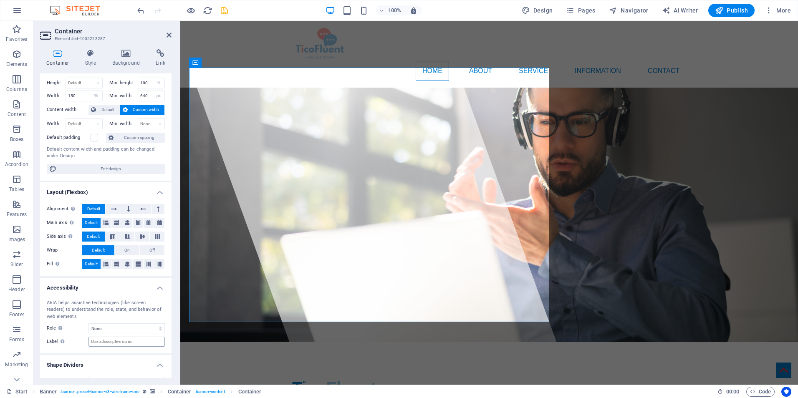
scroll to position [33, 0]
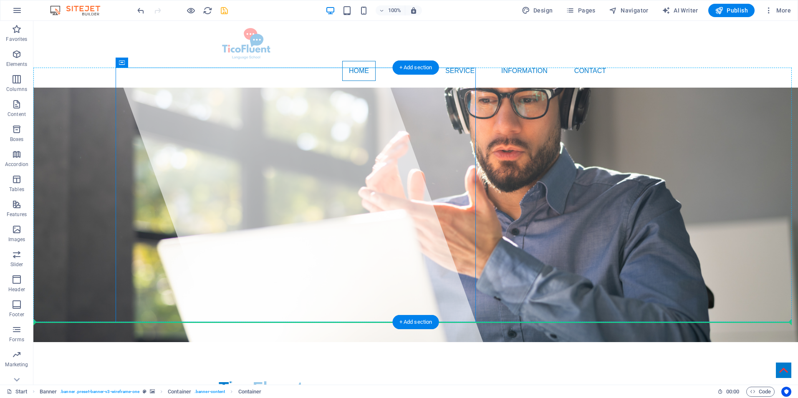
drag, startPoint x: 230, startPoint y: 279, endPoint x: 96, endPoint y: 263, distance: 134.6
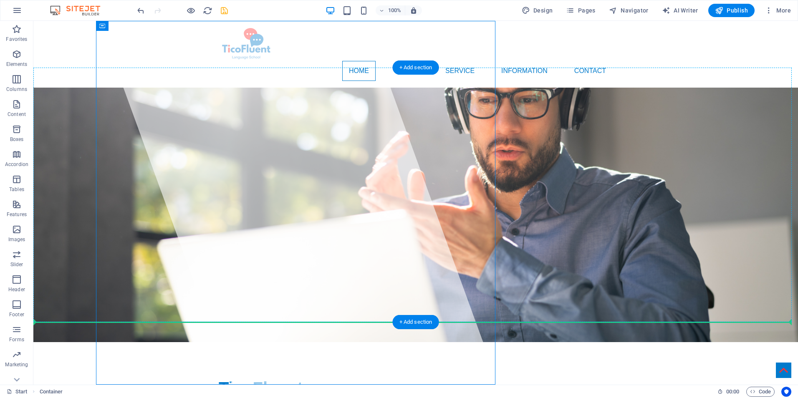
drag, startPoint x: 328, startPoint y: 273, endPoint x: 72, endPoint y: 265, distance: 255.6
drag, startPoint x: 322, startPoint y: 265, endPoint x: 533, endPoint y: 271, distance: 210.9
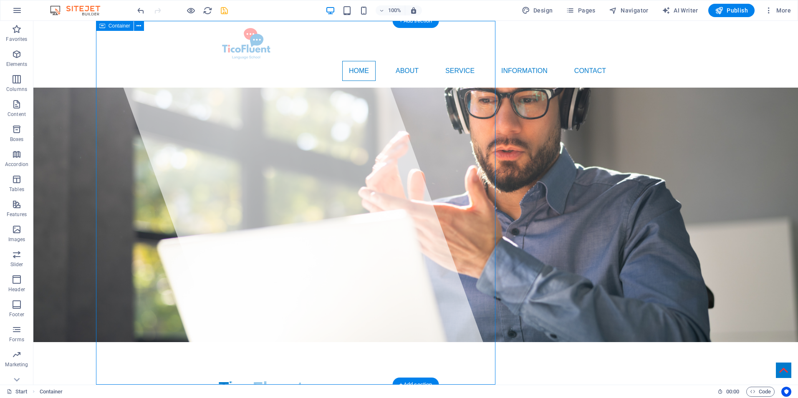
click at [346, 202] on div at bounding box center [298, 203] width 399 height 364
click at [334, 202] on div at bounding box center [298, 203] width 399 height 364
select select "%"
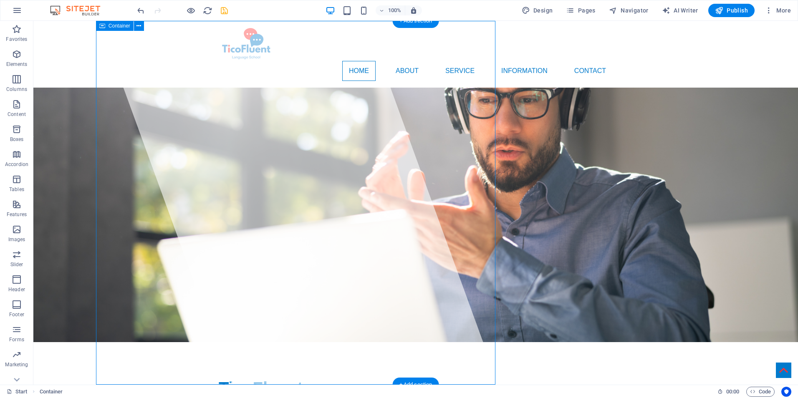
select select "px"
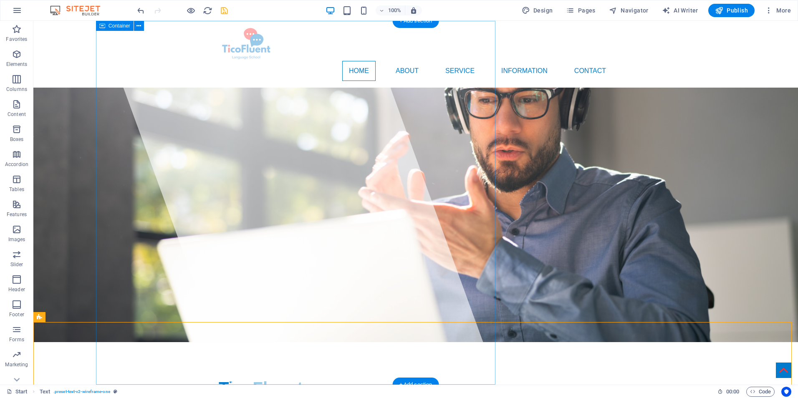
click at [371, 257] on div at bounding box center [298, 203] width 399 height 364
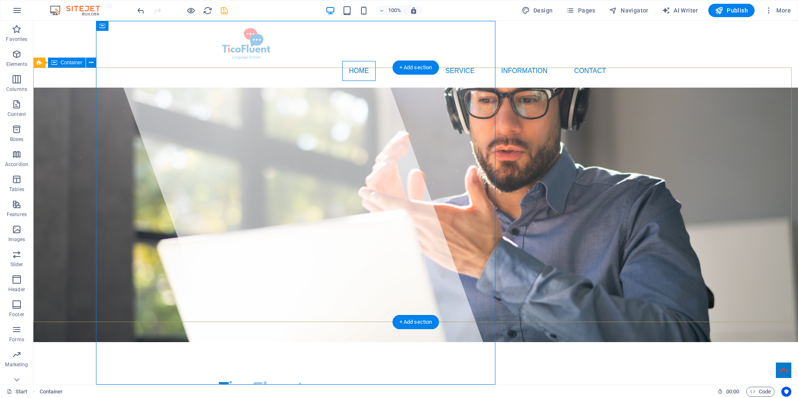
click at [697, 342] on div "TicoFluent Lorem ipsum dolor sit amet, consectetuer adipiscing elit. Aenean com…" at bounding box center [415, 404] width 765 height 125
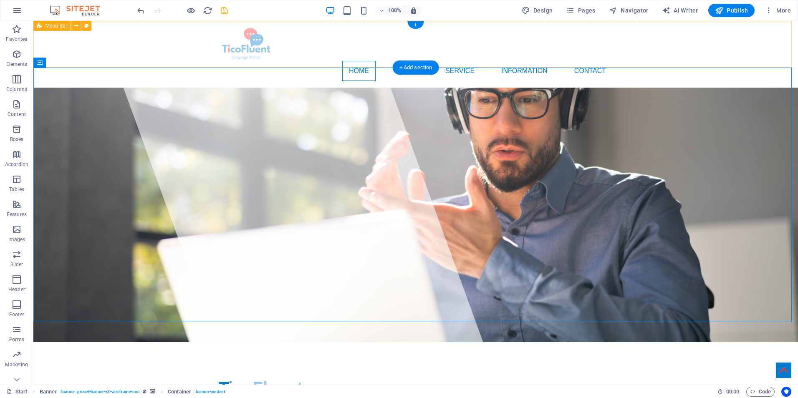
click at [705, 48] on div "Home About Service Information Contact Menu" at bounding box center [415, 54] width 765 height 67
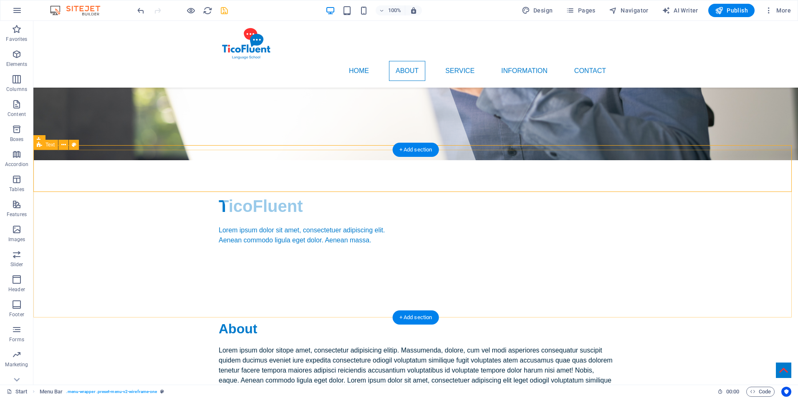
scroll to position [0, 0]
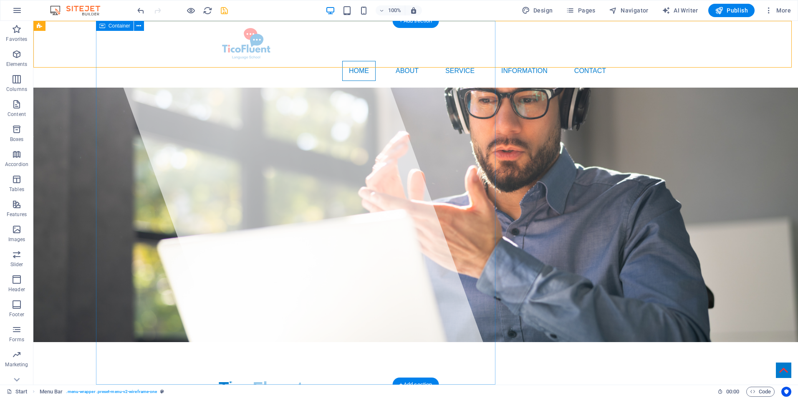
click at [338, 97] on div at bounding box center [298, 203] width 399 height 364
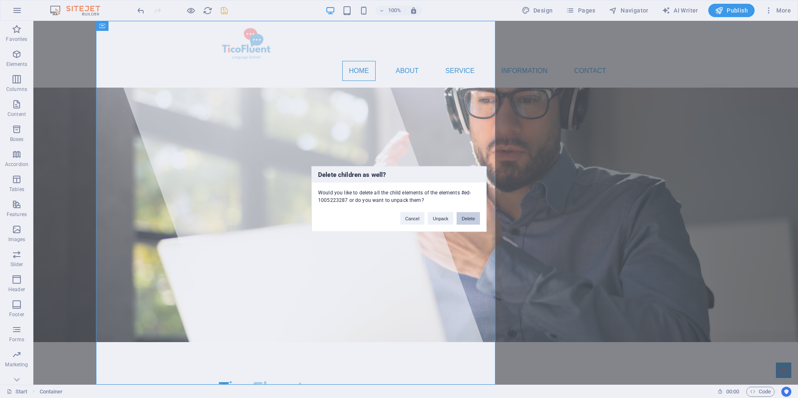
click at [476, 220] on button "Delete" at bounding box center [468, 218] width 23 height 13
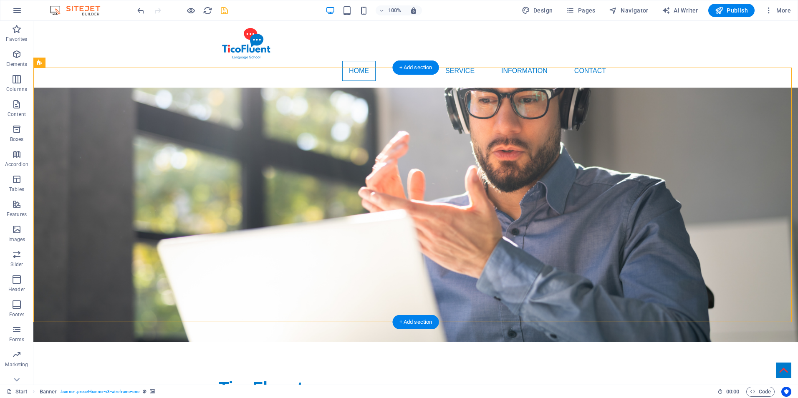
drag, startPoint x: 349, startPoint y: 172, endPoint x: 327, endPoint y: 246, distance: 77.1
click at [327, 342] on div "TicoFluent Lorem ipsum dolor sit amet, consectetuer adipiscing elit. Aenean com…" at bounding box center [415, 404] width 765 height 125
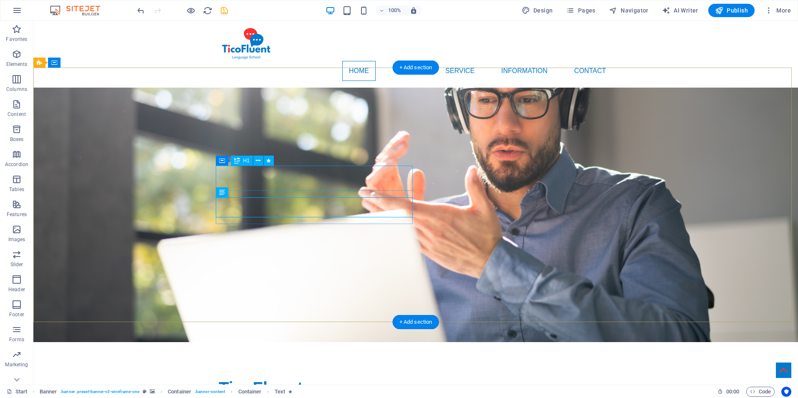
click at [344, 376] on div "TicoFluent" at bounding box center [416, 388] width 394 height 25
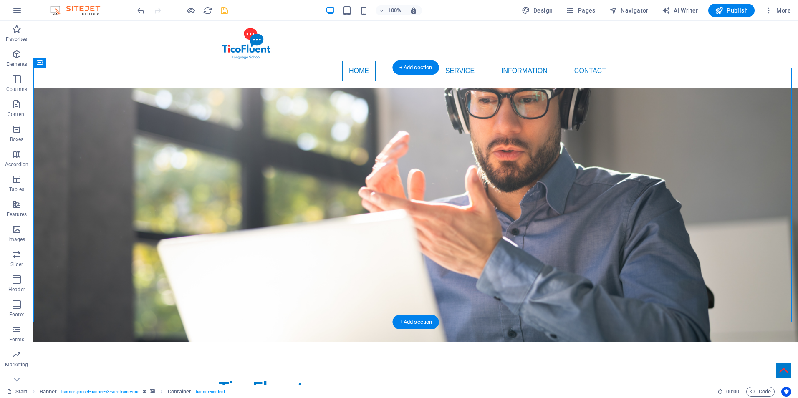
drag, startPoint x: 187, startPoint y: 158, endPoint x: 372, endPoint y: 225, distance: 196.6
click at [368, 342] on div "TicoFluent Lorem ipsum dolor sit amet, consectetuer adipiscing elit. Aenean com…" at bounding box center [415, 404] width 765 height 125
click at [342, 376] on div "TicoFluent" at bounding box center [416, 388] width 394 height 25
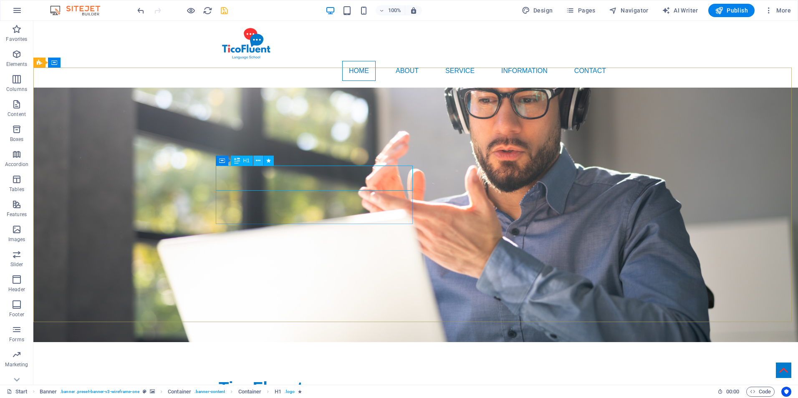
click at [258, 159] on icon at bounding box center [258, 161] width 5 height 9
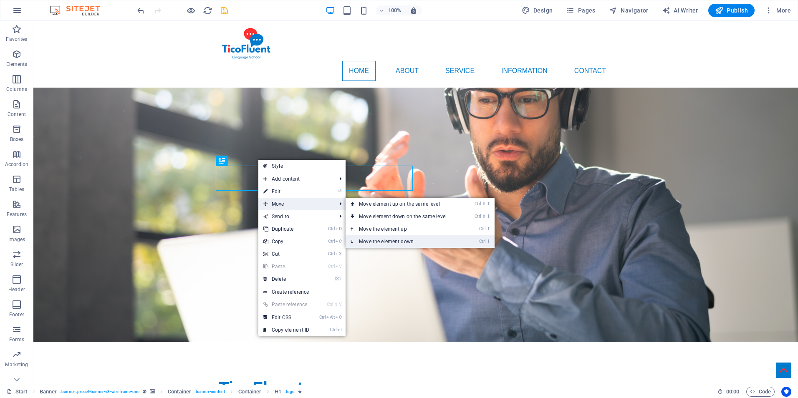
click at [394, 243] on link "Ctrl ⬇ Move the element down" at bounding box center [405, 241] width 118 height 13
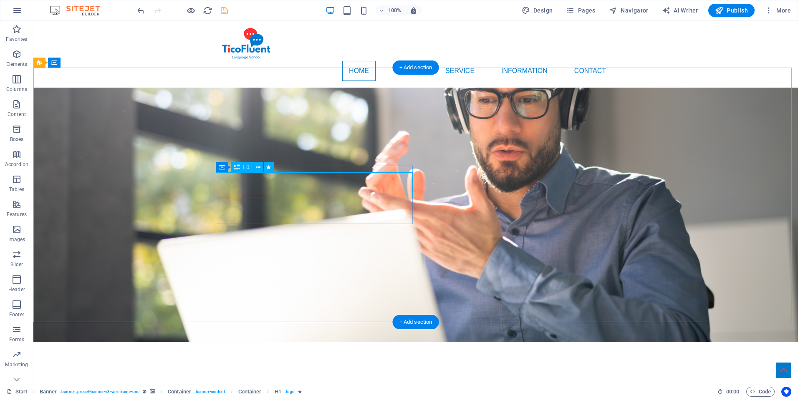
click at [359, 382] on div "TicoFluent" at bounding box center [416, 394] width 394 height 25
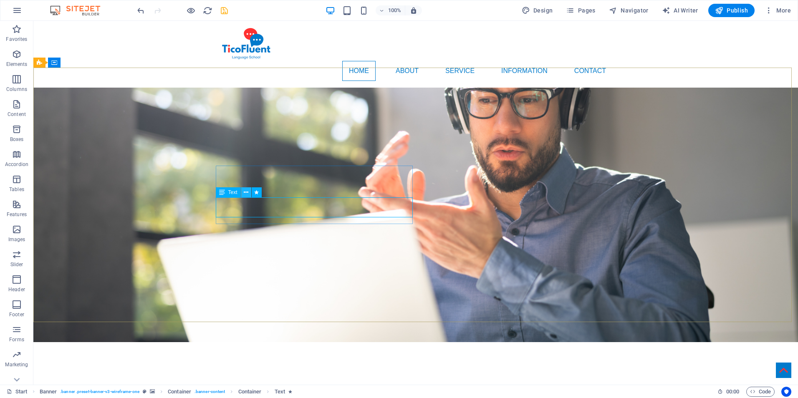
click at [248, 192] on icon at bounding box center [246, 192] width 5 height 9
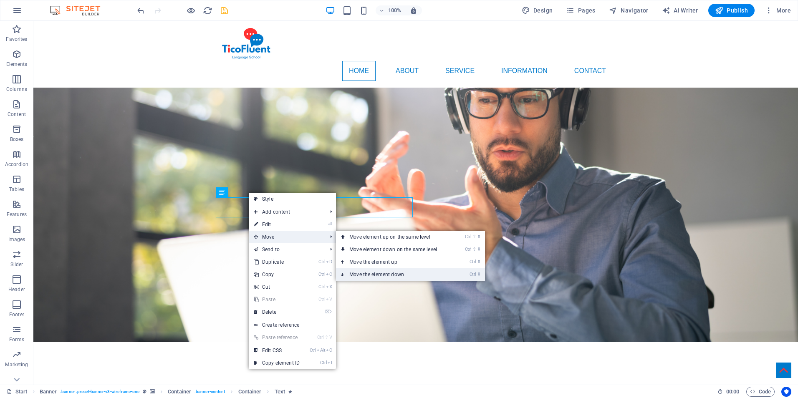
click at [387, 271] on link "Ctrl ⬇ Move the element down" at bounding box center [395, 274] width 118 height 13
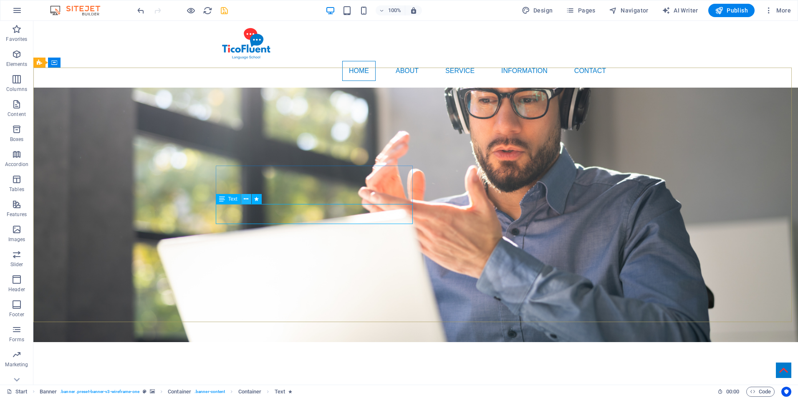
click at [245, 201] on icon at bounding box center [246, 199] width 5 height 9
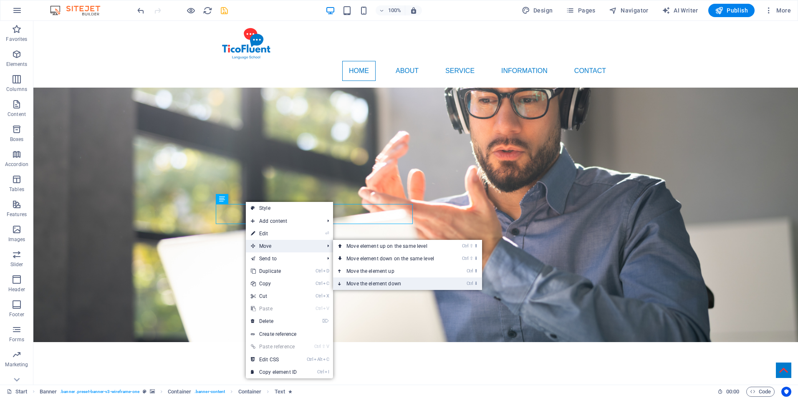
click at [391, 281] on link "Ctrl ⬇ Move the element down" at bounding box center [392, 284] width 118 height 13
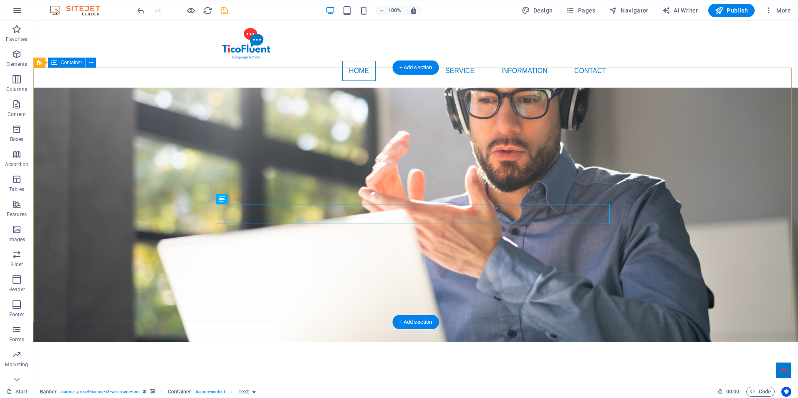
click at [334, 342] on div "TicoFluent Lorem ipsum dolor sit amet, consectetuer adipiscing elit. Aenean com…" at bounding box center [415, 404] width 765 height 125
drag, startPoint x: 291, startPoint y: 215, endPoint x: 290, endPoint y: 246, distance: 30.9
drag, startPoint x: 290, startPoint y: 246, endPoint x: 259, endPoint y: 257, distance: 33.0
click at [263, 342] on div "TicoFluent" at bounding box center [415, 394] width 765 height 105
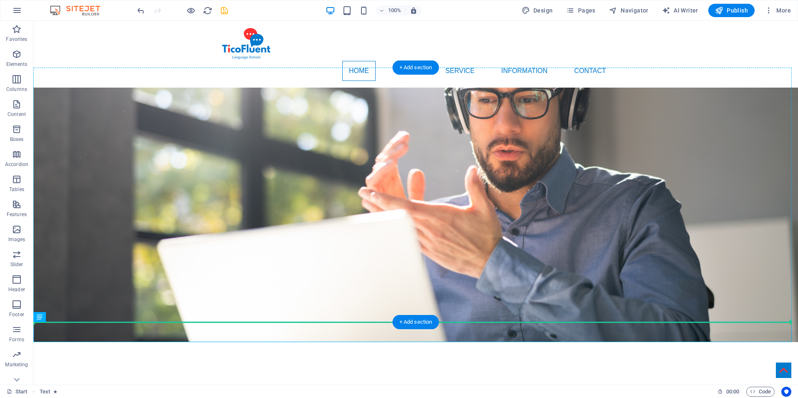
drag, startPoint x: 173, startPoint y: 334, endPoint x: 243, endPoint y: 255, distance: 105.6
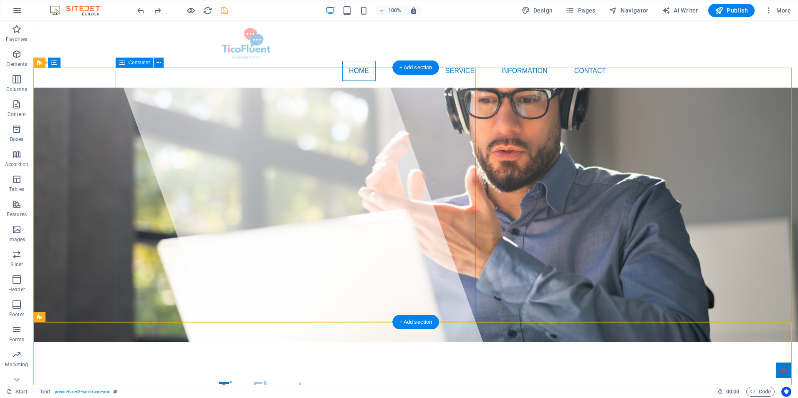
click at [358, 159] on div at bounding box center [298, 203] width 399 height 364
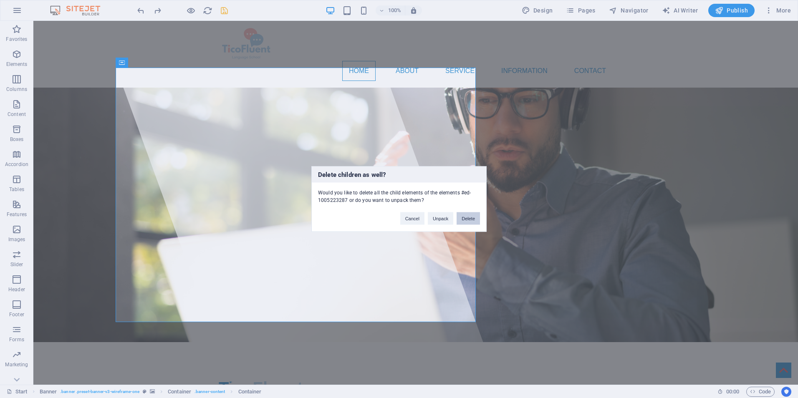
click at [470, 222] on button "Delete" at bounding box center [468, 218] width 23 height 13
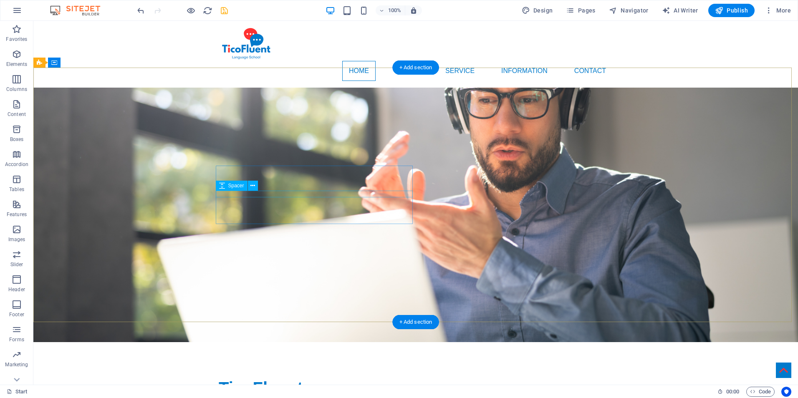
click at [341, 398] on div at bounding box center [416, 404] width 394 height 7
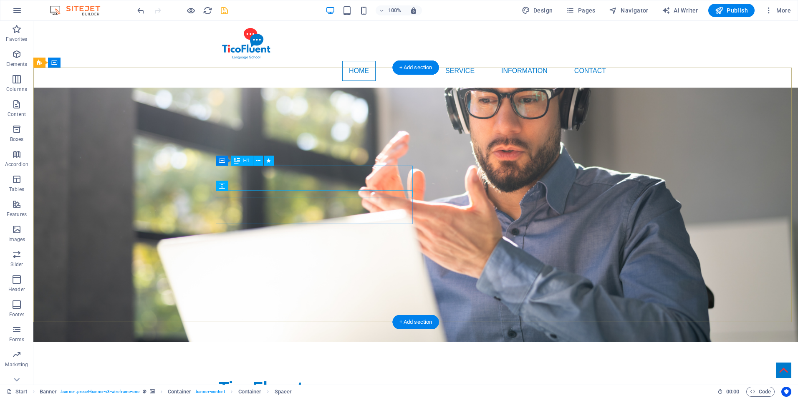
click at [344, 376] on div "TicoFluent" at bounding box center [416, 388] width 394 height 25
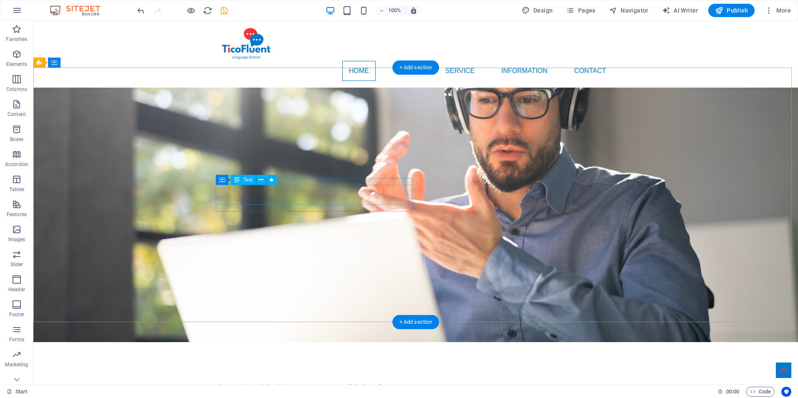
click at [354, 382] on div "Lorem ipsum dolor sit amet, consectetuer adipiscing elit. Aenean commodo ligula…" at bounding box center [416, 392] width 394 height 20
click at [379, 376] on div at bounding box center [416, 379] width 394 height 7
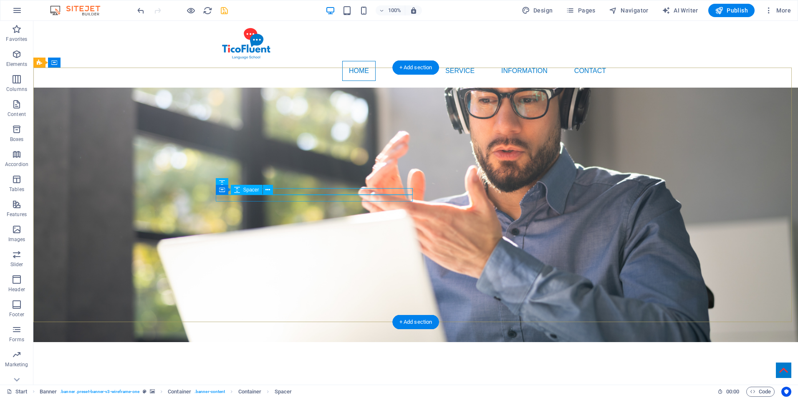
click at [385, 382] on div at bounding box center [416, 385] width 394 height 7
click at [387, 376] on div at bounding box center [416, 379] width 394 height 7
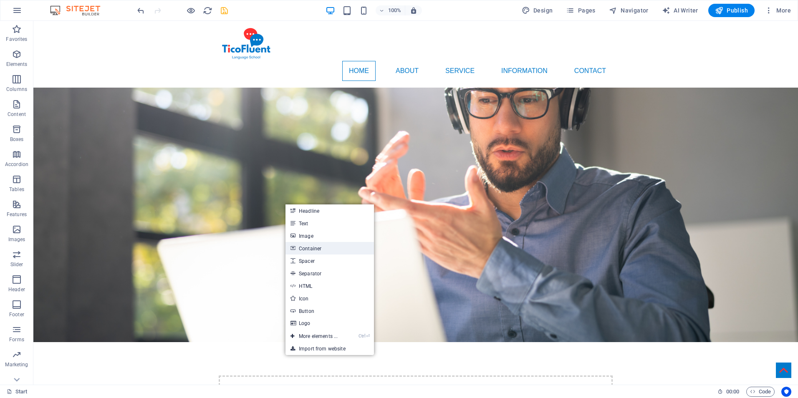
click at [339, 252] on link "Container" at bounding box center [330, 248] width 88 height 13
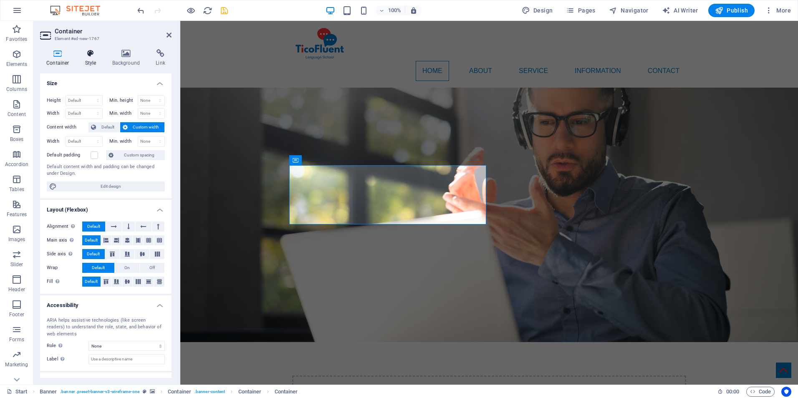
click at [89, 58] on h4 "Style" at bounding box center [92, 58] width 27 height 18
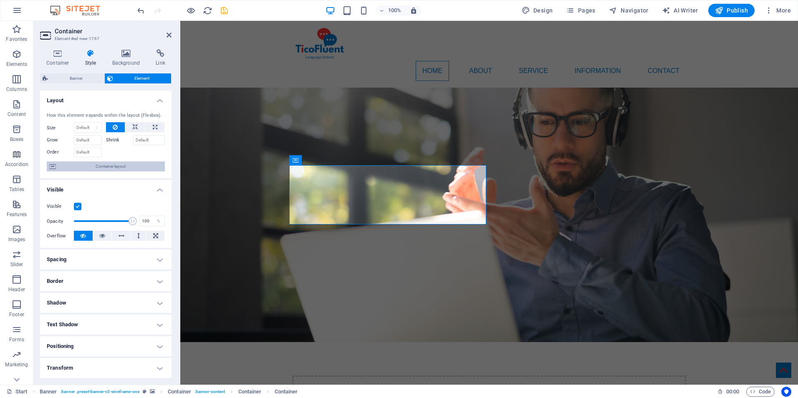
click at [119, 171] on span "Container layout" at bounding box center [110, 167] width 104 height 10
select select "%"
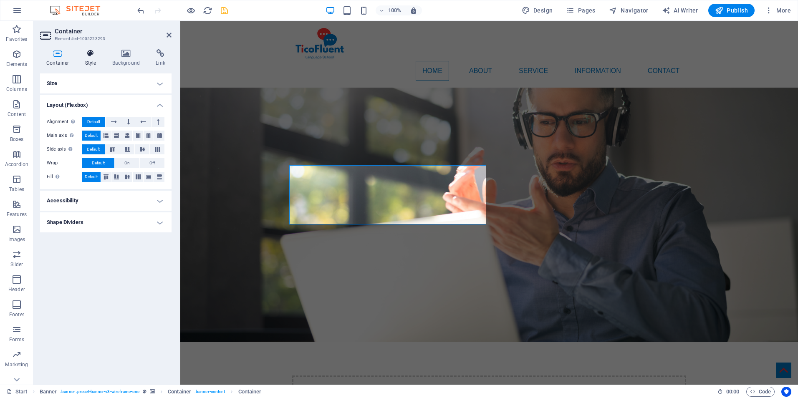
click at [92, 59] on h4 "Style" at bounding box center [92, 58] width 27 height 18
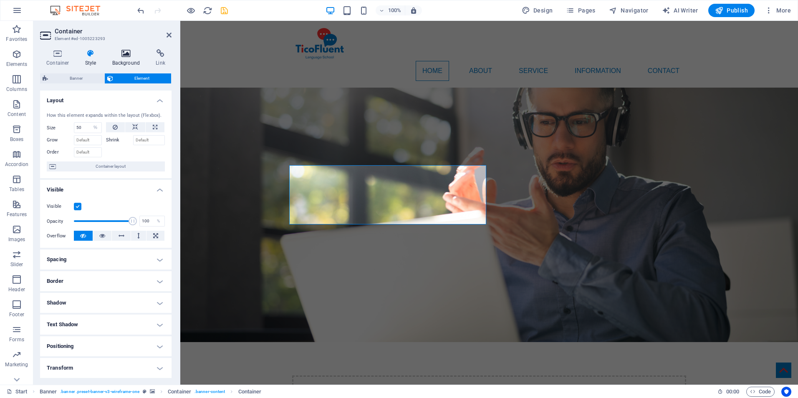
click at [128, 51] on icon at bounding box center [126, 53] width 40 height 8
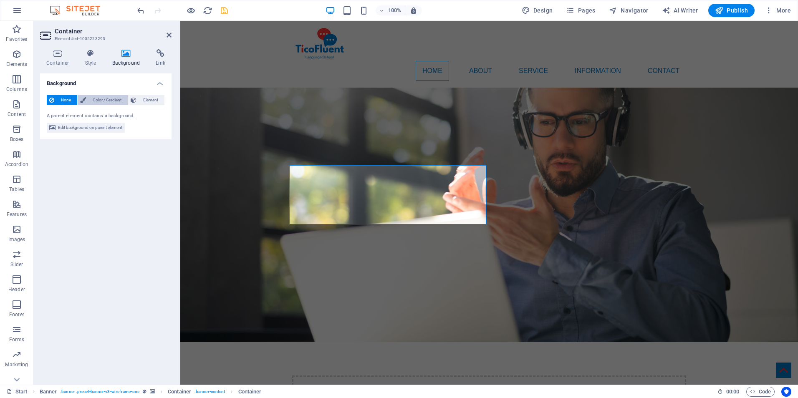
click at [99, 95] on span "Color / Gradient" at bounding box center [106, 100] width 37 height 10
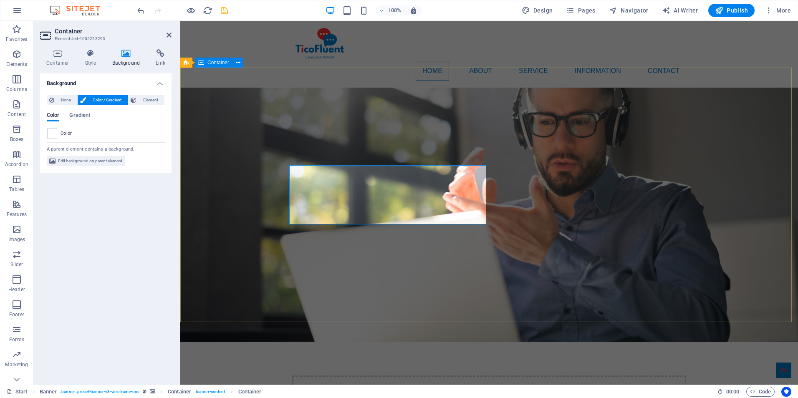
click at [349, 342] on div "Drop content here or Add elements Paste clipboard" at bounding box center [489, 405] width 618 height 126
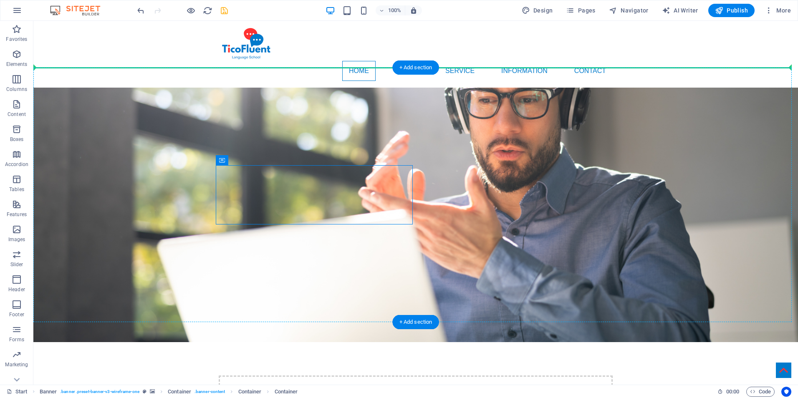
drag, startPoint x: 366, startPoint y: 182, endPoint x: 185, endPoint y: 190, distance: 181.0
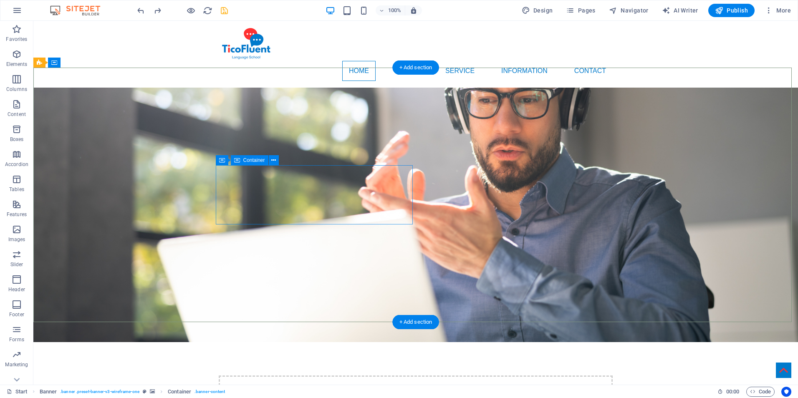
click at [383, 376] on div "Drop content here or Add elements Paste clipboard" at bounding box center [416, 405] width 394 height 59
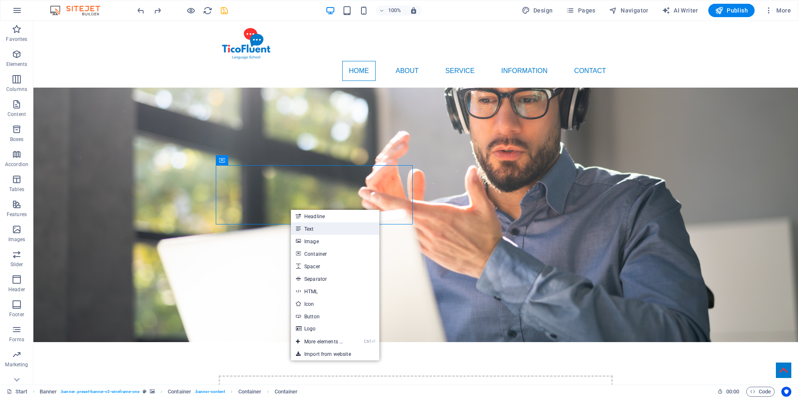
click at [322, 229] on link "Text" at bounding box center [335, 228] width 88 height 13
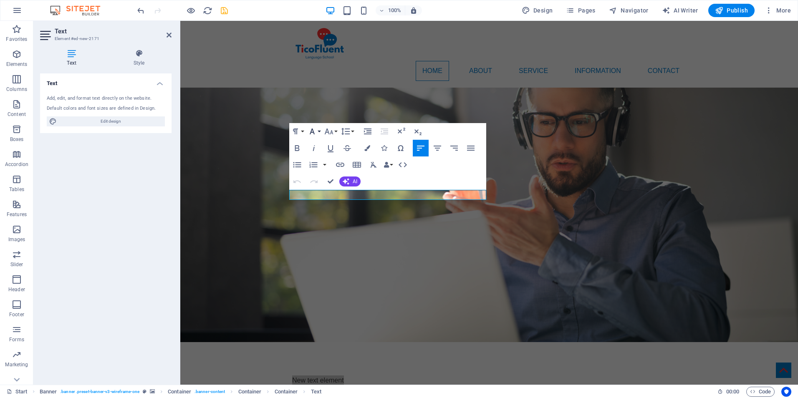
click at [314, 131] on icon "button" at bounding box center [312, 131] width 10 height 10
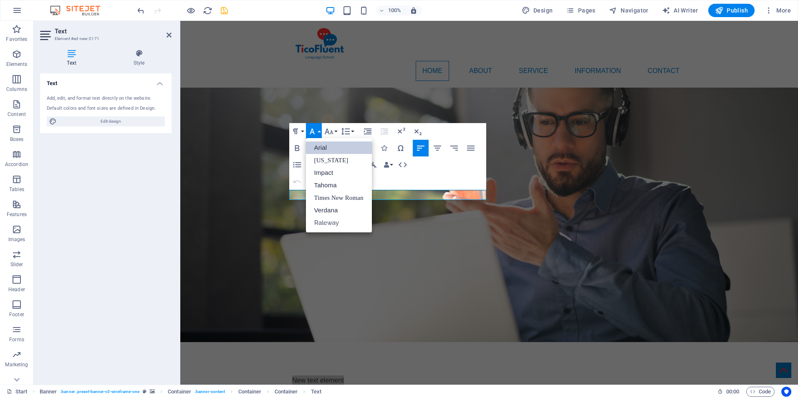
click at [314, 131] on icon "button" at bounding box center [312, 131] width 10 height 10
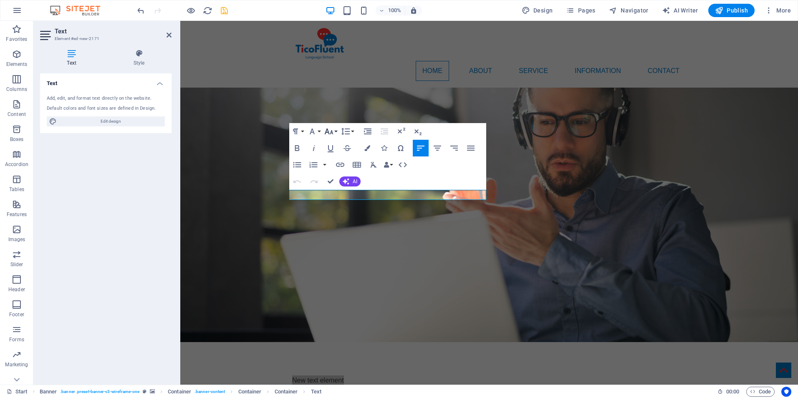
click at [334, 130] on button "Font Size" at bounding box center [331, 131] width 16 height 17
click at [302, 129] on button "Paragraph Format" at bounding box center [297, 131] width 16 height 17
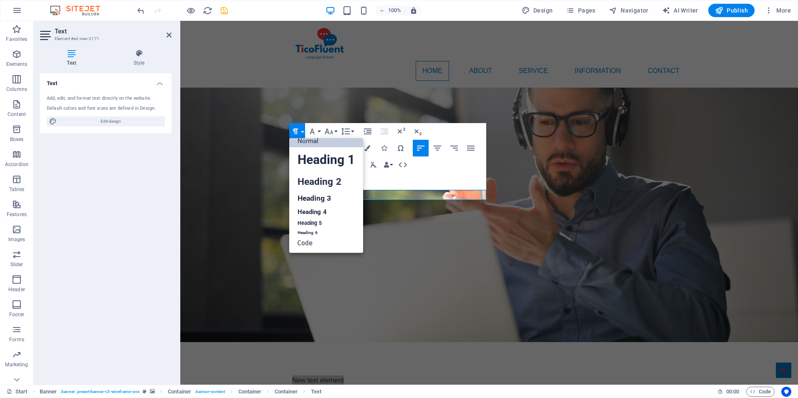
scroll to position [7, 0]
click at [321, 156] on link "Heading 1" at bounding box center [326, 159] width 74 height 25
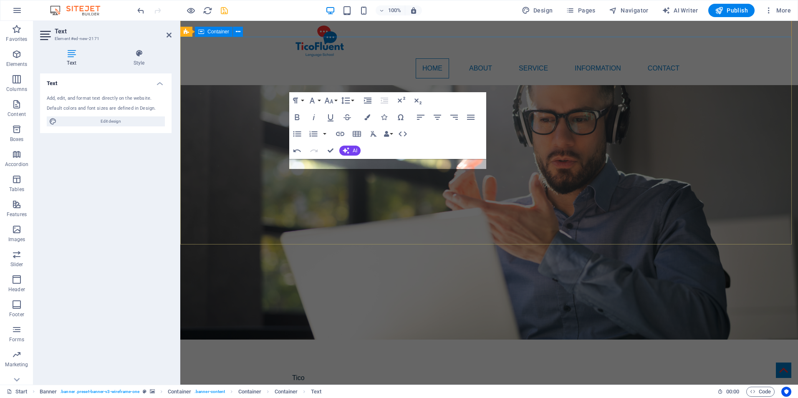
scroll to position [0, 0]
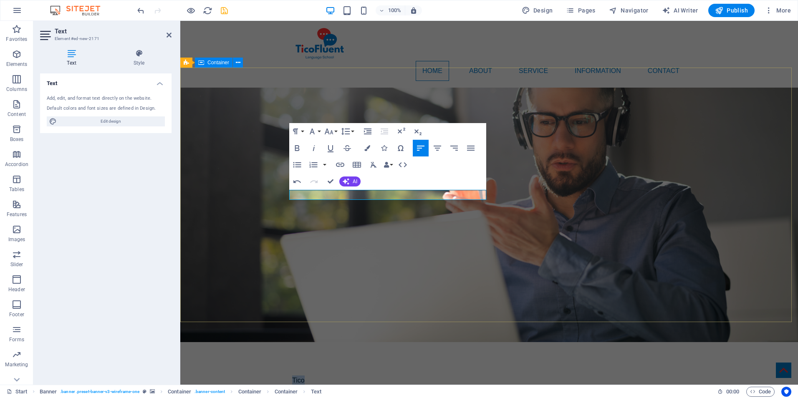
drag, startPoint x: 309, startPoint y: 194, endPoint x: 279, endPoint y: 197, distance: 30.6
click at [279, 342] on div "Tico" at bounding box center [489, 380] width 618 height 77
drag, startPoint x: 331, startPoint y: 194, endPoint x: 280, endPoint y: 185, distance: 52.6
click at [280, 342] on div "TicoFluent" at bounding box center [489, 380] width 618 height 77
click at [314, 129] on icon "button" at bounding box center [312, 131] width 10 height 10
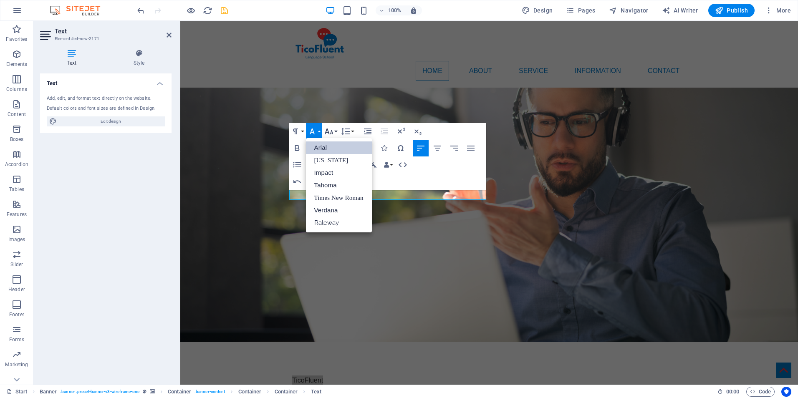
click at [334, 131] on button "Font Size" at bounding box center [331, 131] width 16 height 17
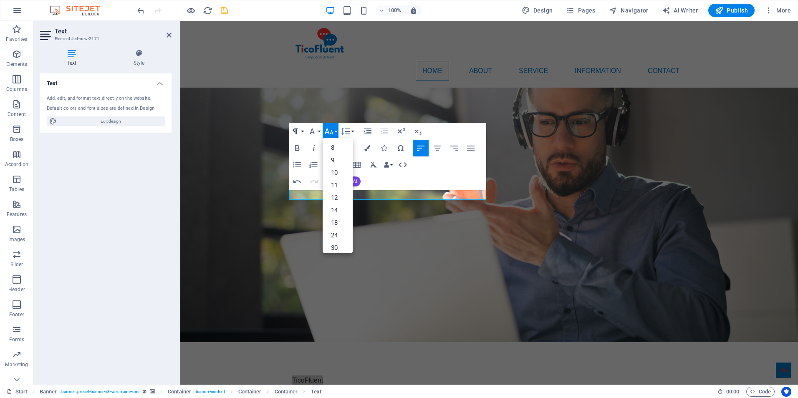
click at [296, 128] on icon "button" at bounding box center [296, 131] width 10 height 10
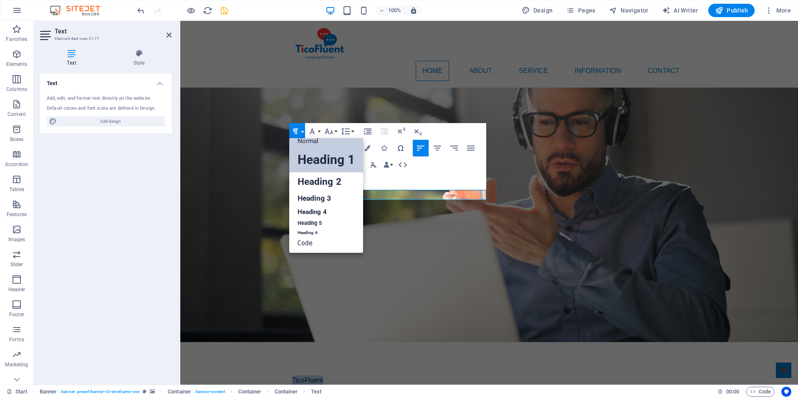
click at [318, 156] on link "Heading 1" at bounding box center [326, 159] width 74 height 25
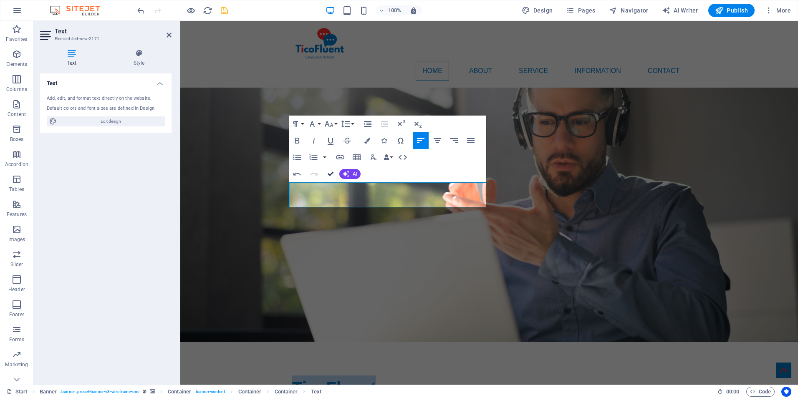
drag, startPoint x: 331, startPoint y: 174, endPoint x: 318, endPoint y: 203, distance: 31.9
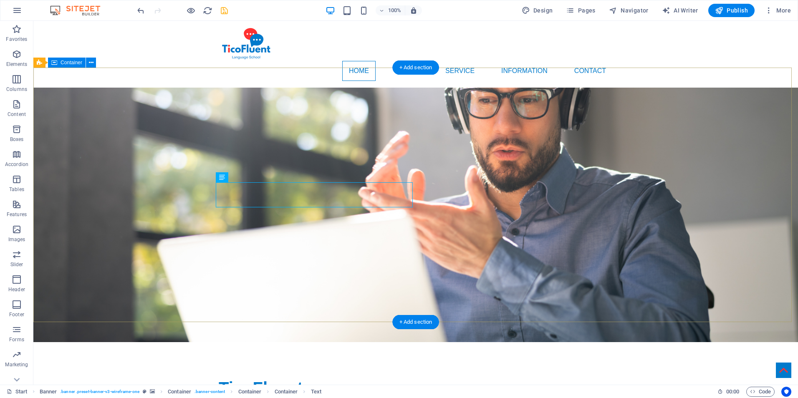
click at [379, 342] on div "TicoFluent" at bounding box center [415, 388] width 765 height 92
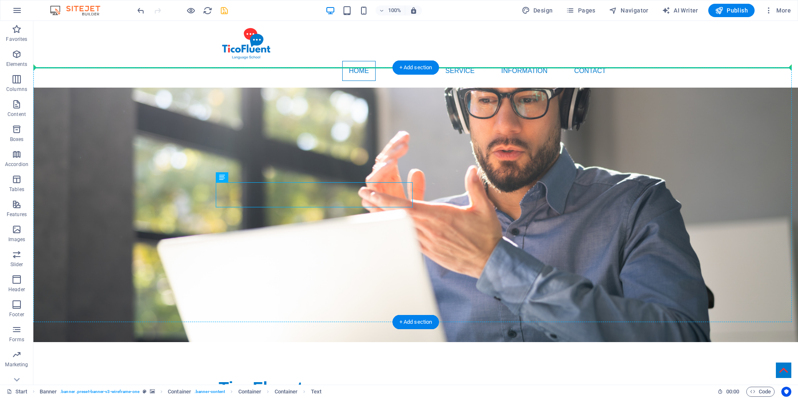
drag, startPoint x: 352, startPoint y: 194, endPoint x: 283, endPoint y: 157, distance: 77.9
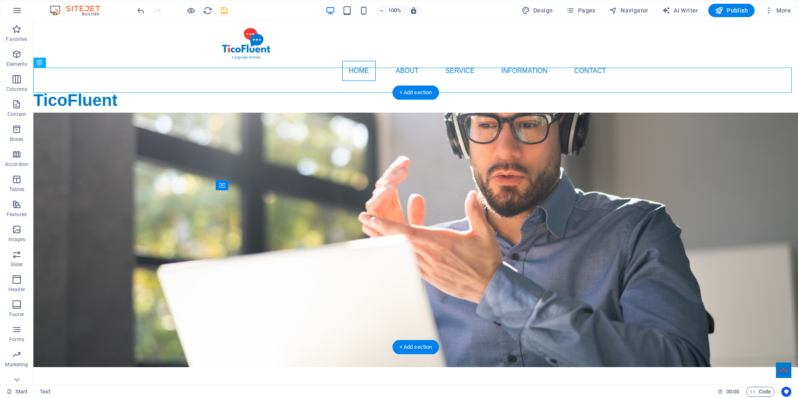
drag, startPoint x: 205, startPoint y: 75, endPoint x: 300, endPoint y: 205, distance: 160.4
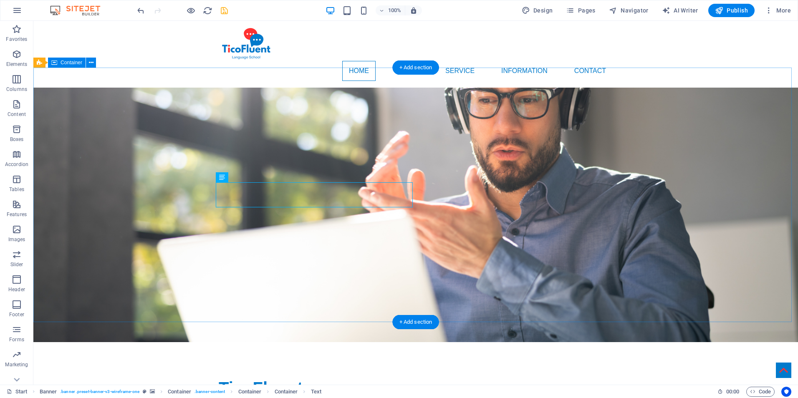
click at [334, 342] on div "TicoFluent" at bounding box center [415, 388] width 765 height 92
click at [369, 376] on div "TicoFluent" at bounding box center [416, 388] width 394 height 25
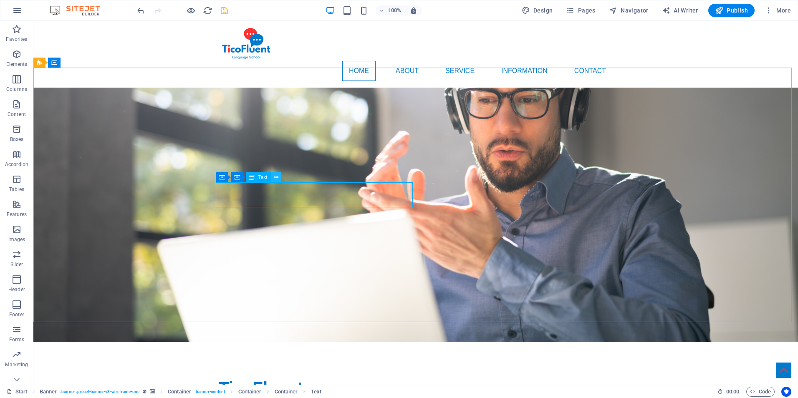
click at [281, 176] on button at bounding box center [276, 177] width 10 height 10
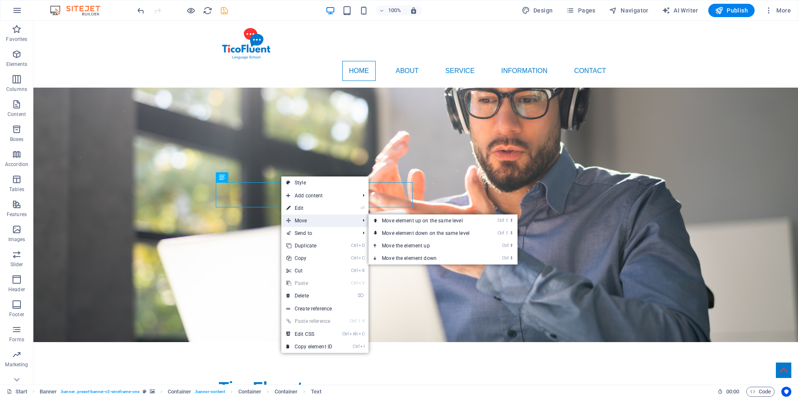
click at [348, 218] on span "Move" at bounding box center [318, 221] width 75 height 13
click at [446, 246] on link "Ctrl ⬆ Move the element up" at bounding box center [428, 246] width 118 height 13
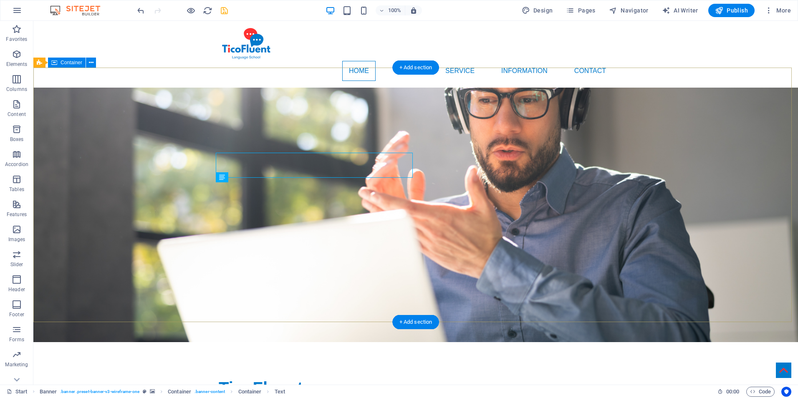
click at [322, 376] on div "TicoFluent" at bounding box center [416, 388] width 394 height 25
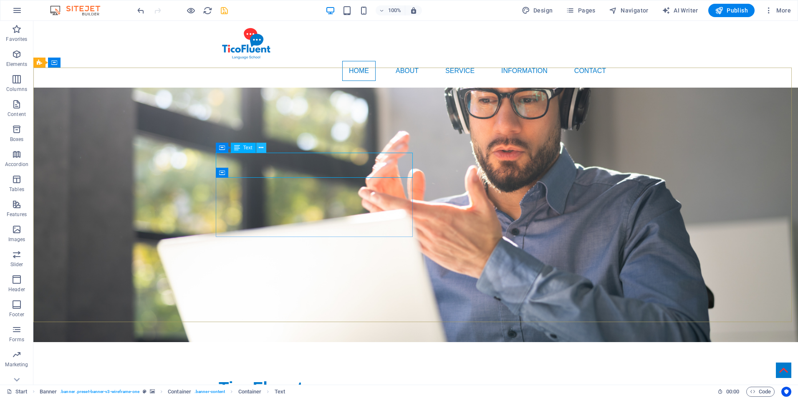
click at [260, 145] on icon at bounding box center [261, 148] width 5 height 9
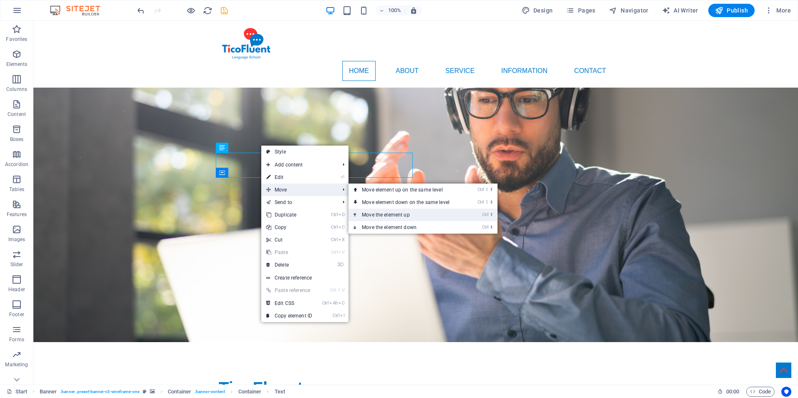
click at [438, 214] on link "Ctrl ⬆ Move the element up" at bounding box center [408, 215] width 118 height 13
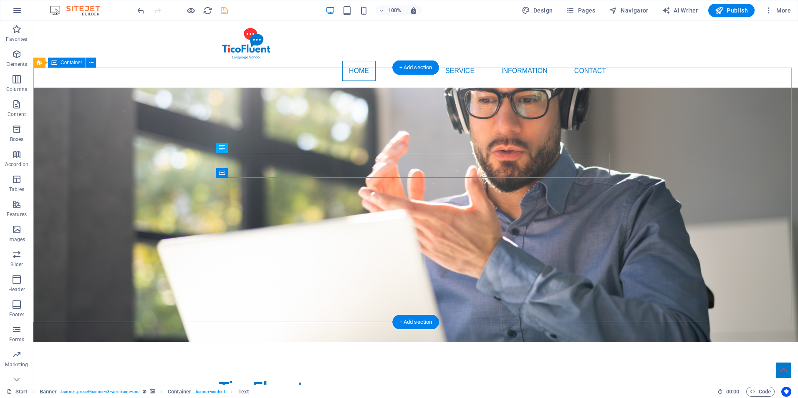
click at [287, 376] on div "TicoFluent" at bounding box center [416, 388] width 394 height 25
click at [250, 148] on button at bounding box center [246, 148] width 10 height 10
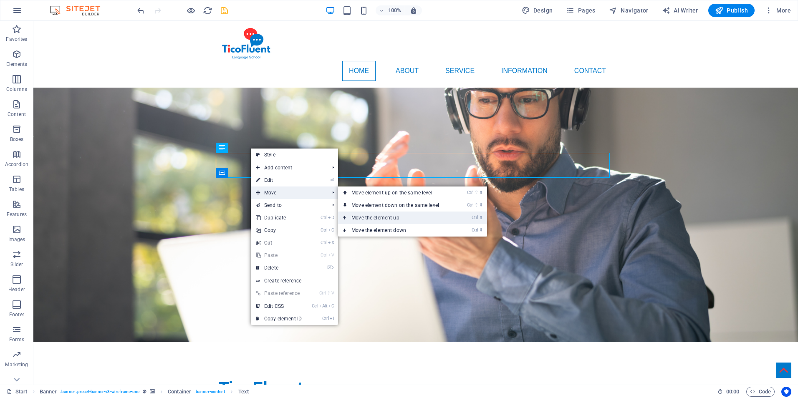
click at [394, 221] on link "Ctrl ⬆ Move the element up" at bounding box center [397, 218] width 118 height 13
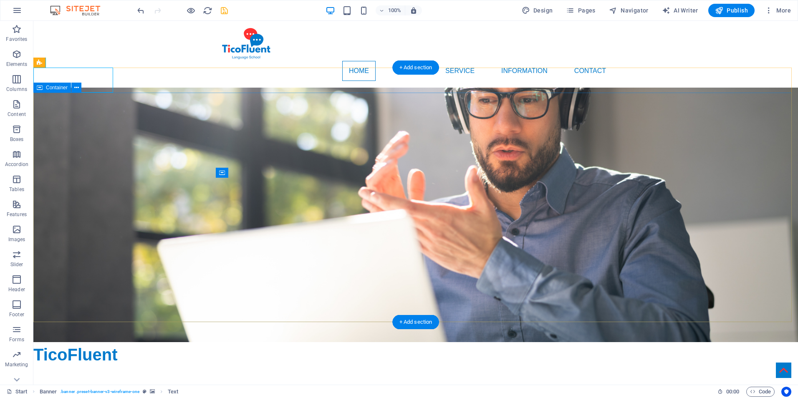
drag, startPoint x: 95, startPoint y: 74, endPoint x: 183, endPoint y: 96, distance: 90.8
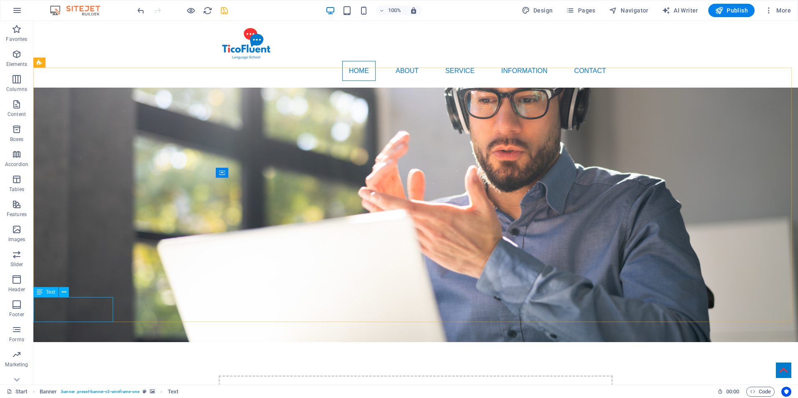
click at [37, 293] on icon at bounding box center [40, 292] width 6 height 10
click at [42, 292] on icon at bounding box center [40, 292] width 6 height 10
click at [65, 293] on icon at bounding box center [64, 292] width 5 height 9
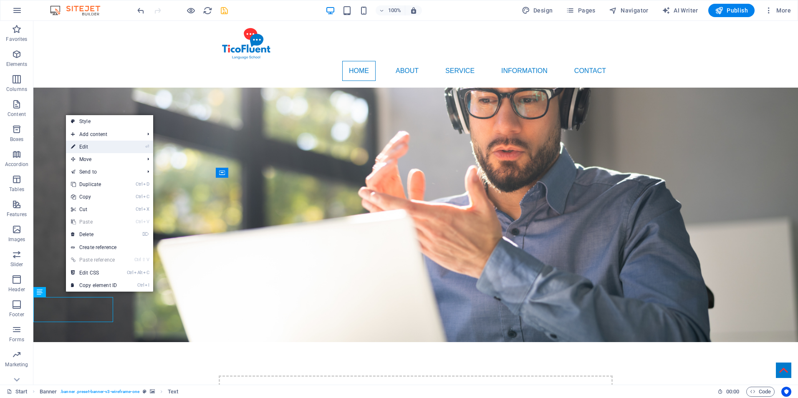
click at [133, 144] on li "⏎ Edit" at bounding box center [109, 147] width 87 height 13
click at [144, 148] on li "⏎ Edit" at bounding box center [109, 147] width 87 height 13
click at [150, 147] on li "⏎ Edit" at bounding box center [109, 147] width 87 height 13
click at [147, 146] on icon "⏎" at bounding box center [147, 146] width 4 height 5
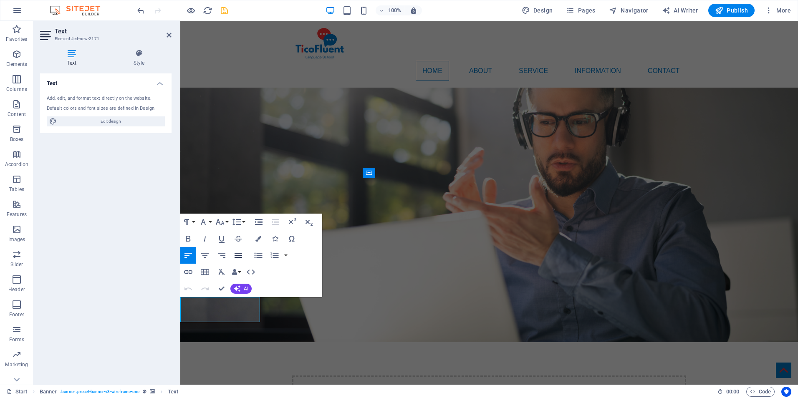
click at [237, 256] on icon "button" at bounding box center [239, 255] width 8 height 5
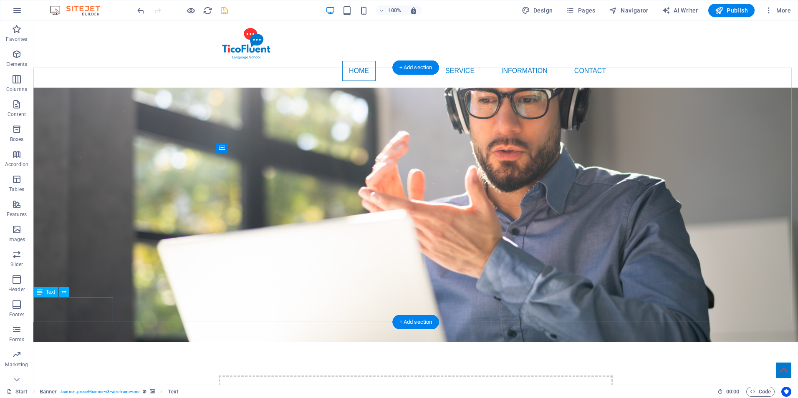
click at [63, 292] on icon at bounding box center [64, 292] width 5 height 9
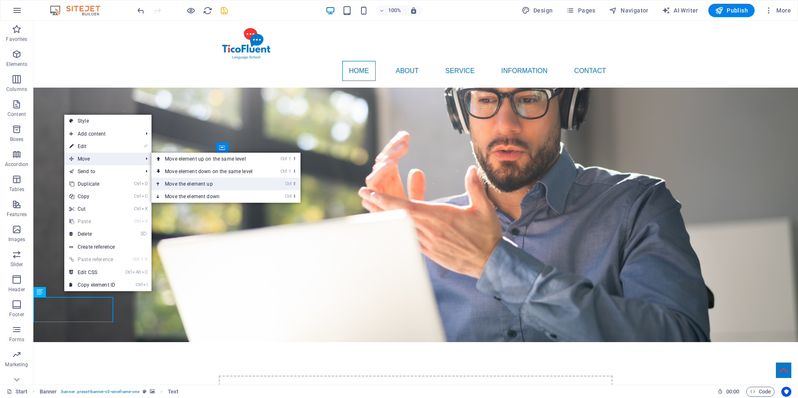
click at [242, 183] on link "Ctrl ⬆ Move the element up" at bounding box center [211, 184] width 118 height 13
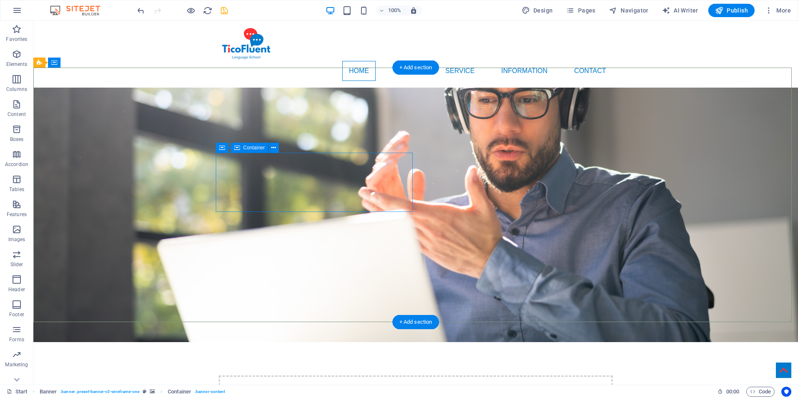
click at [403, 376] on div "Drop content here or Add elements Paste clipboard" at bounding box center [416, 405] width 394 height 59
click at [402, 376] on div "Drop content here or Add elements Paste clipboard" at bounding box center [416, 405] width 394 height 59
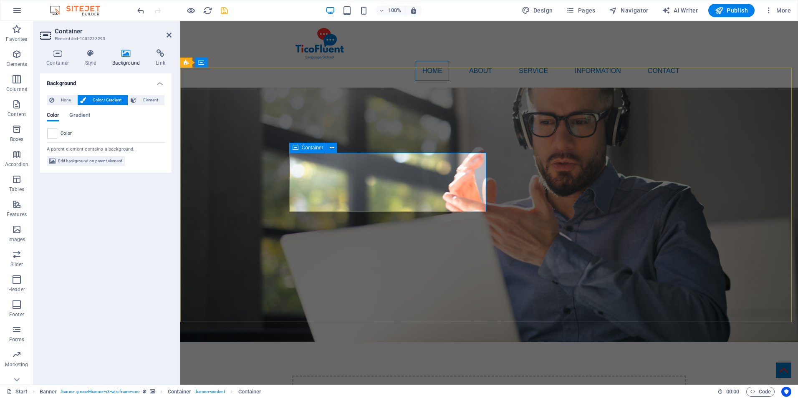
click at [327, 376] on div "Drop content here or Add elements Paste clipboard" at bounding box center [489, 405] width 394 height 59
click at [335, 144] on button at bounding box center [332, 148] width 10 height 10
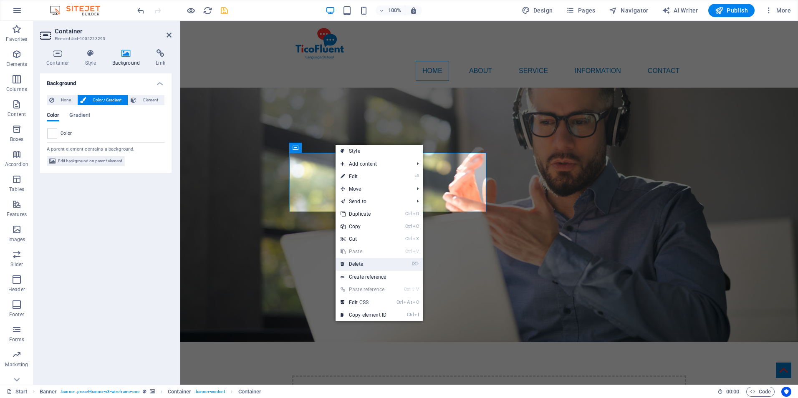
click at [381, 263] on link "⌦ Delete" at bounding box center [364, 264] width 56 height 13
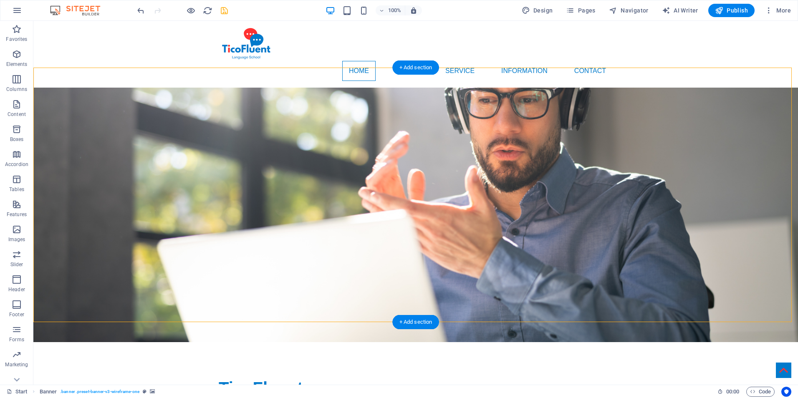
drag, startPoint x: 312, startPoint y: 190, endPoint x: 323, endPoint y: 242, distance: 53.5
click at [323, 342] on div "TicoFluent" at bounding box center [415, 388] width 765 height 92
click at [287, 376] on div "TicoFluent" at bounding box center [416, 388] width 394 height 25
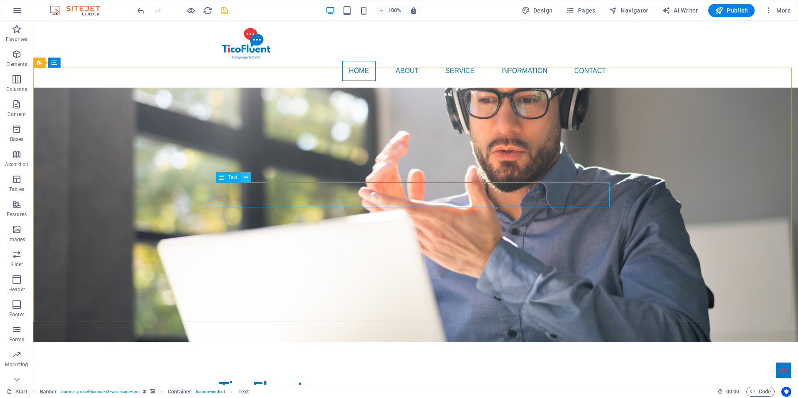
click at [250, 177] on button at bounding box center [246, 177] width 10 height 10
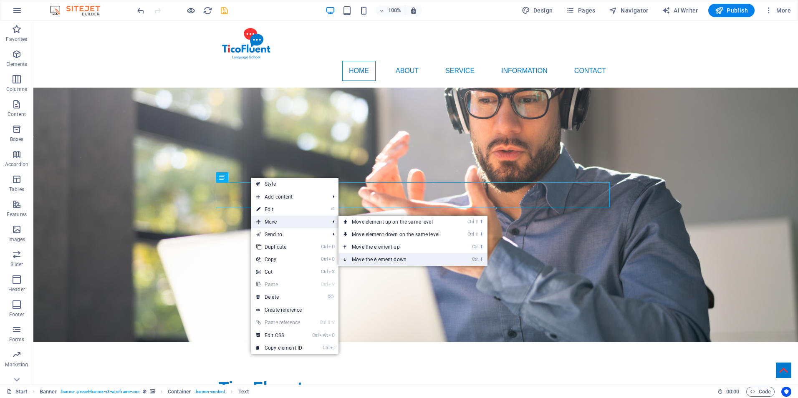
click at [409, 257] on link "Ctrl ⬇ Move the element down" at bounding box center [398, 259] width 118 height 13
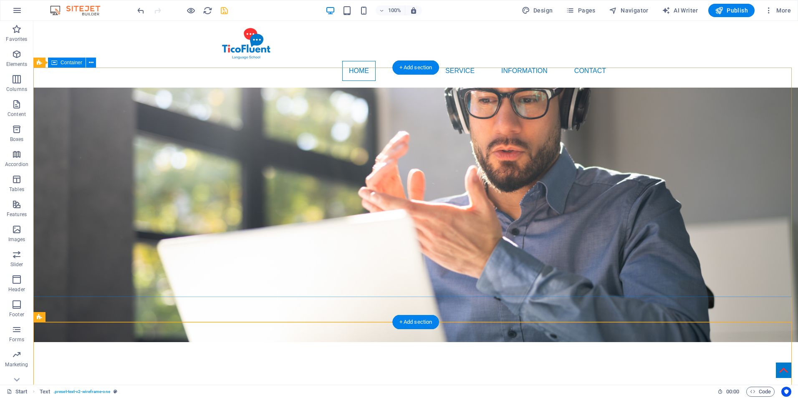
click at [235, 342] on div at bounding box center [415, 375] width 765 height 67
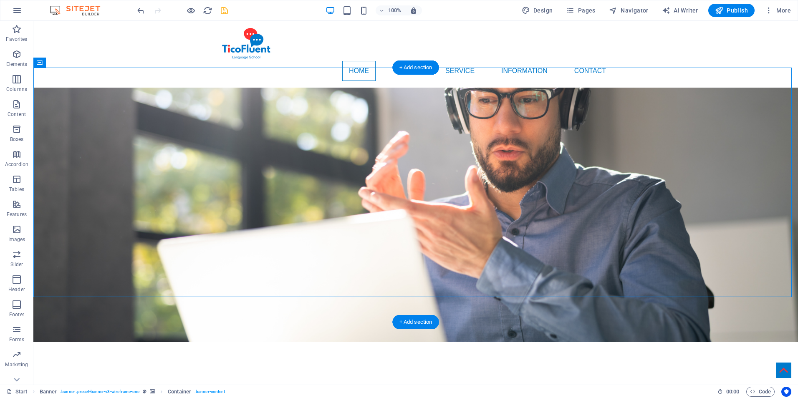
click at [124, 303] on figure at bounding box center [415, 215] width 765 height 255
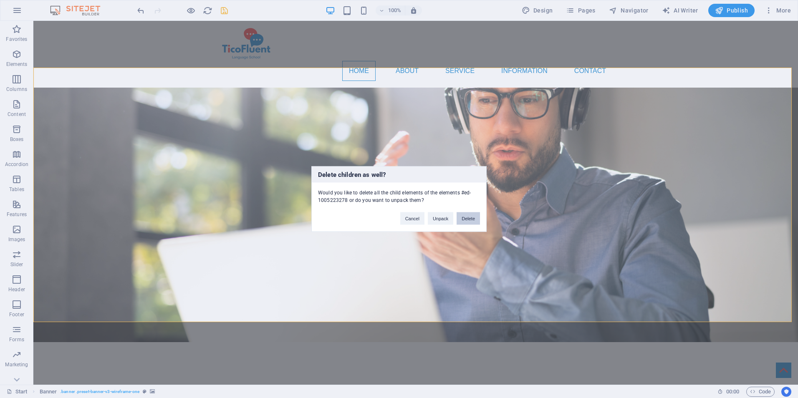
click at [460, 217] on button "Delete" at bounding box center [468, 218] width 23 height 13
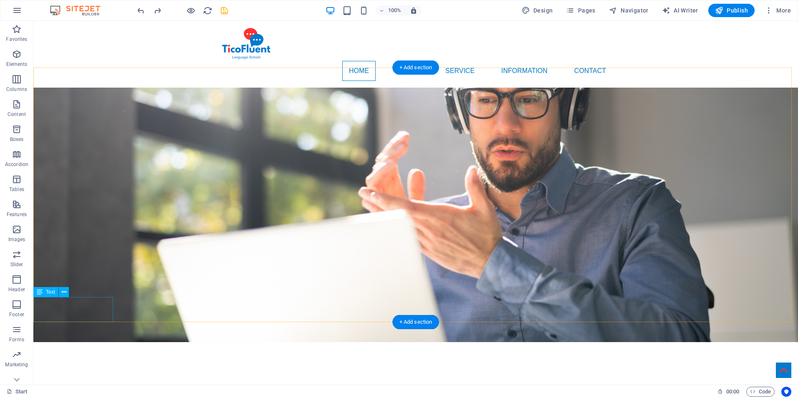
click at [550, 342] on div at bounding box center [415, 375] width 765 height 67
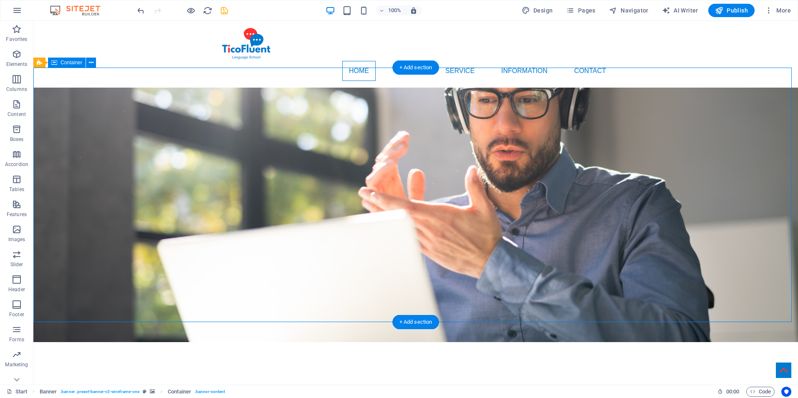
click at [550, 342] on div at bounding box center [415, 375] width 765 height 67
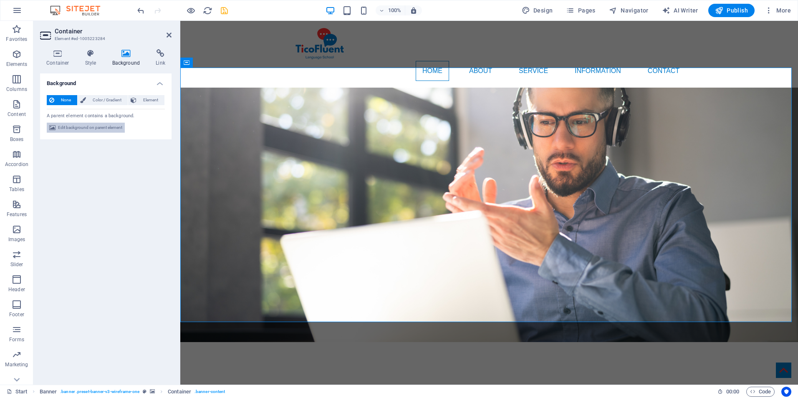
click at [91, 128] on span "Edit background on parent element" at bounding box center [90, 128] width 64 height 10
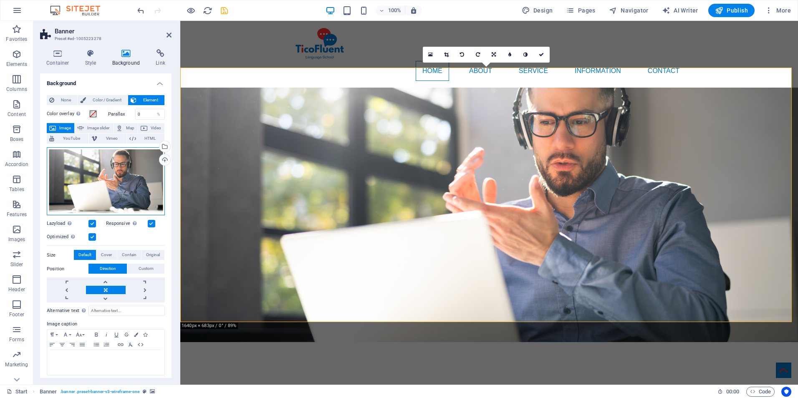
click at [99, 182] on div "Drag files here, click to choose files or select files from Files or our free s…" at bounding box center [106, 181] width 118 height 68
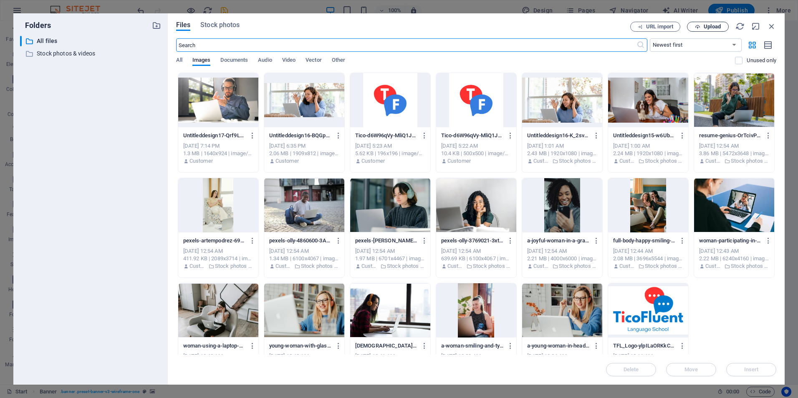
click at [717, 29] on span "Upload" at bounding box center [712, 26] width 17 height 5
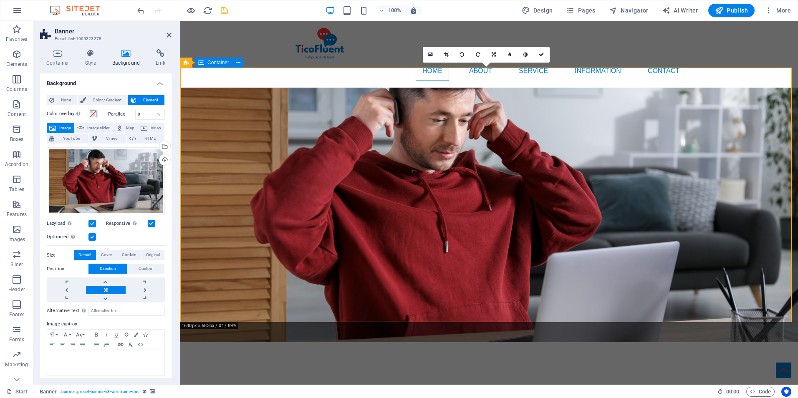
click at [523, 342] on div at bounding box center [489, 375] width 618 height 67
click at [498, 51] on link at bounding box center [494, 55] width 16 height 16
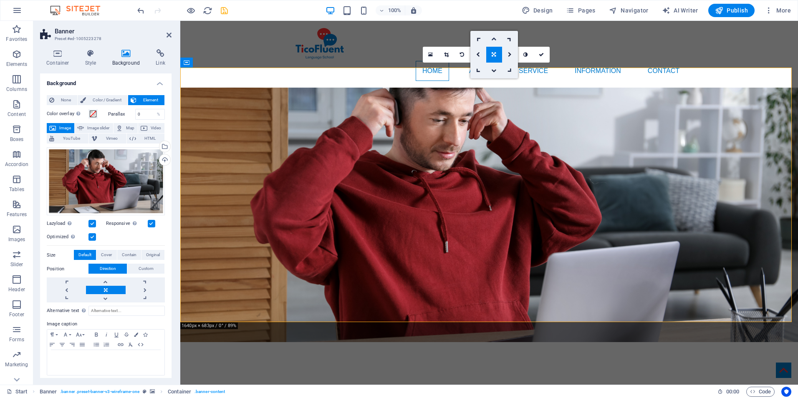
click at [496, 38] on icon at bounding box center [493, 38] width 5 height 5
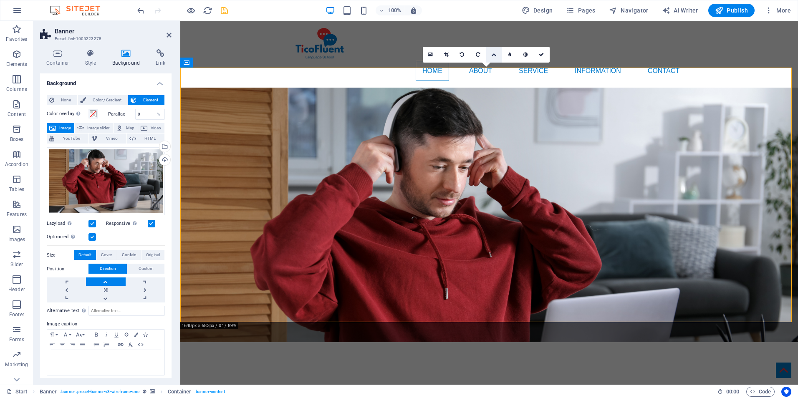
click at [497, 53] on link at bounding box center [494, 55] width 16 height 16
click at [494, 71] on icon at bounding box center [493, 70] width 5 height 5
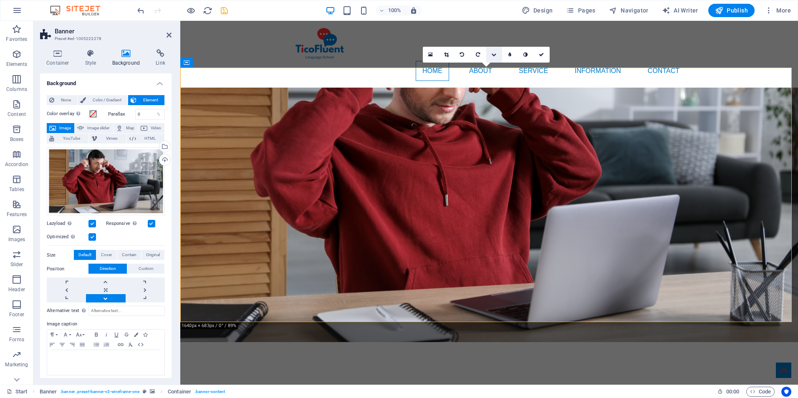
click at [496, 53] on icon at bounding box center [493, 54] width 5 height 5
click at [483, 51] on link at bounding box center [478, 55] width 16 height 16
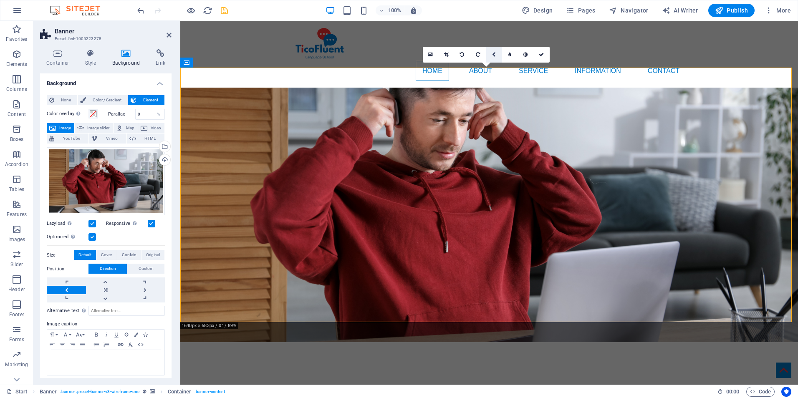
click at [496, 56] on link at bounding box center [494, 55] width 16 height 16
click at [511, 57] on icon at bounding box center [510, 54] width 4 height 5
click at [493, 56] on icon at bounding box center [494, 54] width 4 height 5
click at [496, 38] on icon at bounding box center [493, 38] width 5 height 5
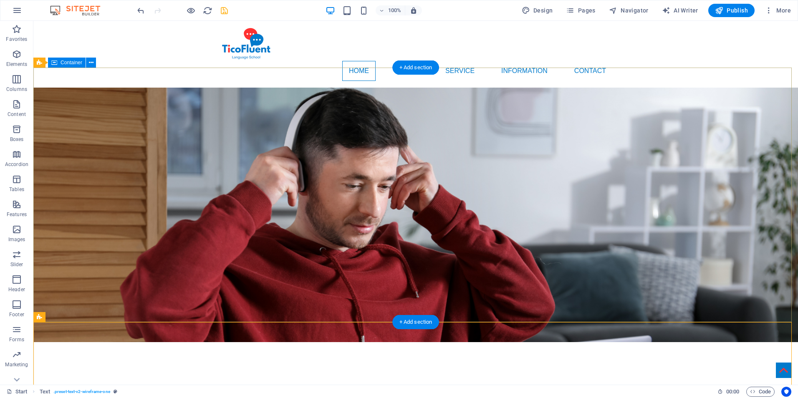
click at [356, 342] on div at bounding box center [415, 375] width 765 height 67
click at [375, 342] on div at bounding box center [415, 375] width 765 height 67
click at [385, 342] on div at bounding box center [415, 375] width 765 height 67
click at [589, 342] on div at bounding box center [415, 375] width 765 height 67
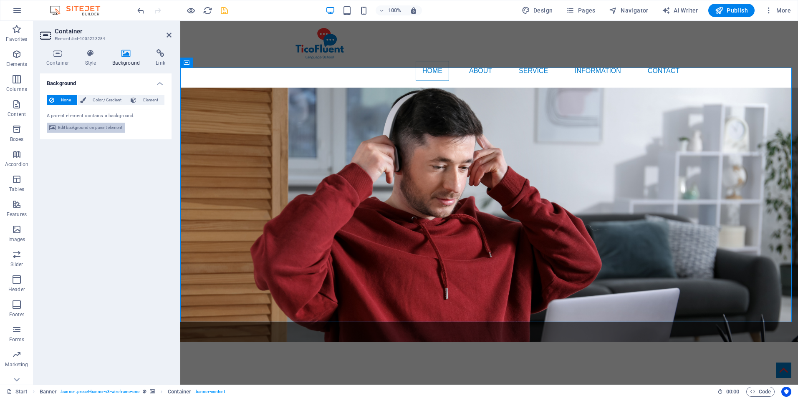
click at [124, 127] on button "Edit background on parent element" at bounding box center [86, 128] width 78 height 10
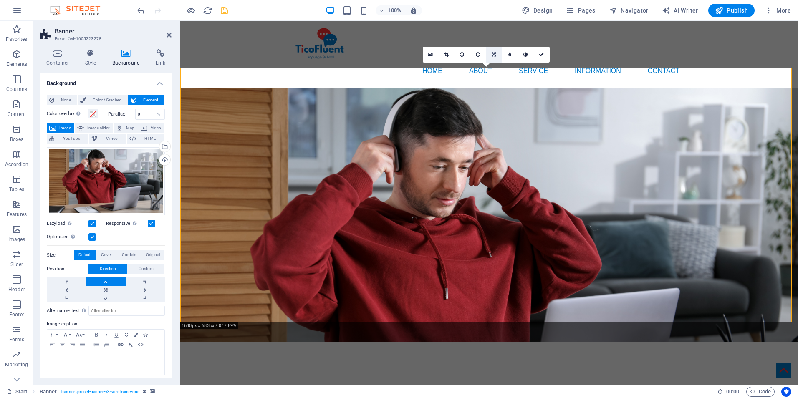
click at [495, 54] on icon at bounding box center [494, 54] width 4 height 5
click at [494, 39] on icon at bounding box center [493, 38] width 5 height 5
click at [495, 54] on icon at bounding box center [493, 54] width 5 height 5
click at [490, 68] on link at bounding box center [494, 71] width 16 height 16
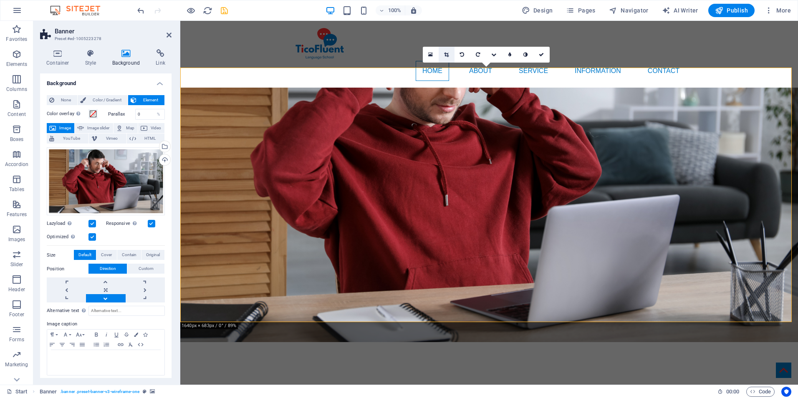
click at [446, 55] on icon at bounding box center [446, 54] width 5 height 5
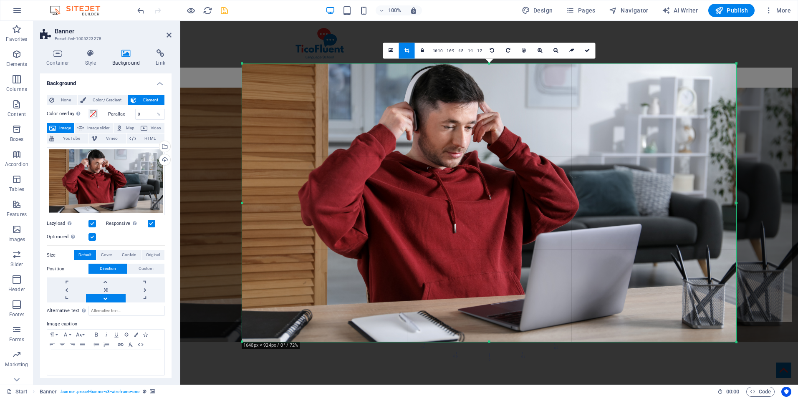
click at [737, 345] on div at bounding box center [489, 202] width 511 height 295
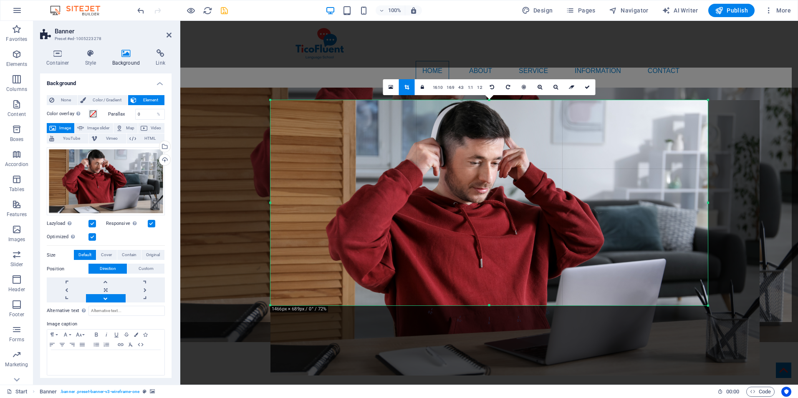
drag, startPoint x: 738, startPoint y: 342, endPoint x: 677, endPoint y: 256, distance: 104.6
click at [681, 266] on div "180 170 160 150 140 130 120 110 100 90 80 70 60 50 40 30 20 10 0 -10 -20 -30 -4…" at bounding box center [488, 202] width 437 height 205
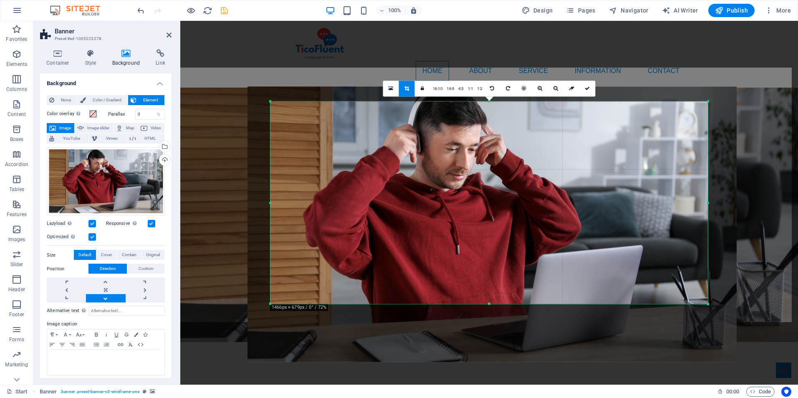
drag, startPoint x: 594, startPoint y: 228, endPoint x: 571, endPoint y: 213, distance: 27.4
click at [571, 213] on div at bounding box center [492, 223] width 489 height 275
click at [586, 88] on icon at bounding box center [587, 88] width 5 height 5
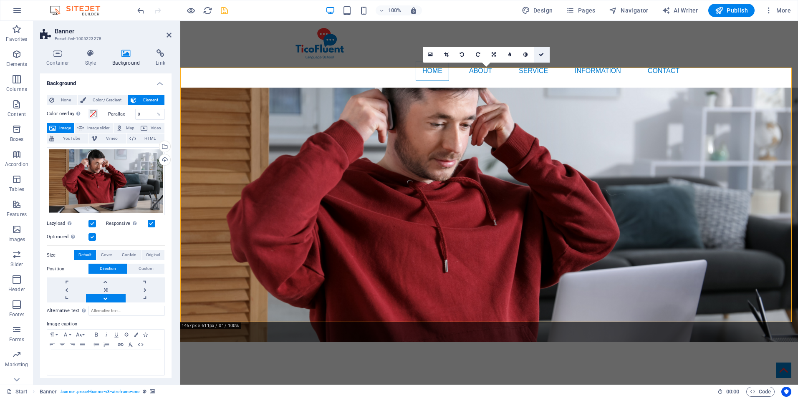
click at [543, 52] on link at bounding box center [542, 55] width 16 height 16
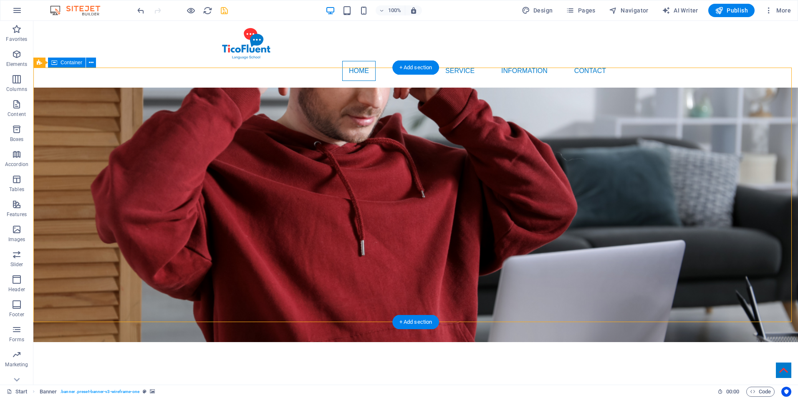
click at [463, 342] on div at bounding box center [415, 375] width 765 height 67
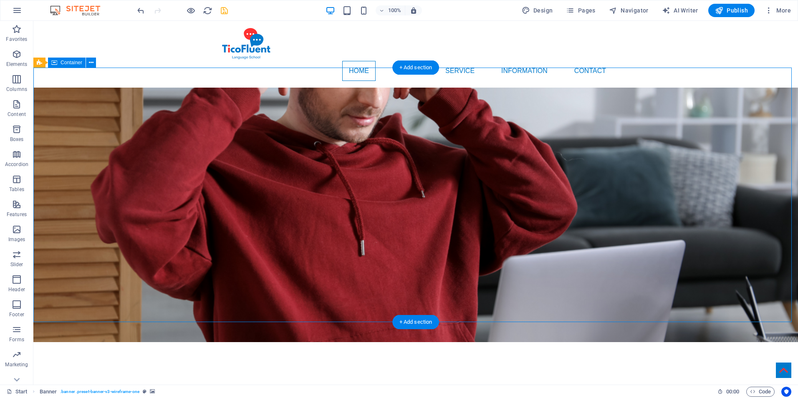
click at [463, 342] on div at bounding box center [415, 375] width 765 height 67
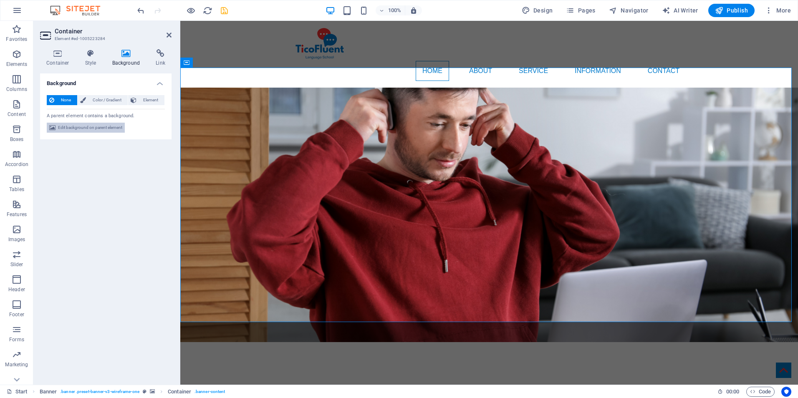
click at [109, 127] on span "Edit background on parent element" at bounding box center [90, 128] width 64 height 10
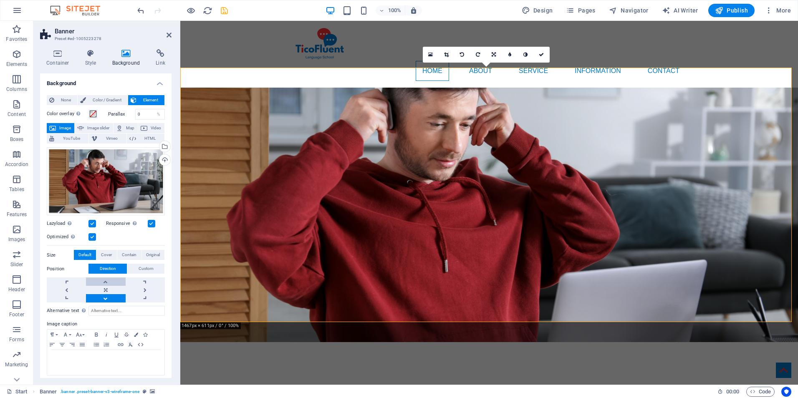
click at [104, 281] on link at bounding box center [105, 282] width 39 height 8
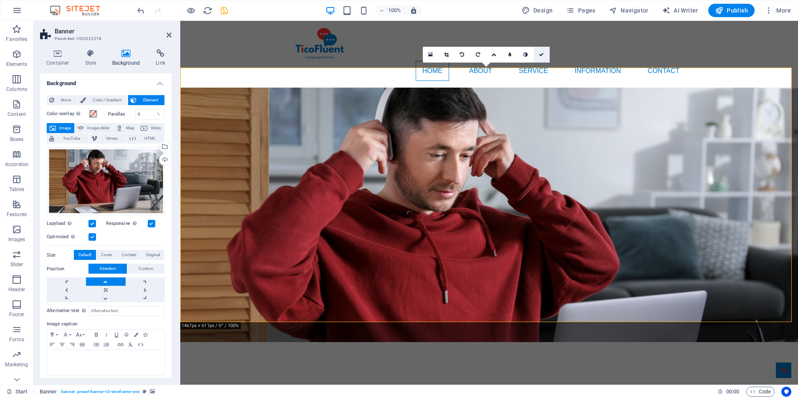
click at [543, 55] on icon at bounding box center [541, 54] width 5 height 5
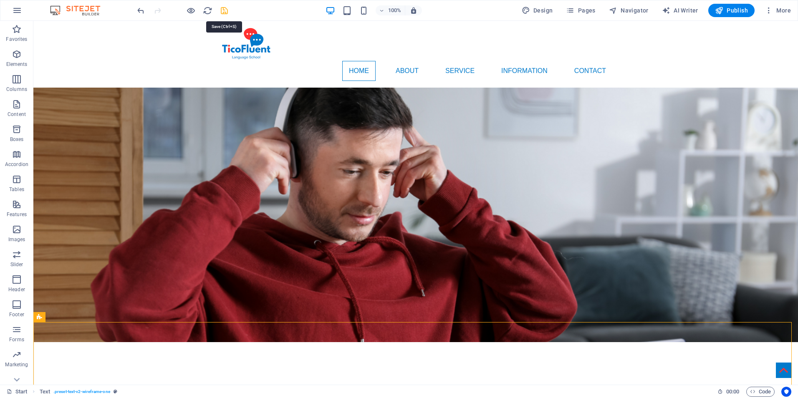
click at [223, 11] on icon "save" at bounding box center [225, 11] width 10 height 10
checkbox input "false"
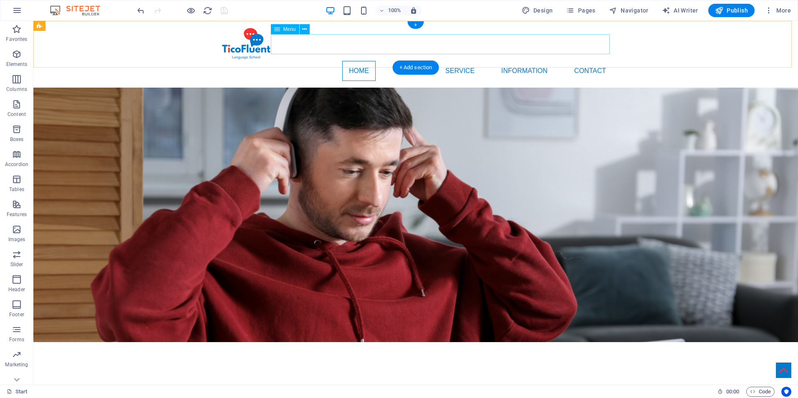
click at [409, 61] on nav "Home About Service Information Contact" at bounding box center [416, 71] width 394 height 20
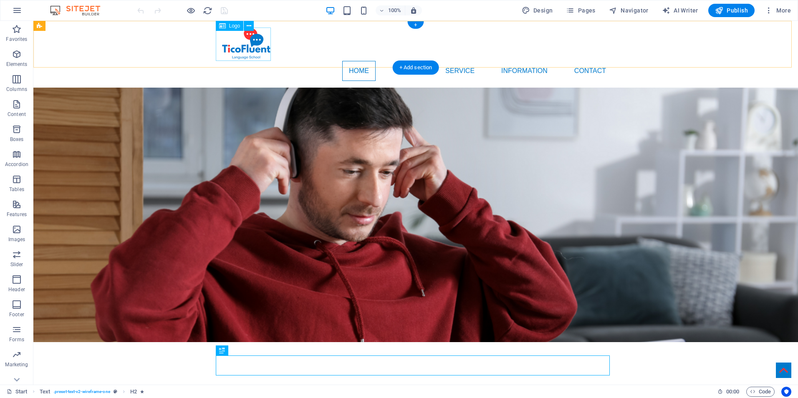
click at [253, 39] on div at bounding box center [416, 44] width 394 height 33
select select "px"
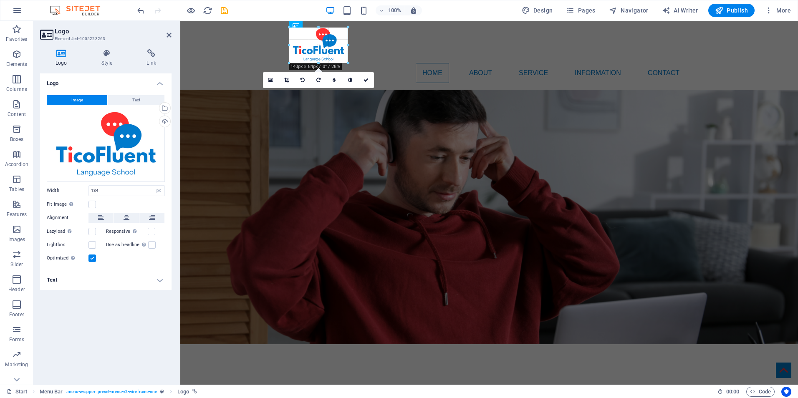
drag, startPoint x: 345, startPoint y: 59, endPoint x: 349, endPoint y: 61, distance: 4.7
type input "141"
click at [369, 77] on link at bounding box center [366, 80] width 16 height 16
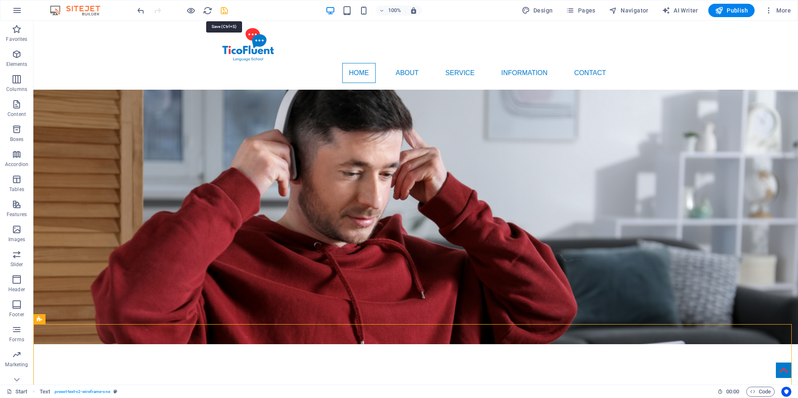
click at [223, 11] on icon "save" at bounding box center [225, 11] width 10 height 10
checkbox input "false"
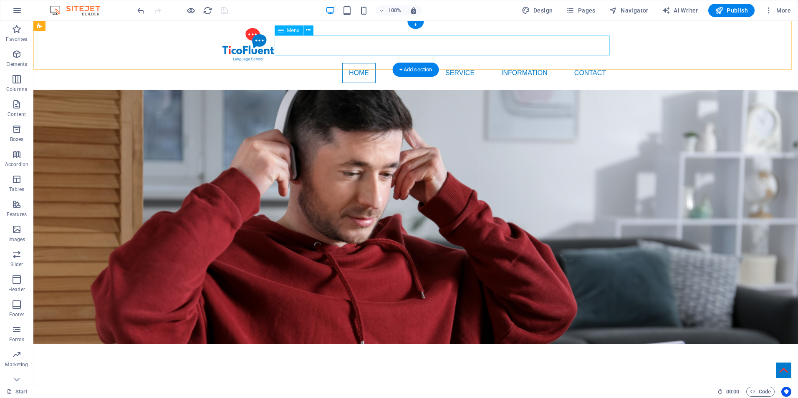
click at [375, 63] on nav "Home About Service Information Contact" at bounding box center [416, 73] width 394 height 20
select select
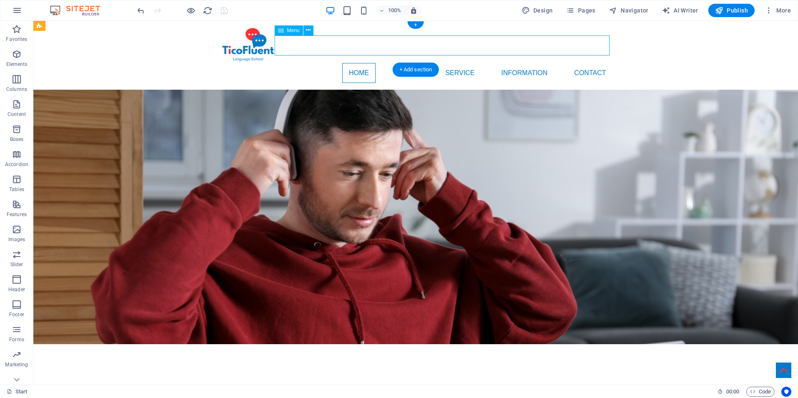
select select
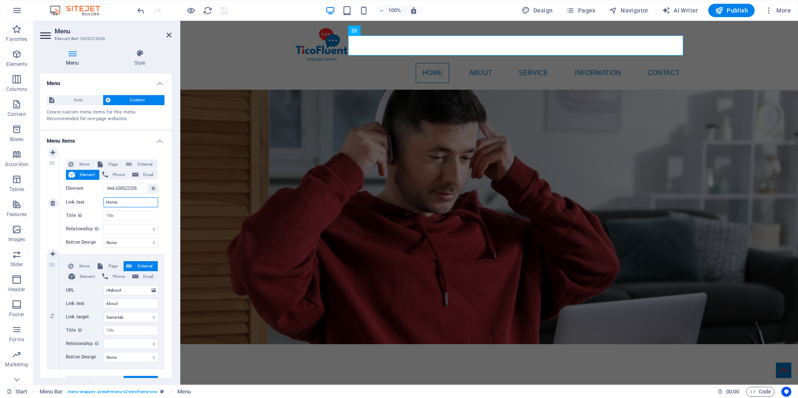
drag, startPoint x: 124, startPoint y: 203, endPoint x: 104, endPoint y: 203, distance: 20.5
click at [104, 203] on input "Home" at bounding box center [131, 202] width 55 height 10
type input "Principal"
select select
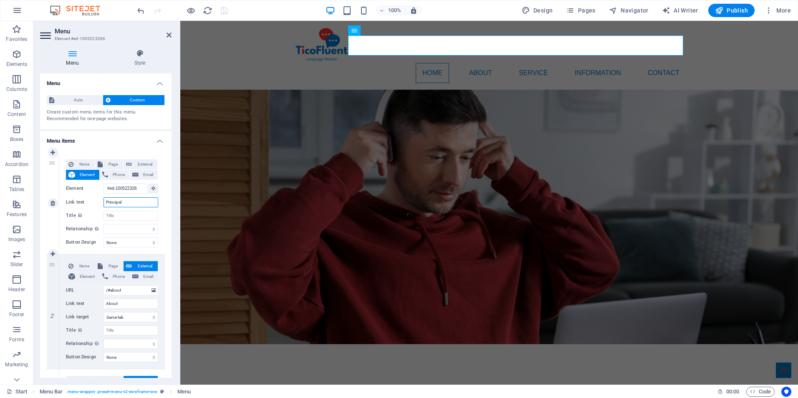
select select
type input "Principal"
drag, startPoint x: 128, startPoint y: 303, endPoint x: 97, endPoint y: 304, distance: 30.9
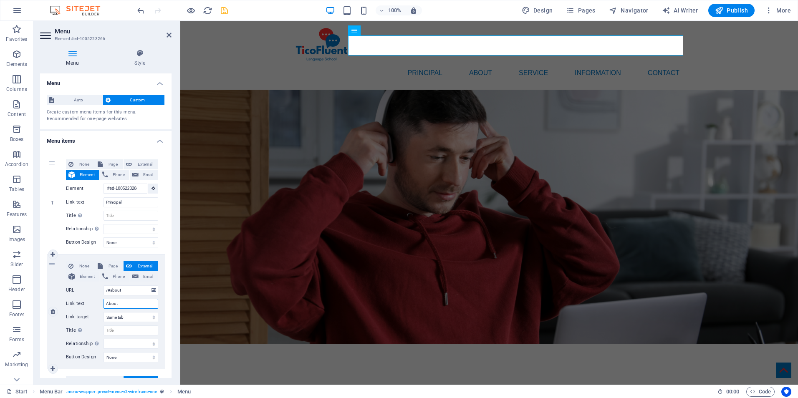
click at [97, 304] on div "Link text About" at bounding box center [112, 304] width 92 height 10
type input "Cursos"
select select
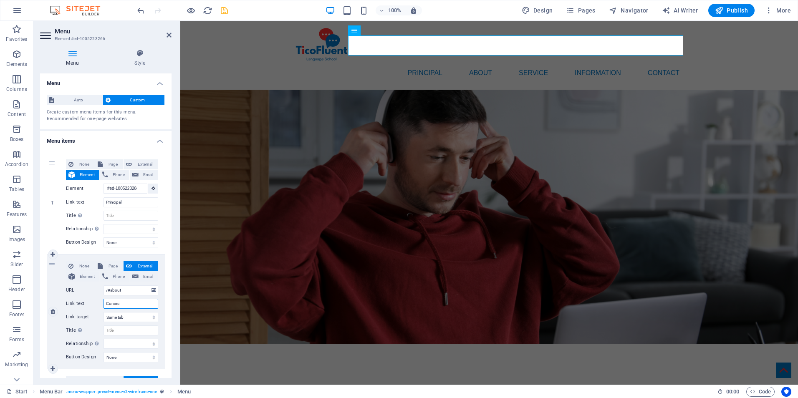
select select
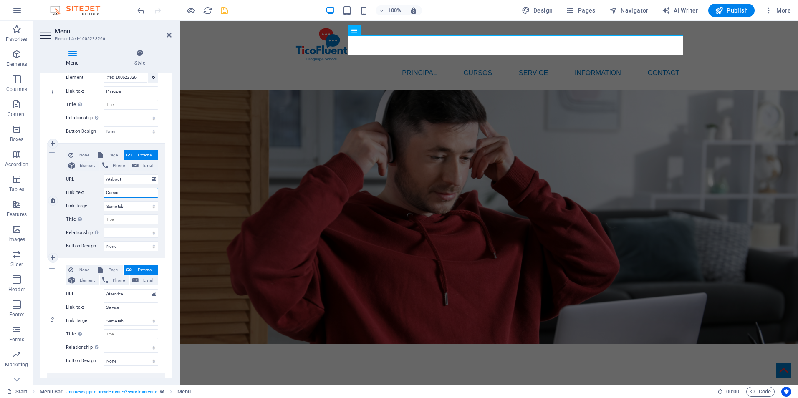
scroll to position [125, 0]
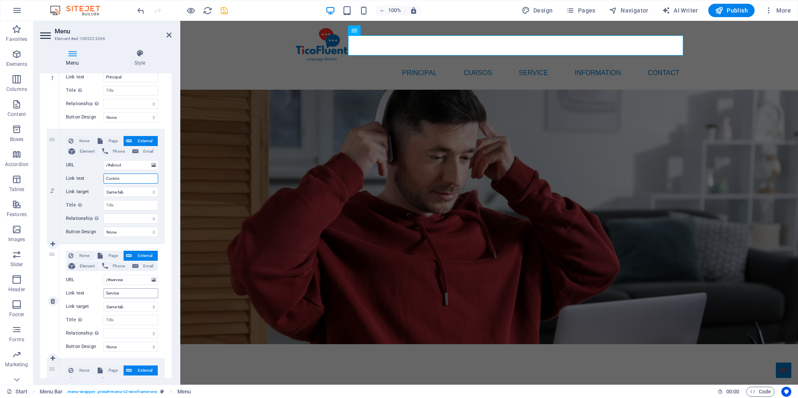
type input "Cursos"
drag, startPoint x: 129, startPoint y: 294, endPoint x: 103, endPoint y: 288, distance: 27.0
click at [103, 288] on div "Link text Service" at bounding box center [112, 293] width 92 height 10
type input "c"
select select
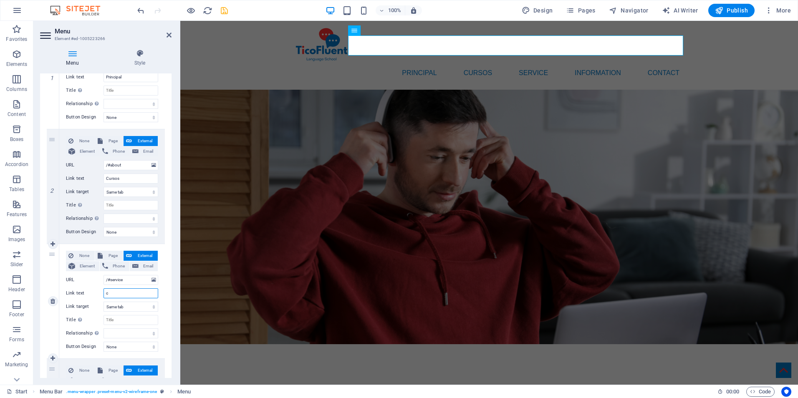
select select
type input "campus"
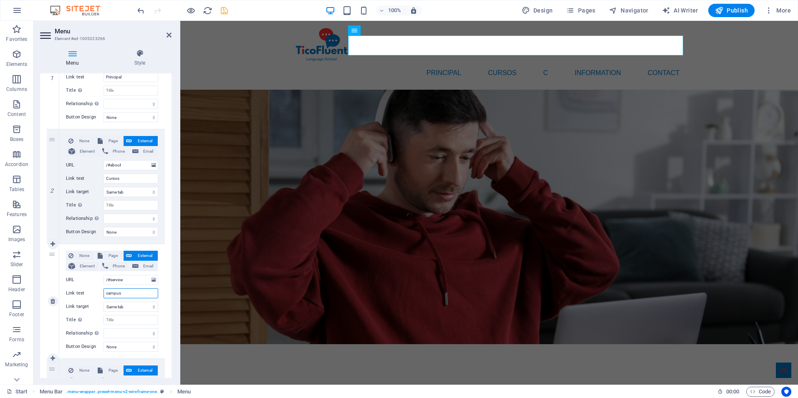
select select
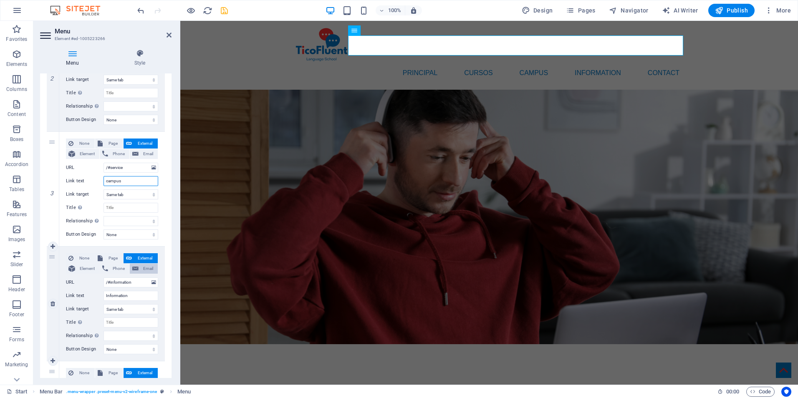
scroll to position [250, 0]
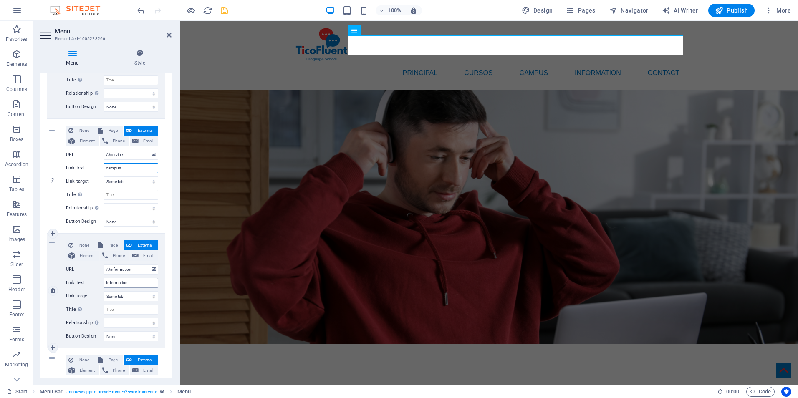
type input "campus"
drag, startPoint x: 113, startPoint y: 283, endPoint x: 105, endPoint y: 283, distance: 7.9
click at [105, 283] on input "Information" at bounding box center [131, 283] width 55 height 10
type input "nosotros"
select select
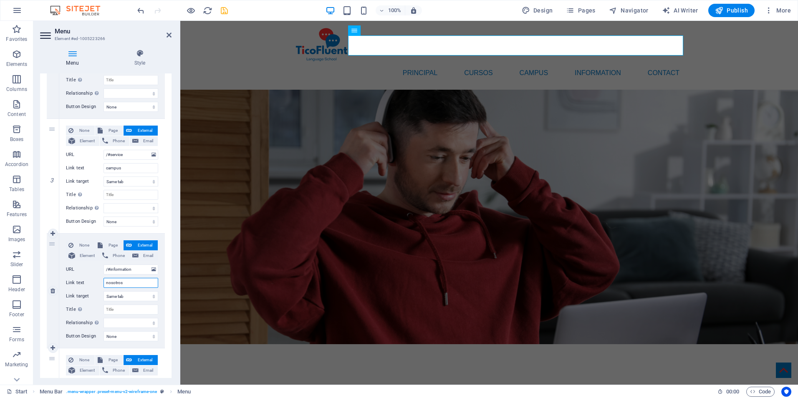
select select
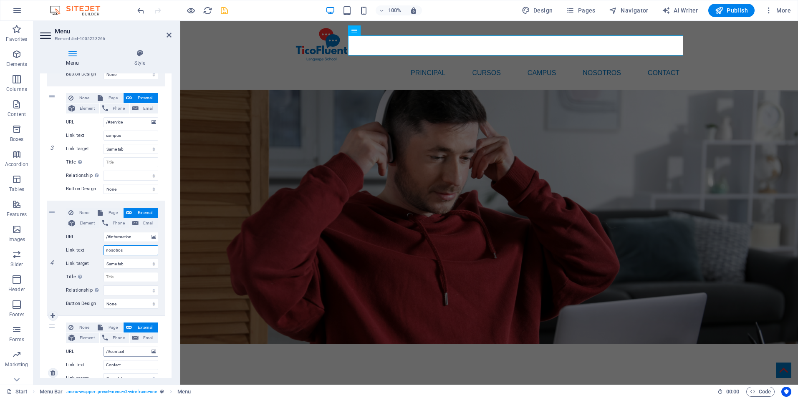
scroll to position [359, 0]
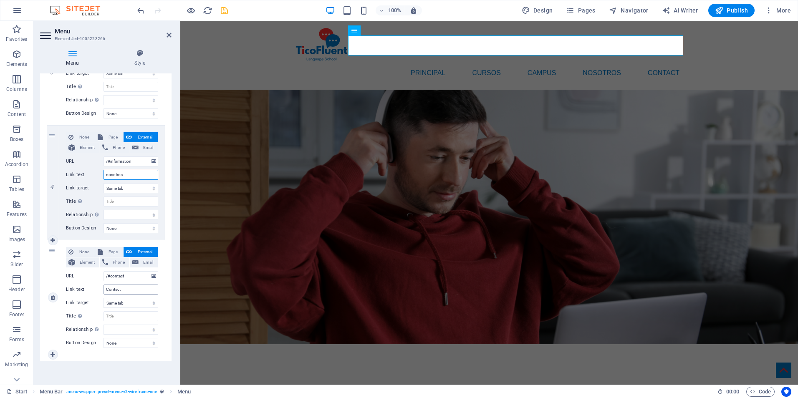
type input "nosotros"
click at [137, 288] on input "Contact" at bounding box center [131, 290] width 55 height 10
type input "Contacto"
select select
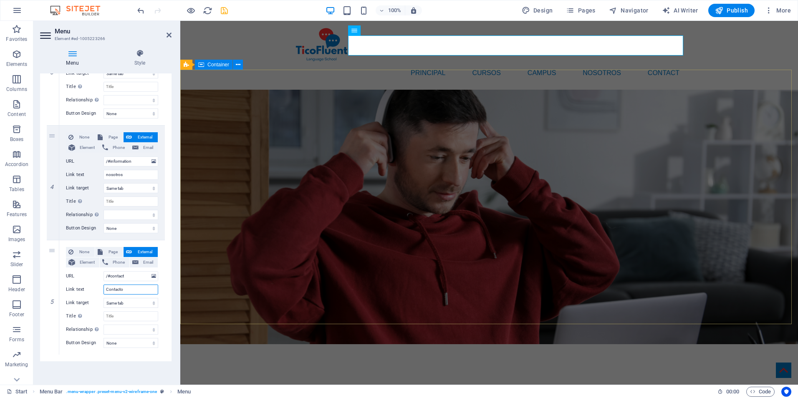
select select
type input "Contacto"
click at [167, 35] on icon at bounding box center [169, 35] width 5 height 7
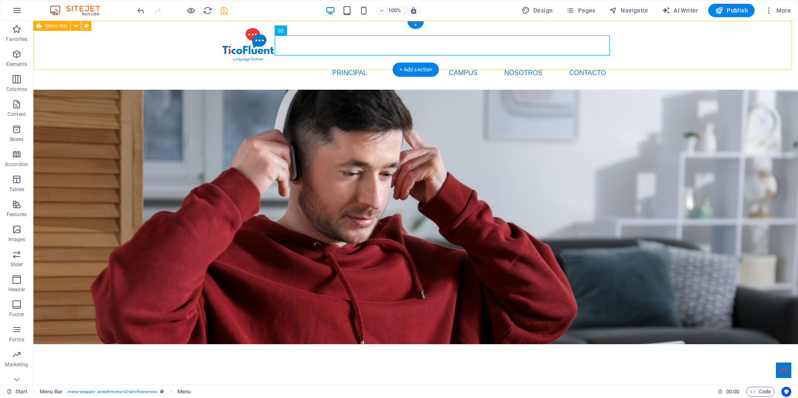
click at [167, 35] on div "Principal Cursos campus nosotros Contacto Menu" at bounding box center [415, 55] width 765 height 69
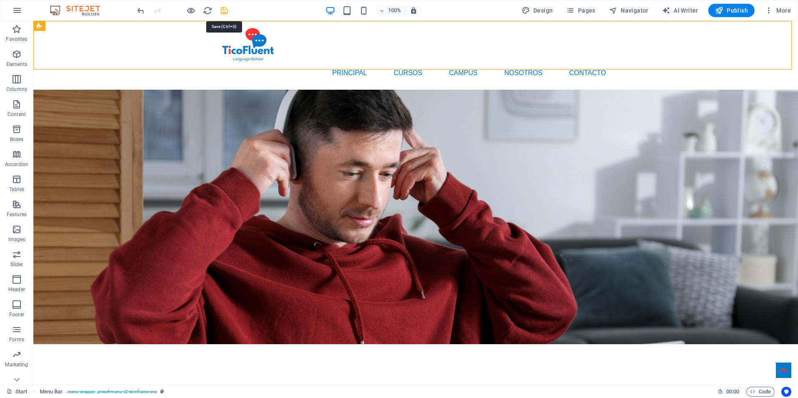
click at [224, 6] on icon "save" at bounding box center [225, 11] width 10 height 10
checkbox input "false"
